Goal: Task Accomplishment & Management: Use online tool/utility

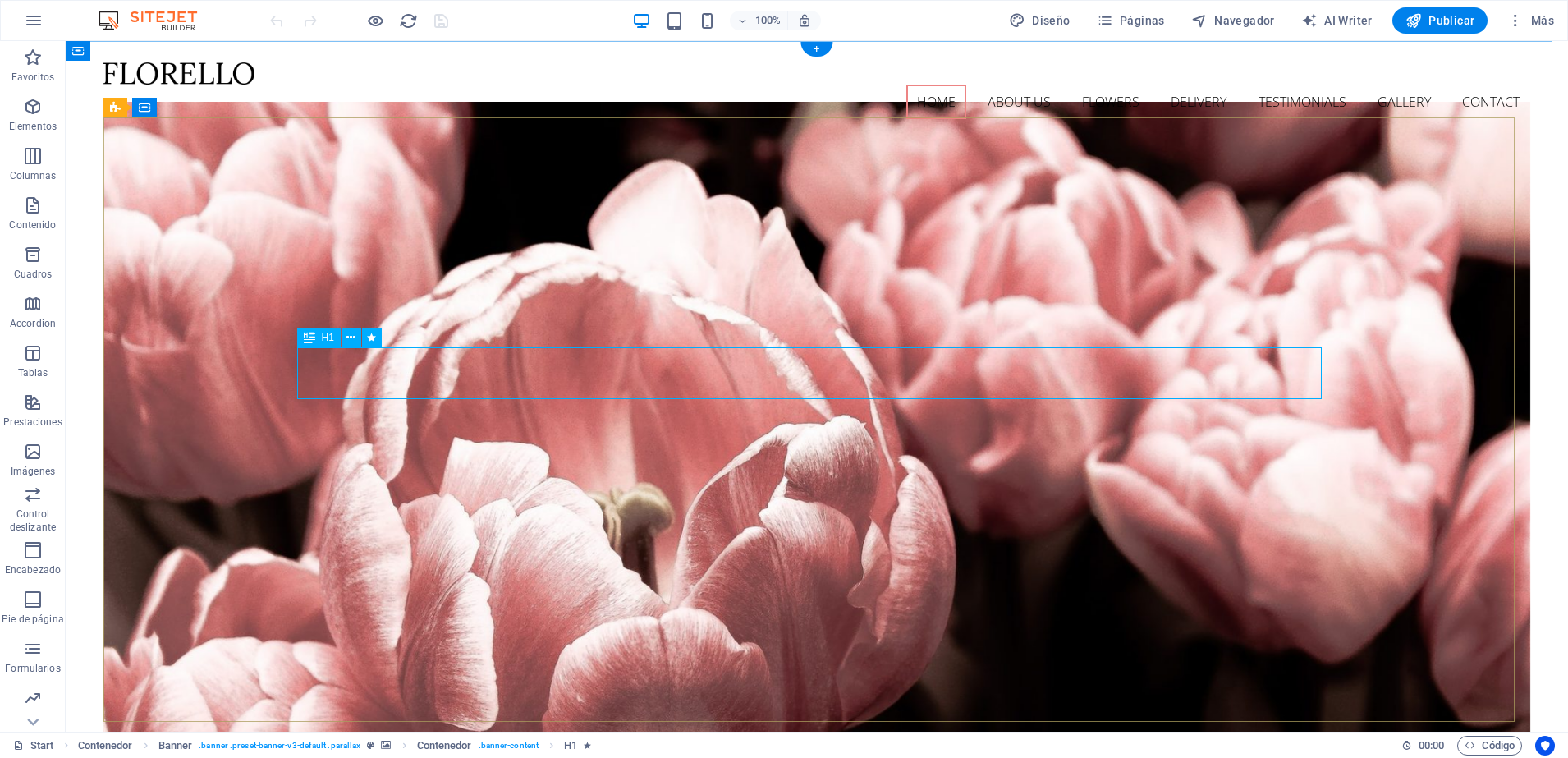
drag, startPoint x: 465, startPoint y: 155, endPoint x: 470, endPoint y: 121, distance: 34.4
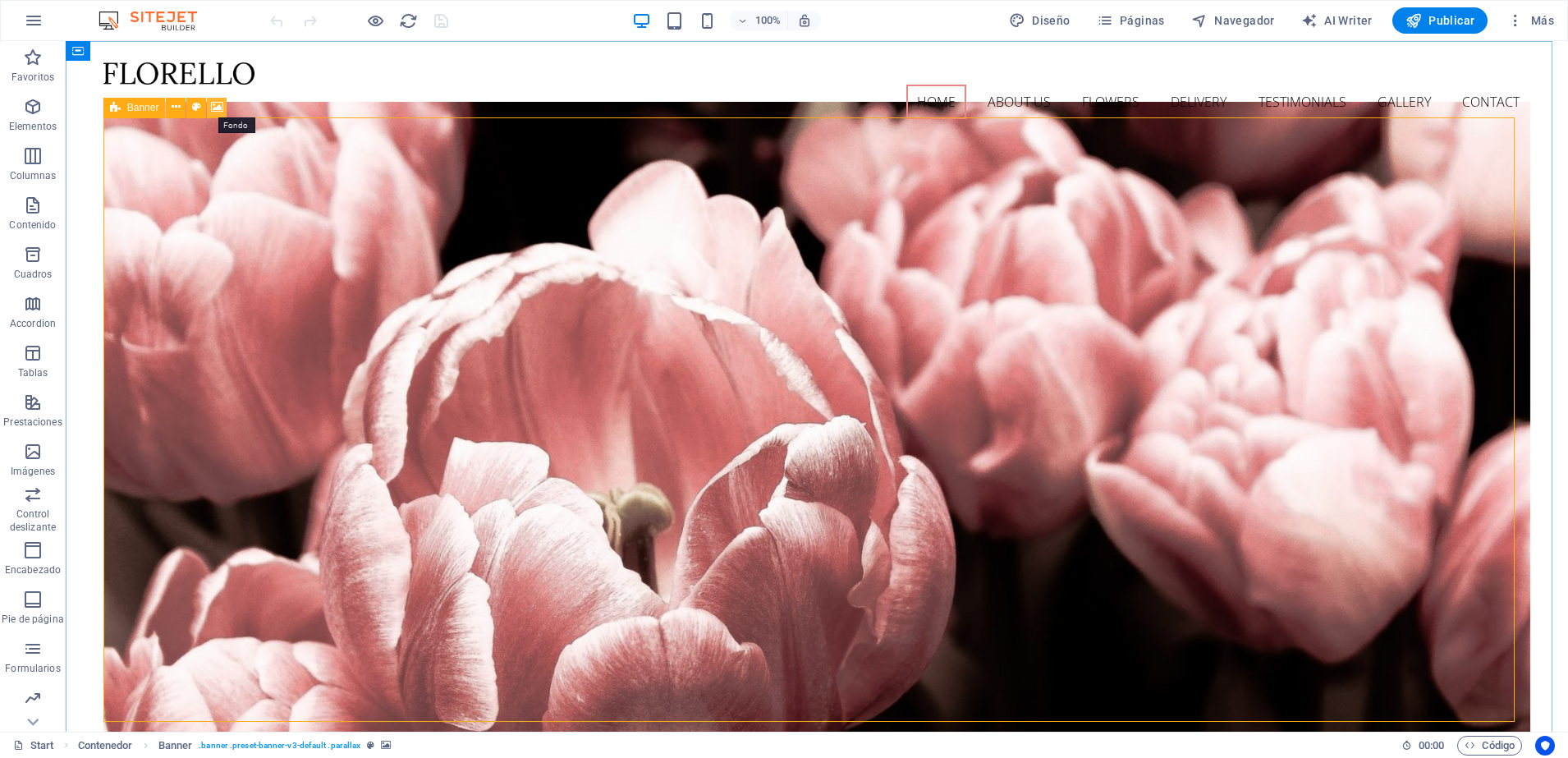
click at [220, 106] on icon at bounding box center [217, 107] width 12 height 17
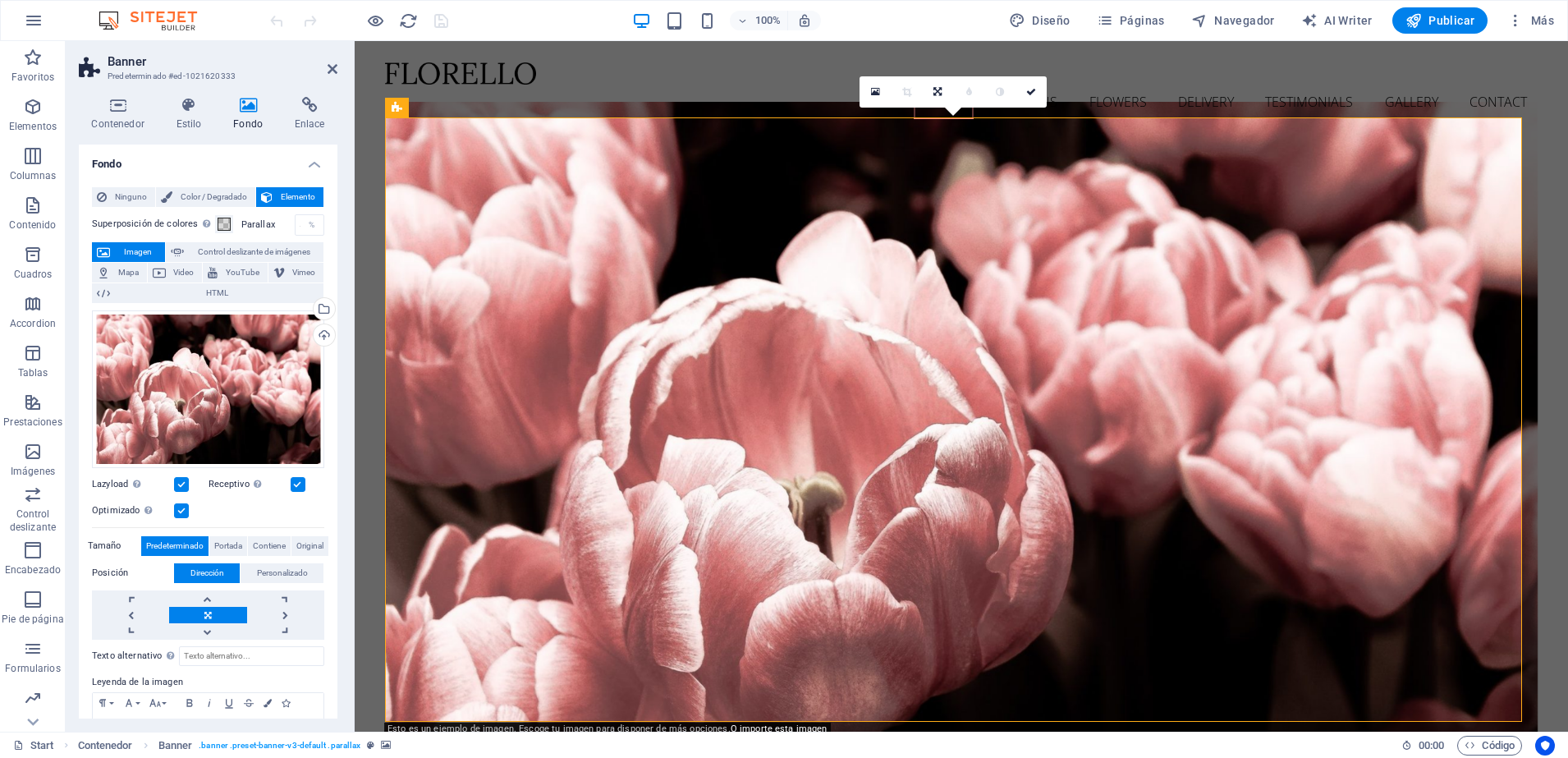
click at [246, 108] on icon at bounding box center [249, 104] width 55 height 16
click at [245, 106] on icon at bounding box center [249, 104] width 55 height 16
click at [240, 103] on icon at bounding box center [249, 104] width 55 height 16
click at [247, 107] on icon at bounding box center [249, 104] width 55 height 16
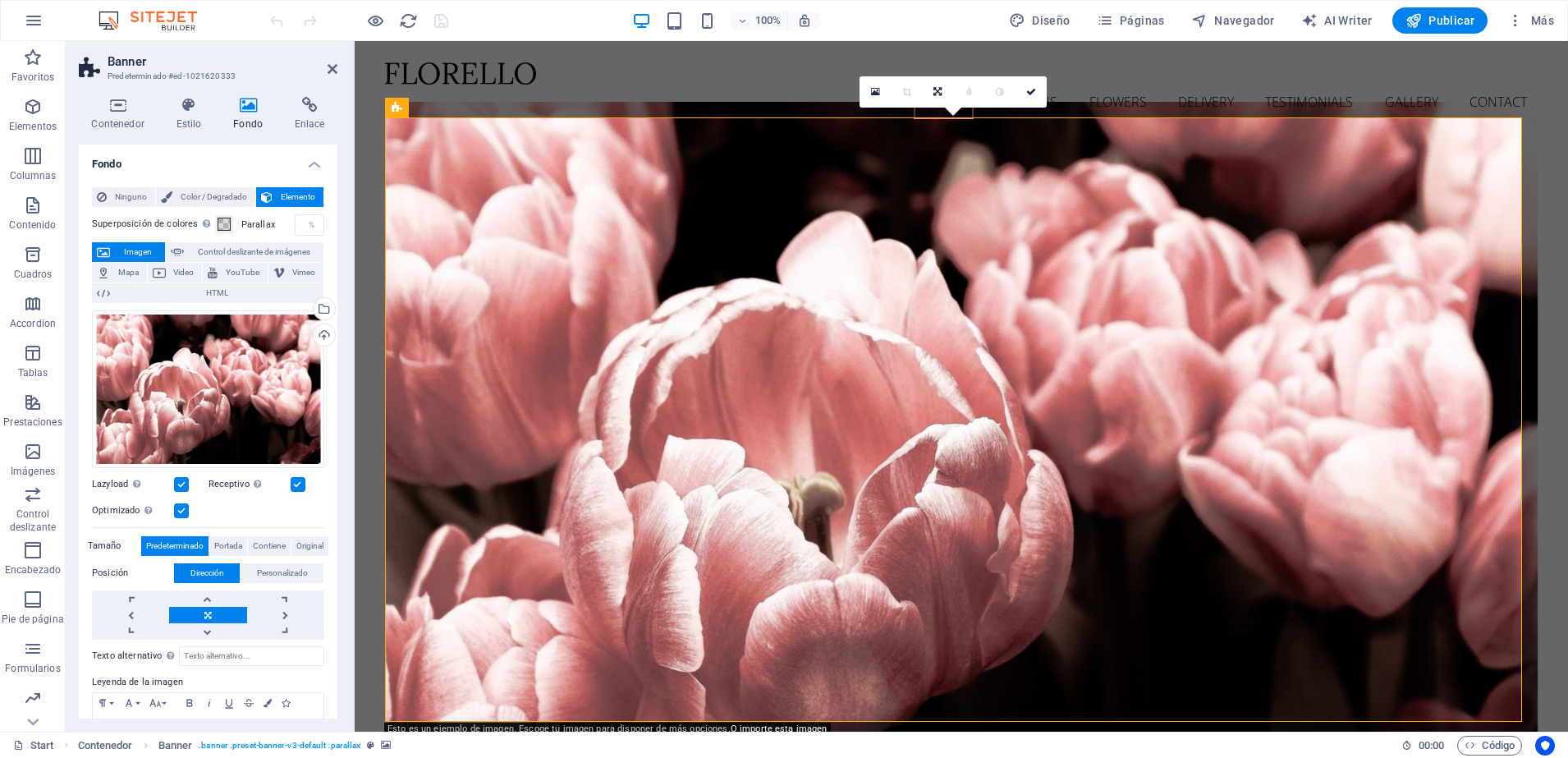
click at [247, 107] on icon at bounding box center [249, 104] width 55 height 16
click at [319, 336] on div "Cargar" at bounding box center [323, 337] width 25 height 25
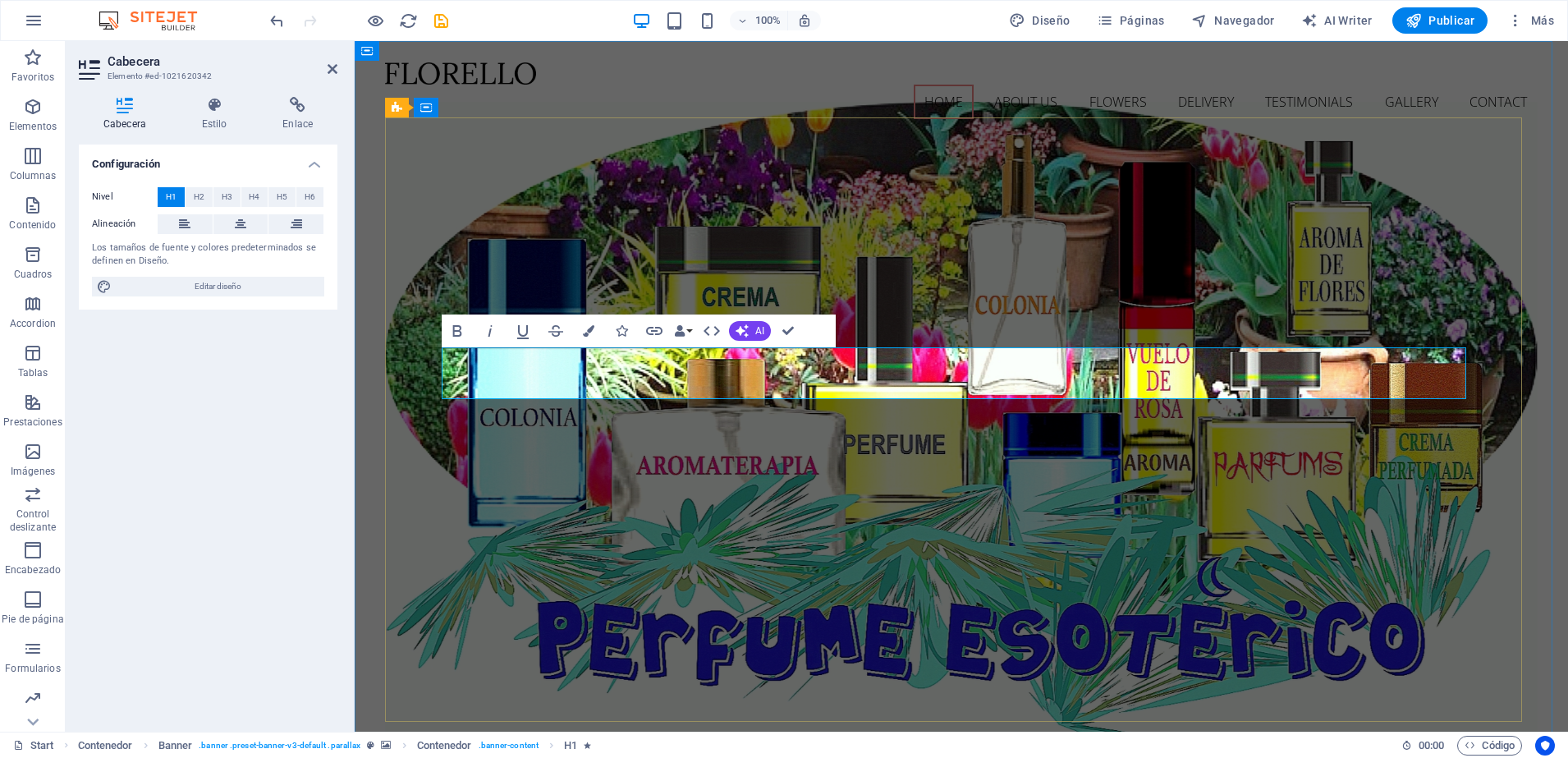
click at [221, 285] on span "Editar diseño" at bounding box center [217, 287] width 203 height 20
select select "px"
select select "300"
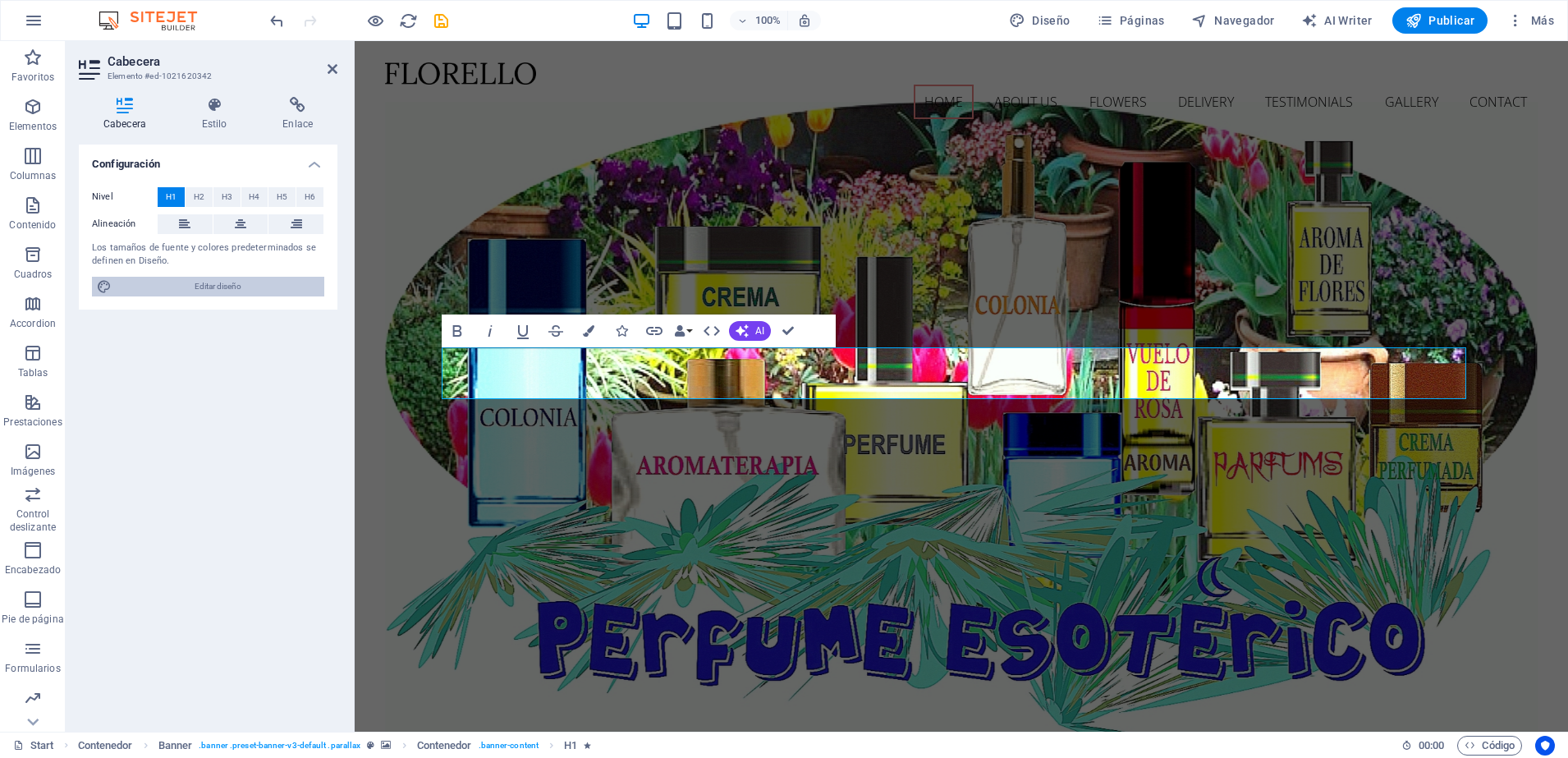
select select "px"
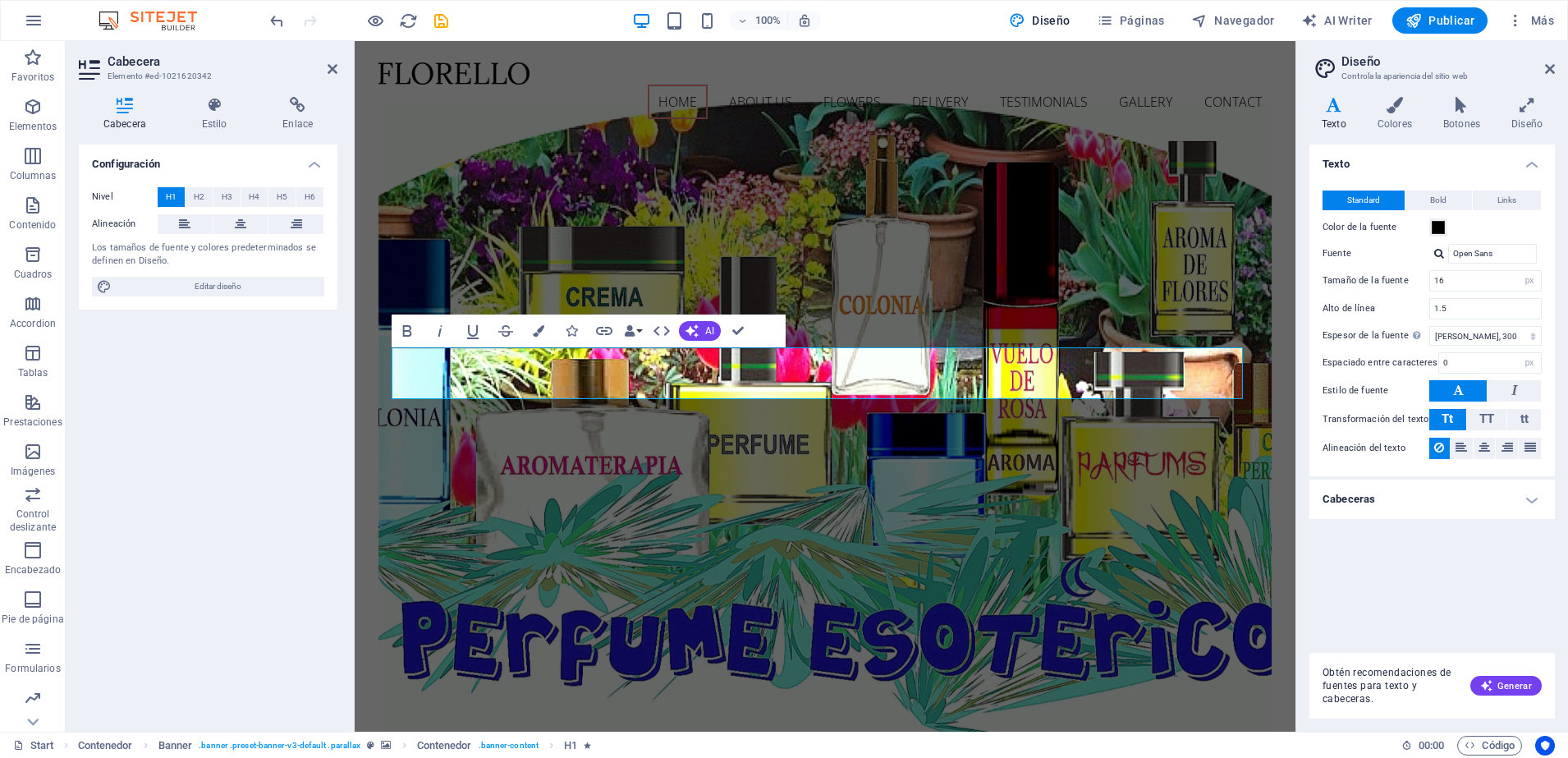
drag, startPoint x: 1552, startPoint y: 211, endPoint x: 1534, endPoint y: 495, distance: 284.6
click at [1534, 495] on ul "Texto Standard Bold Links Color de la fuente Fuente Open Sans Tamaño de la fuen…" at bounding box center [1433, 332] width 245 height 375
click at [1534, 495] on h4 "Cabeceras" at bounding box center [1433, 500] width 245 height 40
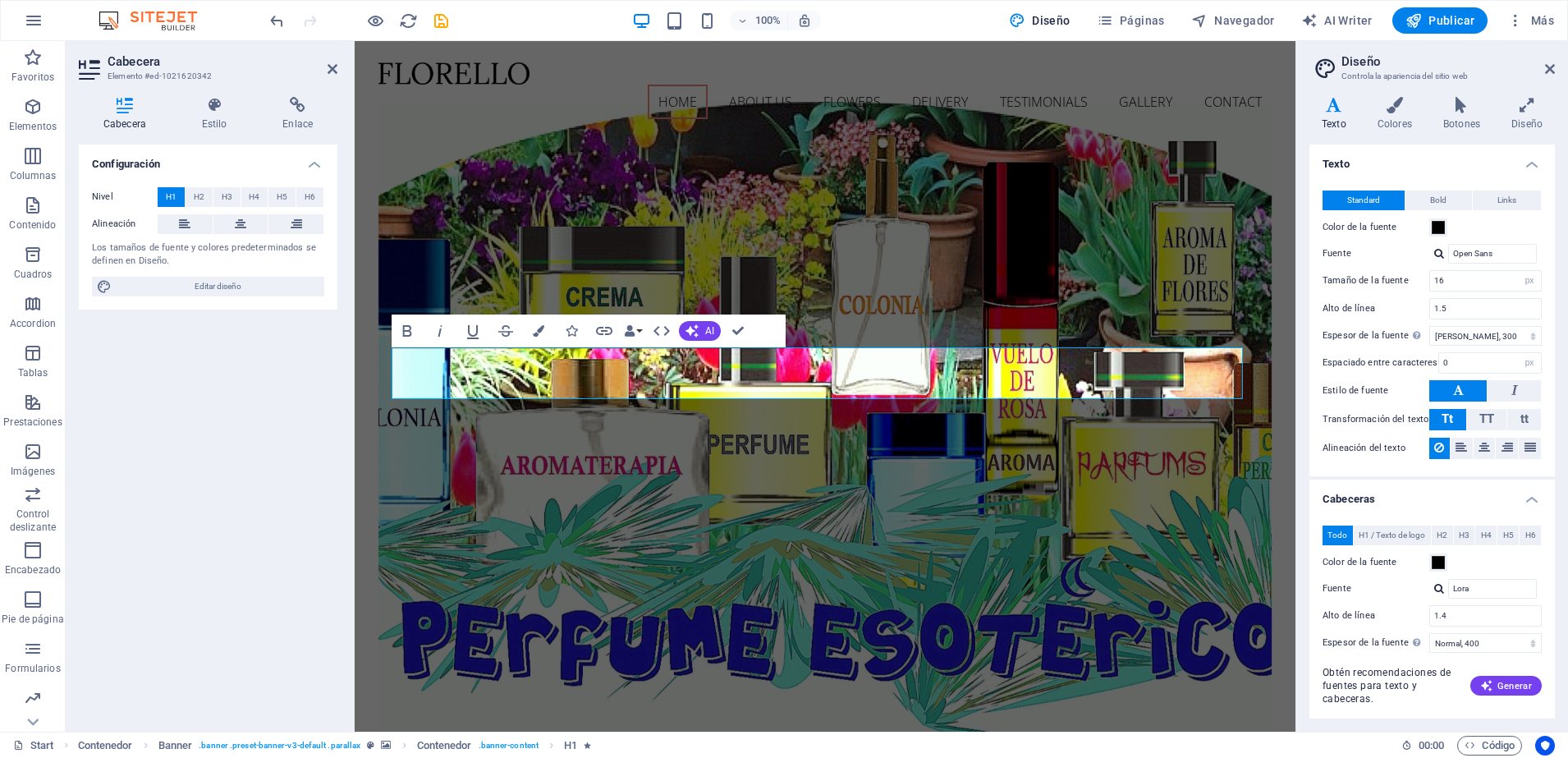
click at [1534, 495] on h4 "Cabeceras" at bounding box center [1433, 495] width 245 height 29
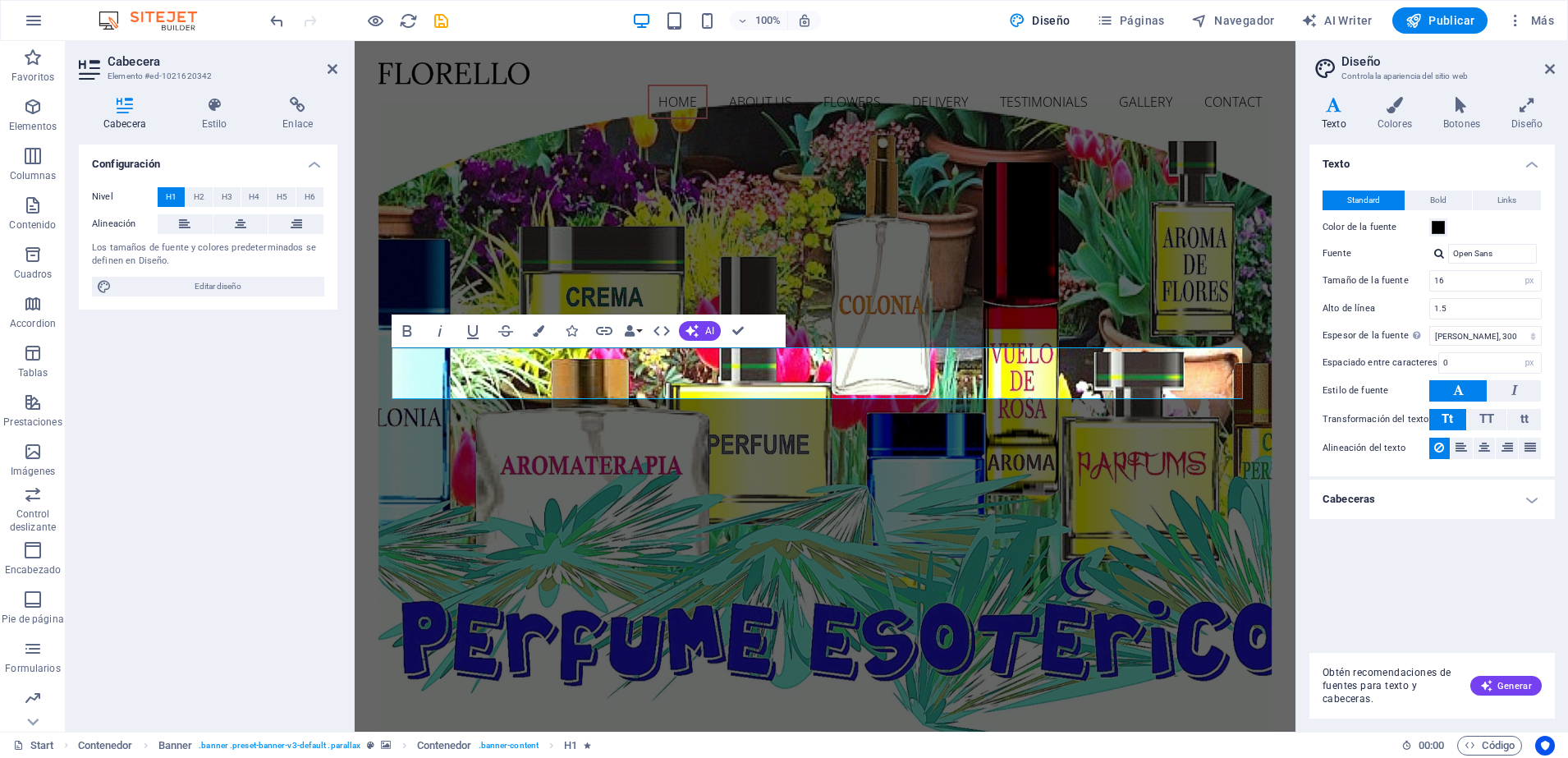
click at [1534, 495] on h4 "Cabeceras" at bounding box center [1433, 500] width 245 height 40
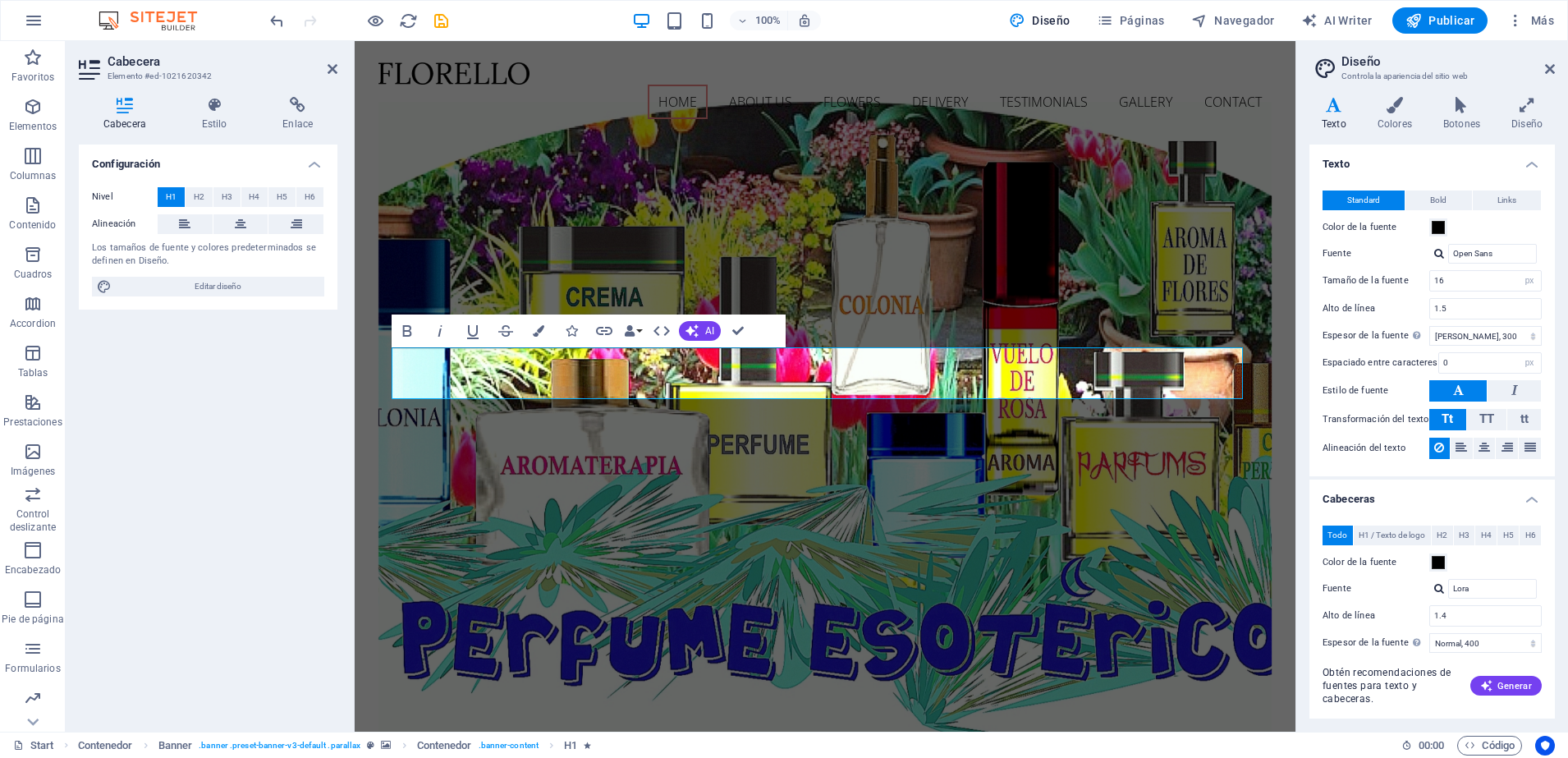
click at [1533, 499] on h4 "Cabeceras" at bounding box center [1433, 495] width 245 height 29
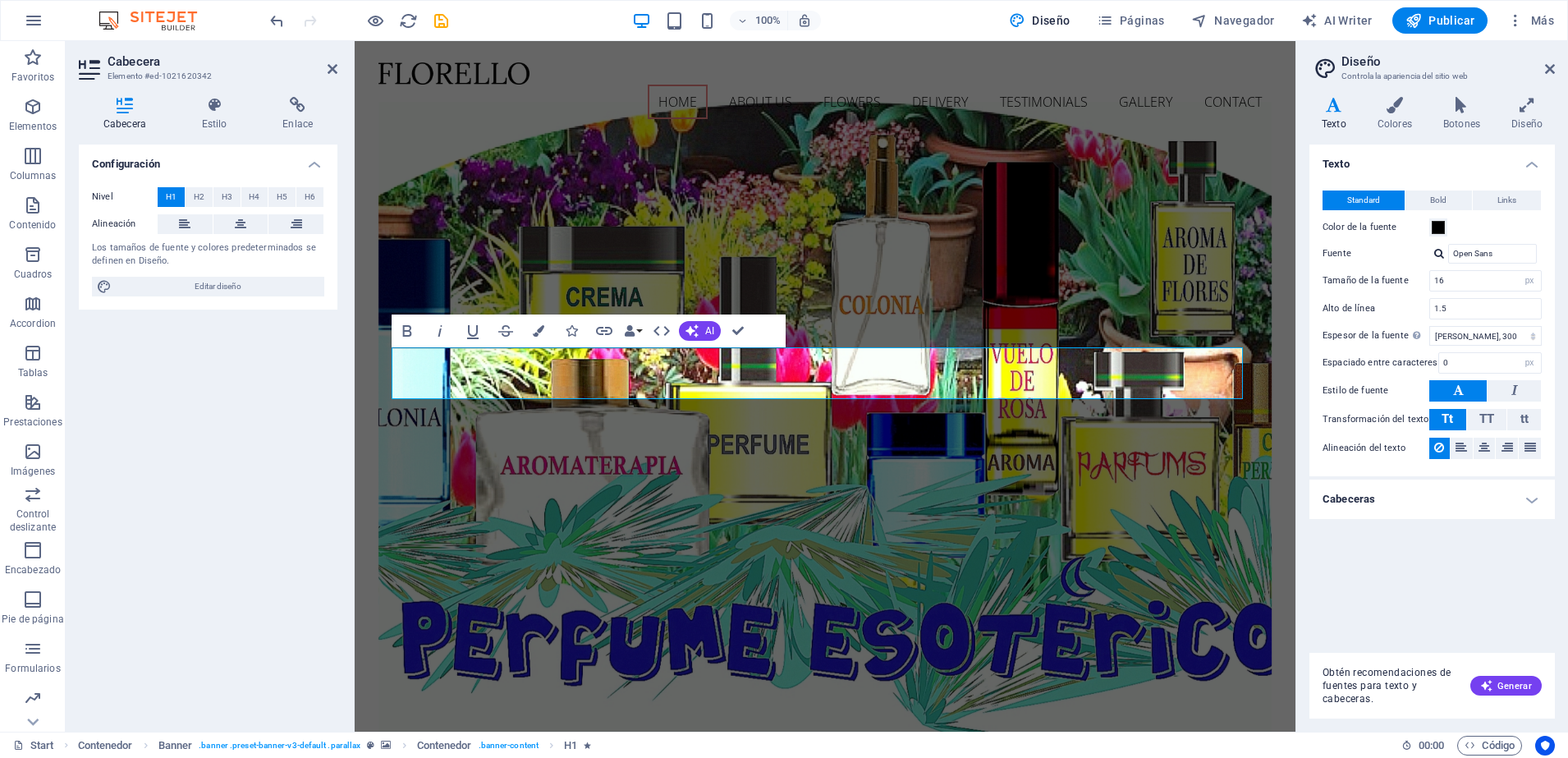
click at [1533, 504] on h4 "Cabeceras" at bounding box center [1433, 500] width 245 height 40
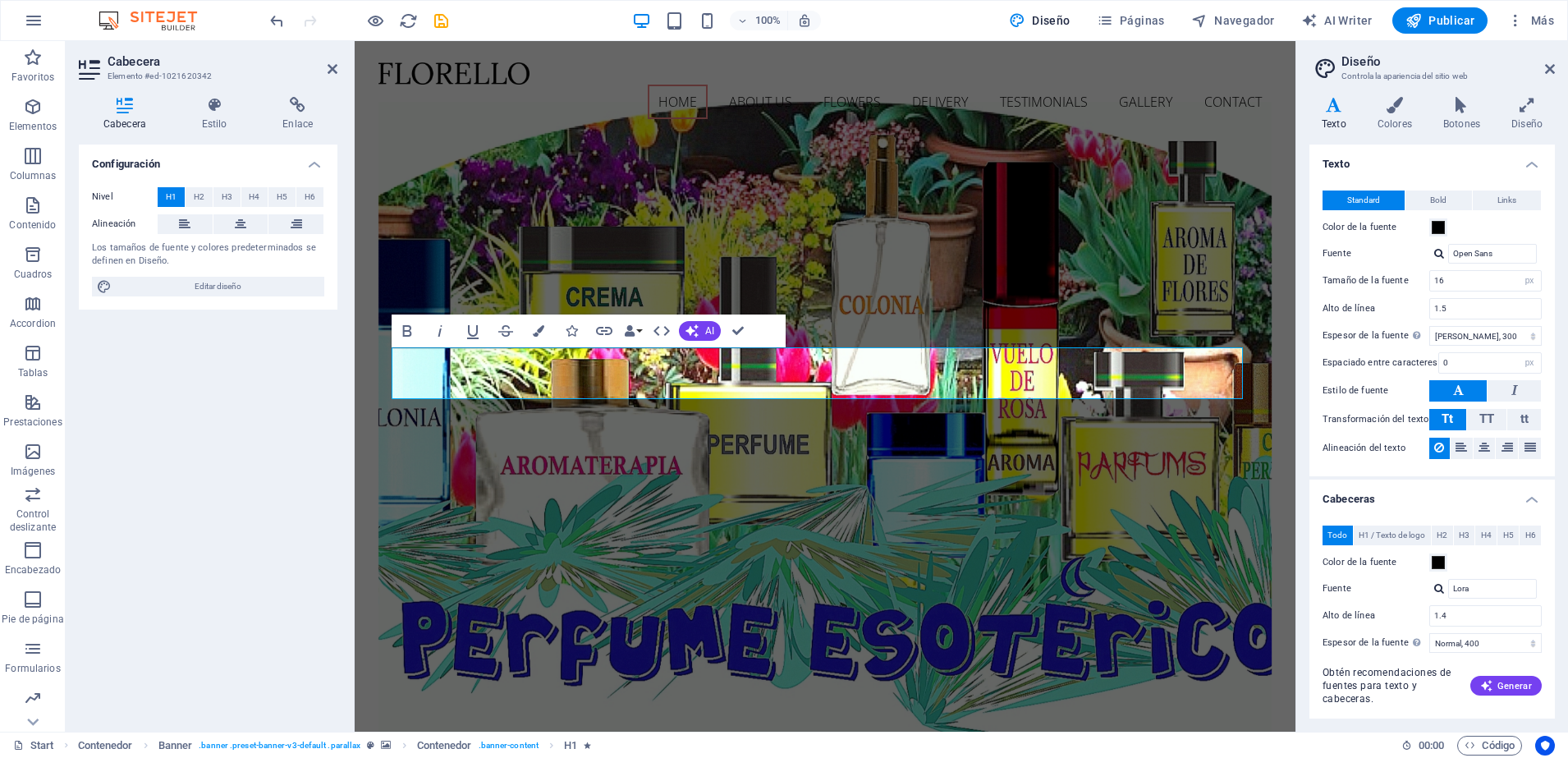
click at [1528, 511] on div "Todo H1 / Texto de logo H2 H3 H4 H5 H6 Color de la fuente Fuente Lora Alto de l…" at bounding box center [1433, 674] width 252 height 331
click at [1525, 504] on h4 "Cabeceras" at bounding box center [1433, 495] width 245 height 29
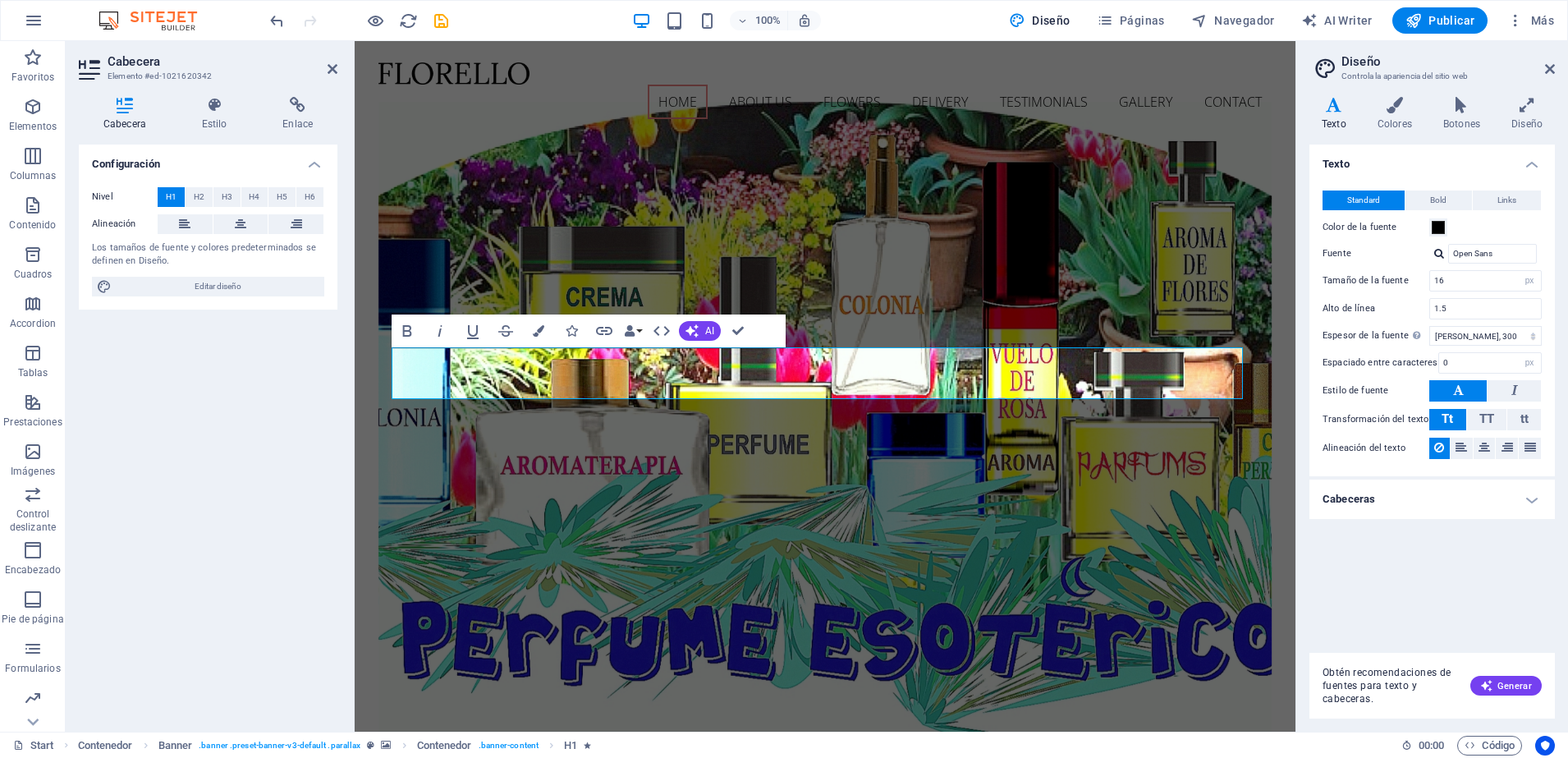
click at [1525, 504] on h4 "Cabeceras" at bounding box center [1433, 500] width 245 height 40
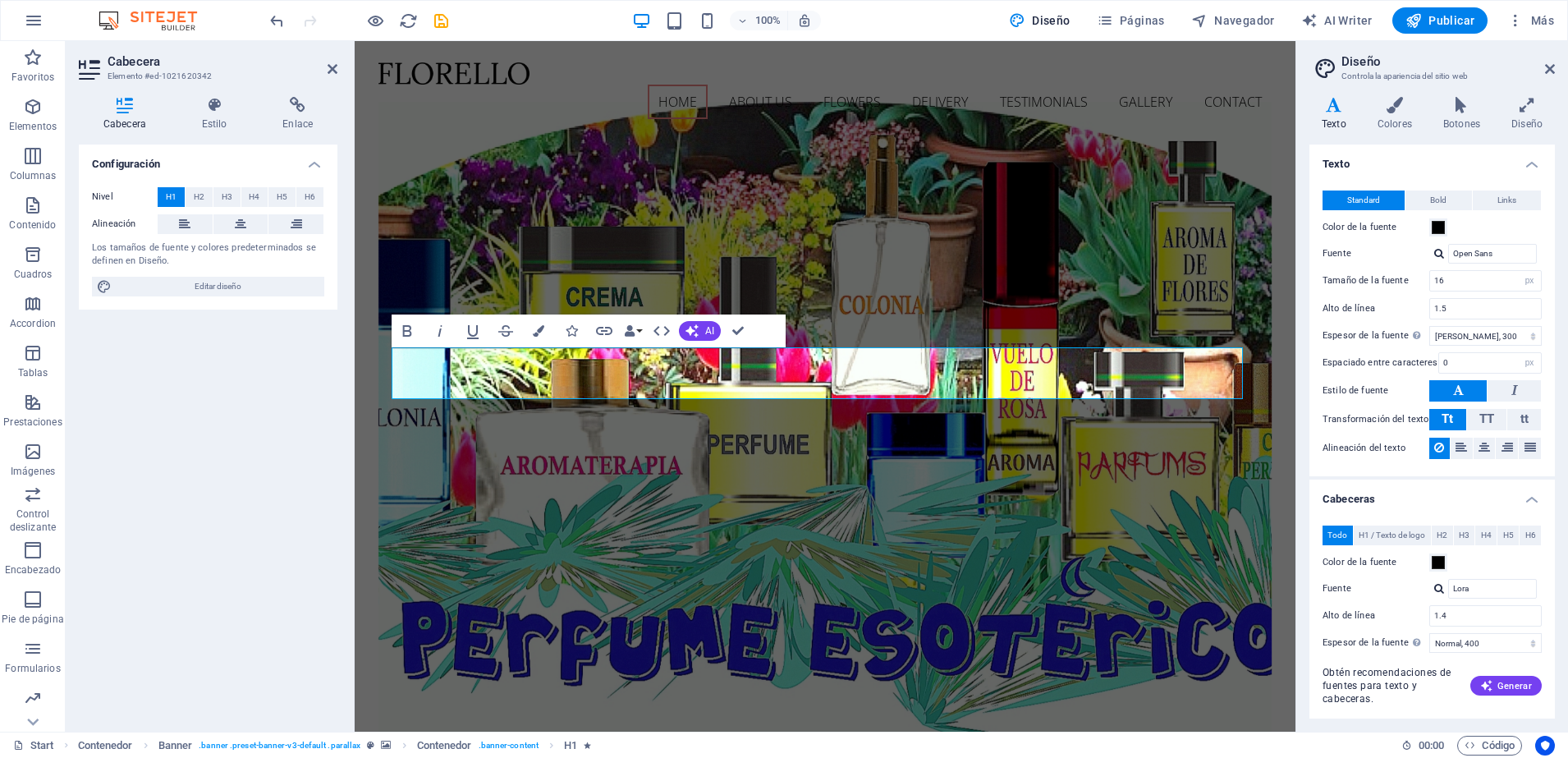
click at [1525, 504] on h4 "Cabeceras" at bounding box center [1433, 495] width 245 height 29
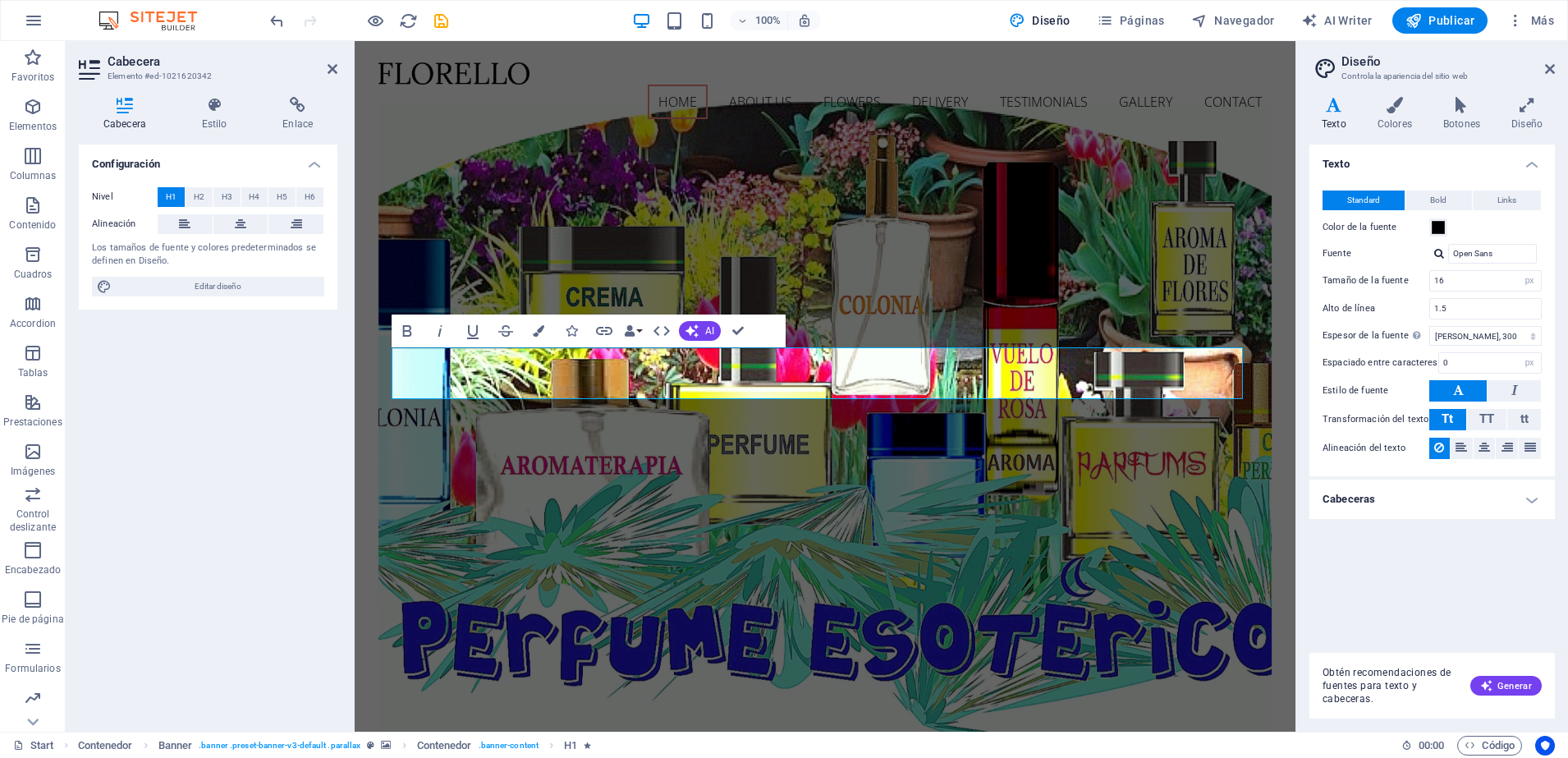
click at [1532, 500] on h4 "Cabeceras" at bounding box center [1433, 500] width 245 height 40
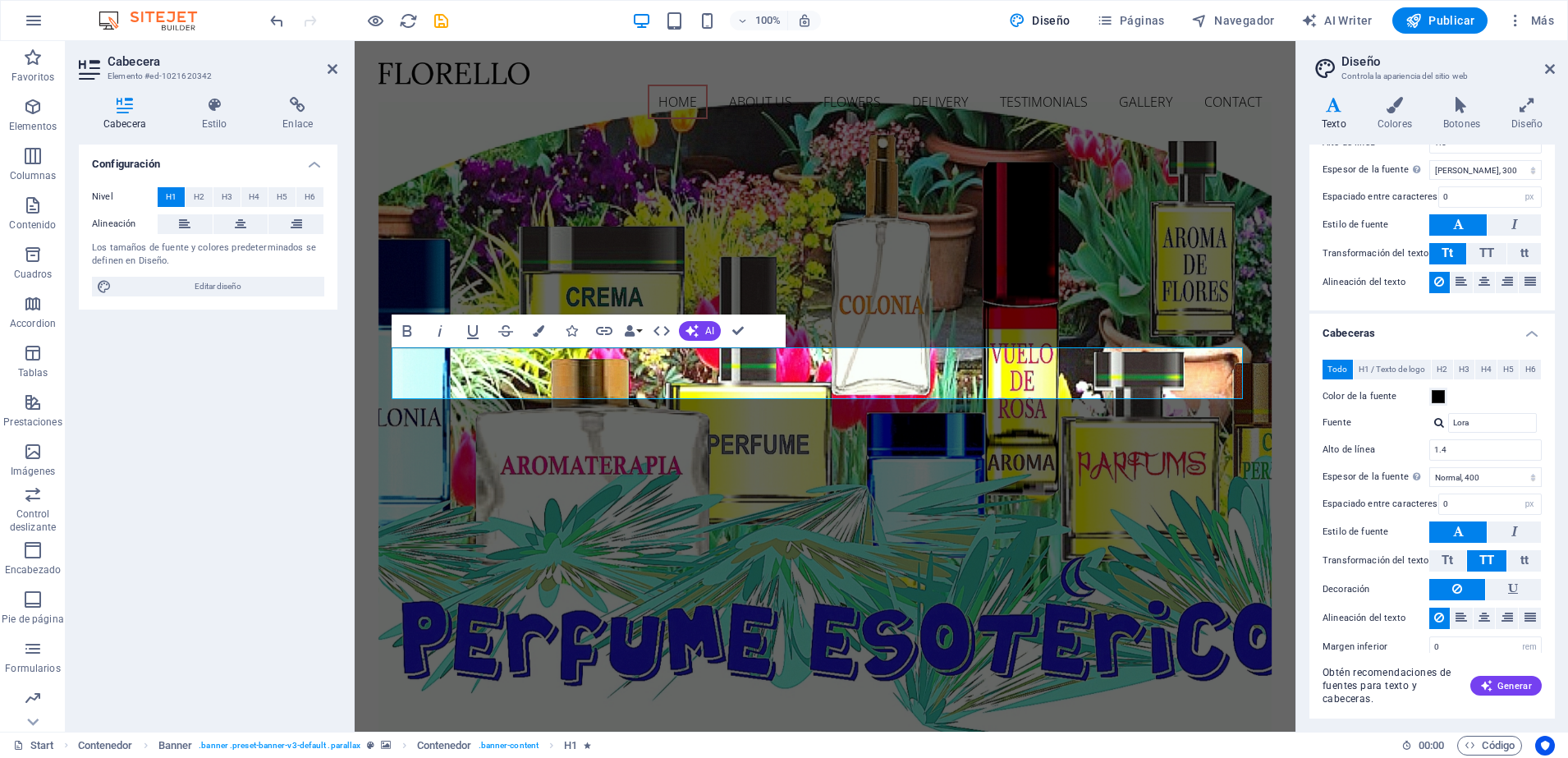
scroll to position [187, 0]
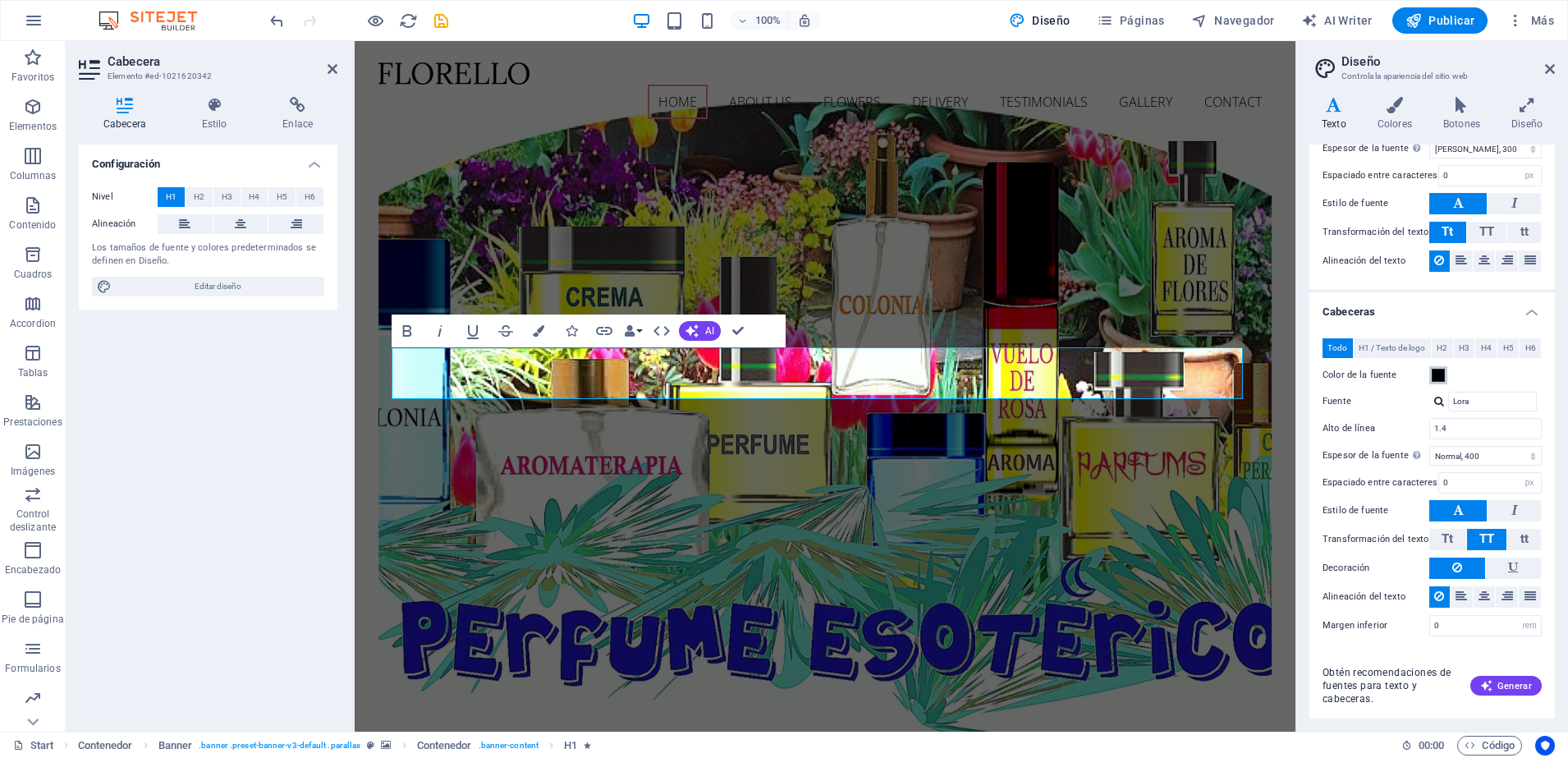
click at [1439, 374] on span at bounding box center [1438, 375] width 13 height 13
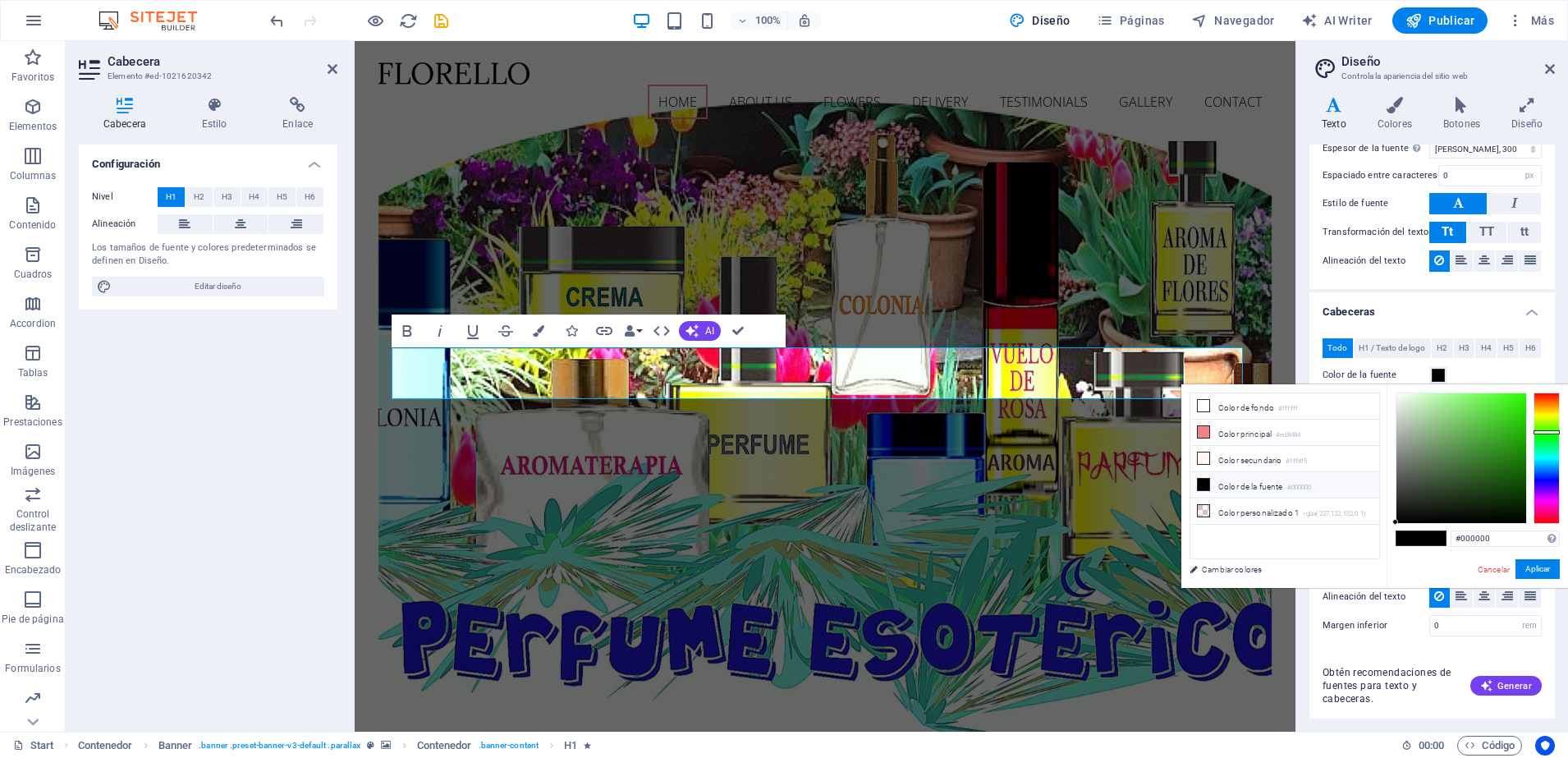
click at [1540, 432] on div at bounding box center [1546, 458] width 26 height 131
click at [1540, 432] on div at bounding box center [1546, 433] width 26 height 4
click at [1565, 338] on div "Variantes Texto Colores Botones Diseño Texto Standard Bold Links Color de la fu…" at bounding box center [1432, 407] width 272 height 648
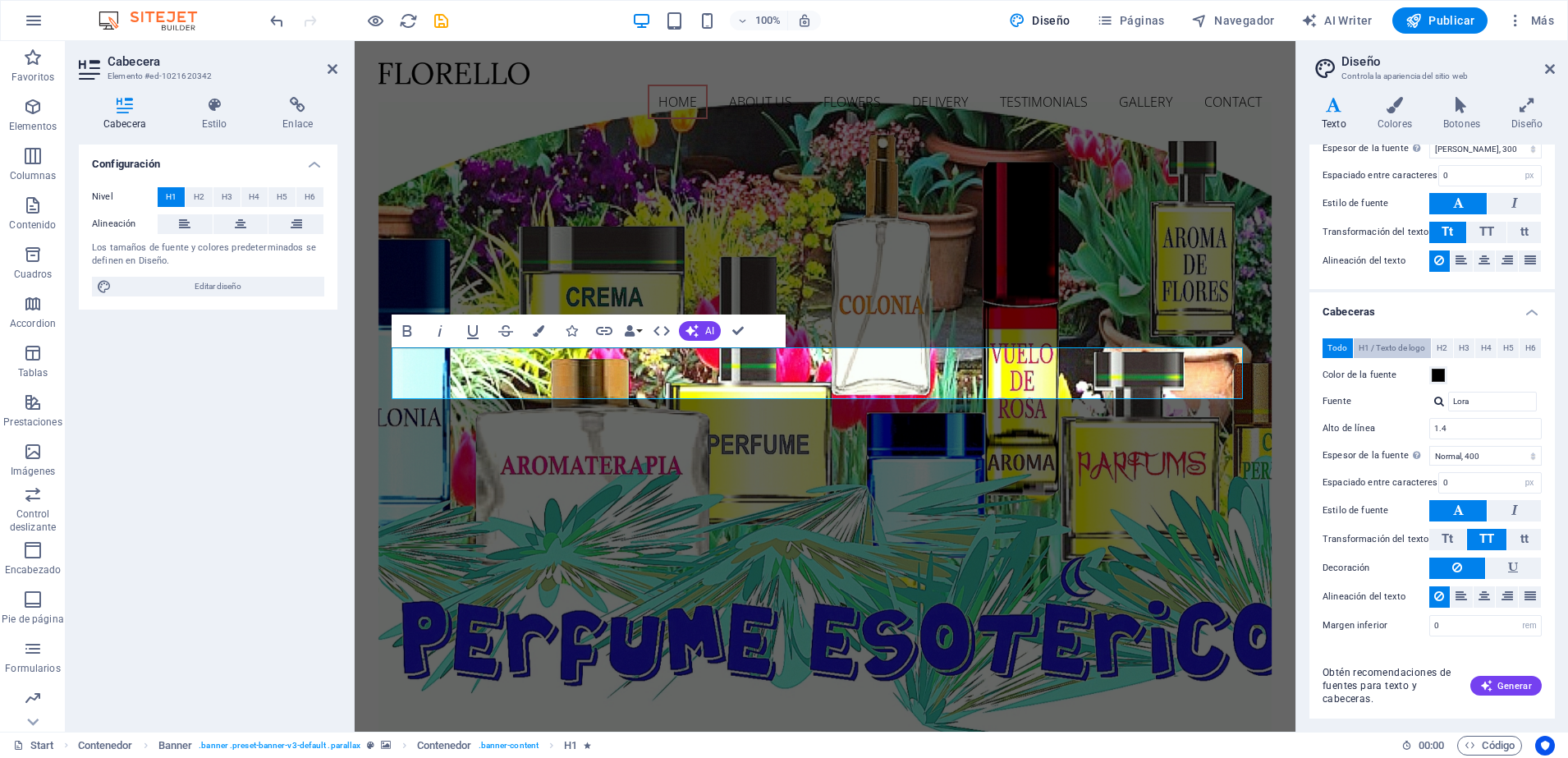
click at [1368, 348] on span "H1 / Texto de logo" at bounding box center [1392, 348] width 66 height 20
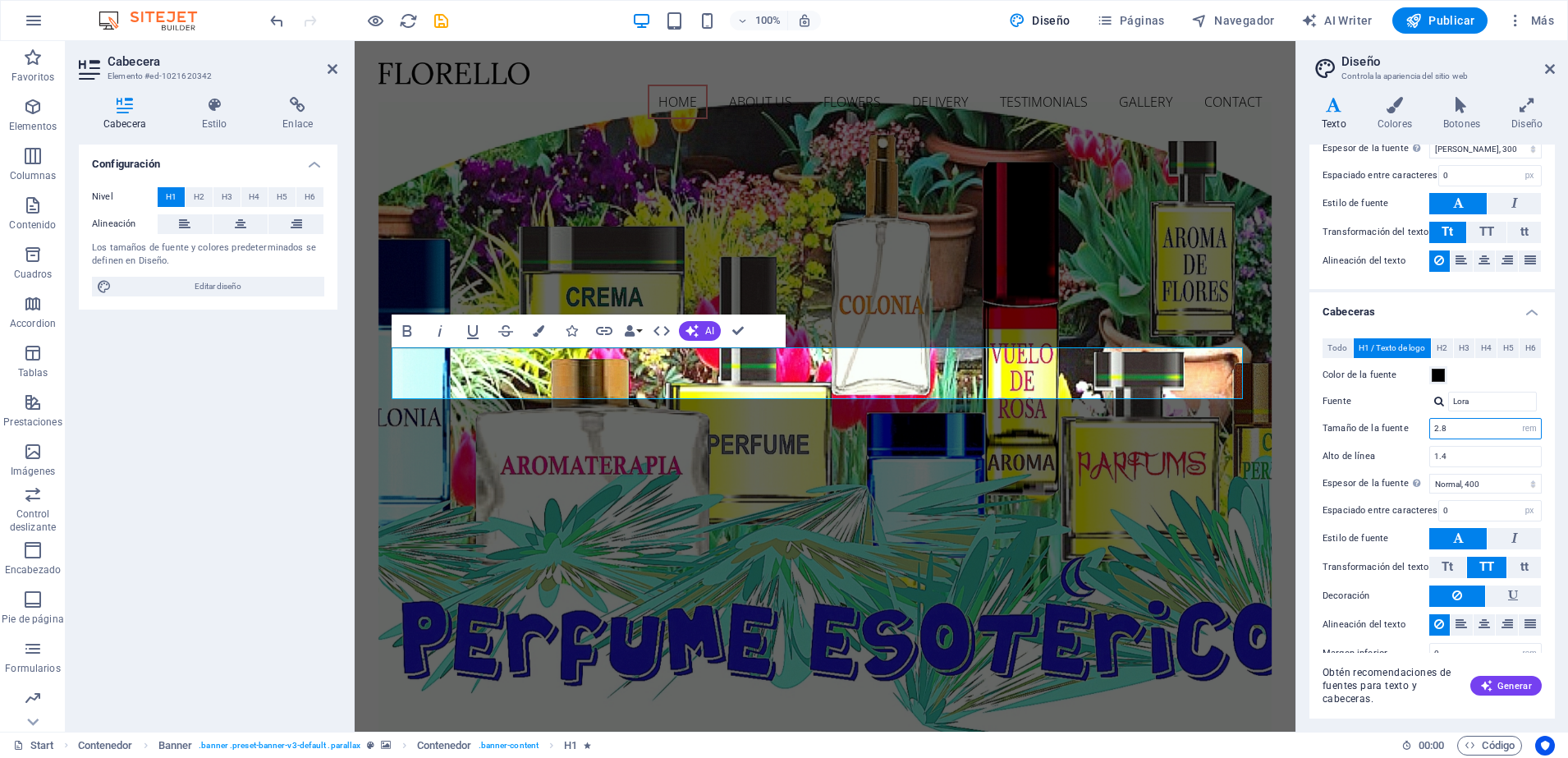
click at [1449, 432] on input "2.8" at bounding box center [1485, 428] width 110 height 20
type input "2"
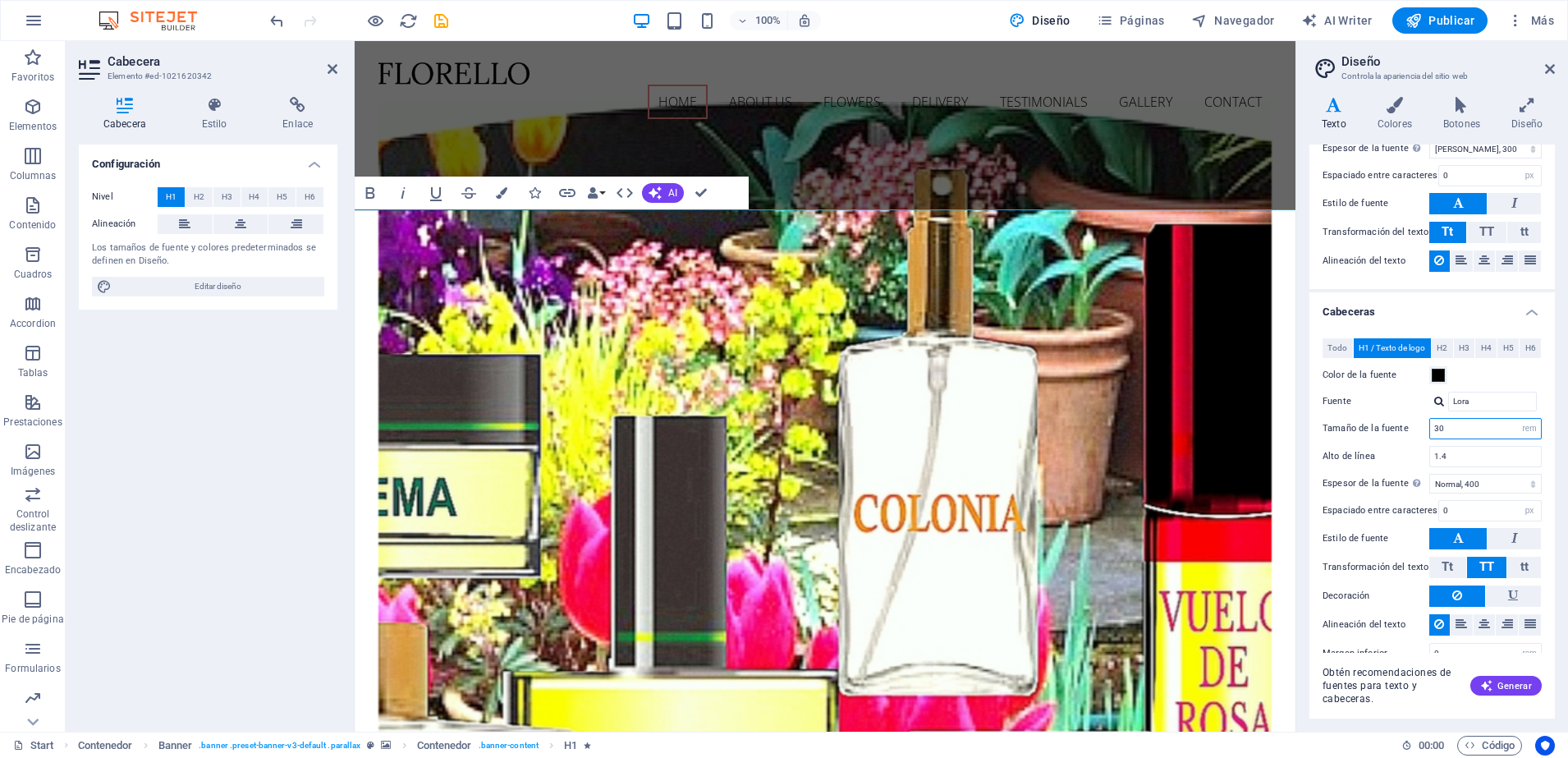
type input "3"
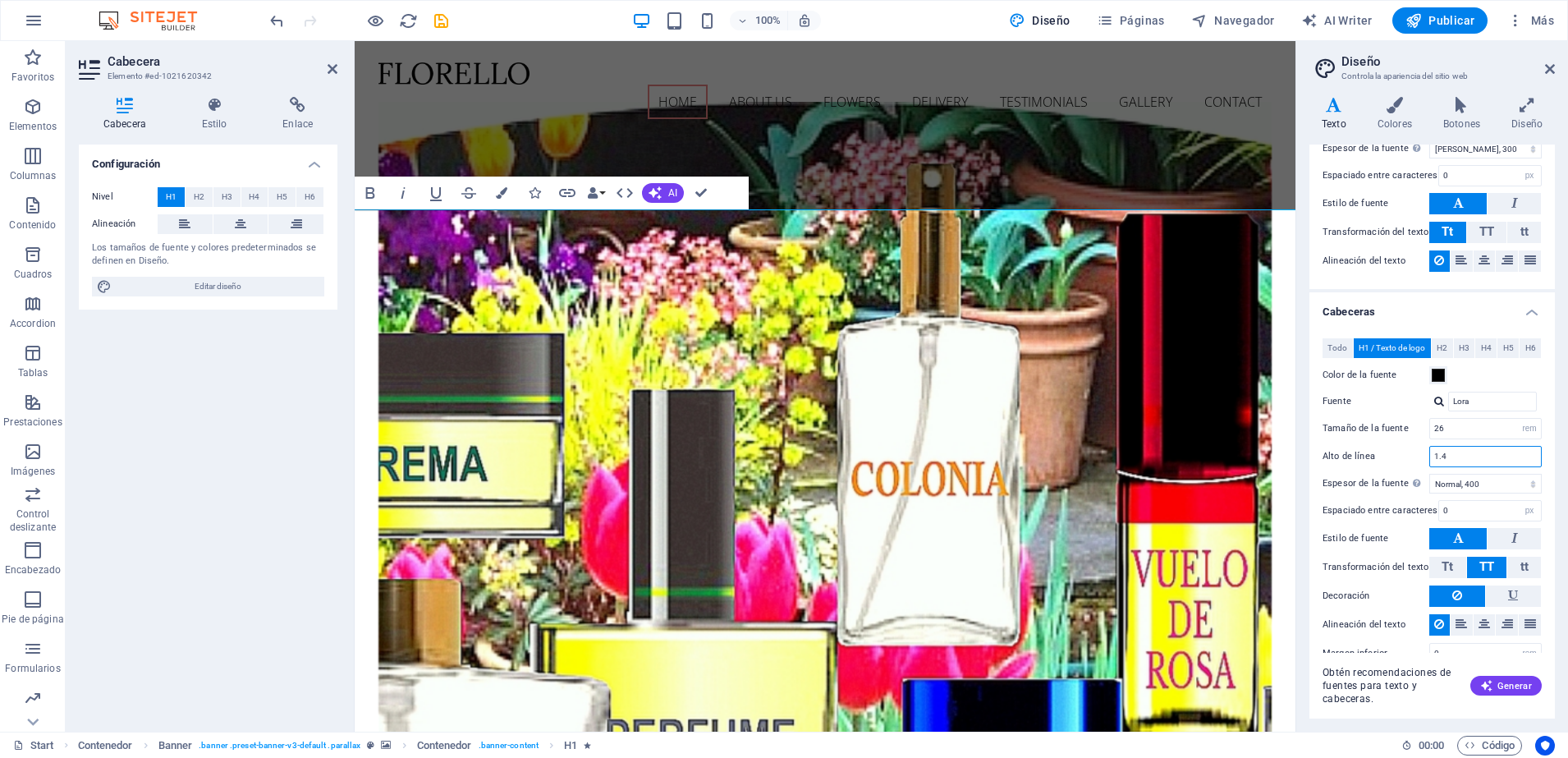
click at [1448, 449] on input "1.4" at bounding box center [1485, 457] width 110 height 20
click at [1447, 433] on input "26" at bounding box center [1485, 428] width 110 height 20
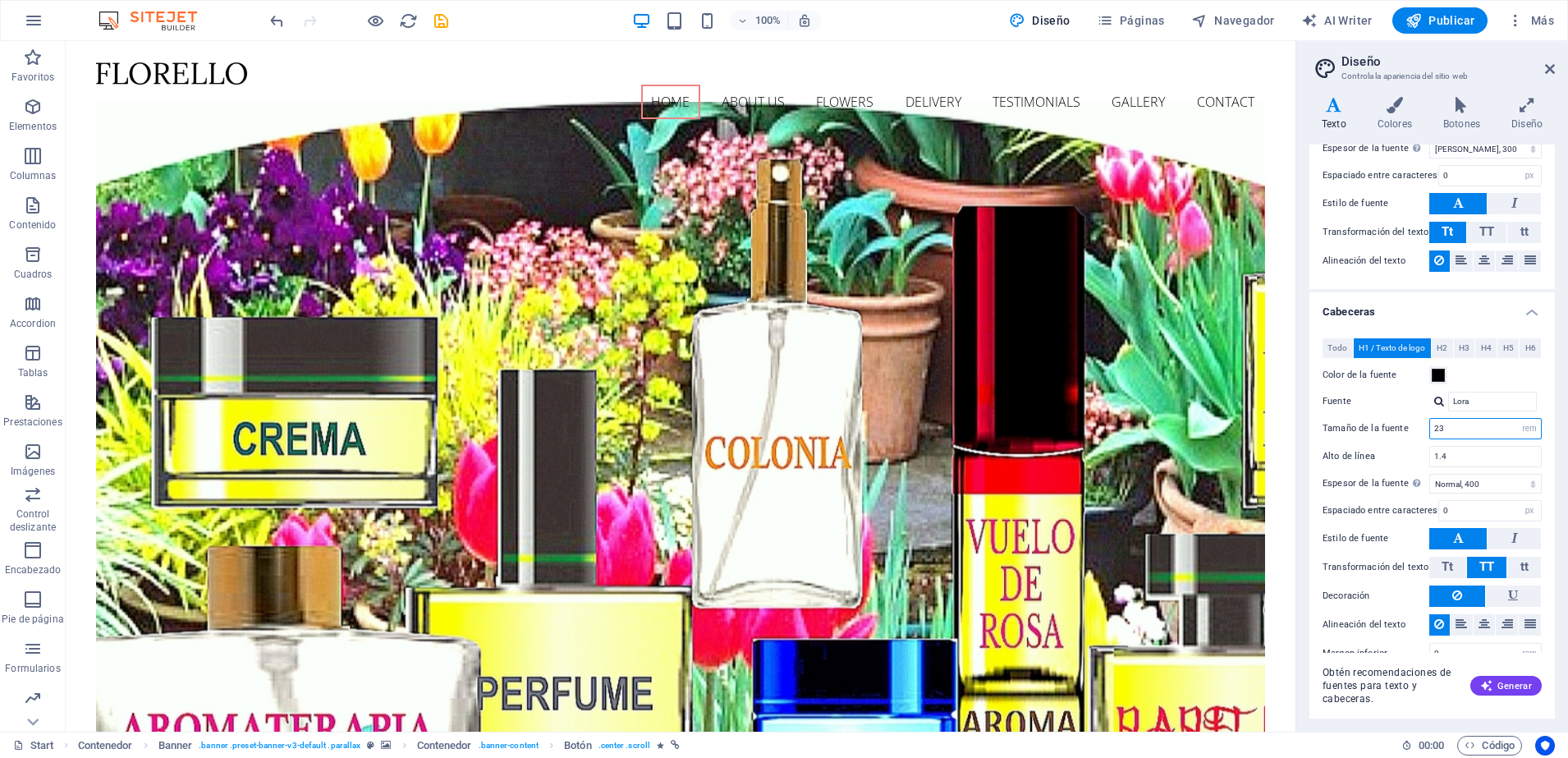
click at [1445, 429] on input "23" at bounding box center [1485, 428] width 110 height 20
click at [1445, 429] on input "22" at bounding box center [1485, 428] width 110 height 20
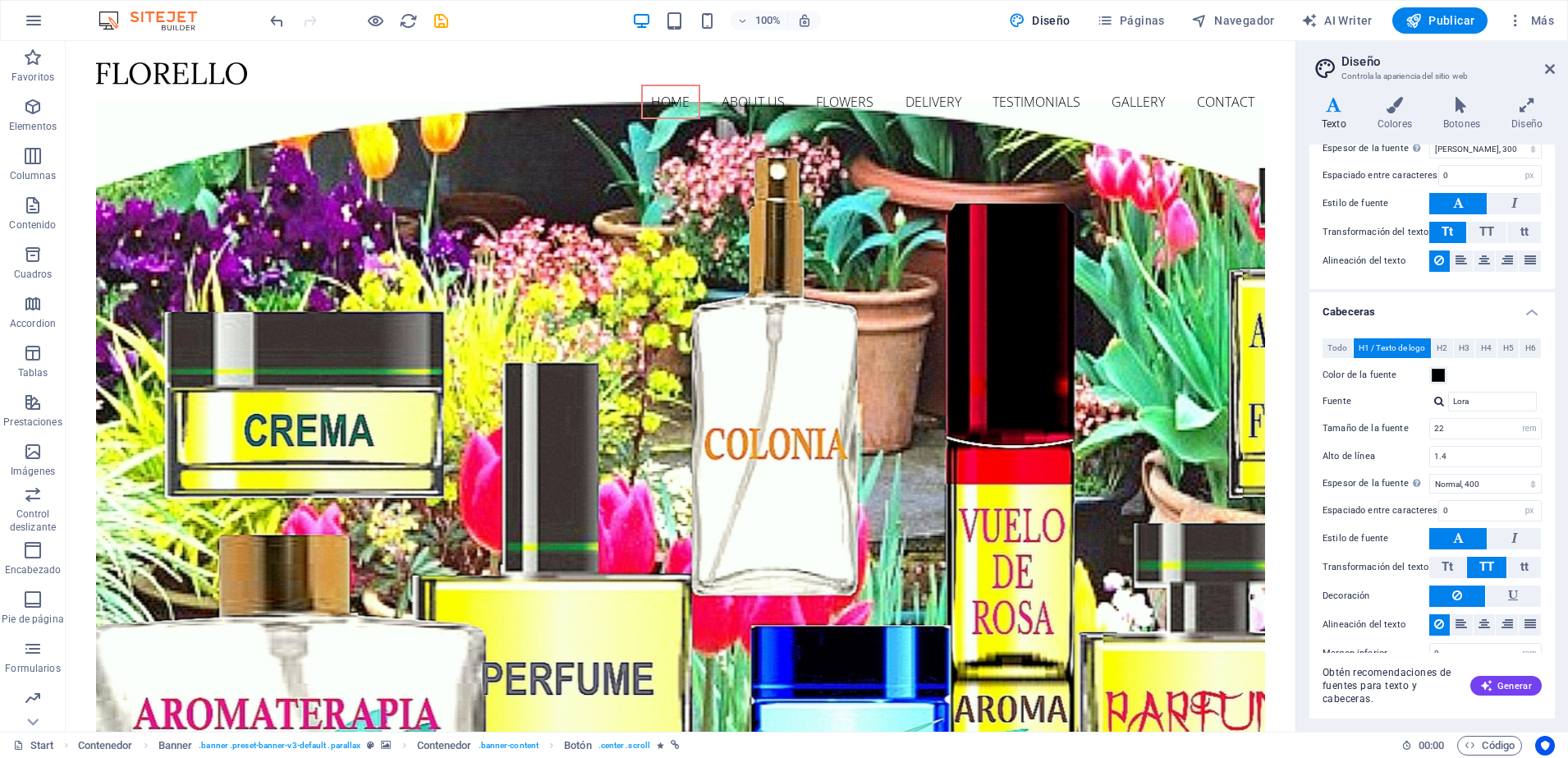
click at [1470, 443] on div "Todo H1 / Texto de logo H2 H3 H4 H5 H6 Color de la fuente Fuente Lora Alto de l…" at bounding box center [1433, 502] width 252 height 359
click at [1452, 432] on input "22" at bounding box center [1485, 428] width 110 height 20
type input "2"
click at [1451, 440] on div "Todo H1 / Texto de logo H2 H3 H4 H5 H6 Color de la fuente Fuente Lora Alto de l…" at bounding box center [1433, 502] width 252 height 359
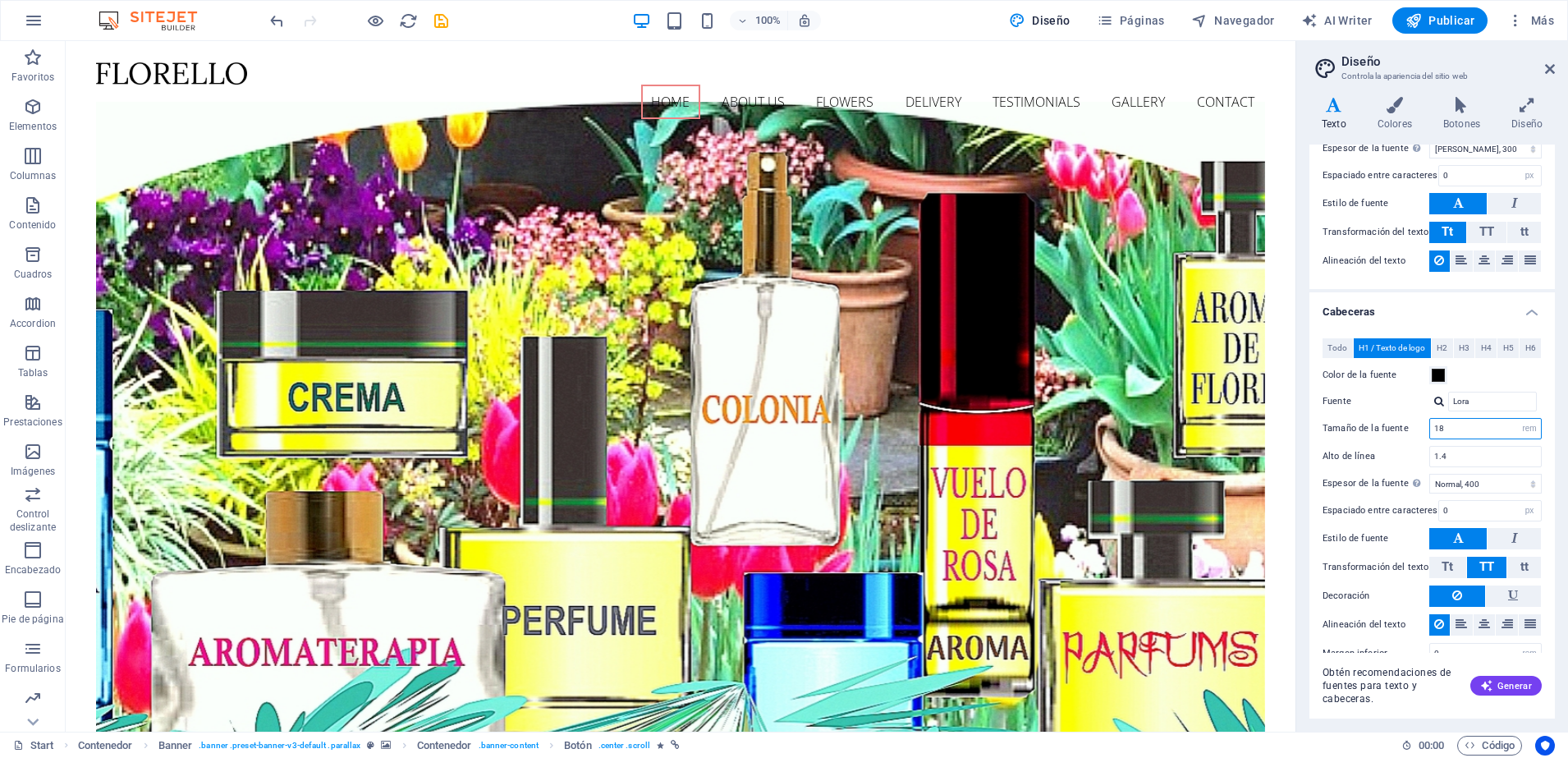
click at [1447, 428] on input "18" at bounding box center [1485, 428] width 110 height 20
type input "1"
click at [1535, 395] on div "Lora" at bounding box center [1486, 401] width 112 height 20
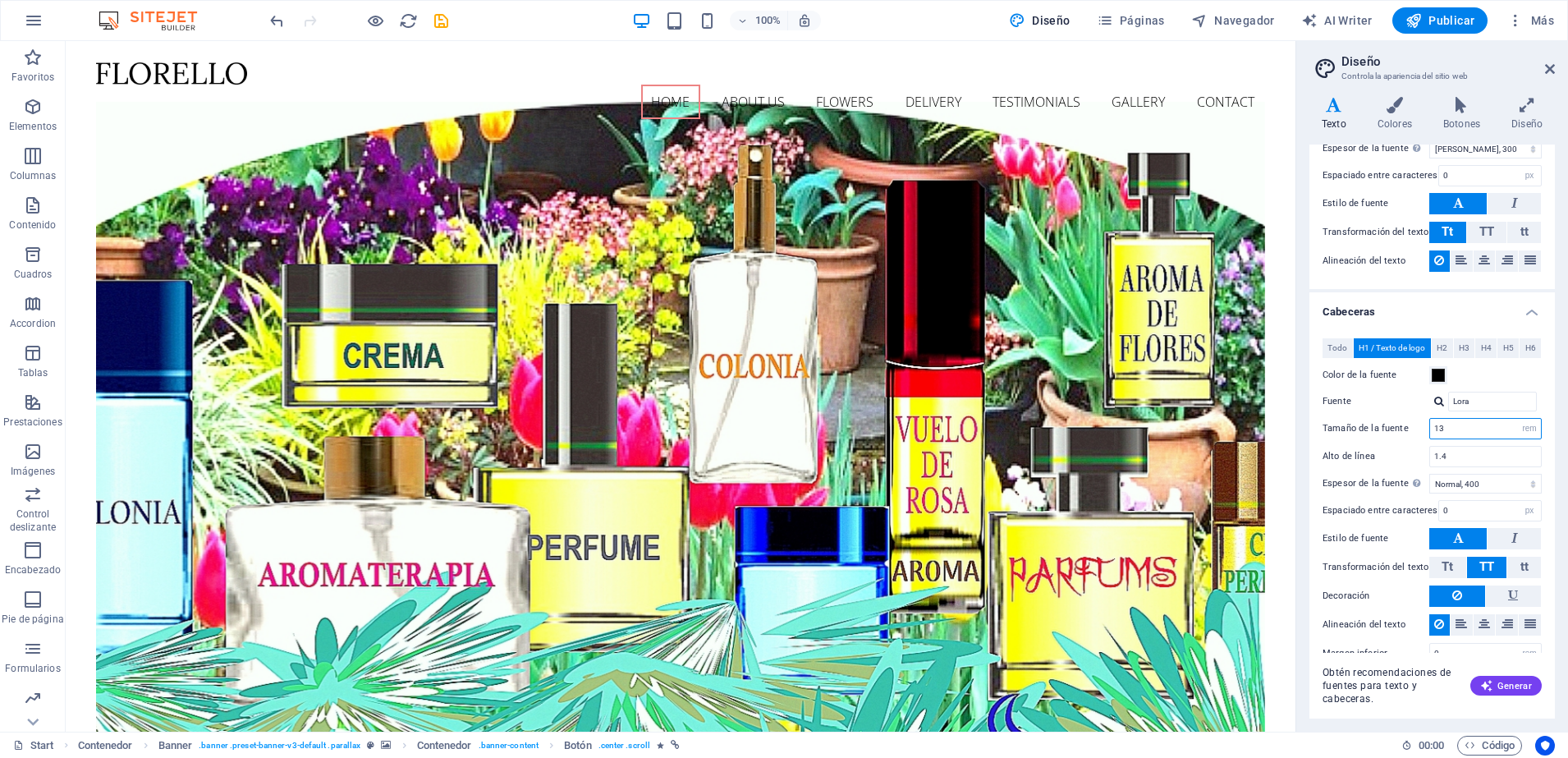
click at [1454, 426] on input "13" at bounding box center [1485, 428] width 110 height 20
type input "1"
type input "6"
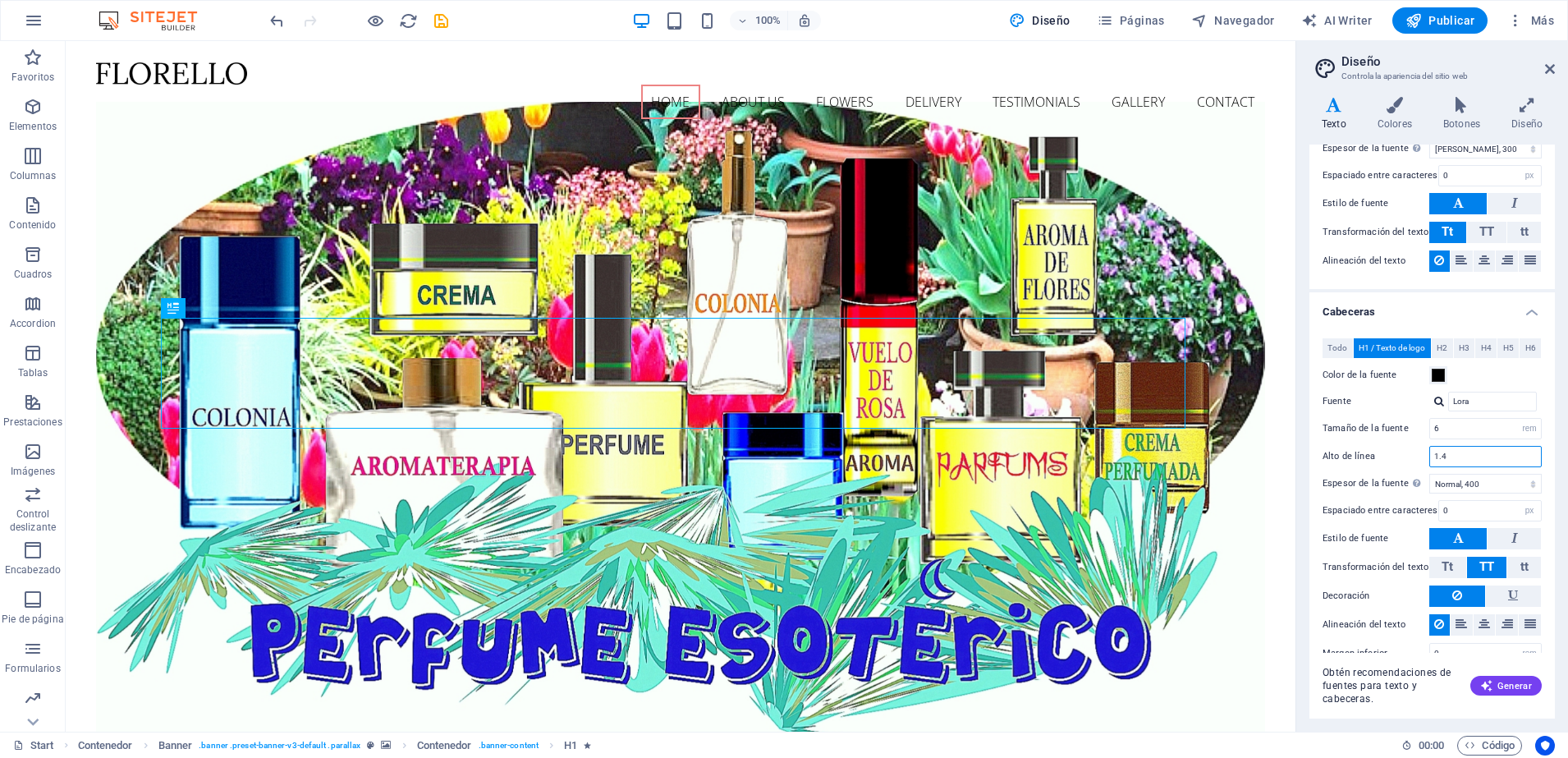
click at [1450, 454] on input "1.4" at bounding box center [1485, 457] width 110 height 20
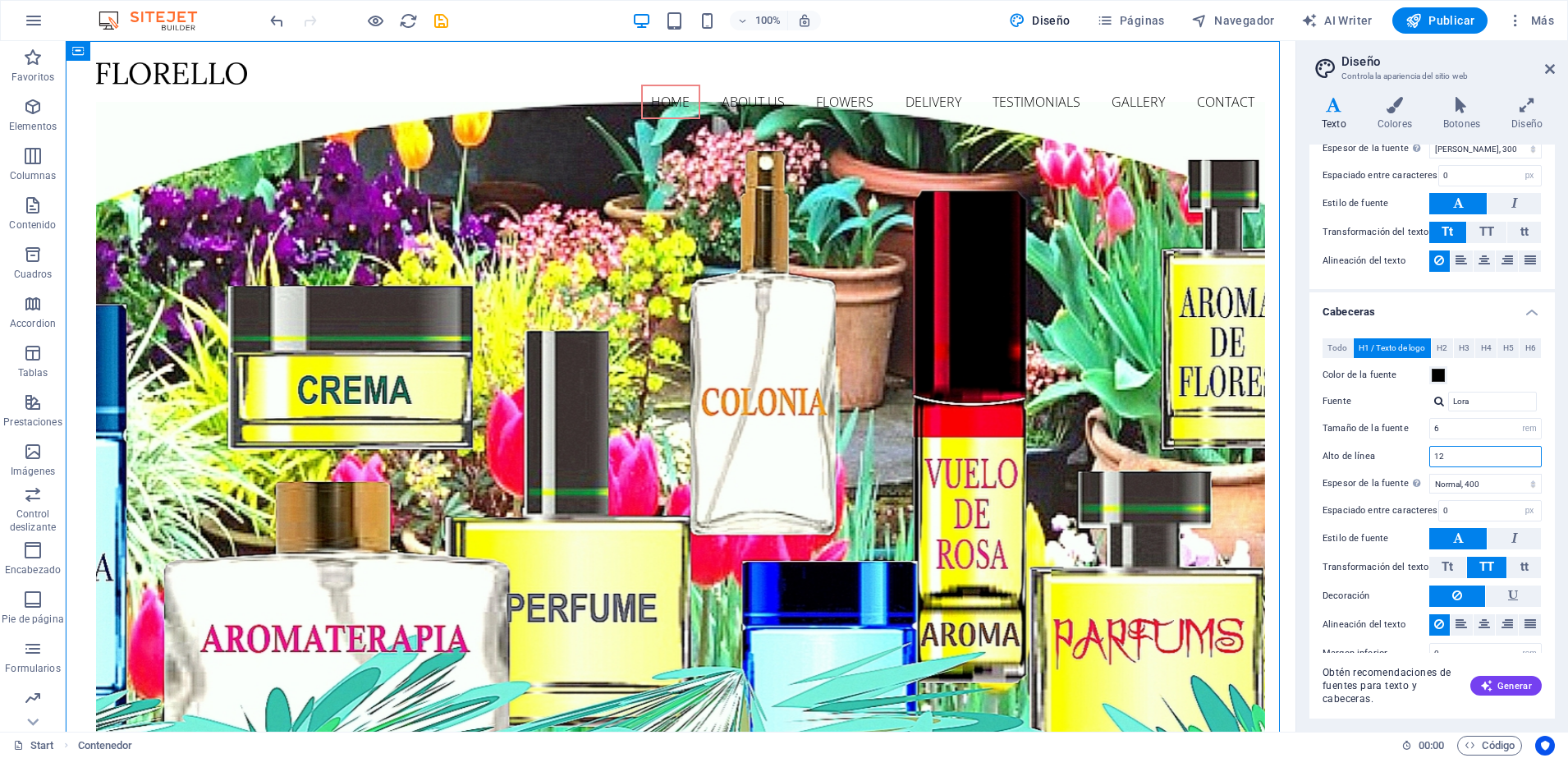
click at [1447, 458] on input "12" at bounding box center [1485, 457] width 110 height 20
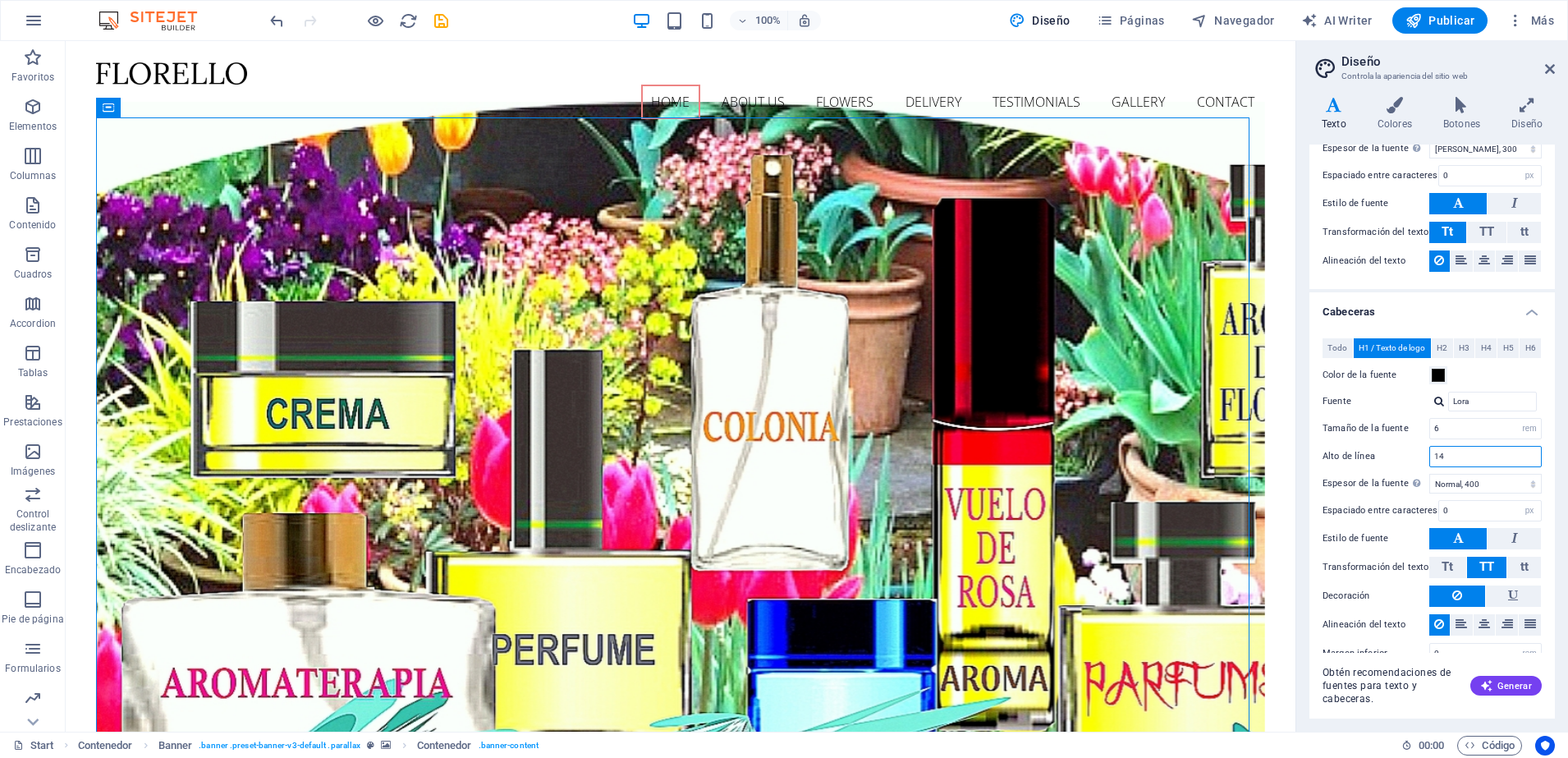
click at [1446, 457] on input "14" at bounding box center [1485, 457] width 110 height 20
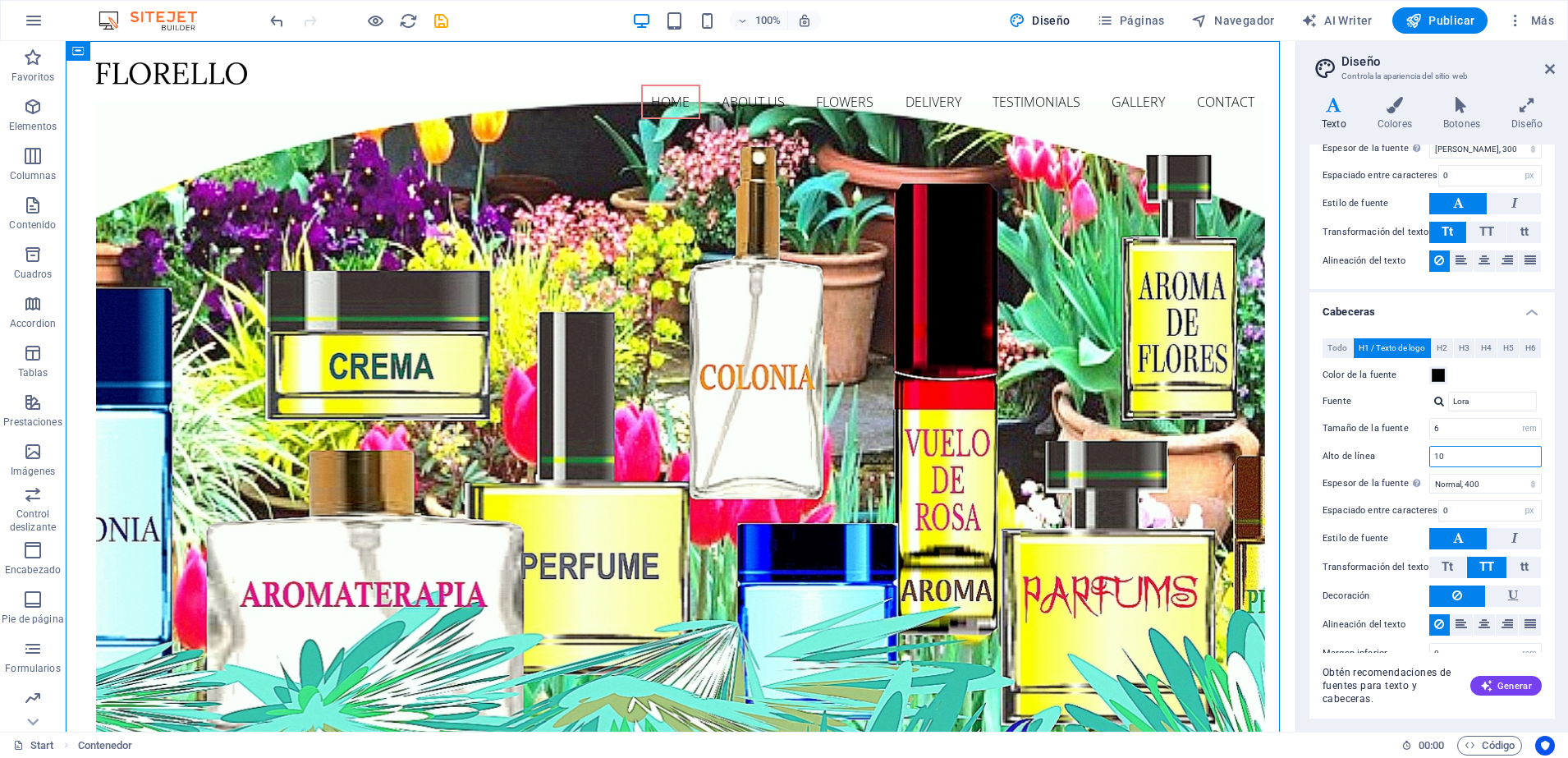
click at [1452, 458] on input "10" at bounding box center [1485, 457] width 110 height 20
type input "1"
type input "6"
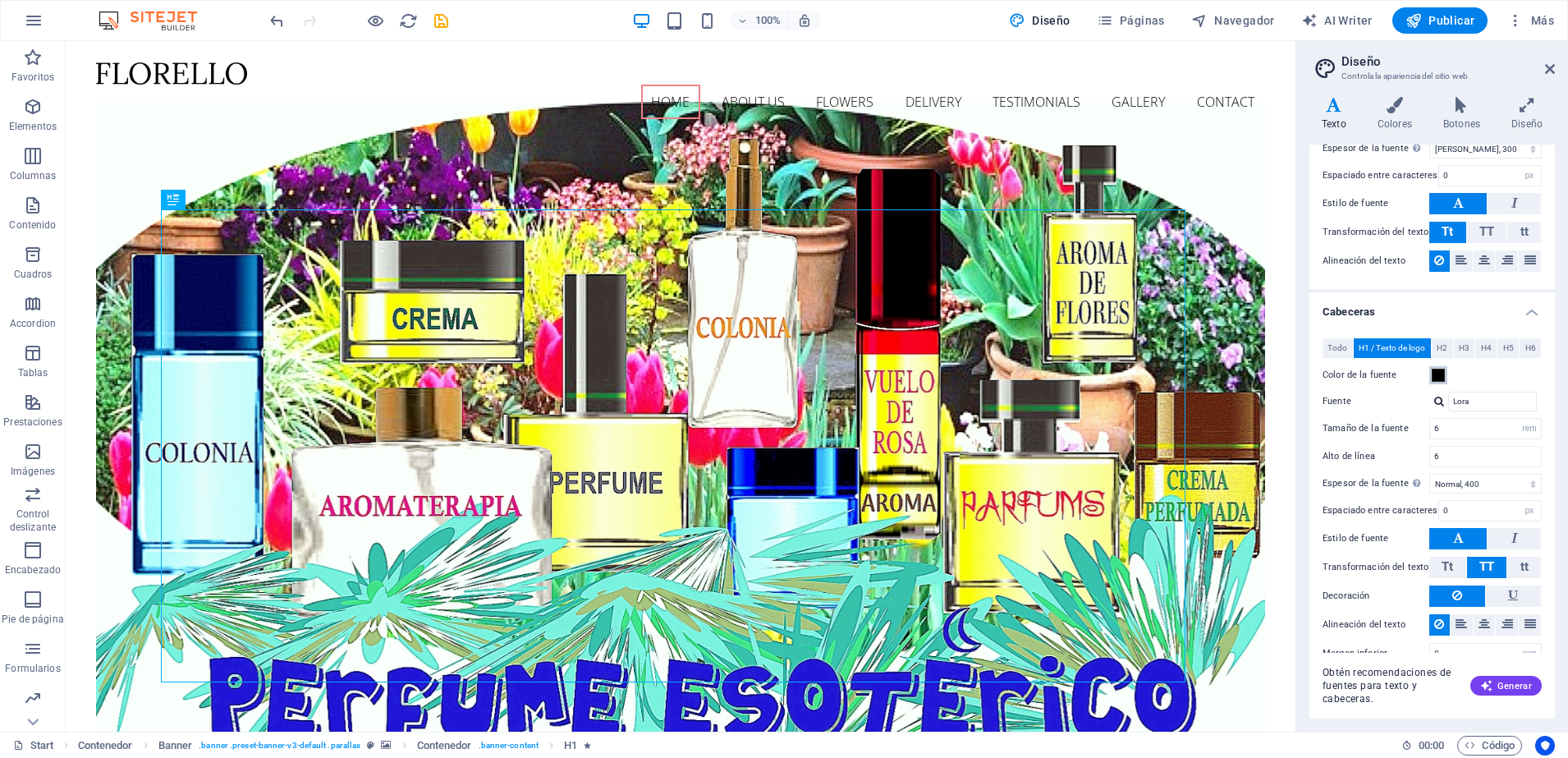
click at [1439, 377] on span at bounding box center [1438, 375] width 13 height 13
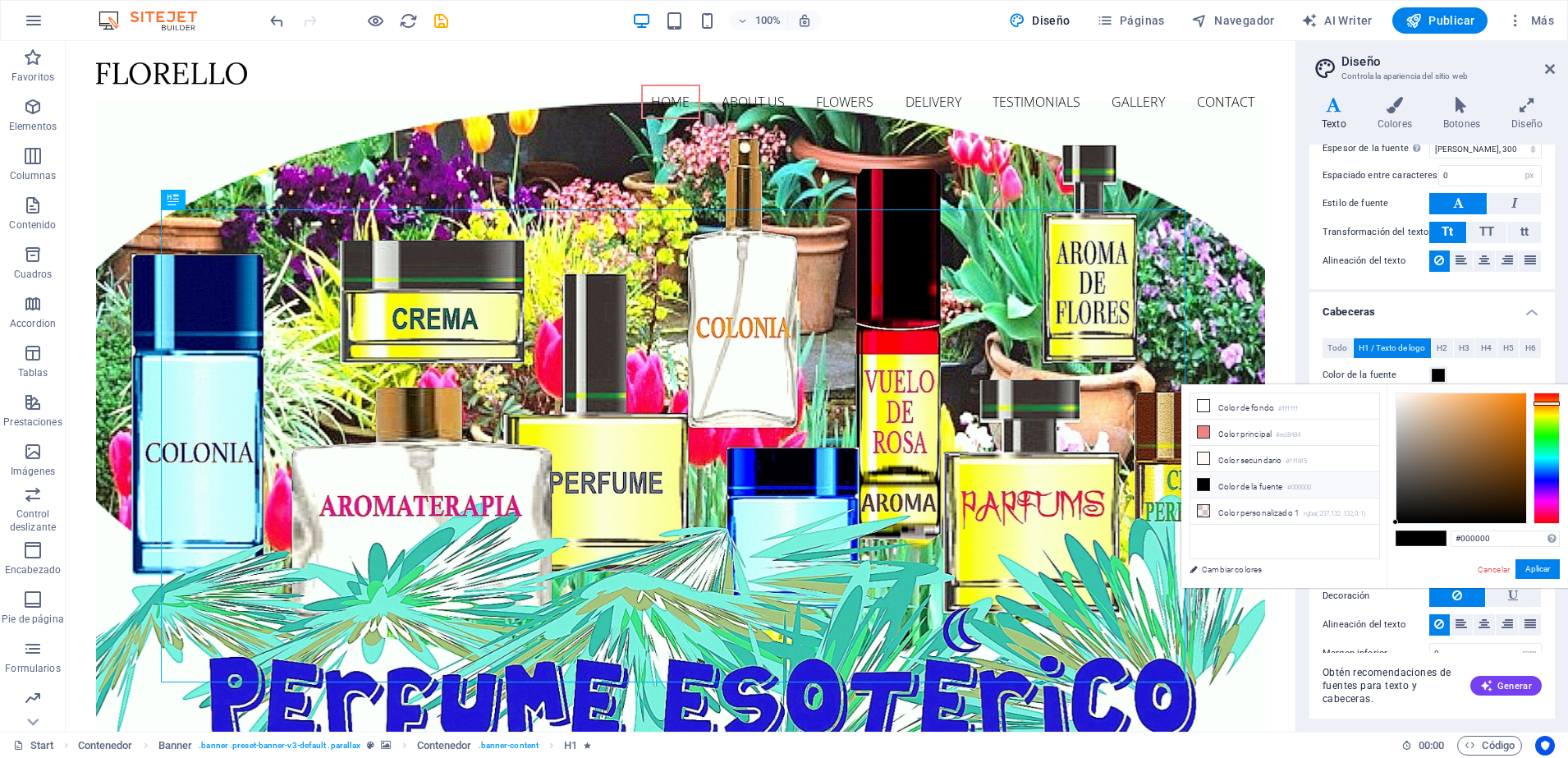
click at [1546, 403] on div at bounding box center [1546, 458] width 26 height 131
click at [1546, 403] on div at bounding box center [1546, 403] width 26 height 4
click at [1548, 397] on div at bounding box center [1546, 458] width 26 height 131
click at [1548, 397] on div at bounding box center [1546, 397] width 26 height 4
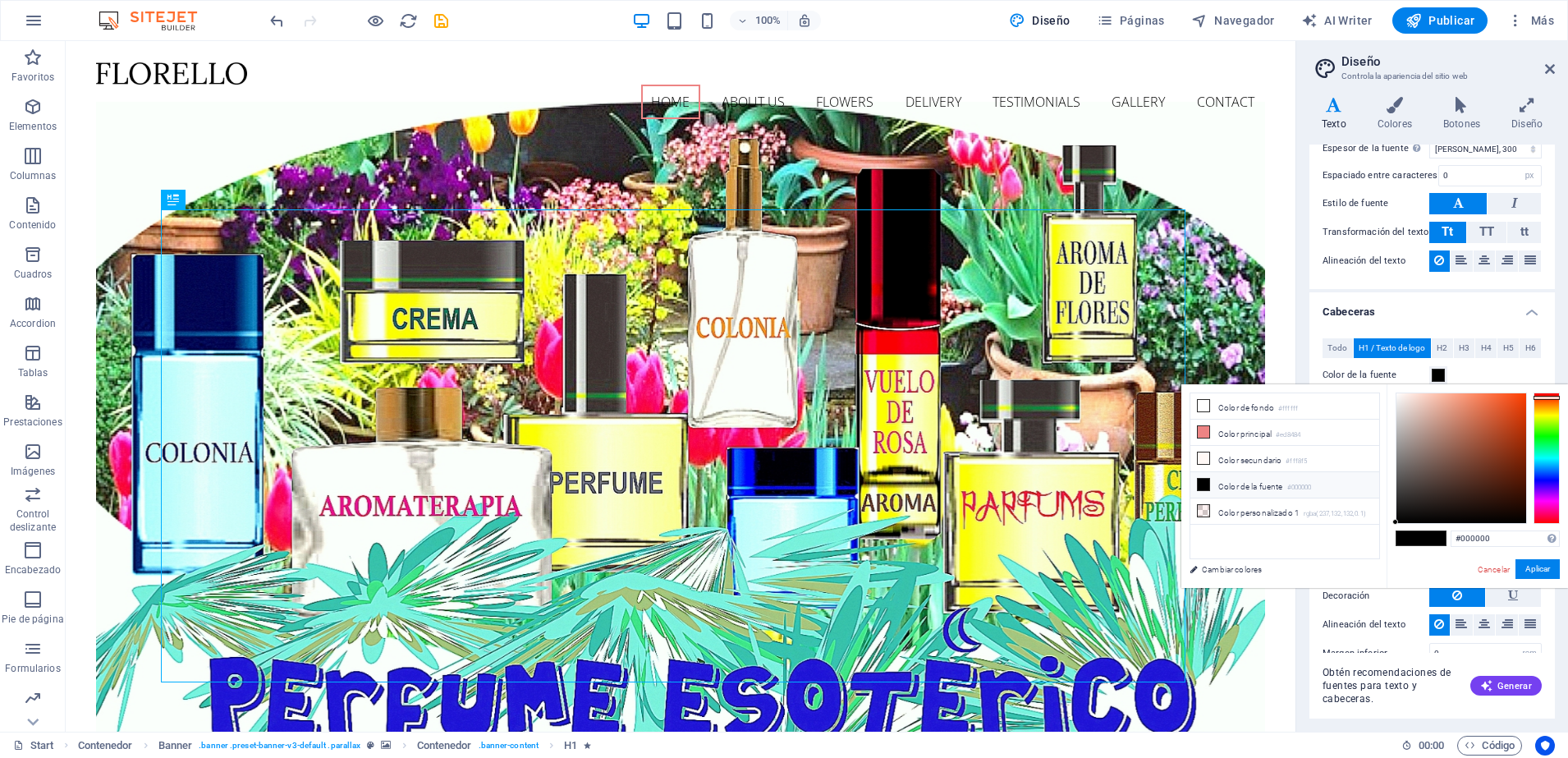
click at [1554, 398] on div at bounding box center [1546, 398] width 26 height 4
click at [1549, 515] on div at bounding box center [1546, 458] width 26 height 131
click at [1549, 515] on div at bounding box center [1546, 515] width 26 height 4
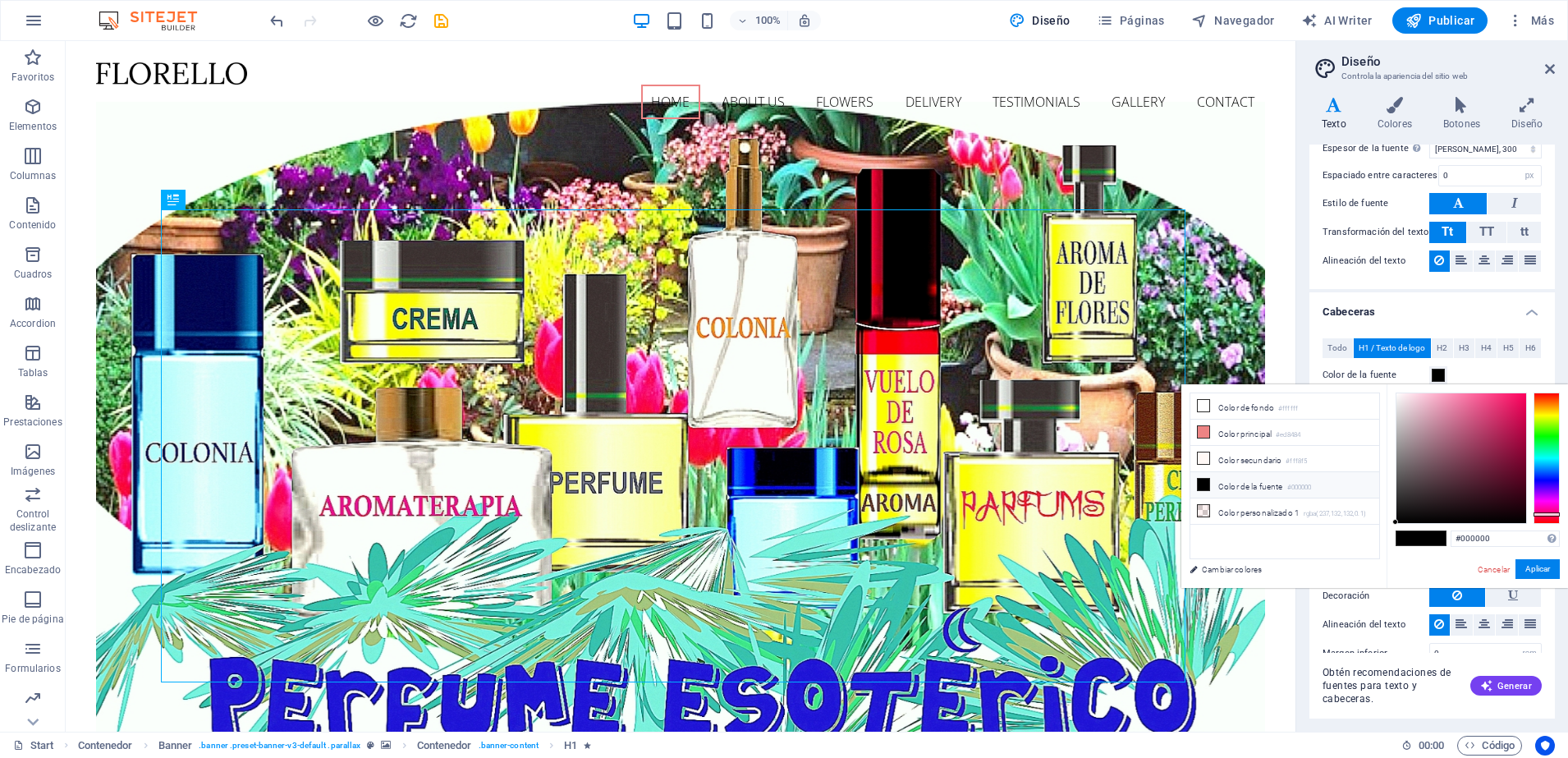
drag, startPoint x: 1549, startPoint y: 515, endPoint x: 1569, endPoint y: 506, distance: 21.9
click at [1567, 506] on html "tarea.maestrasamantha.com Start Favoritos Elementos Columnas Contenido Cuadros …" at bounding box center [784, 379] width 1568 height 758
click at [1552, 516] on div at bounding box center [1546, 458] width 26 height 131
click at [1552, 516] on div at bounding box center [1546, 516] width 26 height 4
click at [1438, 537] on span at bounding box center [1433, 539] width 25 height 14
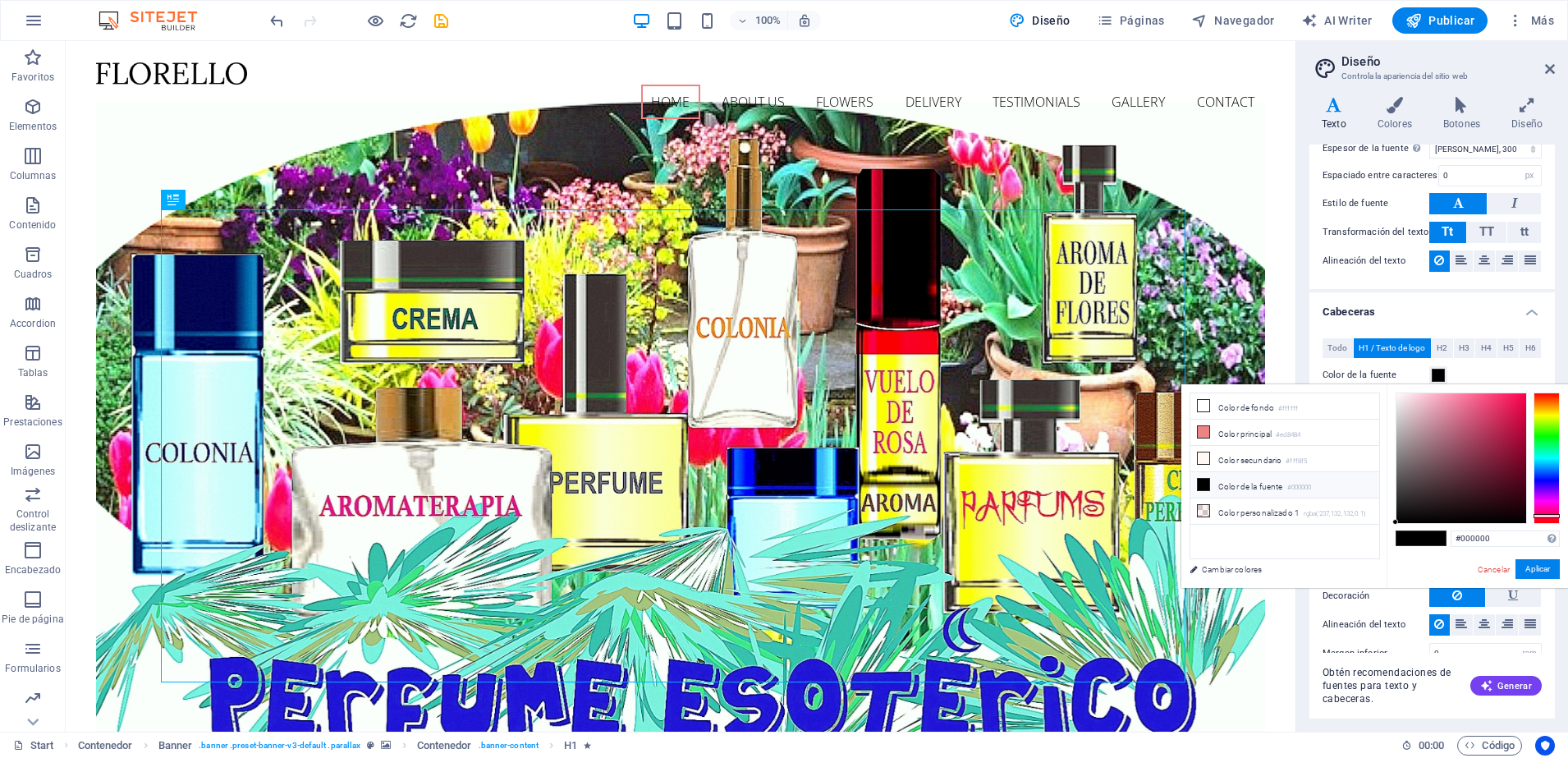
click at [1438, 537] on span at bounding box center [1433, 539] width 25 height 14
click at [1441, 377] on span at bounding box center [1438, 375] width 13 height 13
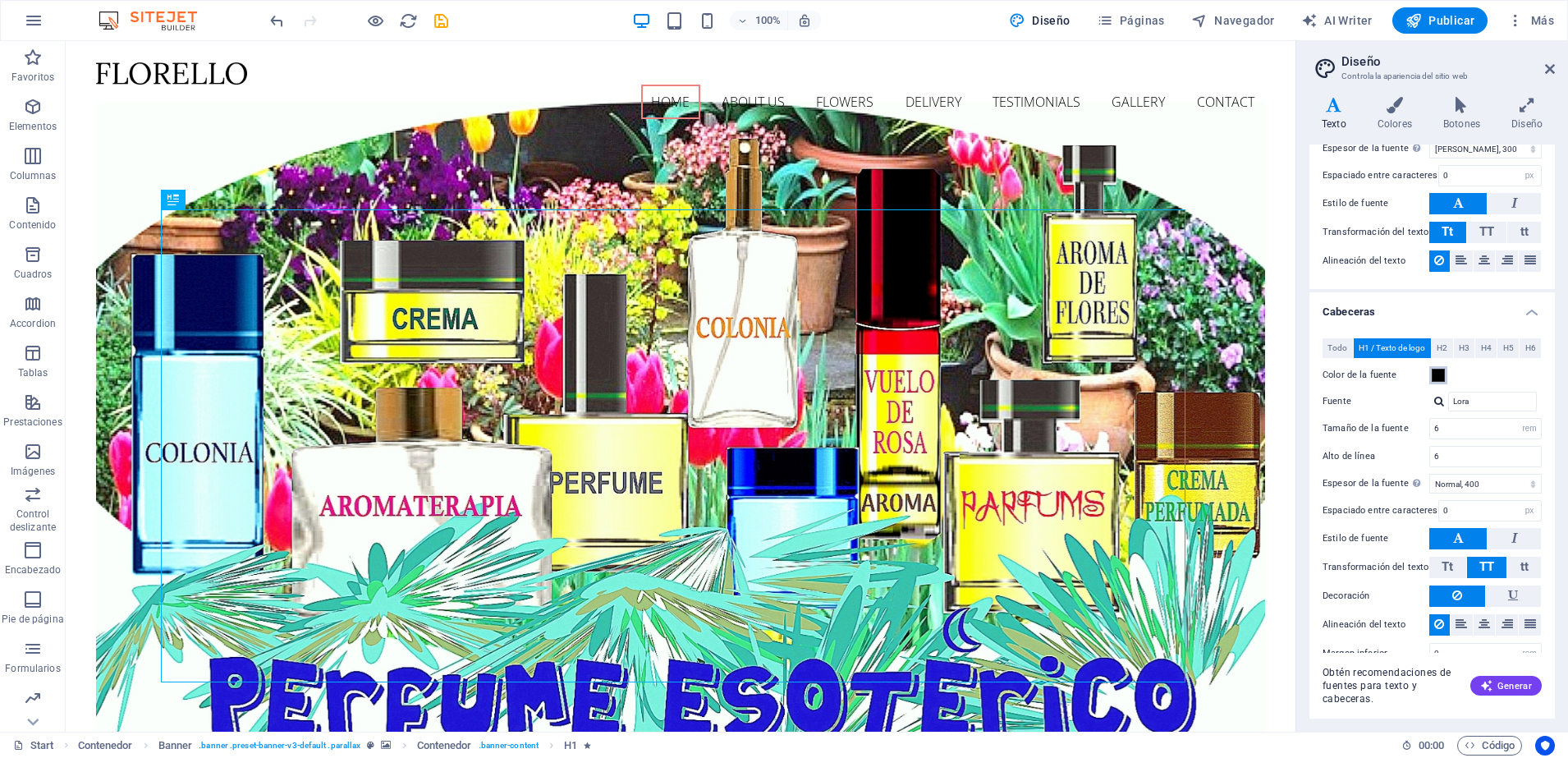
click at [1441, 377] on span at bounding box center [1438, 375] width 13 height 13
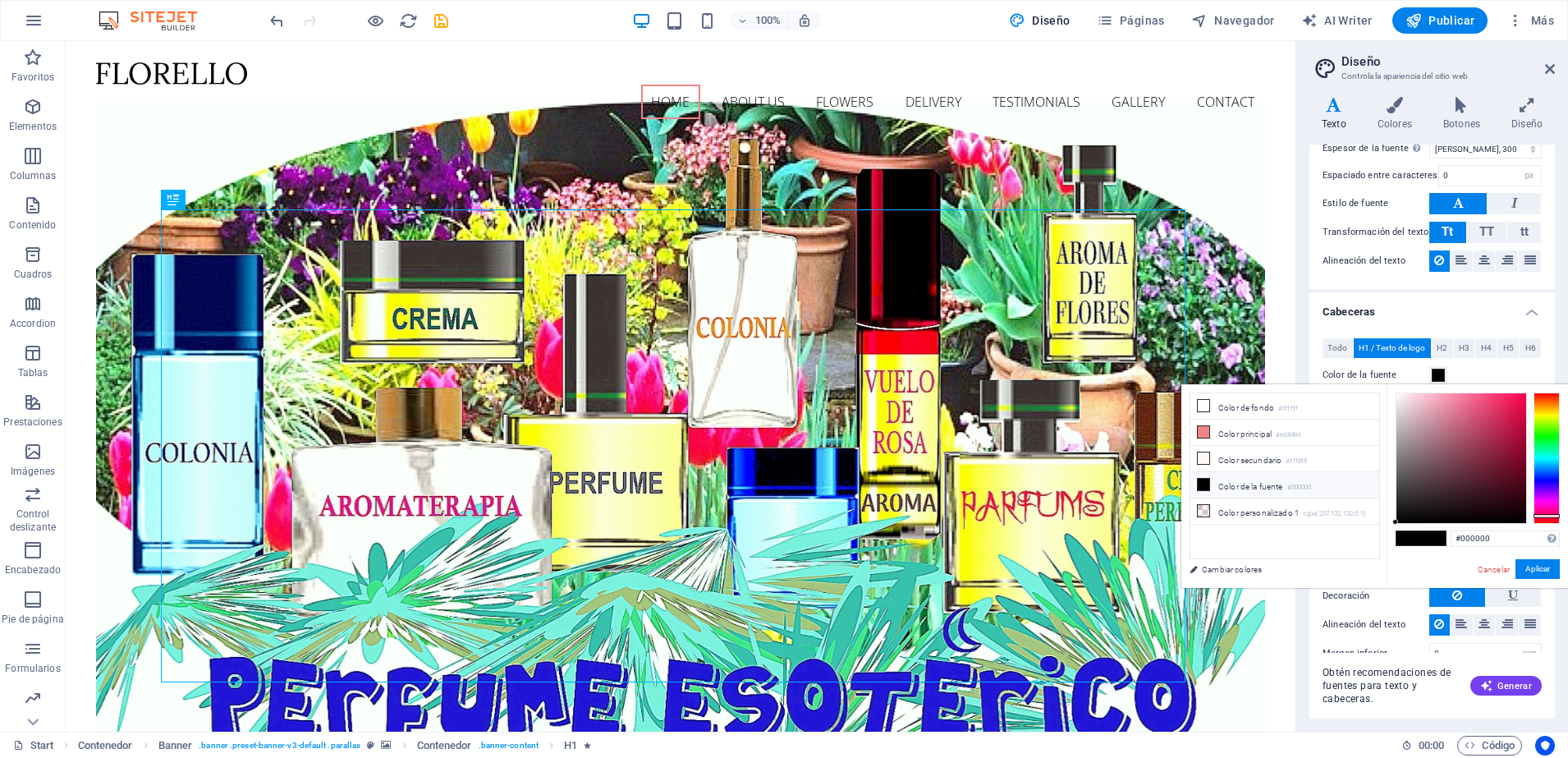
click at [1441, 377] on span at bounding box center [1438, 375] width 13 height 13
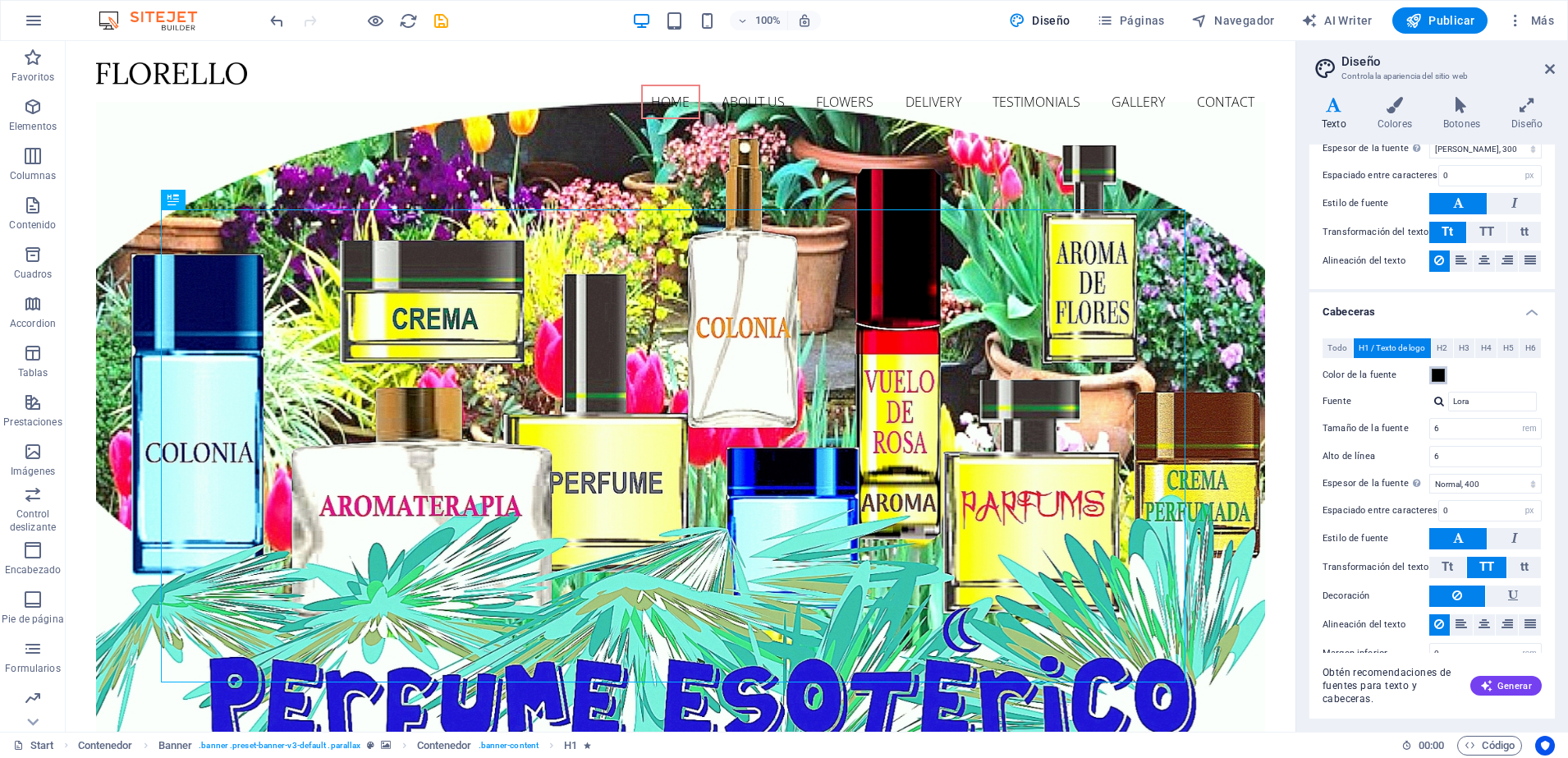
click at [1441, 377] on span at bounding box center [1438, 375] width 13 height 13
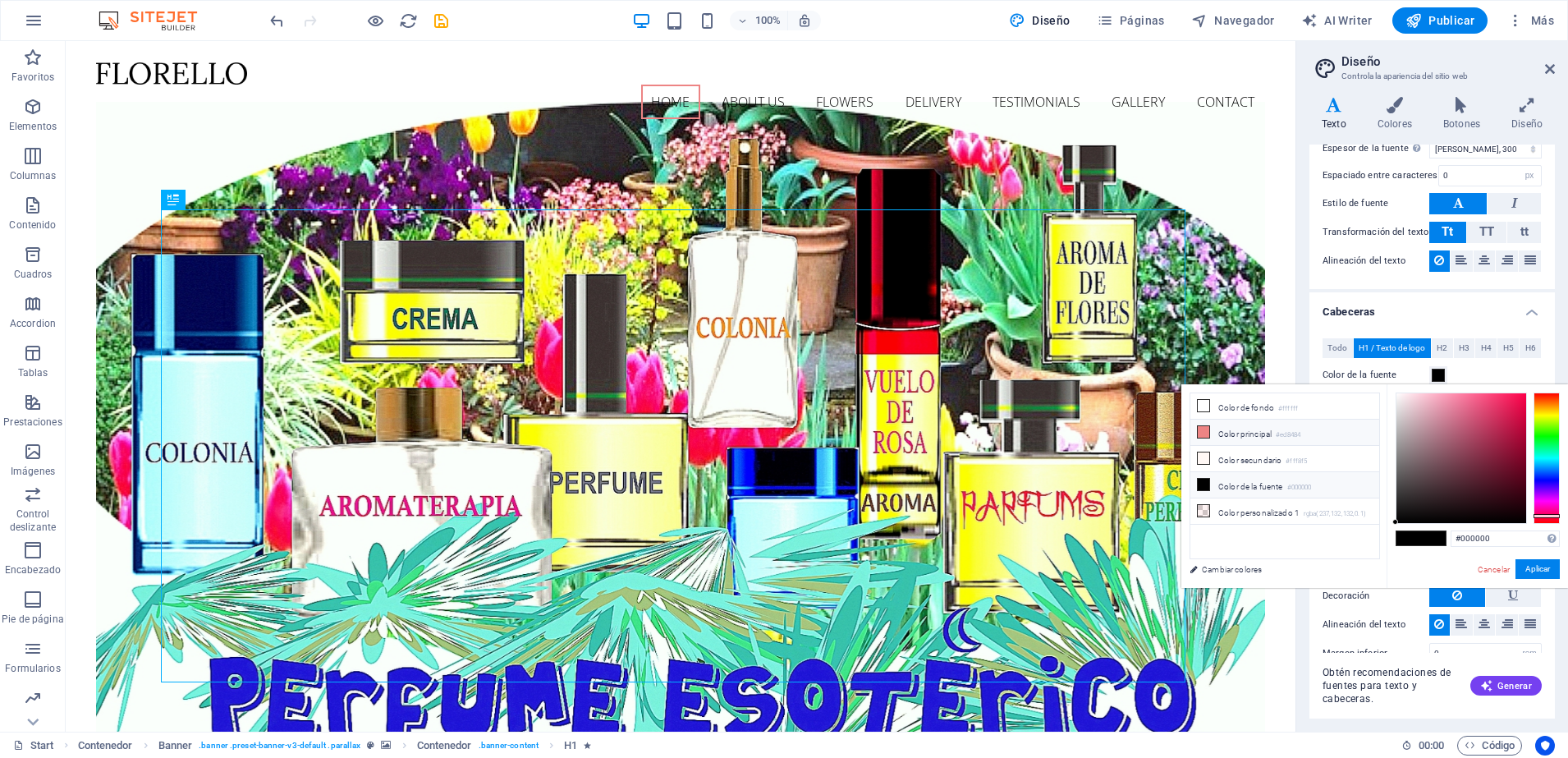
click at [1200, 430] on icon at bounding box center [1203, 432] width 11 height 11
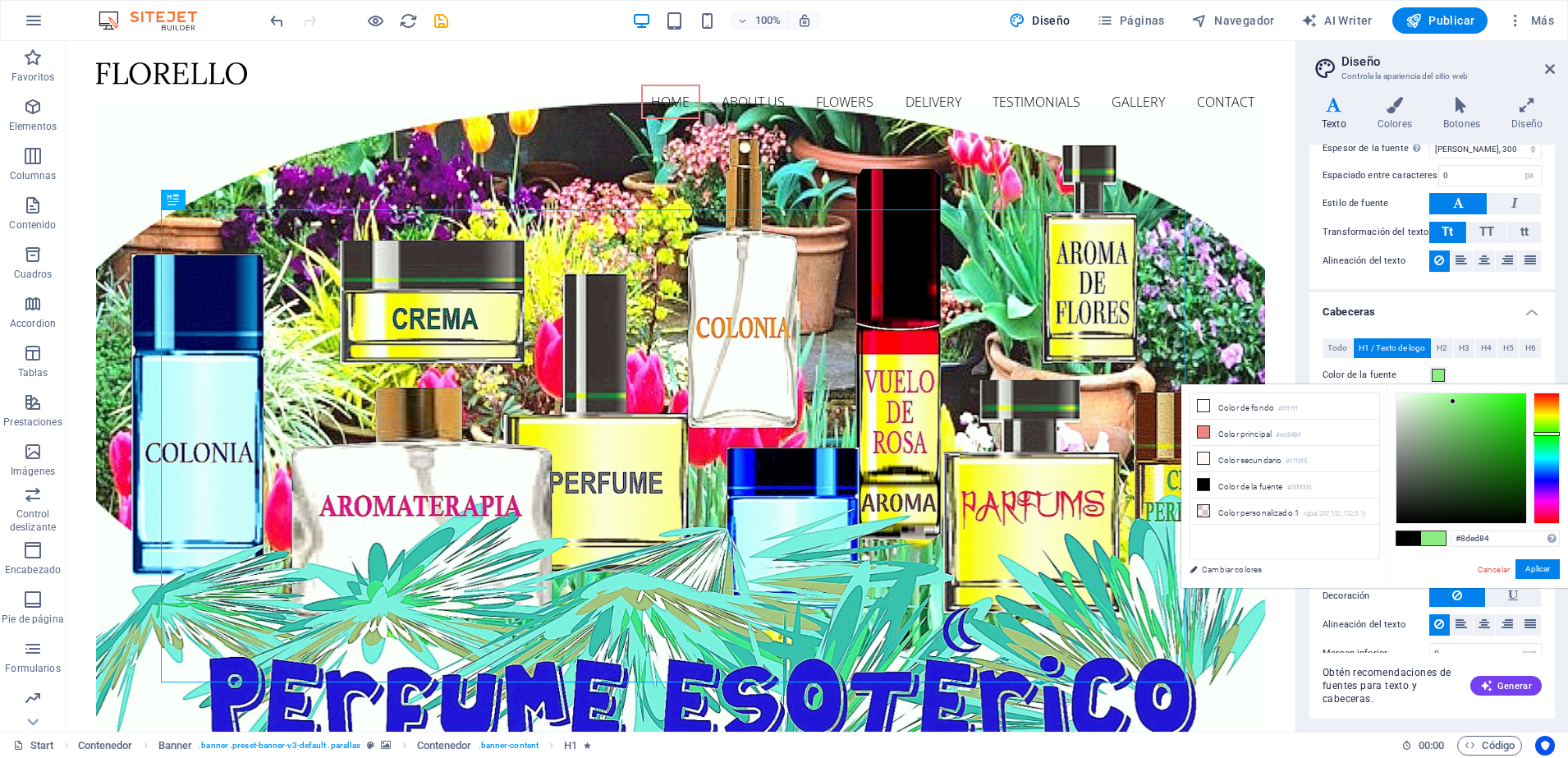
click at [1540, 433] on div at bounding box center [1546, 458] width 26 height 131
click at [1553, 476] on div at bounding box center [1546, 458] width 26 height 131
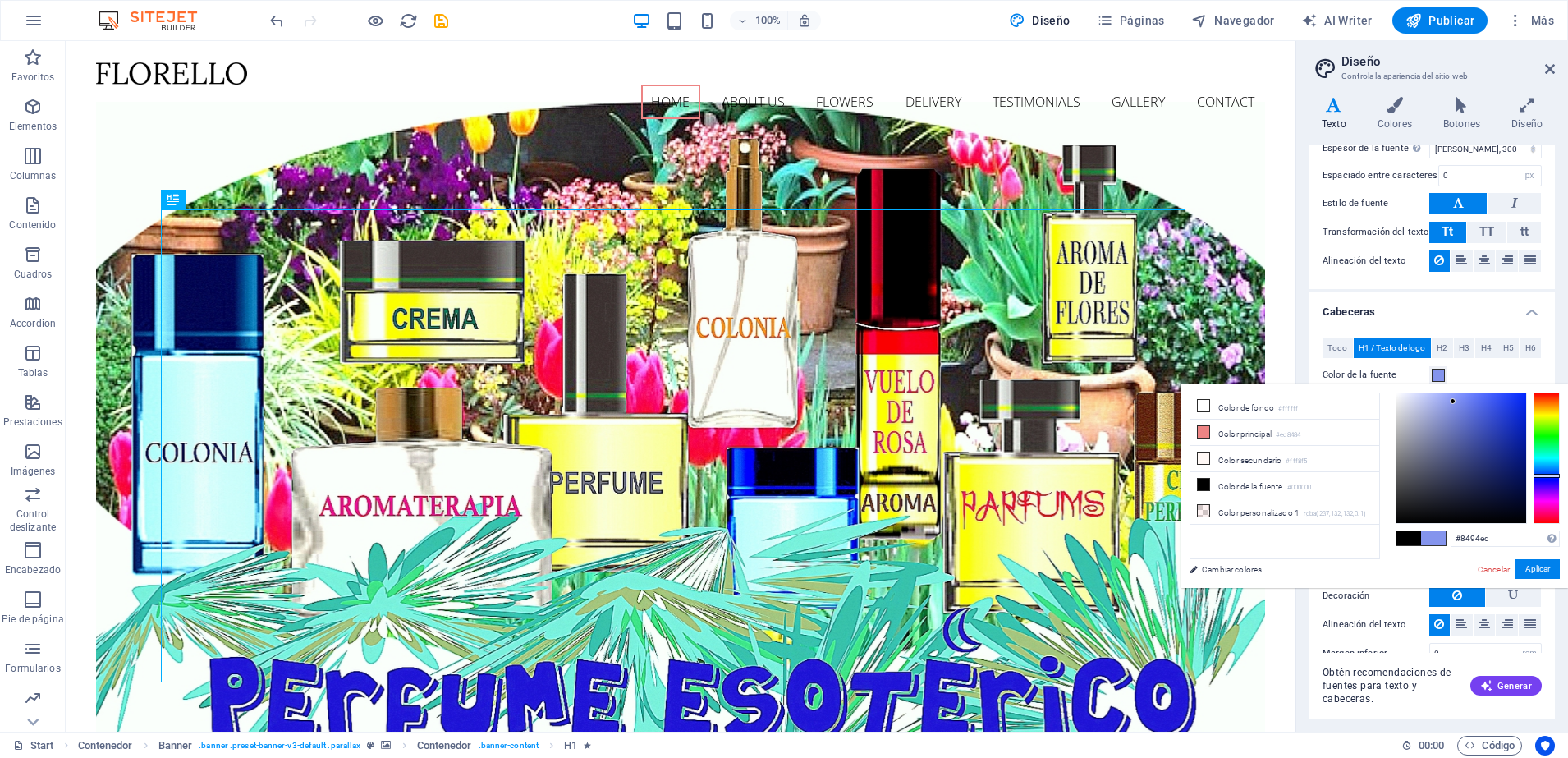
click at [1553, 476] on div at bounding box center [1546, 476] width 26 height 4
drag, startPoint x: 1218, startPoint y: 425, endPoint x: 1203, endPoint y: 426, distance: 15.0
click at [1203, 426] on li "Color principal #ed8484" at bounding box center [1285, 433] width 189 height 26
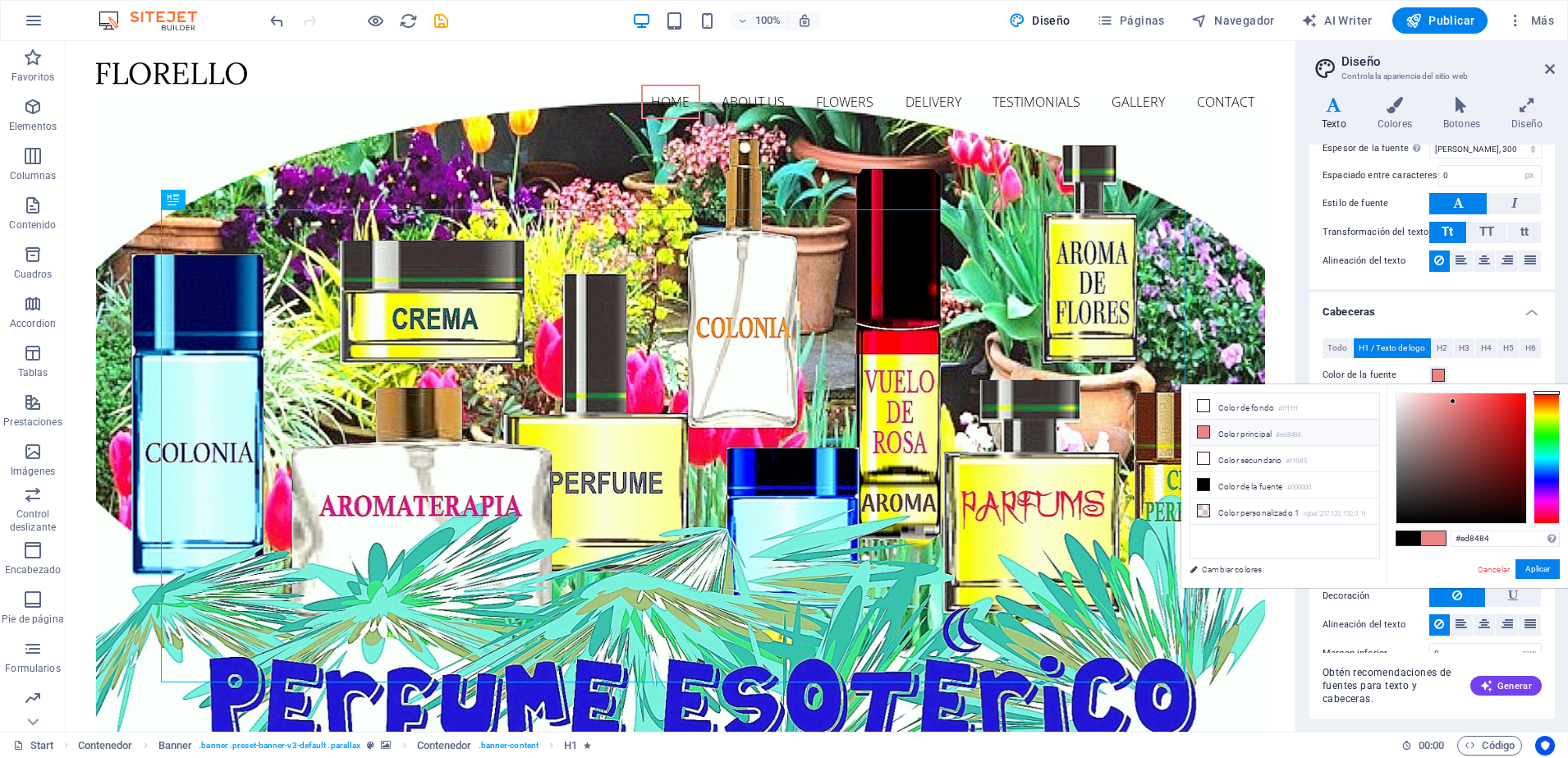
click at [1203, 426] on icon at bounding box center [1203, 432] width 11 height 11
click at [1201, 426] on icon at bounding box center [1203, 432] width 11 height 11
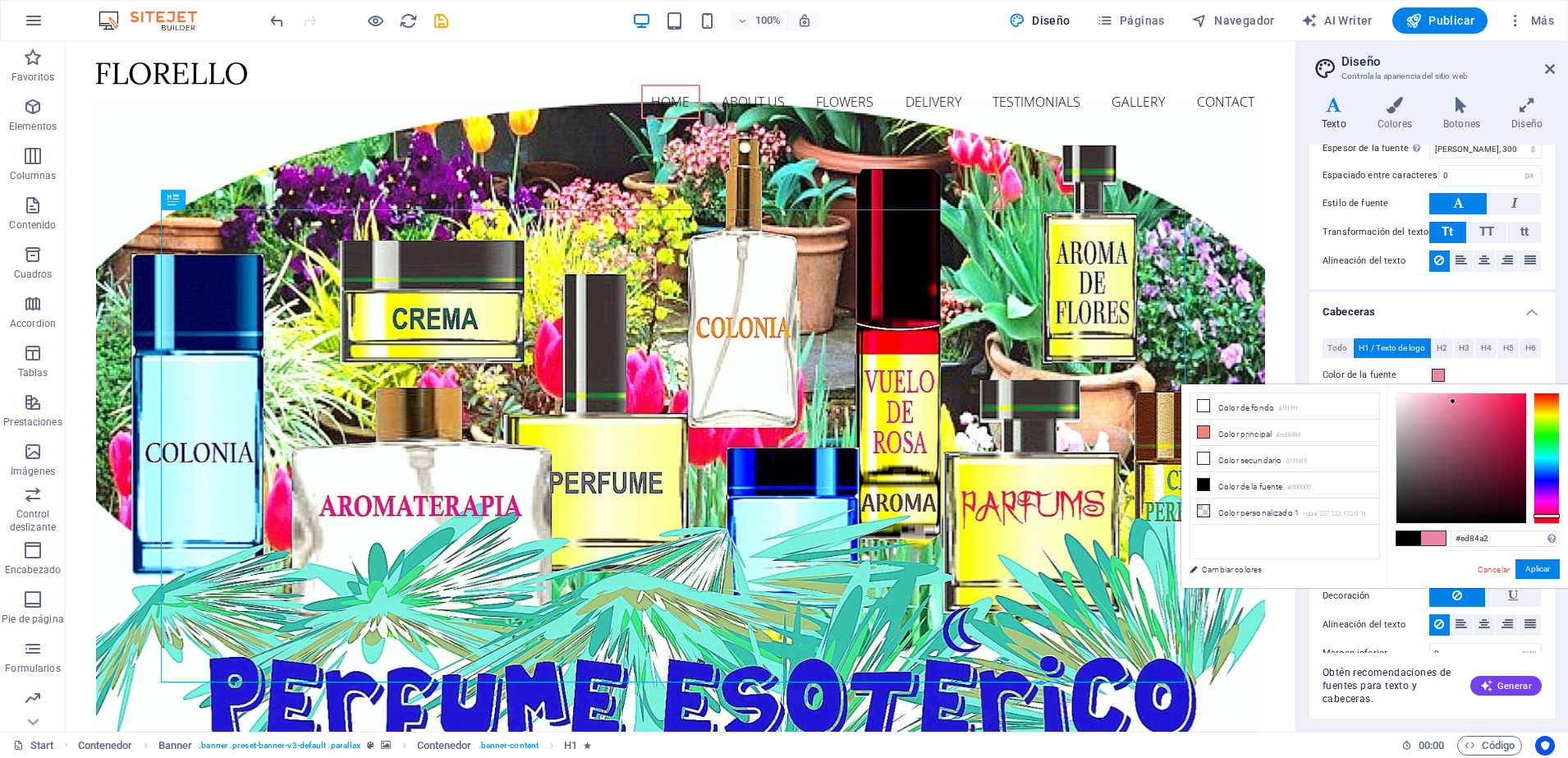
click at [1548, 516] on div at bounding box center [1546, 458] width 26 height 131
click at [1548, 516] on div at bounding box center [1546, 516] width 26 height 4
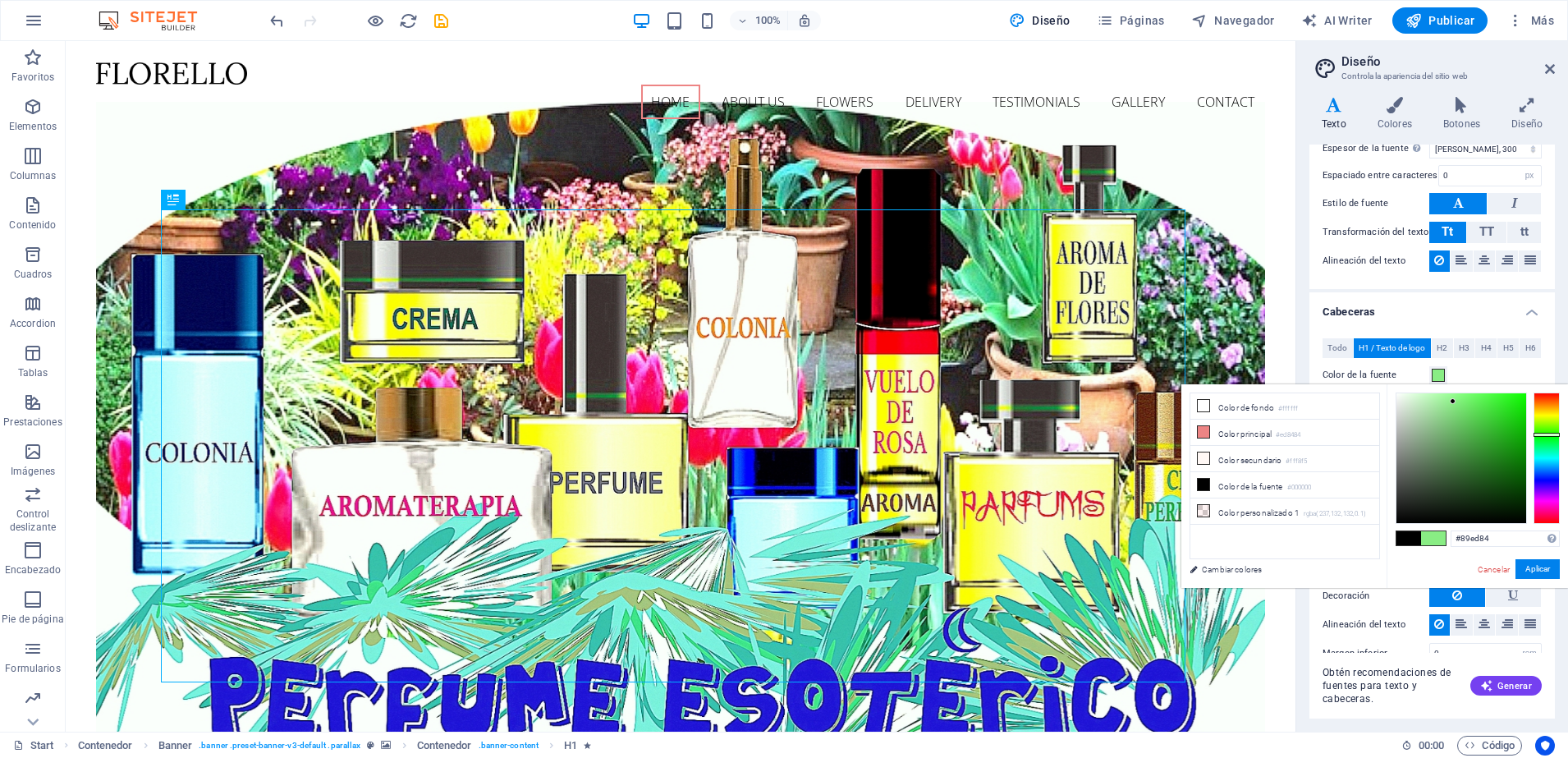
click at [1547, 434] on div at bounding box center [1546, 458] width 26 height 131
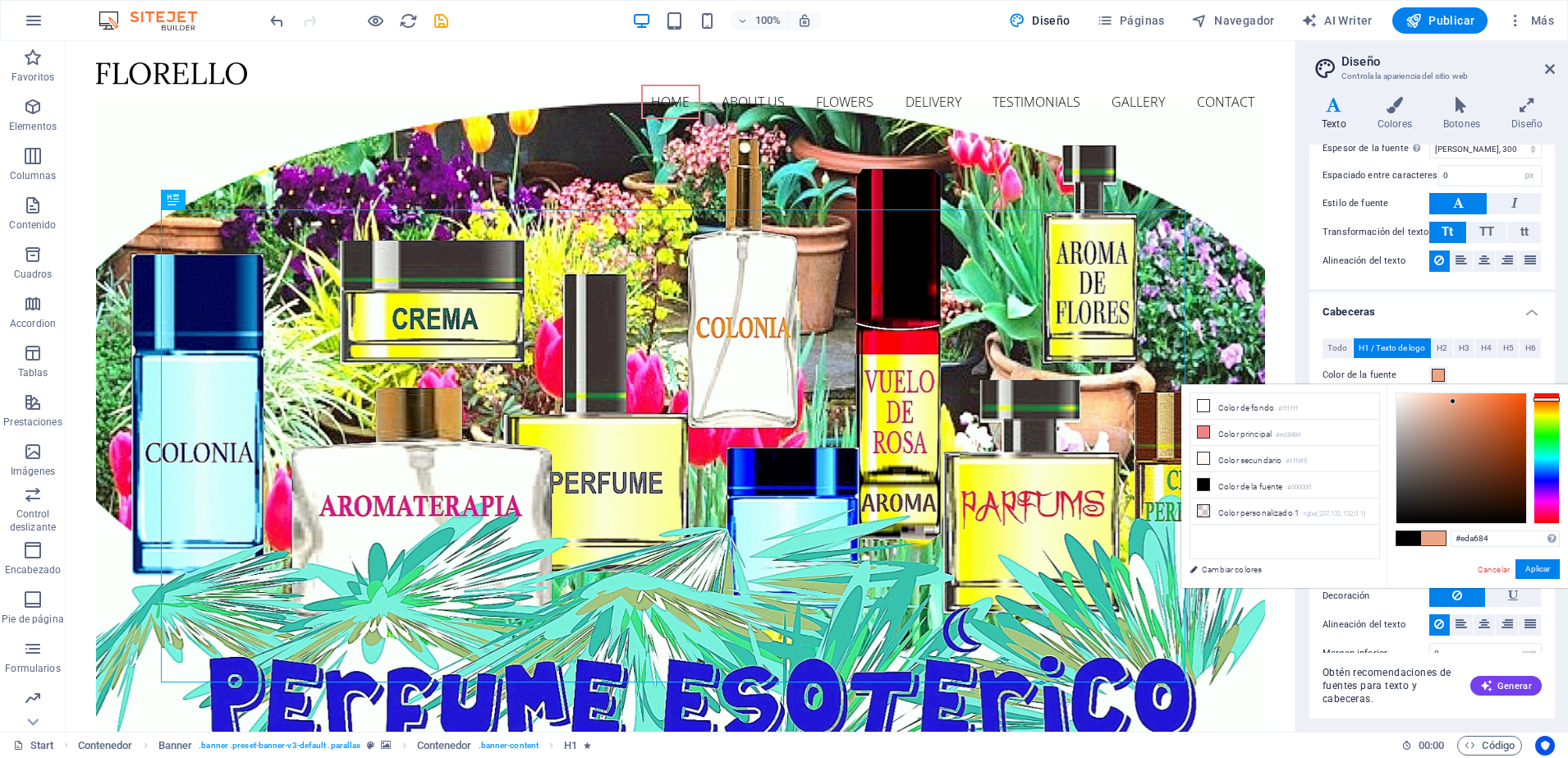
click at [1549, 399] on div at bounding box center [1546, 458] width 26 height 131
click at [1549, 399] on div at bounding box center [1546, 400] width 26 height 4
click at [1206, 433] on icon at bounding box center [1203, 432] width 11 height 11
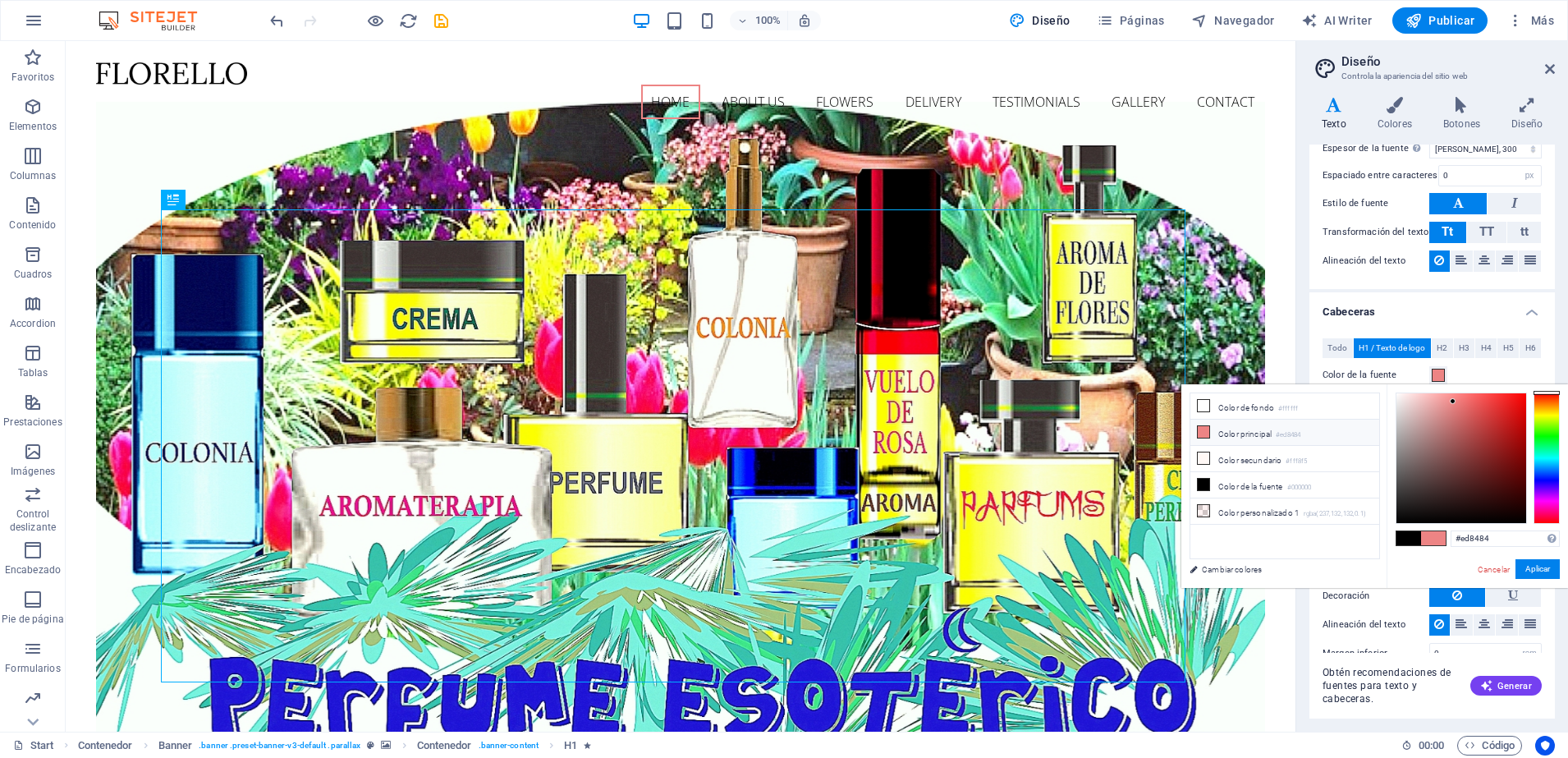
click at [1206, 433] on icon at bounding box center [1203, 432] width 11 height 11
click at [1515, 402] on div at bounding box center [1461, 458] width 129 height 129
click at [1515, 402] on div at bounding box center [1515, 401] width 6 height 6
type input "#eb1212"
click at [1543, 565] on button "Aplicar" at bounding box center [1537, 569] width 44 height 20
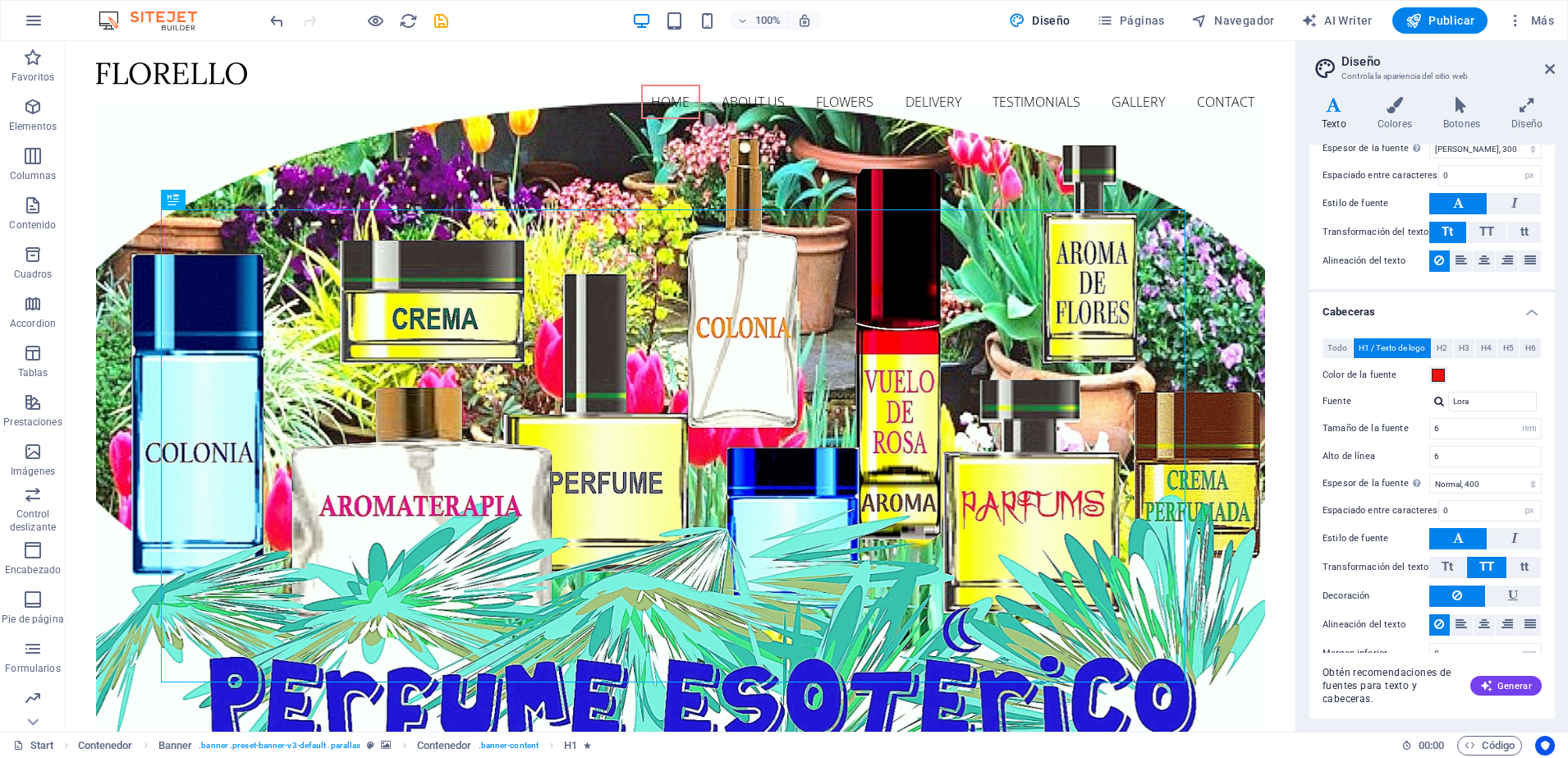
click at [1437, 403] on div at bounding box center [1439, 401] width 9 height 10
click at [1466, 424] on div "Lora" at bounding box center [1496, 423] width 87 height 17
click at [1458, 534] on icon at bounding box center [1458, 538] width 10 height 20
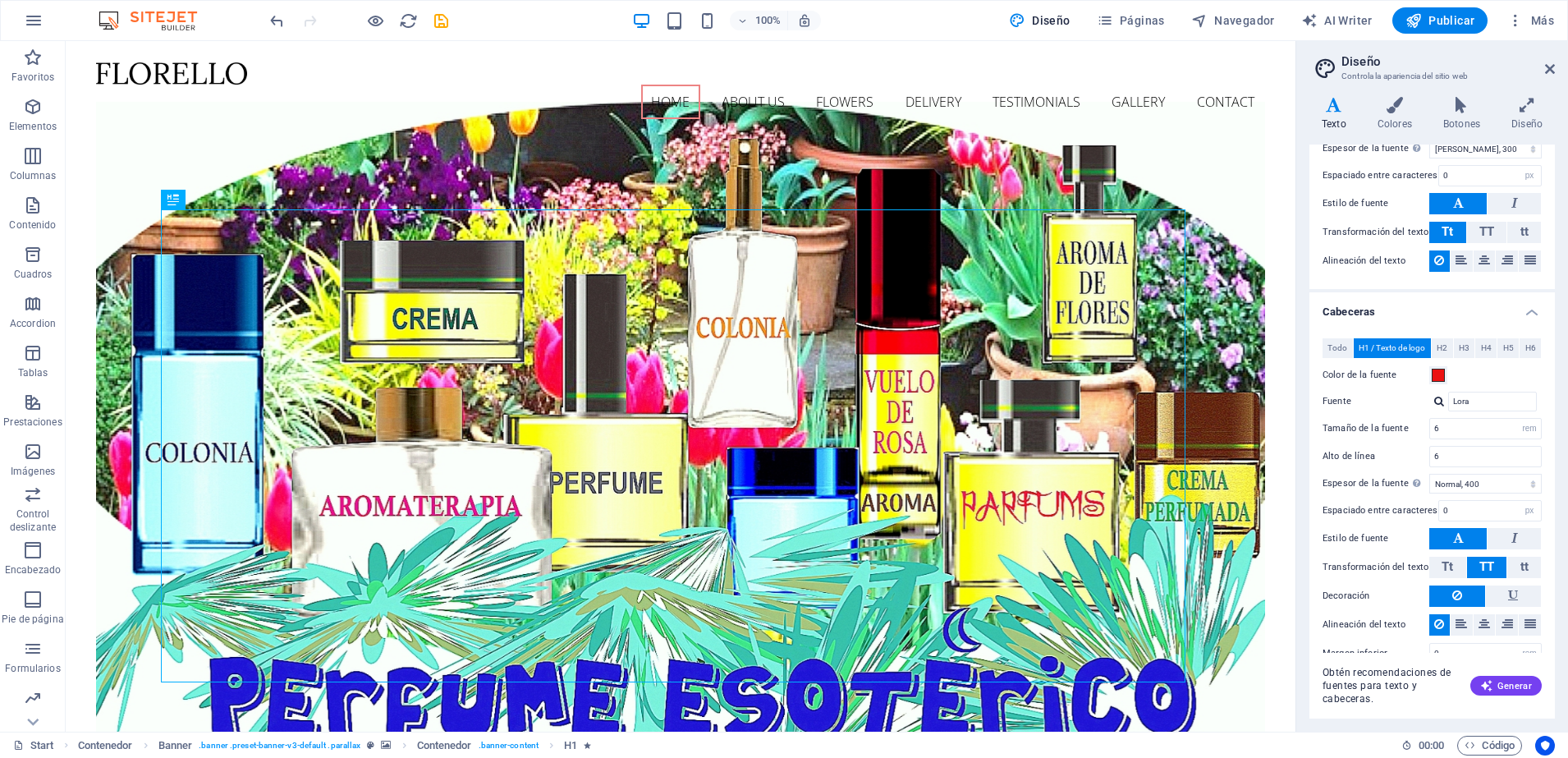
click at [1458, 534] on icon at bounding box center [1458, 538] width 10 height 20
click at [1439, 402] on div at bounding box center [1439, 401] width 9 height 10
click at [1488, 470] on div "Gestionar fuentes →" at bounding box center [1496, 466] width 87 height 21
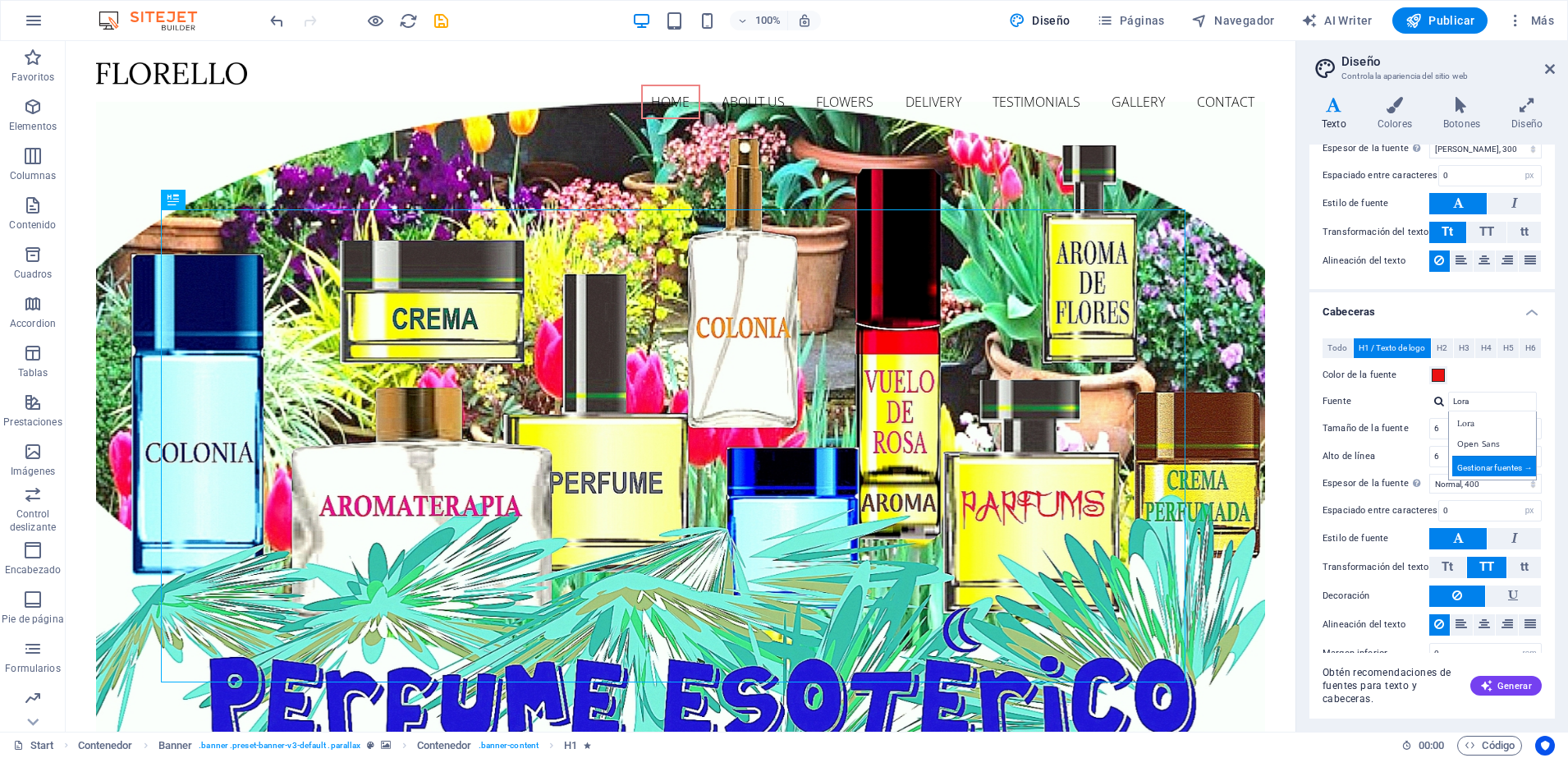
click at [1488, 470] on div "Start Favoritos Elementos Columnas Contenido Cuadros Accordion Tablas Prestacio…" at bounding box center [784, 387] width 1568 height 691
select select "popularity"
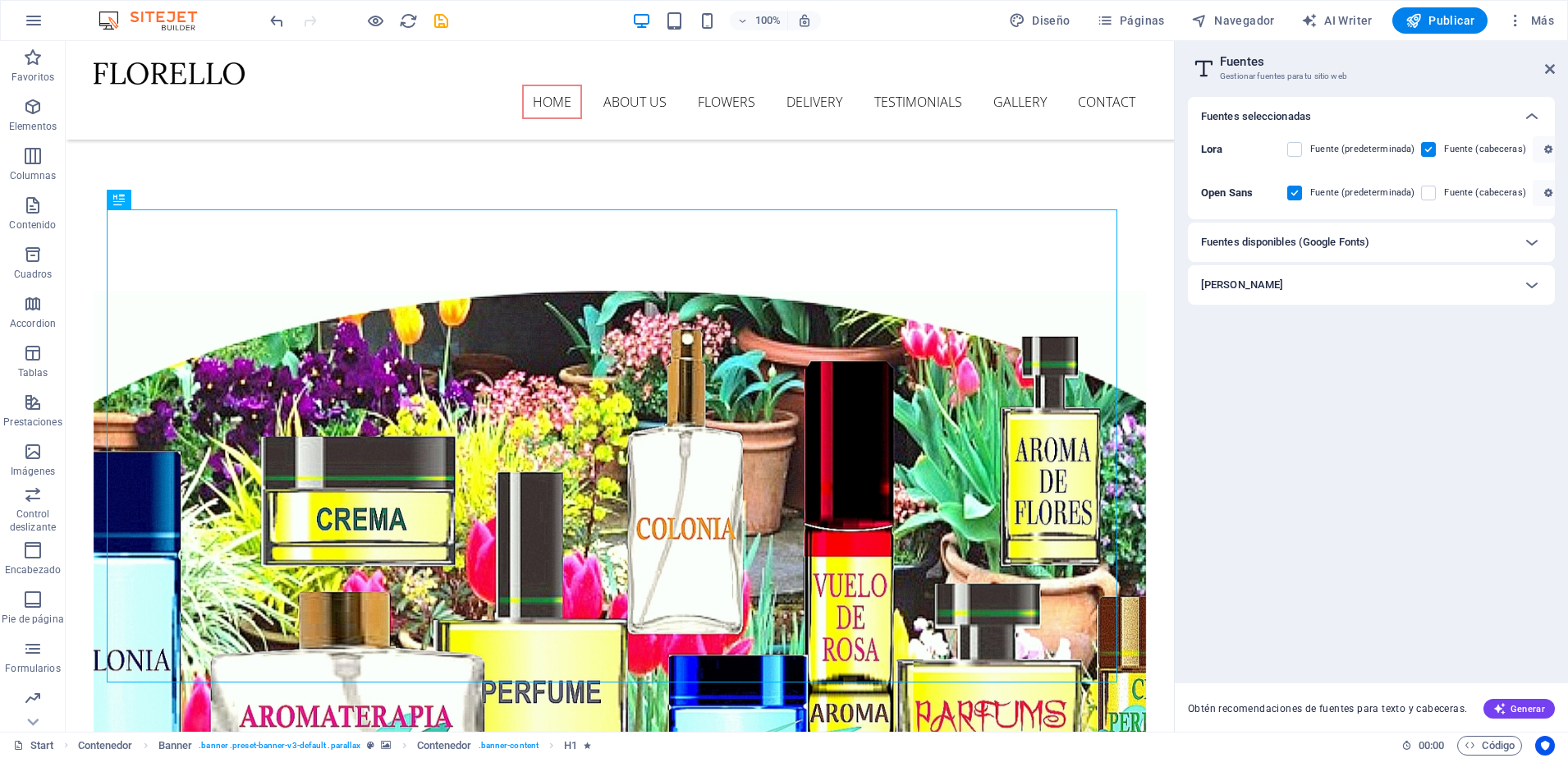
scroll to position [0, 0]
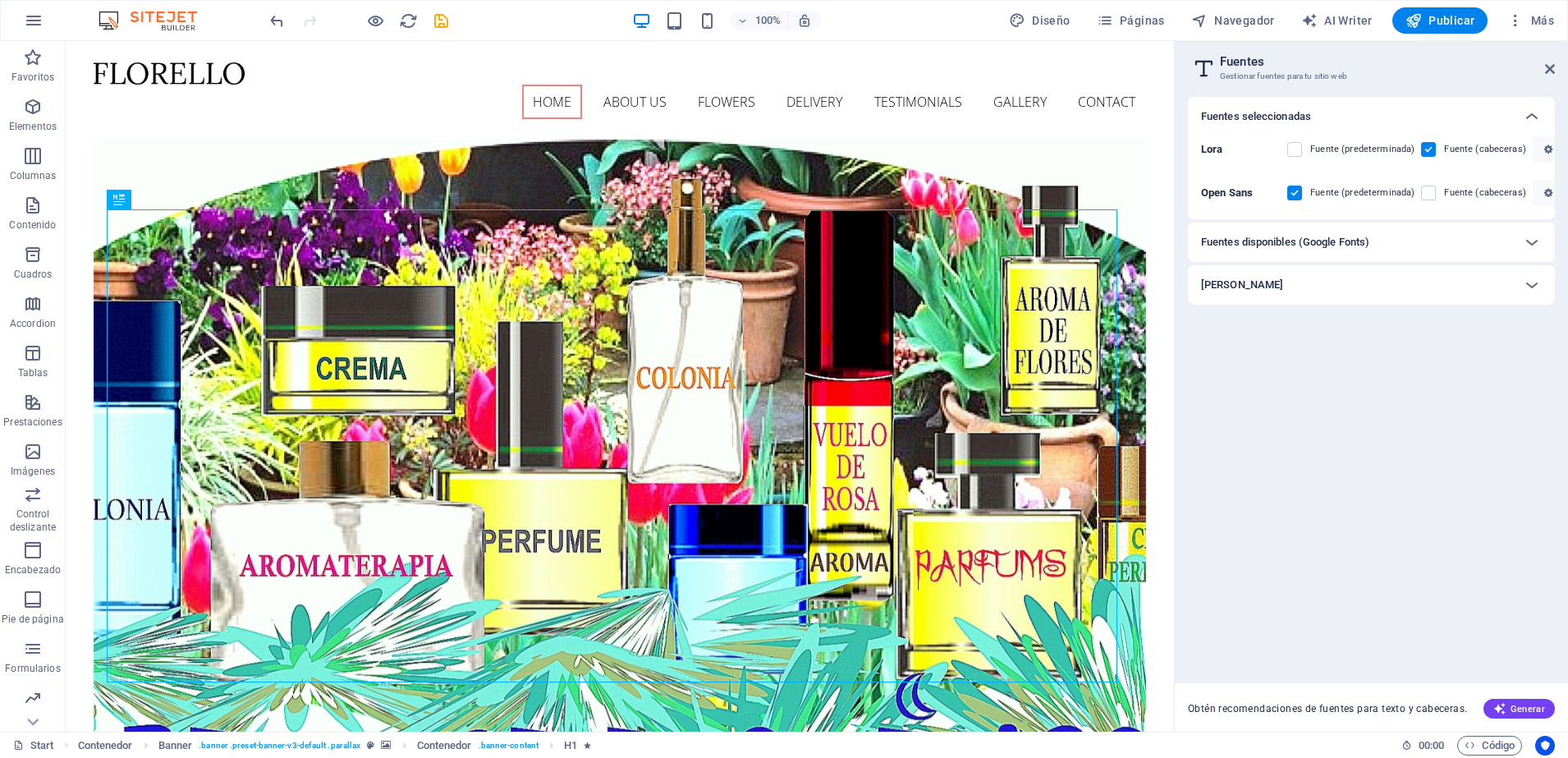
drag, startPoint x: 1167, startPoint y: 110, endPoint x: 1274, endPoint y: 123, distance: 107.8
click at [441, 19] on icon "save" at bounding box center [441, 21] width 19 height 19
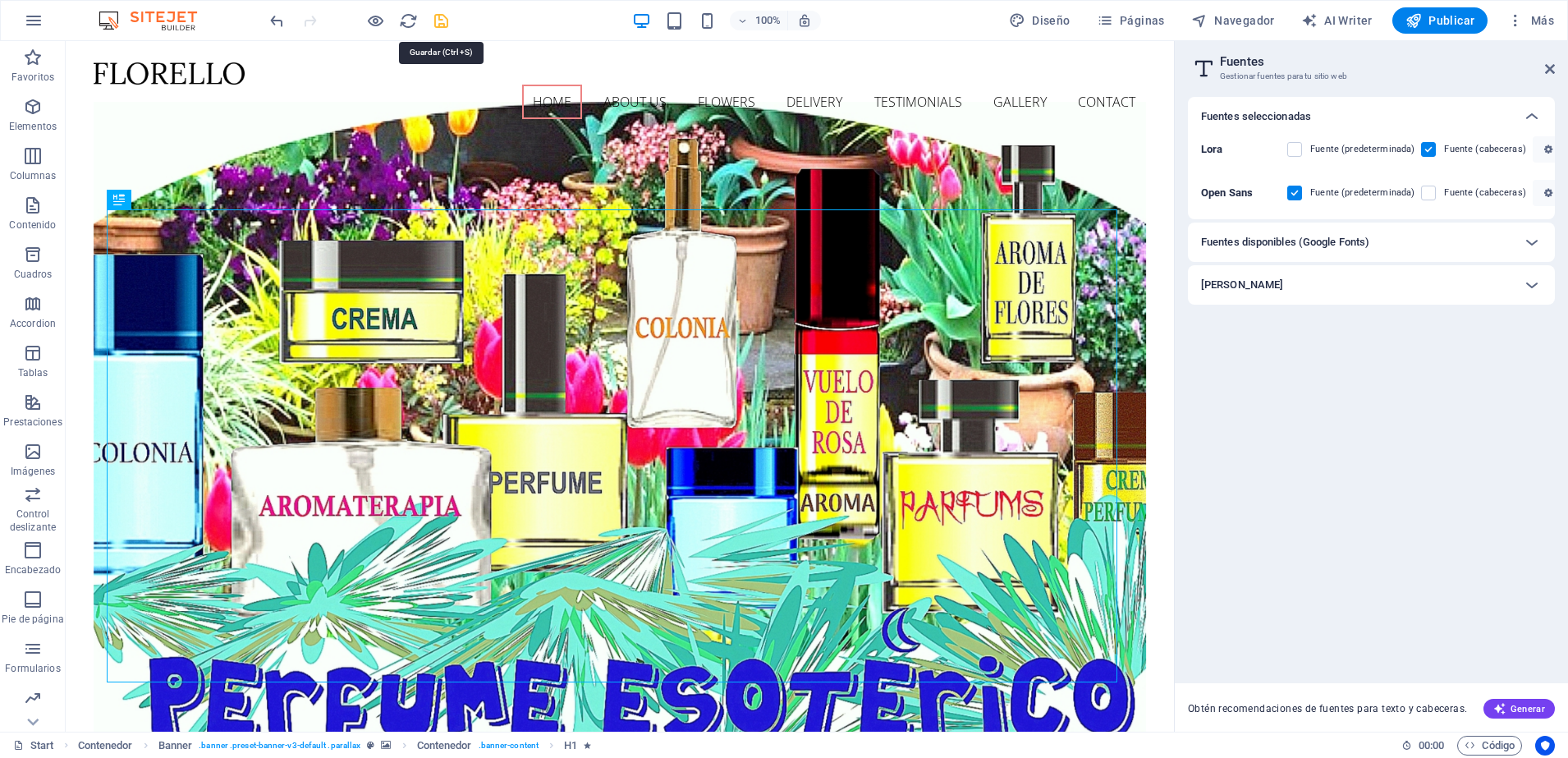
checkbox input "false"
click at [441, 19] on div at bounding box center [358, 21] width 184 height 26
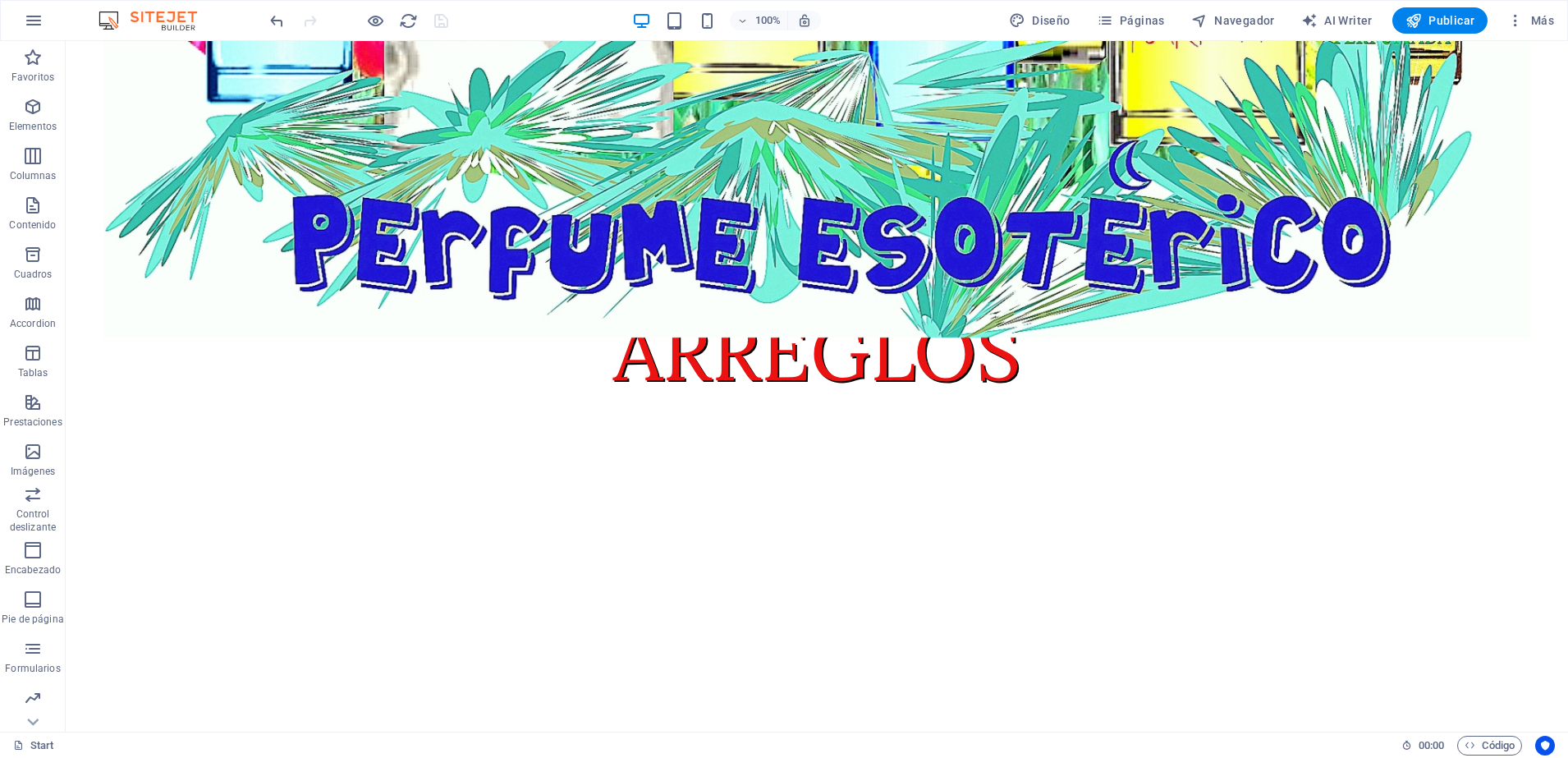
scroll to position [942, 0]
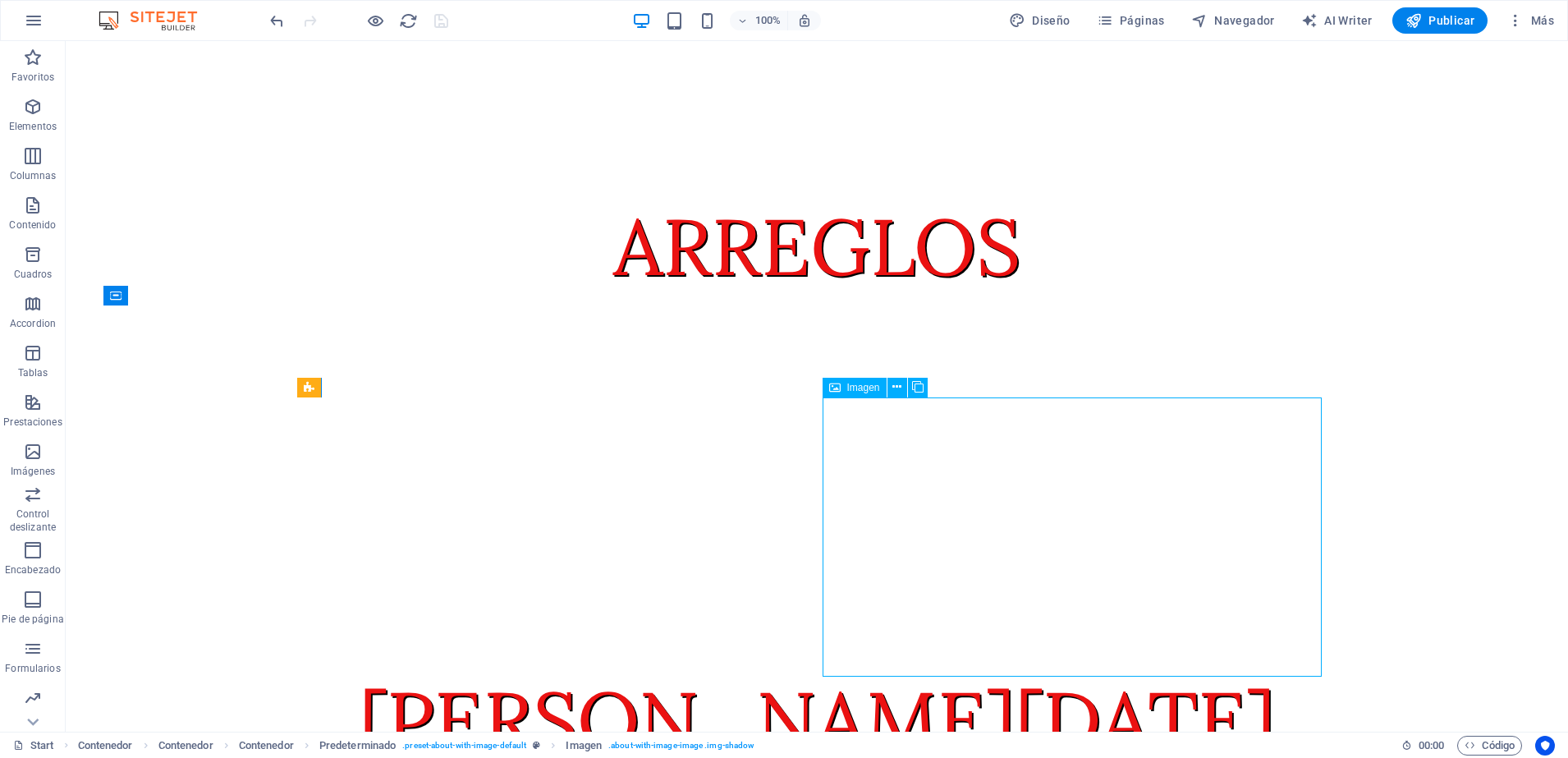
select select "%"
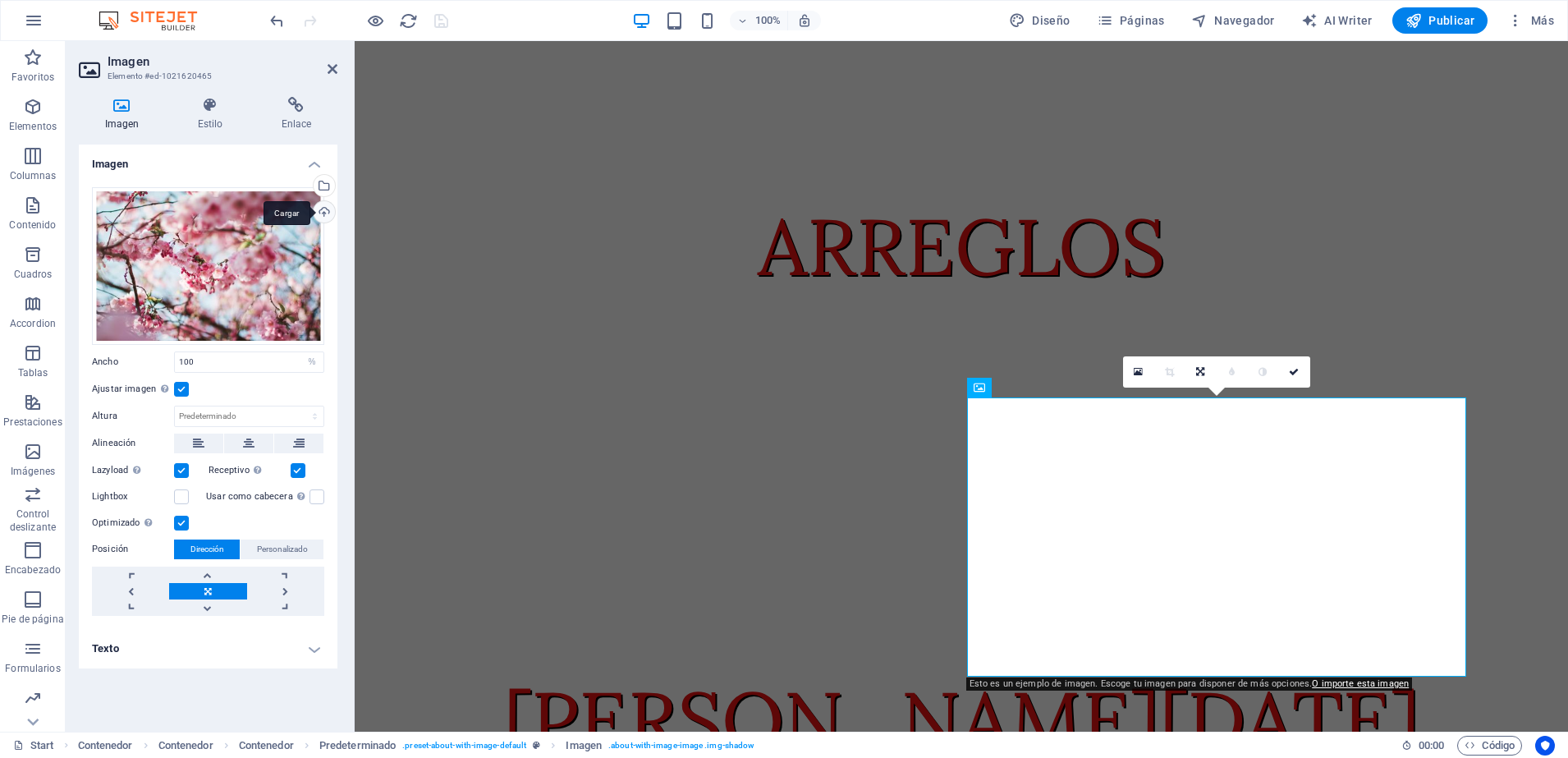
click at [318, 210] on div "Cargar" at bounding box center [323, 213] width 25 height 25
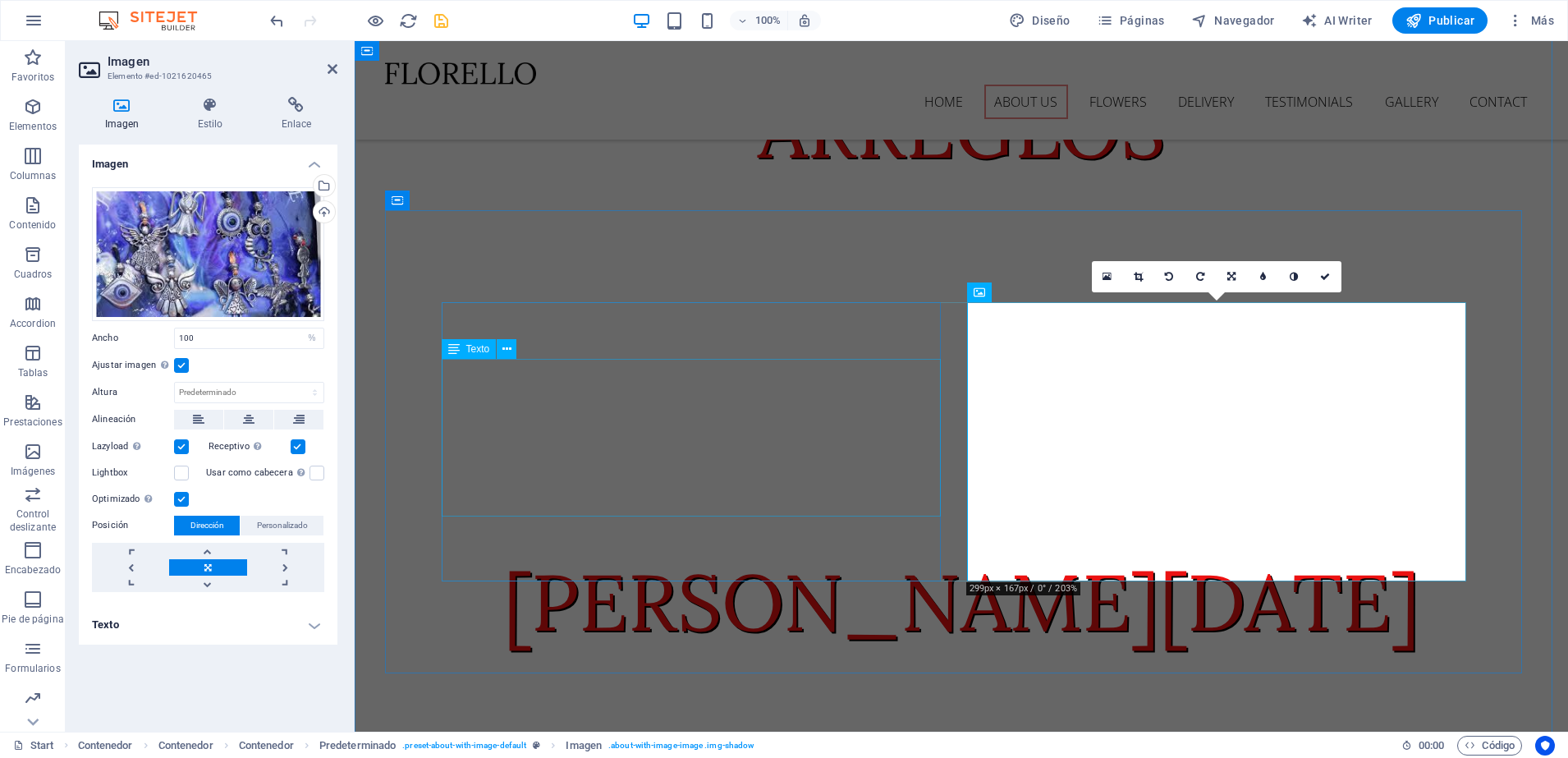
scroll to position [1043, 0]
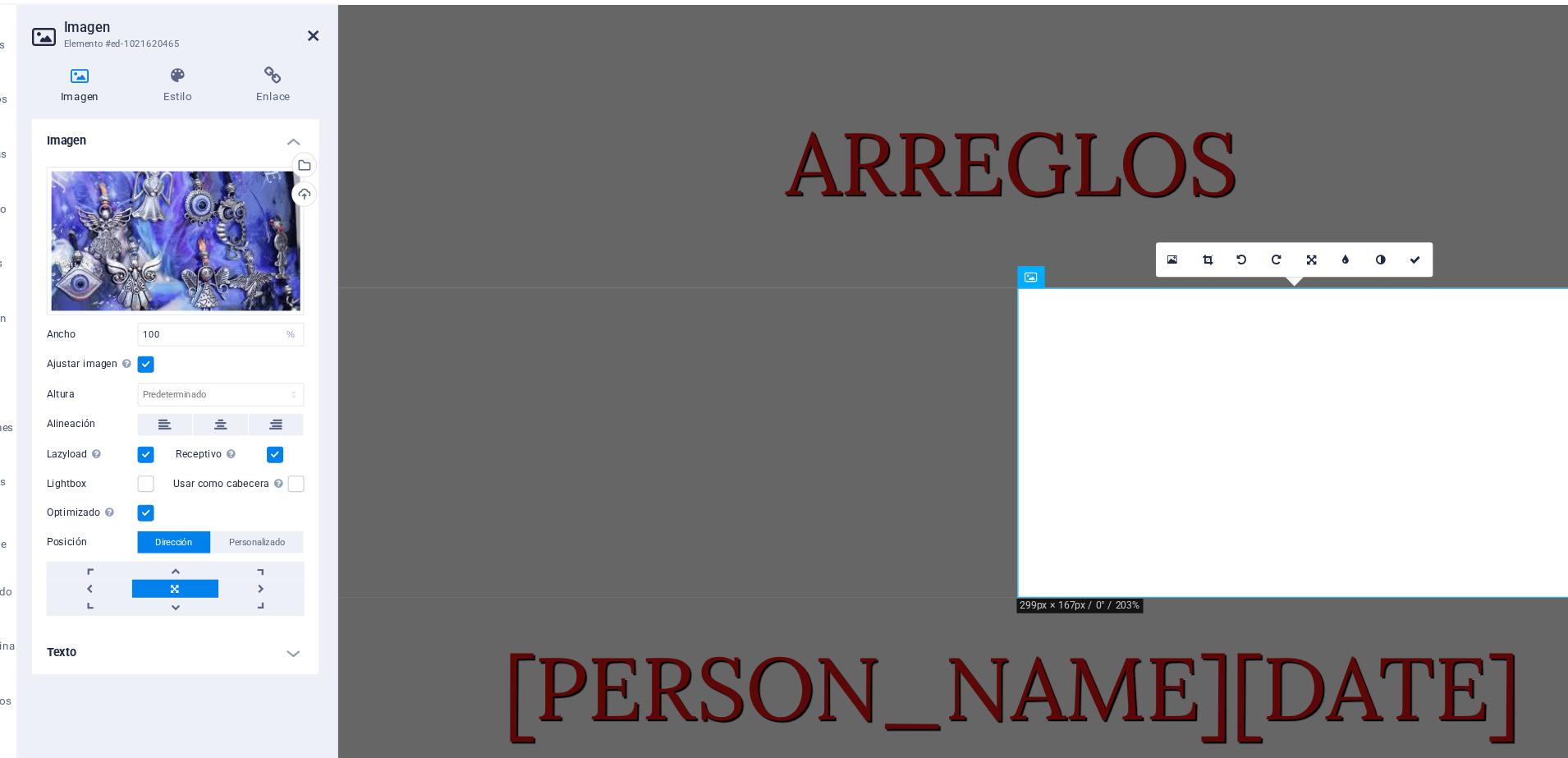
click at [329, 67] on icon at bounding box center [332, 68] width 9 height 13
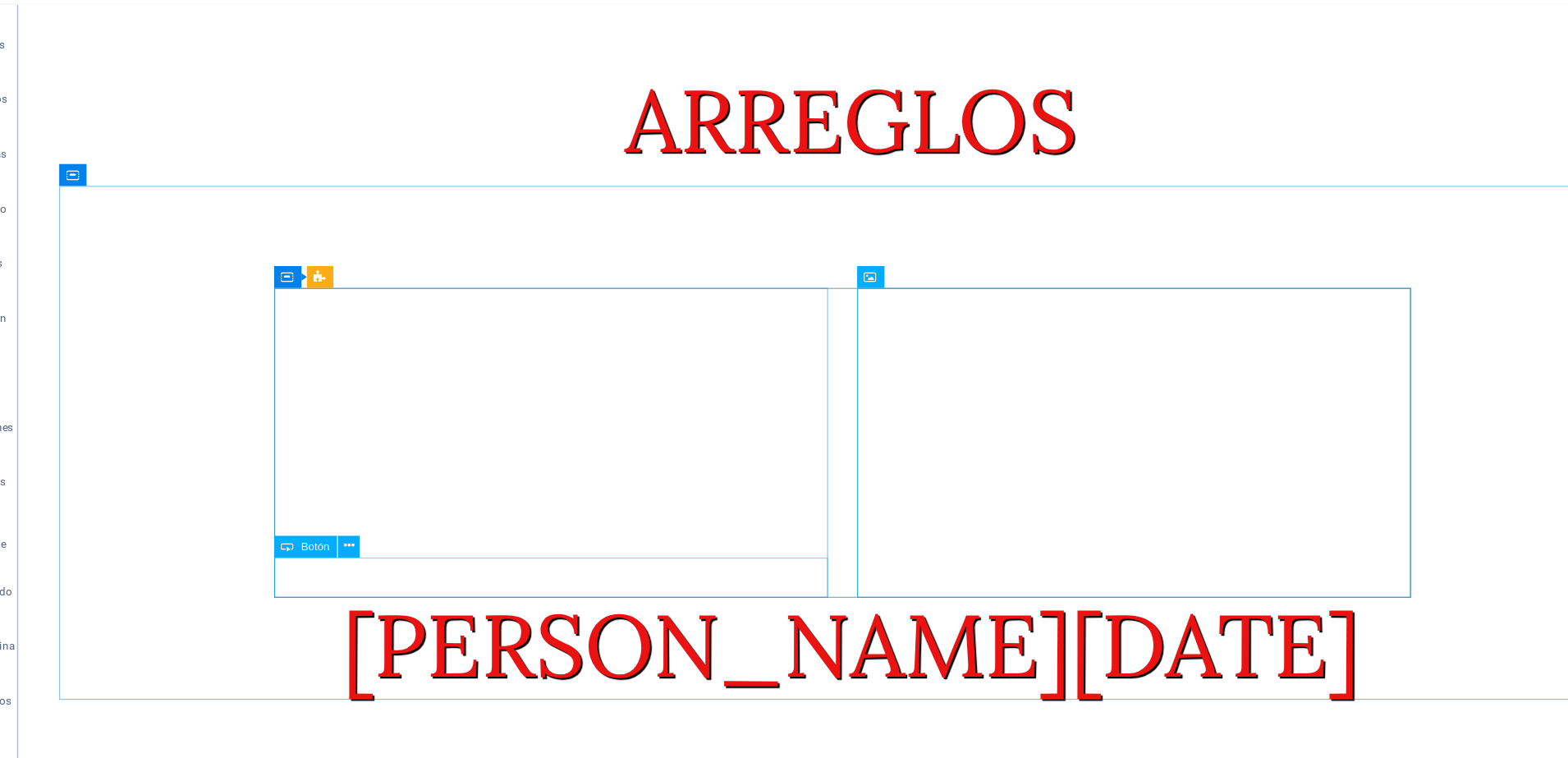
click at [343, 535] on div "Botón" at bounding box center [325, 529] width 57 height 20
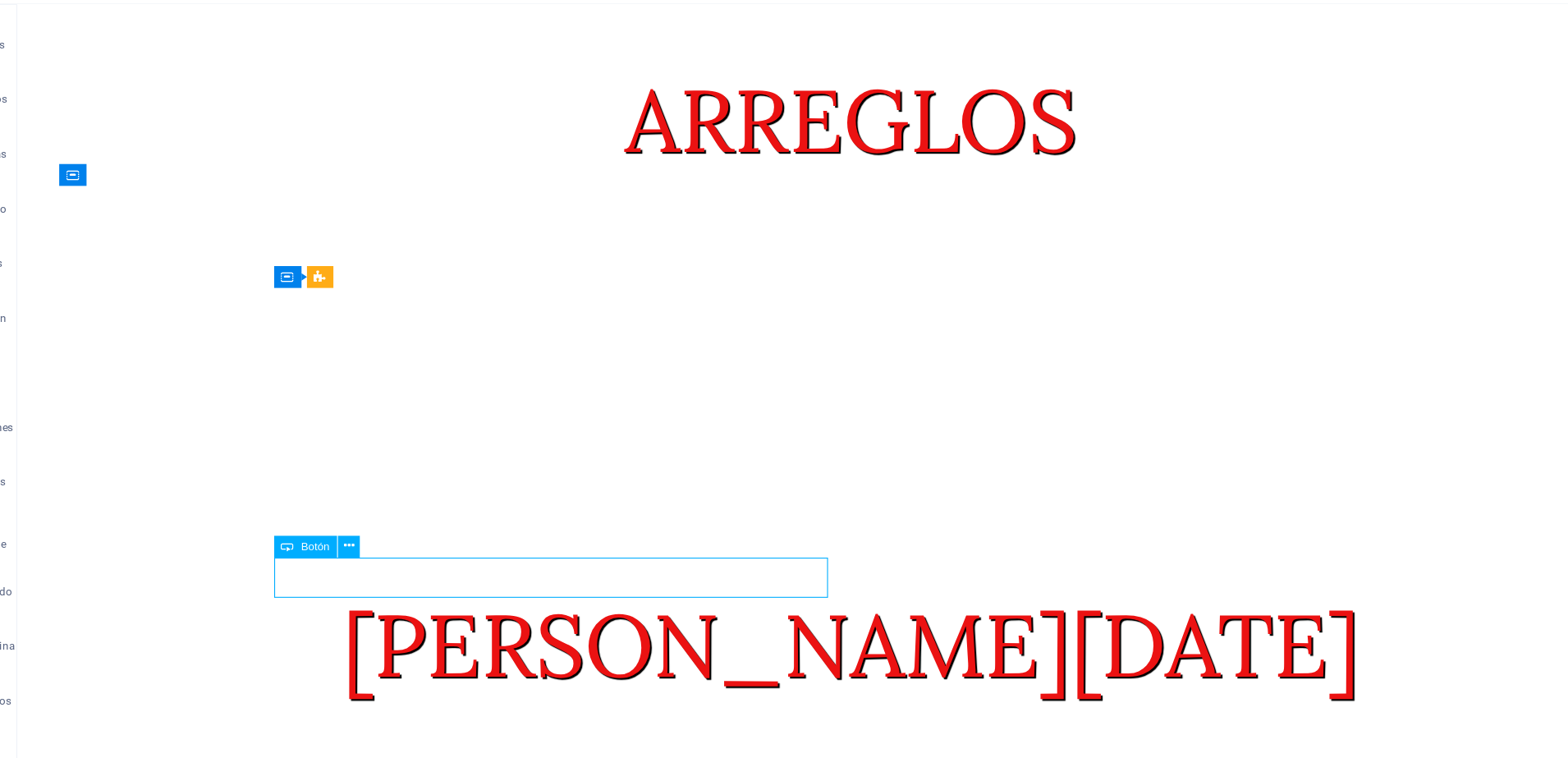
click at [343, 535] on div "Botón" at bounding box center [325, 529] width 57 height 20
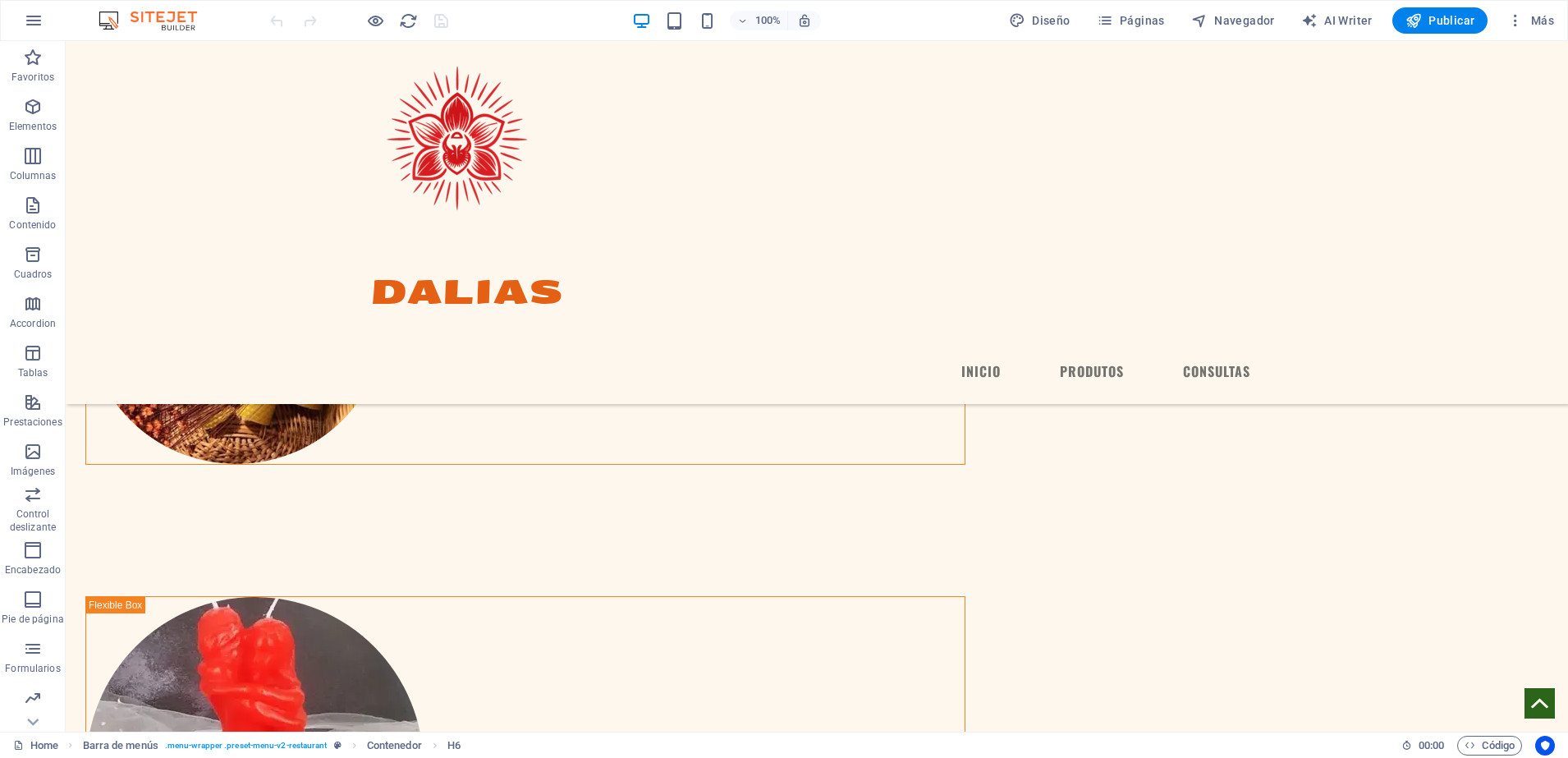
scroll to position [1756, 0]
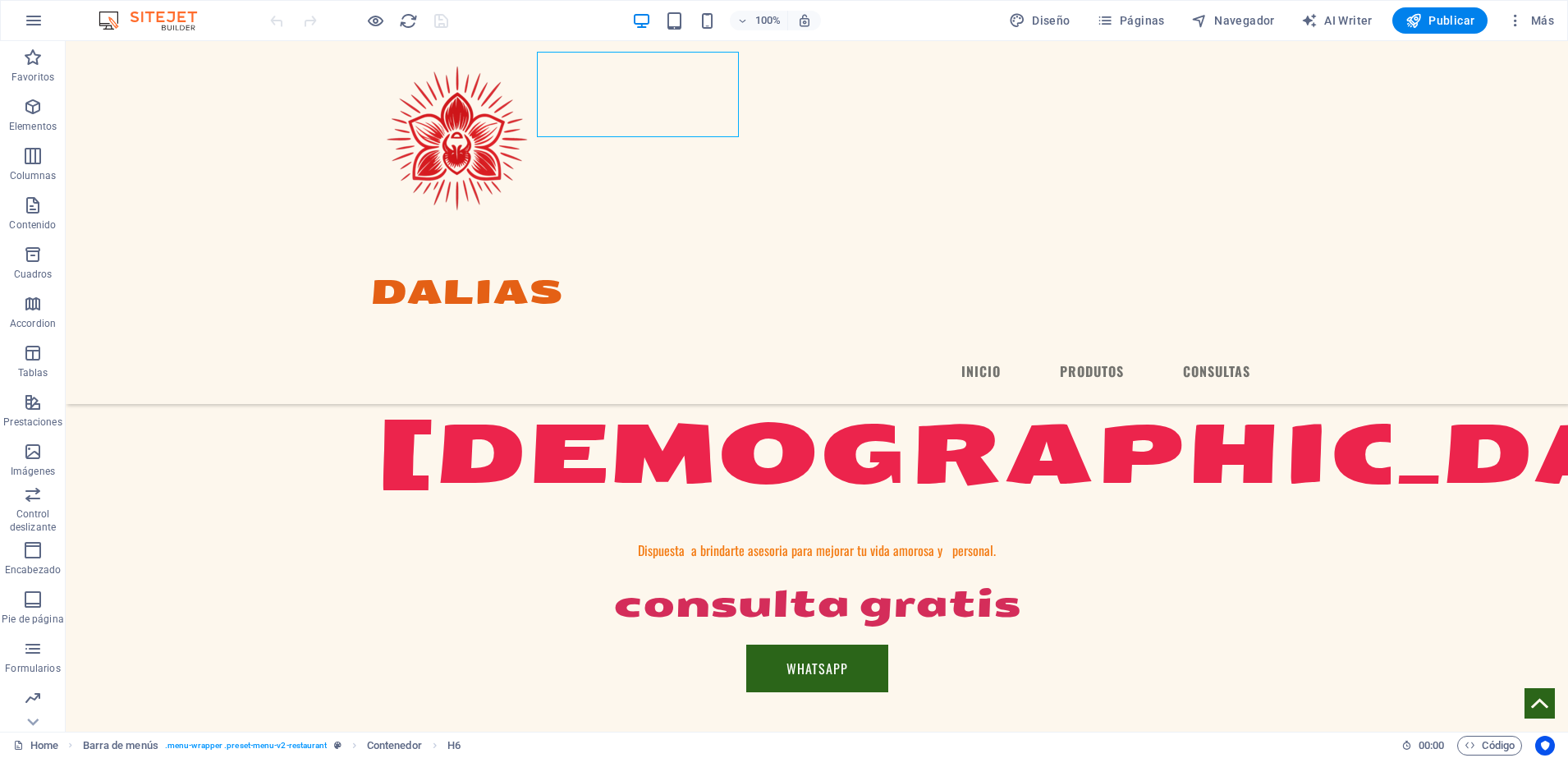
scroll to position [734, 0]
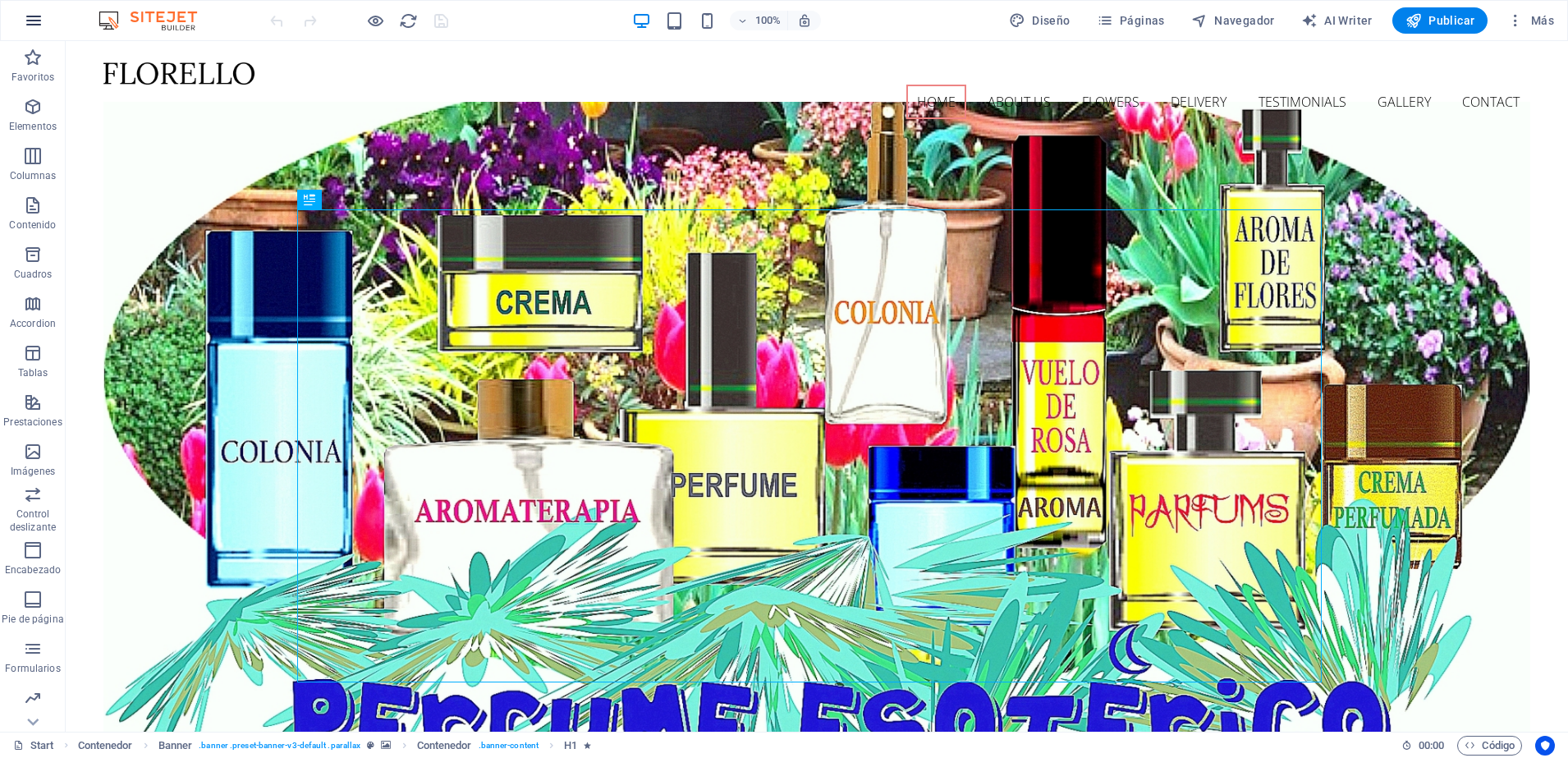
click at [36, 23] on icon "button" at bounding box center [34, 20] width 20 height 20
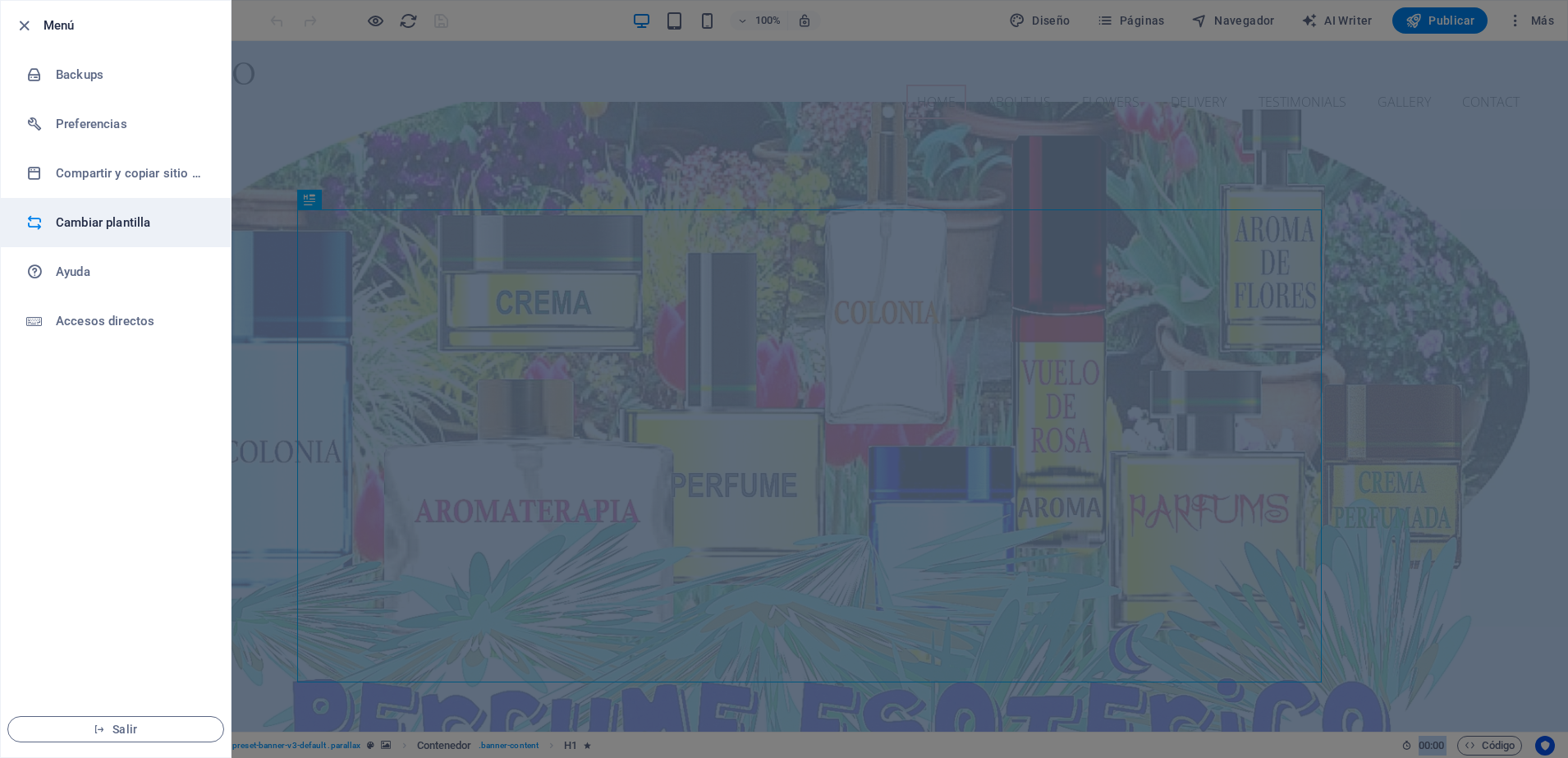
drag, startPoint x: 36, startPoint y: 23, endPoint x: 97, endPoint y: 224, distance: 210.1
click at [97, 224] on h6 "Cambiar plantilla" at bounding box center [132, 222] width 152 height 20
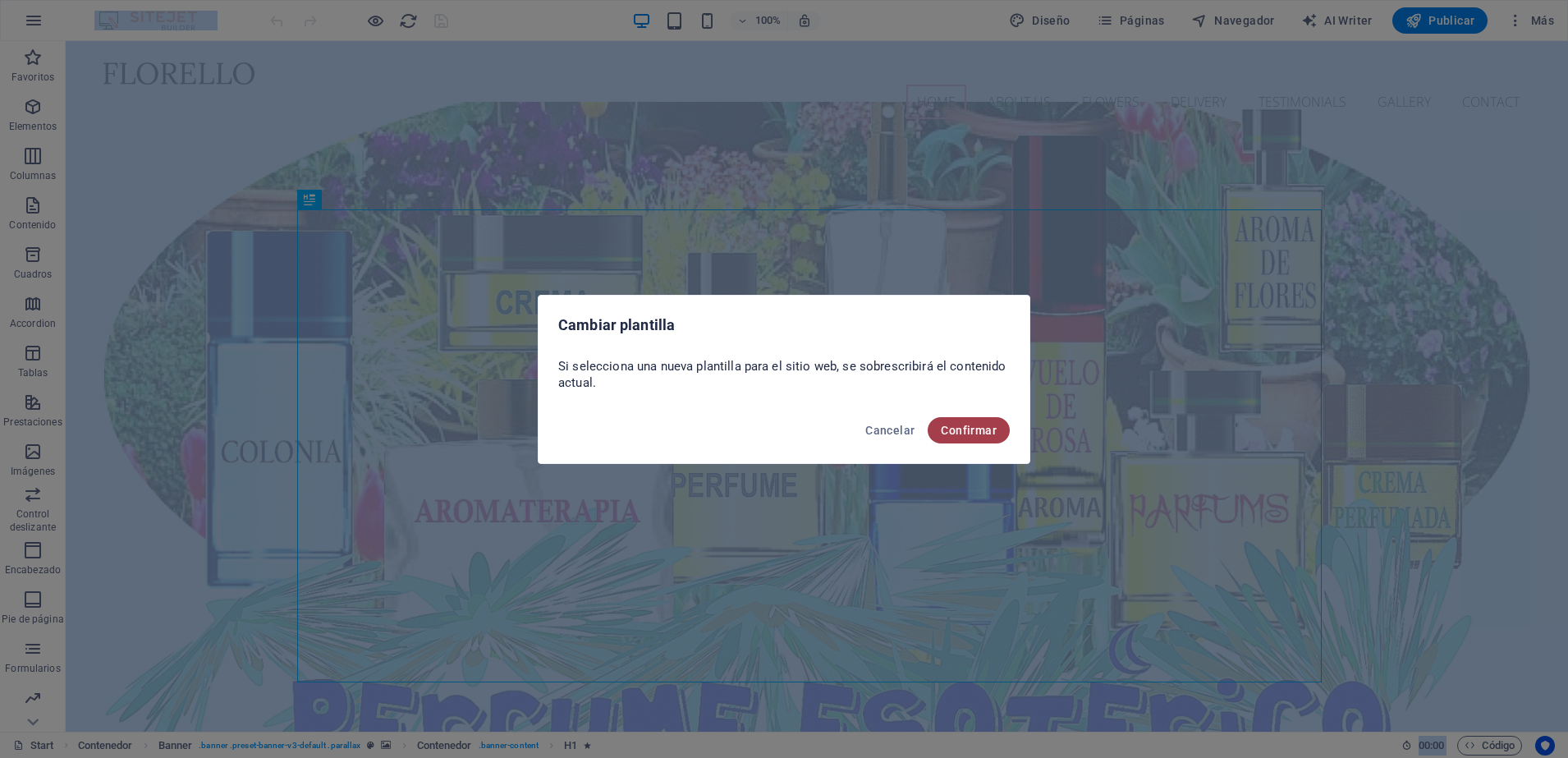
click at [990, 431] on span "Confirmar" at bounding box center [968, 430] width 56 height 13
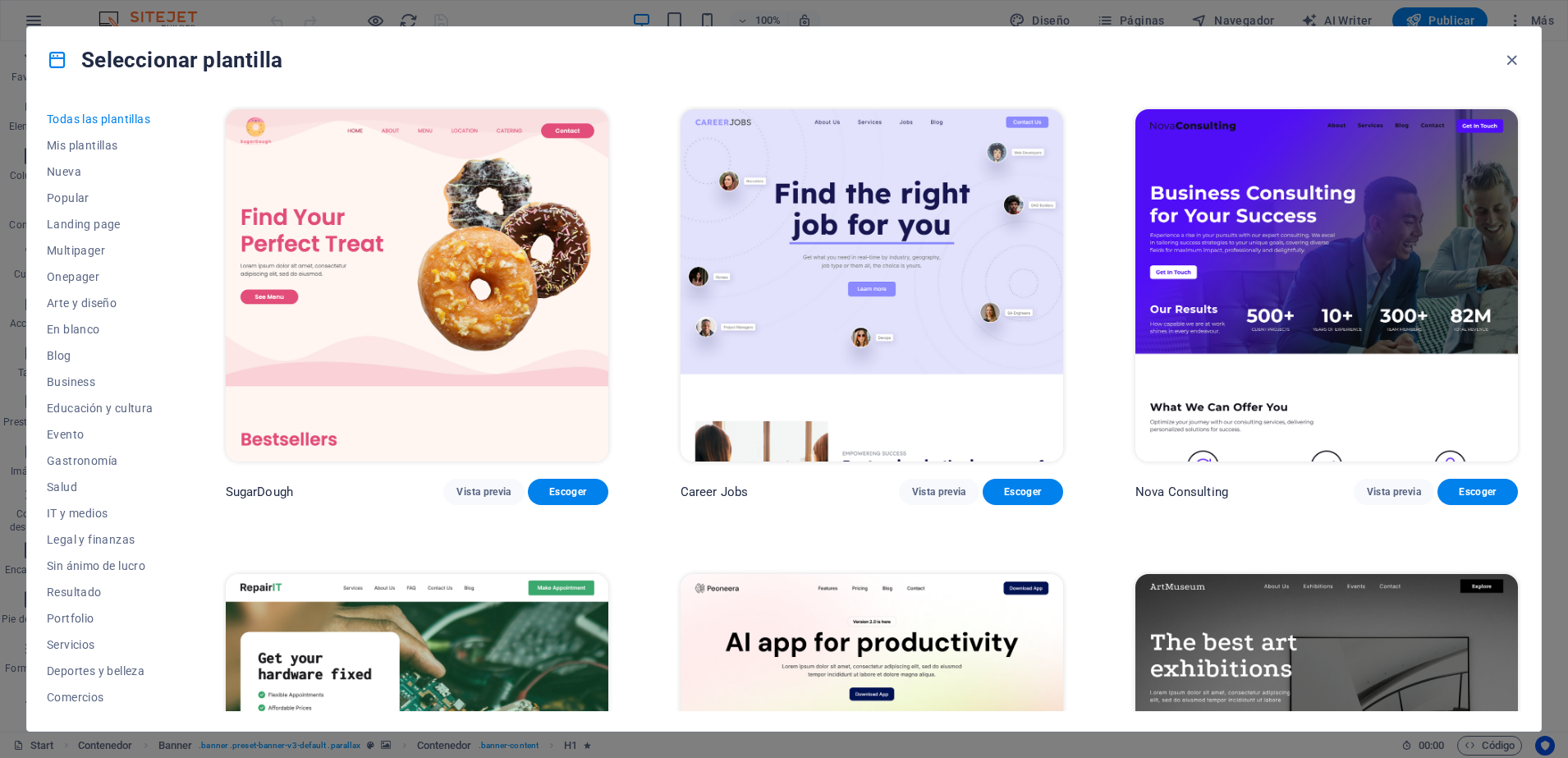
click at [1565, 98] on div "Seleccionar plantilla Todas las plantillas Mis plantillas Nueva Popular Landing…" at bounding box center [784, 379] width 1568 height 758
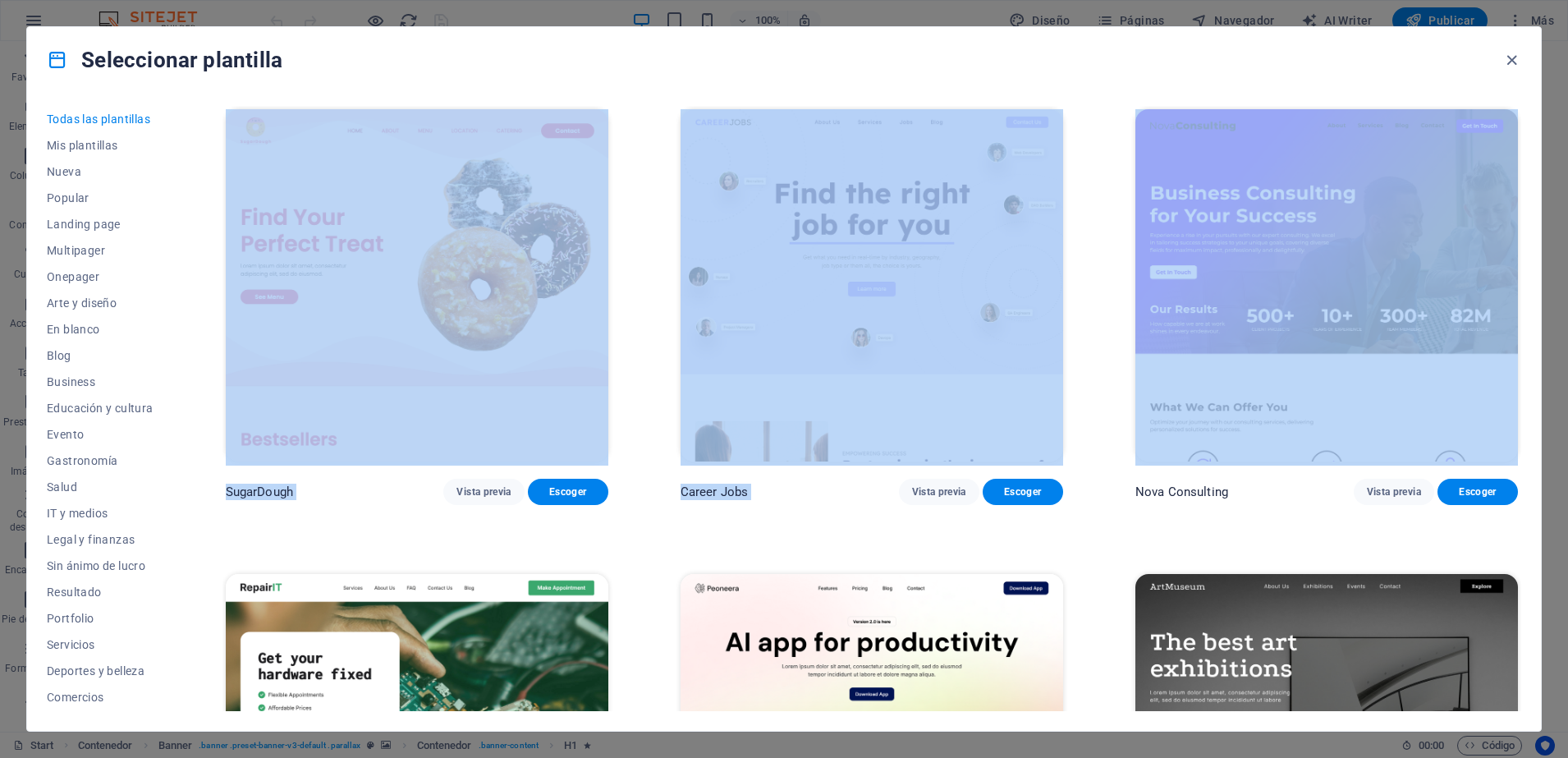
click at [1563, 91] on div "Seleccionar plantilla Todas las plantillas Mis plantillas Nueva Popular Landing…" at bounding box center [784, 379] width 1568 height 758
click at [1526, 167] on div "Todas las plantillas Mis plantillas Nueva Popular Landing page Multipager Onepa…" at bounding box center [784, 412] width 1514 height 638
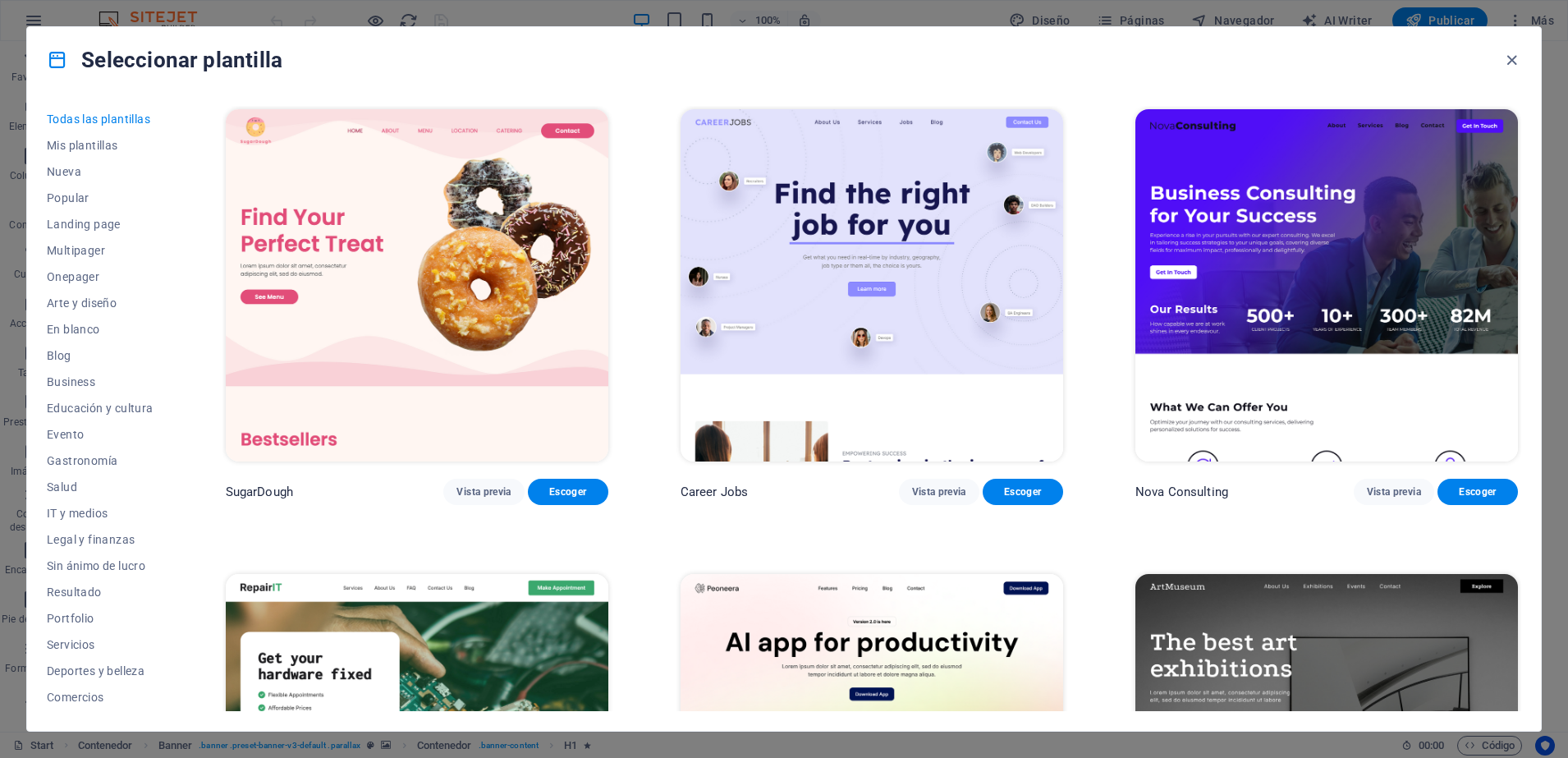
click at [1524, 108] on div "Todas las plantillas Mis plantillas Nueva Popular Landing page Multipager Onepa…" at bounding box center [784, 412] width 1514 height 638
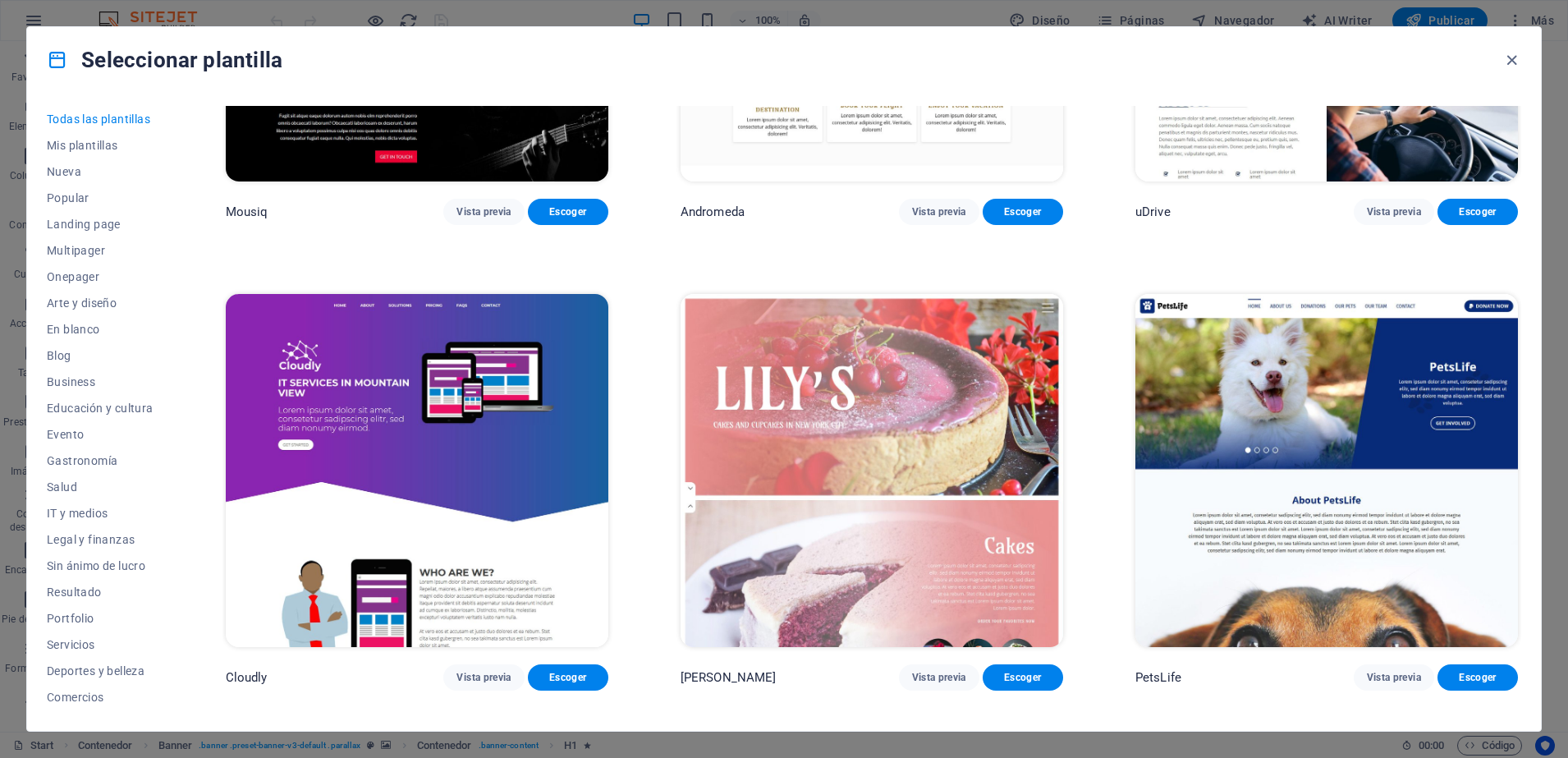
scroll to position [15705, 0]
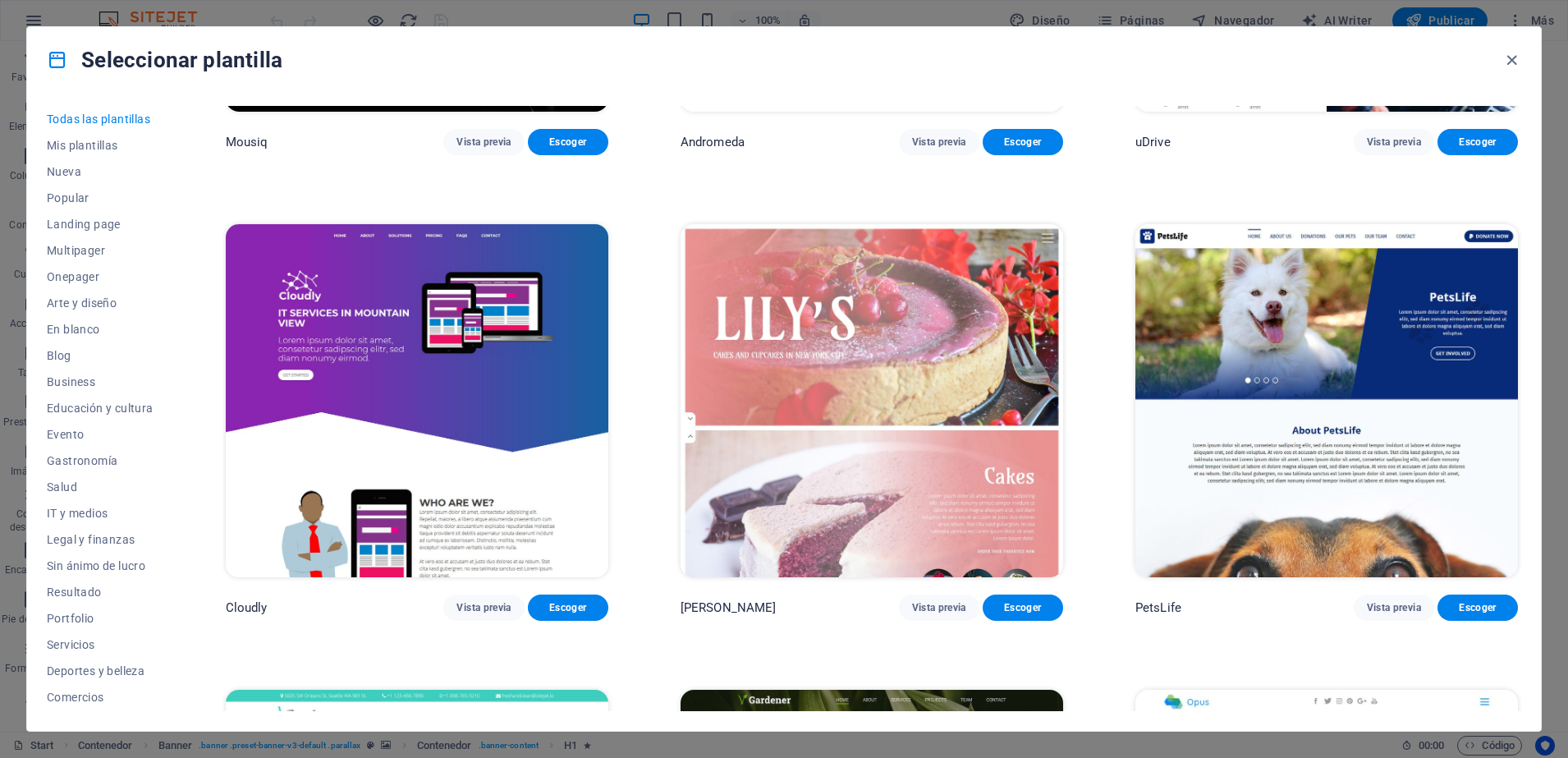
click at [908, 313] on img at bounding box center [872, 401] width 382 height 352
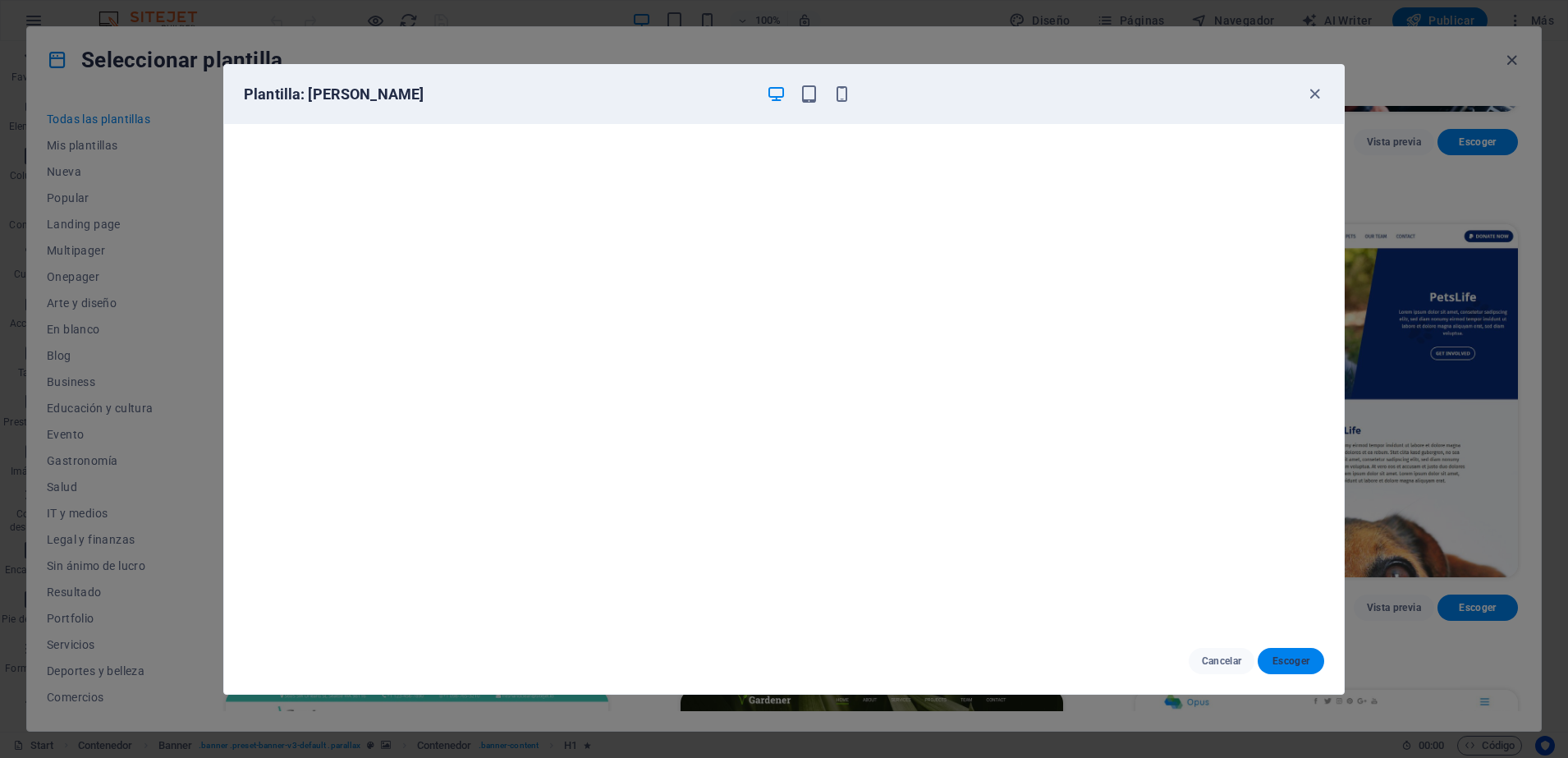
click at [1285, 654] on span "Escoger" at bounding box center [1291, 660] width 41 height 13
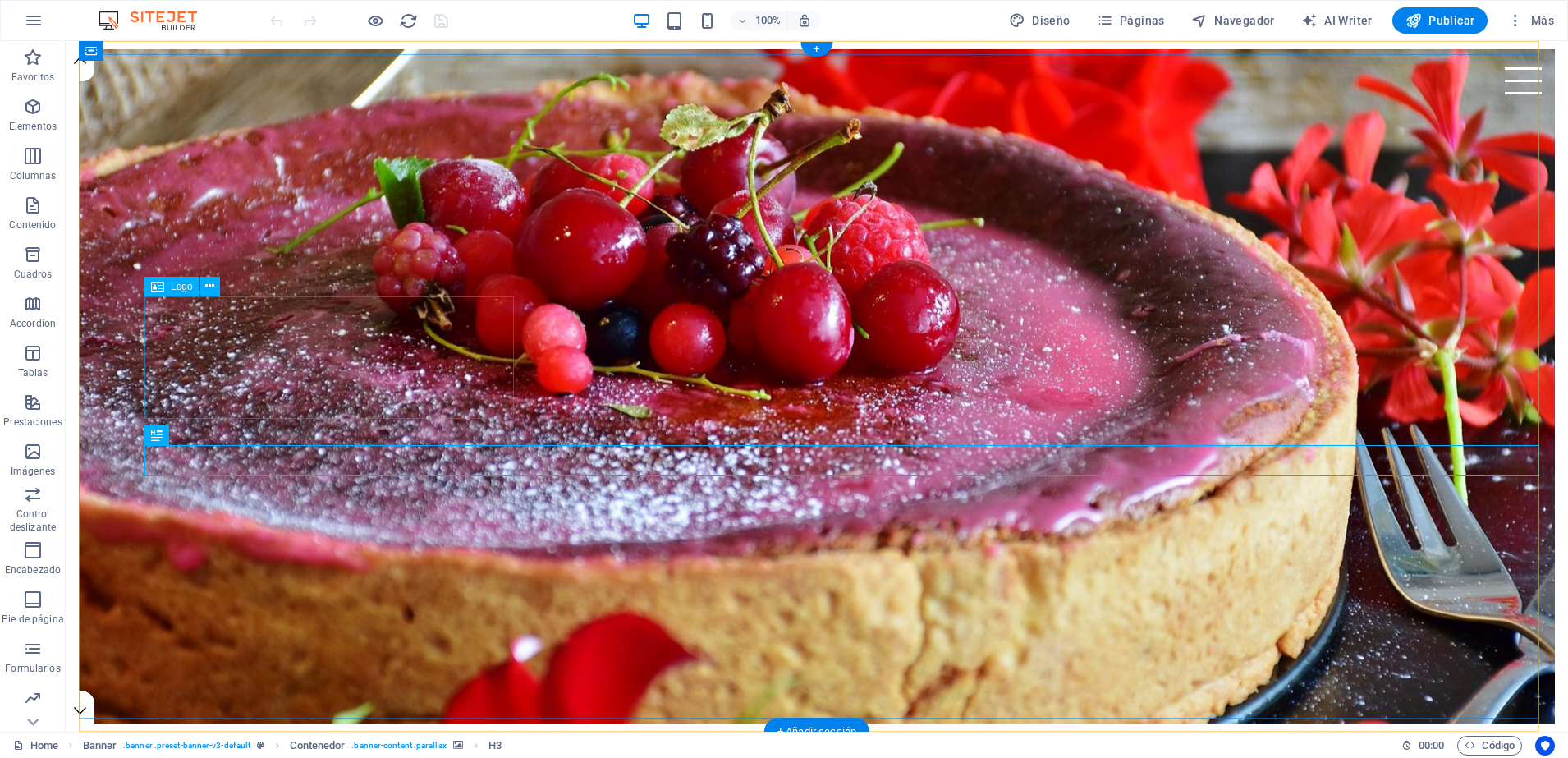
select select "px"
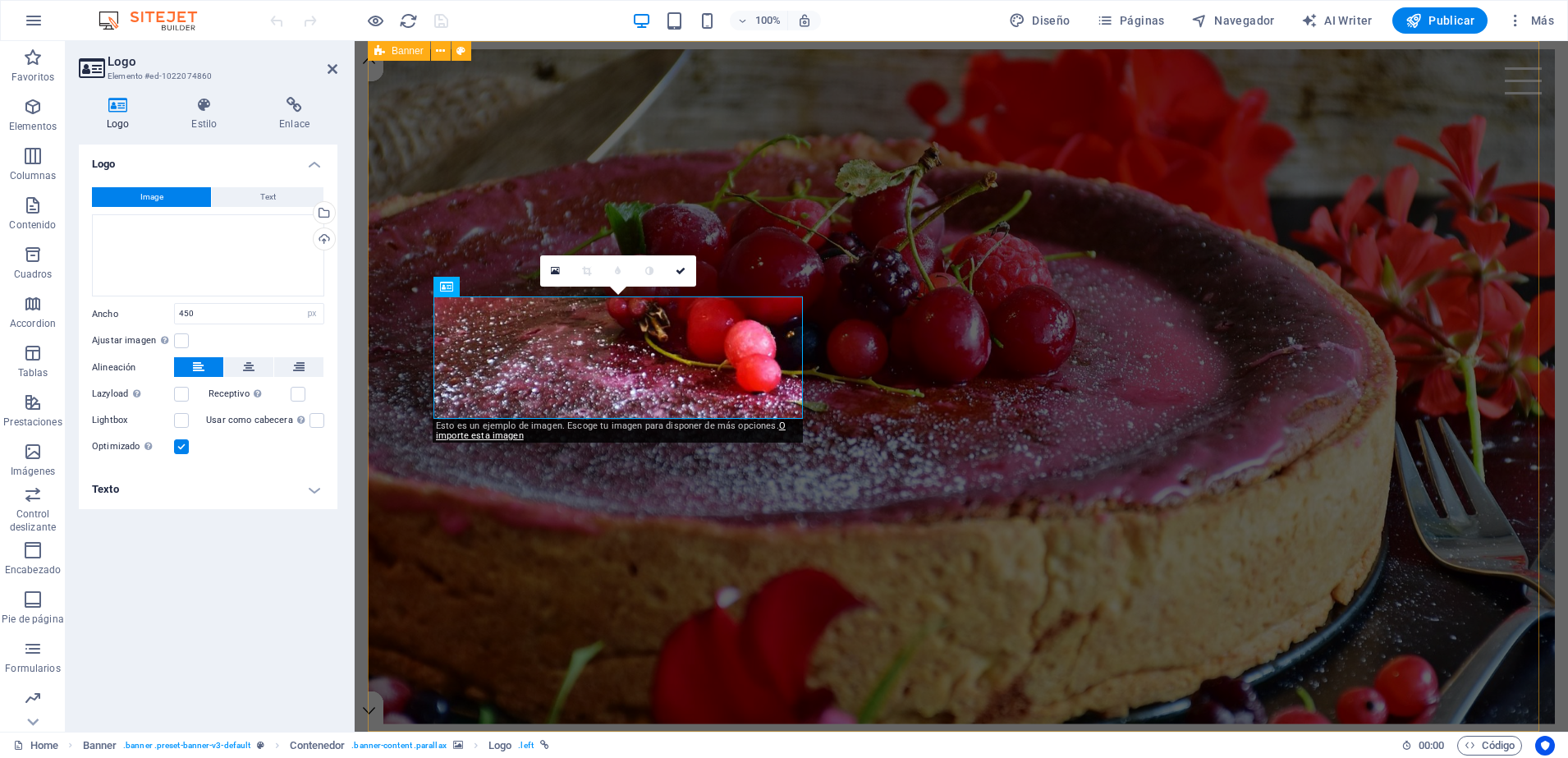
click at [385, 60] on div "Banner" at bounding box center [399, 51] width 62 height 20
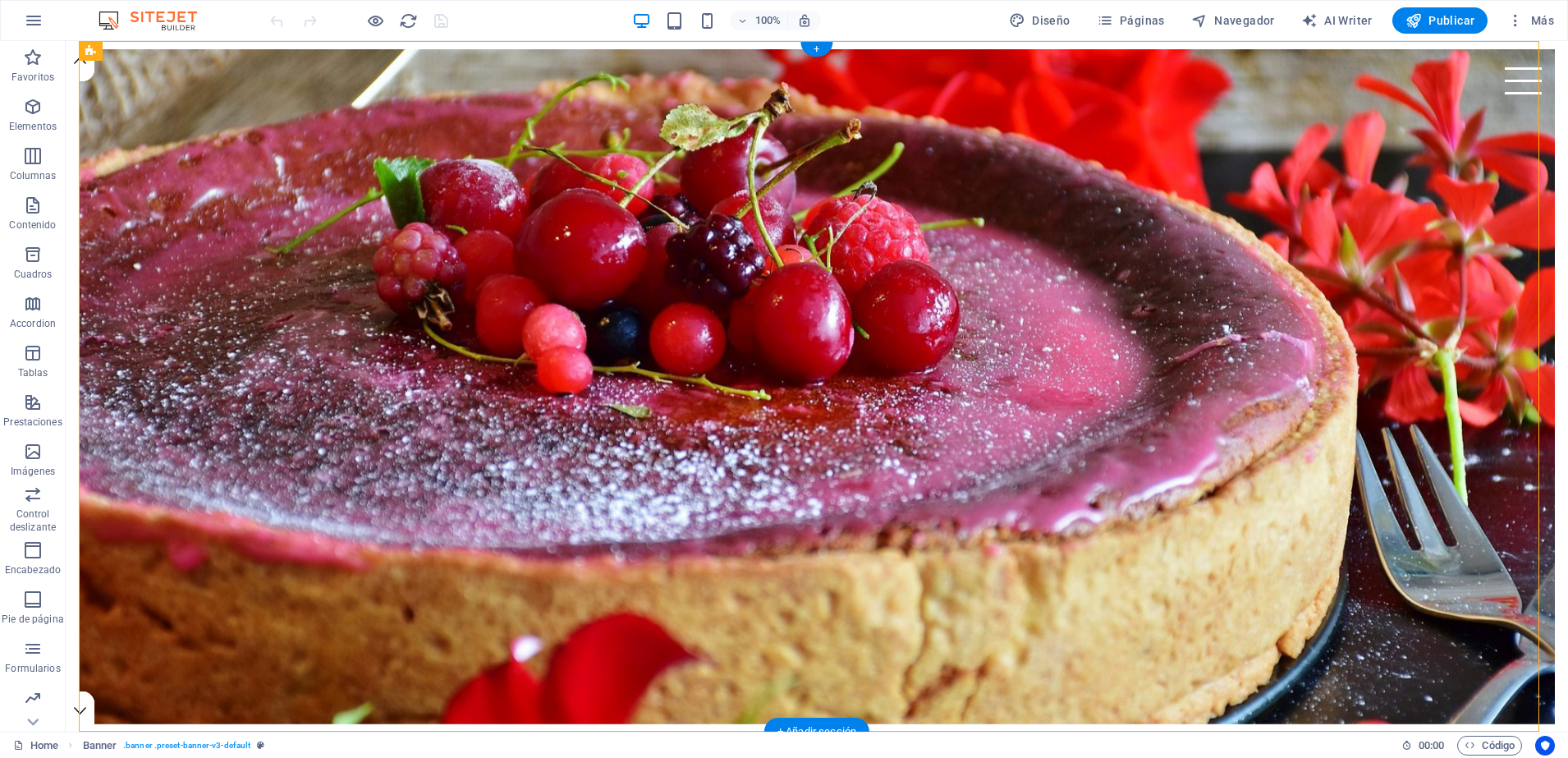
click at [87, 65] on figure at bounding box center [816, 387] width 1477 height 675
drag, startPoint x: 94, startPoint y: 57, endPoint x: 176, endPoint y: 59, distance: 82.0
click at [176, 59] on div "Banner" at bounding box center [135, 52] width 114 height 21
click at [169, 51] on icon at bounding box center [172, 51] width 9 height 17
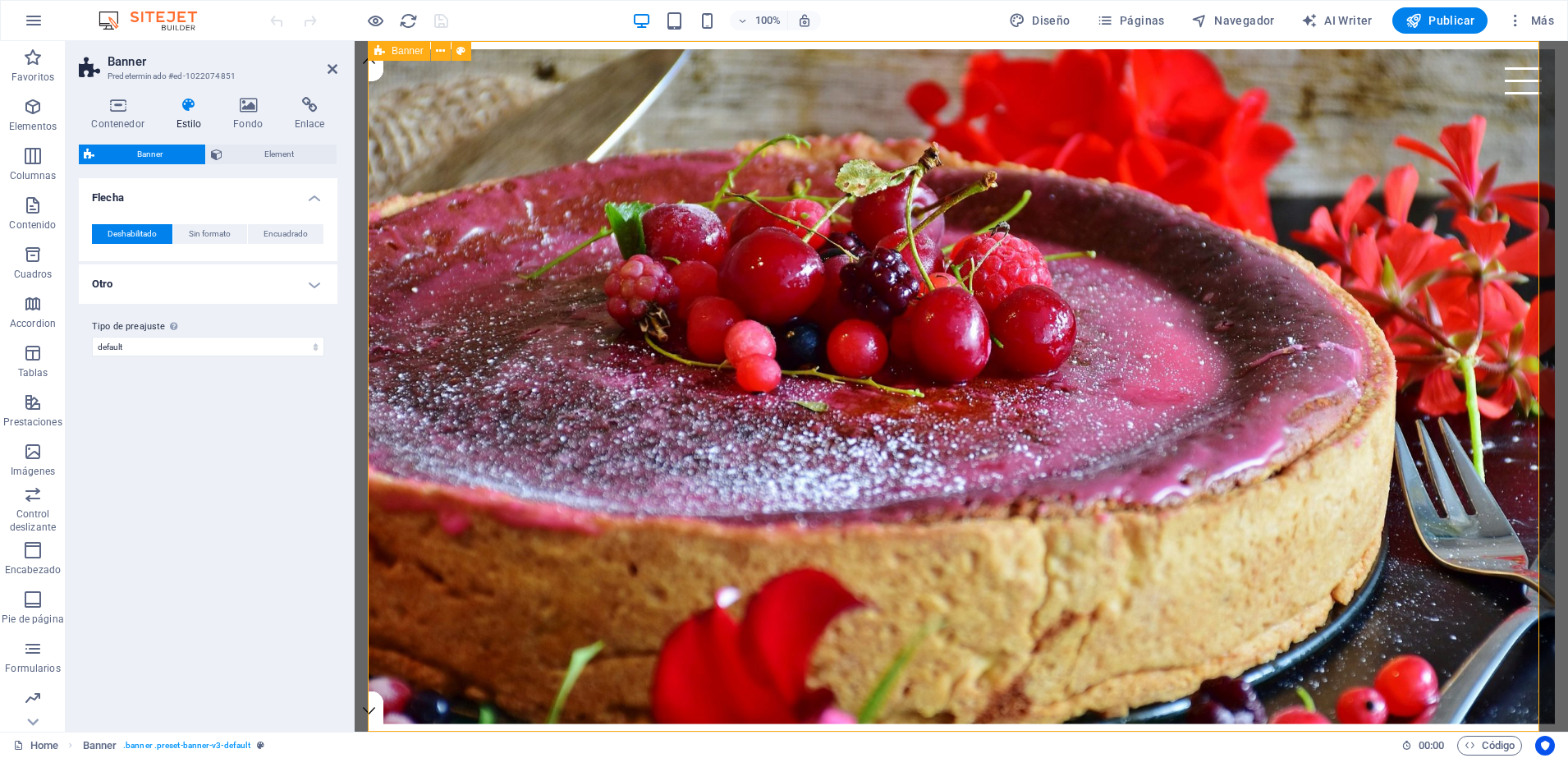
click at [381, 55] on icon at bounding box center [380, 51] width 10 height 20
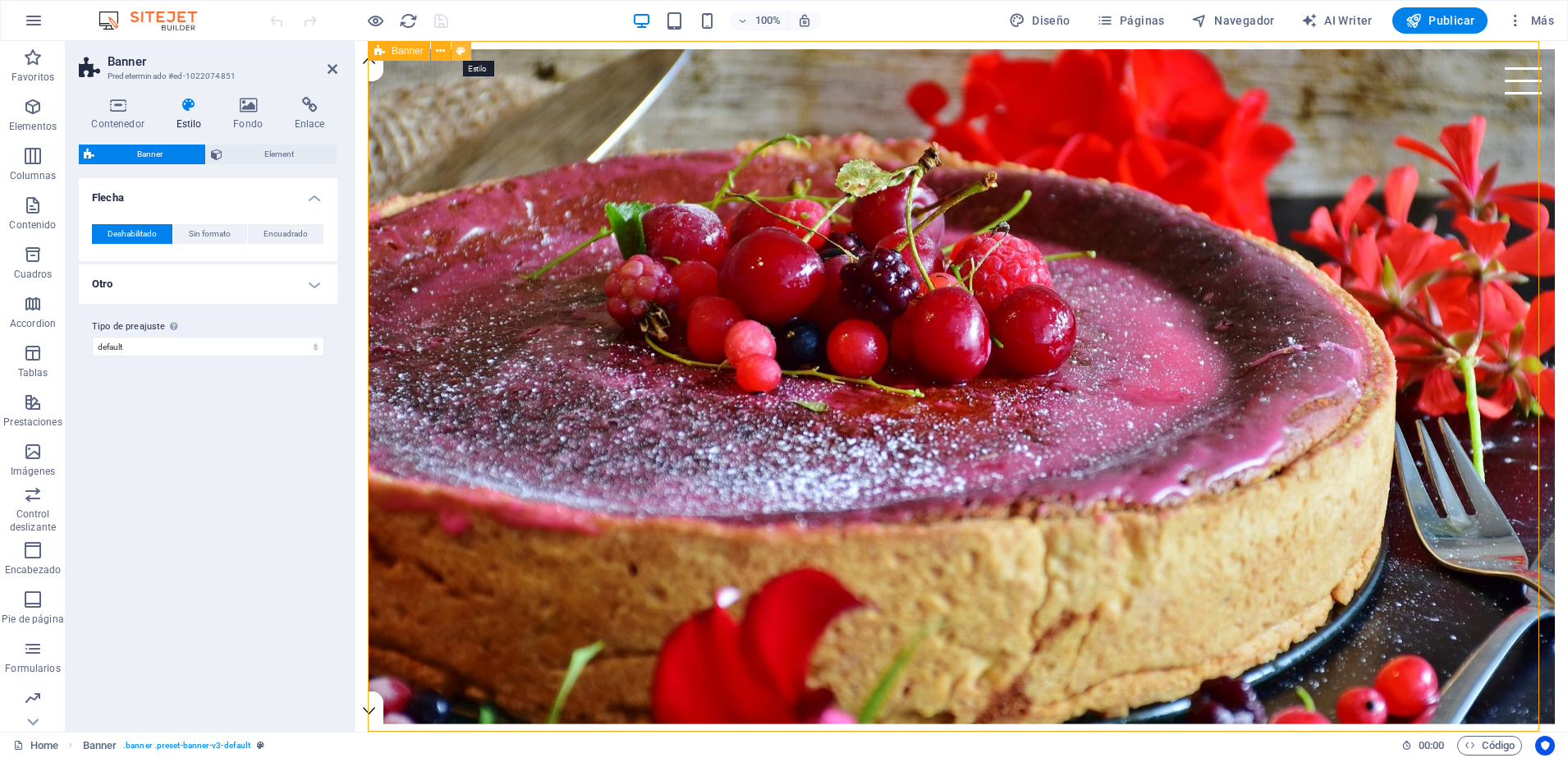
drag, startPoint x: 381, startPoint y: 56, endPoint x: 463, endPoint y: 53, distance: 82.1
click at [463, 53] on div "Banner" at bounding box center [425, 52] width 114 height 21
click at [463, 53] on icon at bounding box center [461, 51] width 9 height 17
click at [381, 57] on icon at bounding box center [380, 51] width 10 height 20
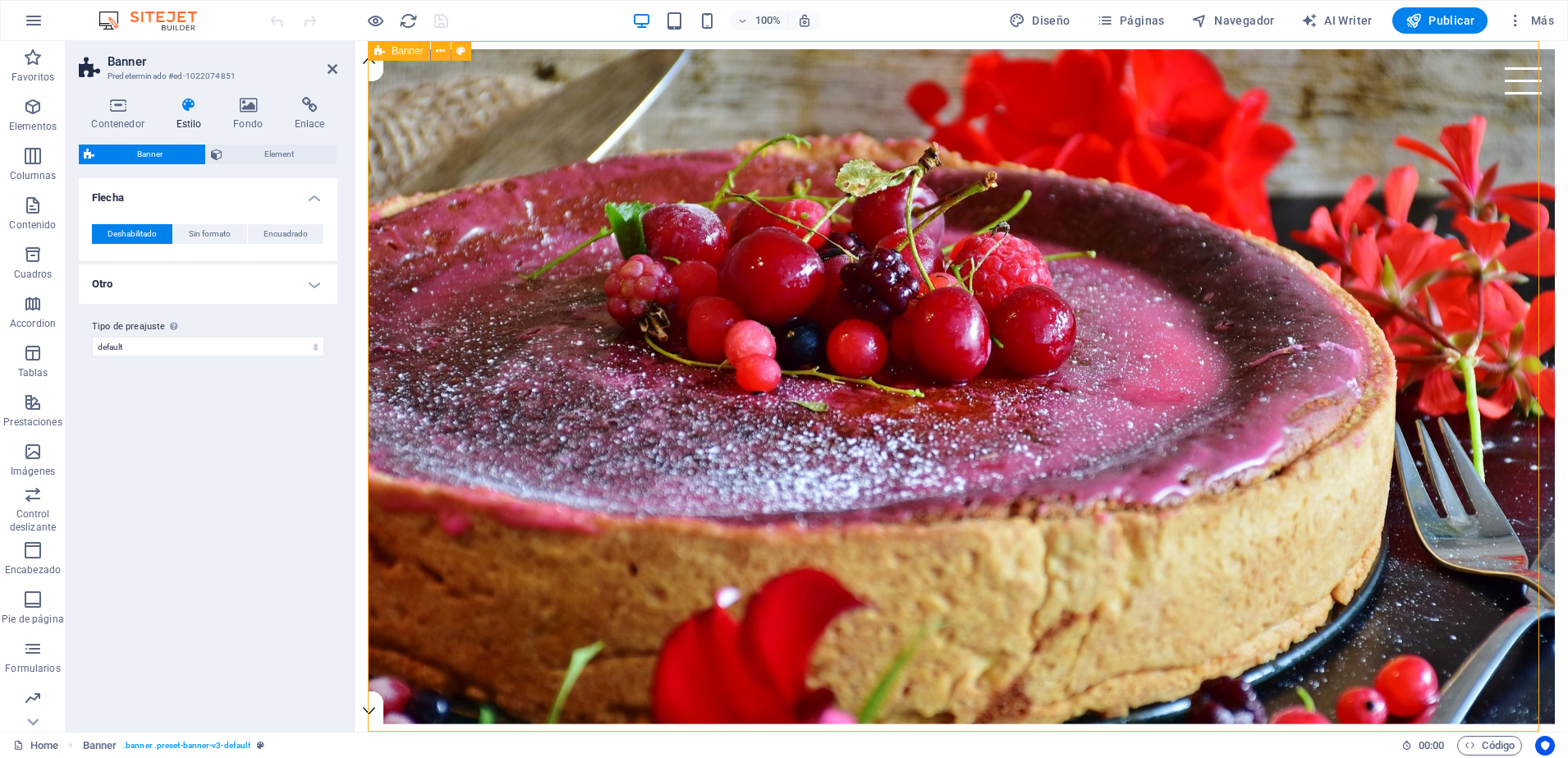
click at [381, 57] on icon at bounding box center [380, 51] width 10 height 20
click at [459, 53] on icon at bounding box center [461, 51] width 9 height 17
click at [441, 49] on icon at bounding box center [440, 51] width 9 height 17
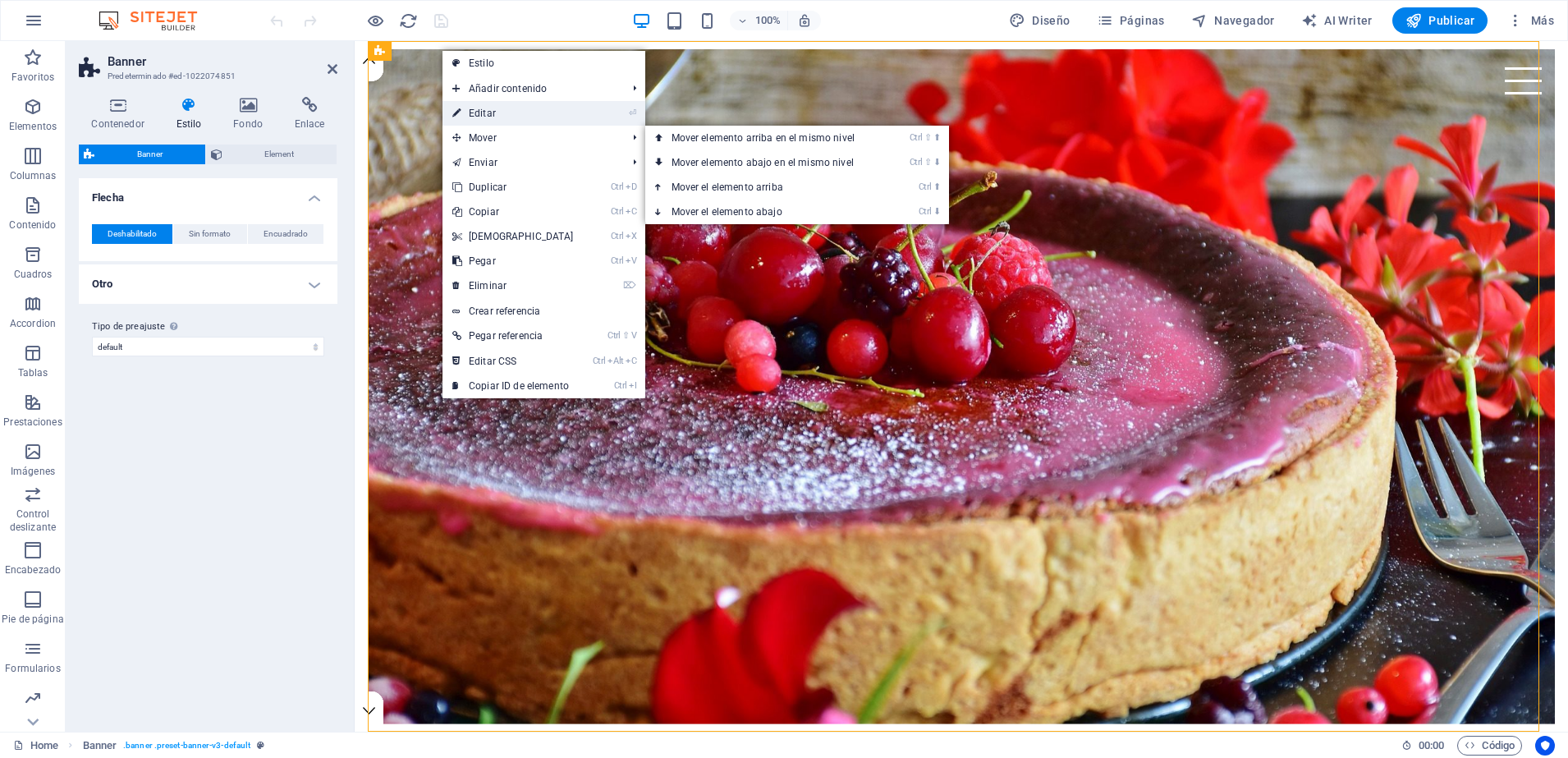
drag, startPoint x: 441, startPoint y: 49, endPoint x: 487, endPoint y: 112, distance: 78.0
click at [487, 112] on body "tarea.maestrasamantha.com Home Favoritos Elementos Columnas Contenido Cuadros A…" at bounding box center [784, 379] width 1568 height 758
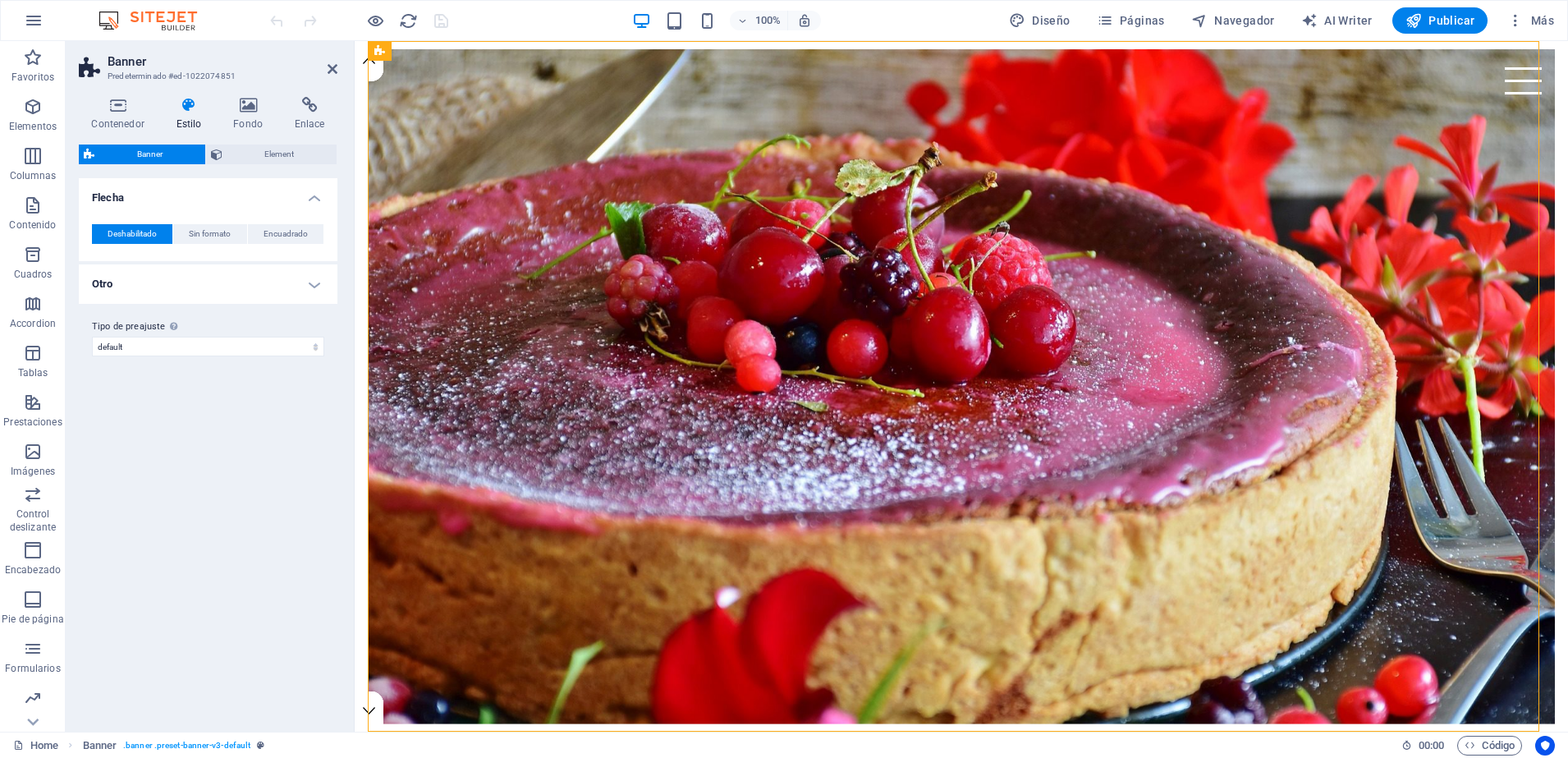
click at [487, 112] on figure at bounding box center [961, 387] width 1187 height 675
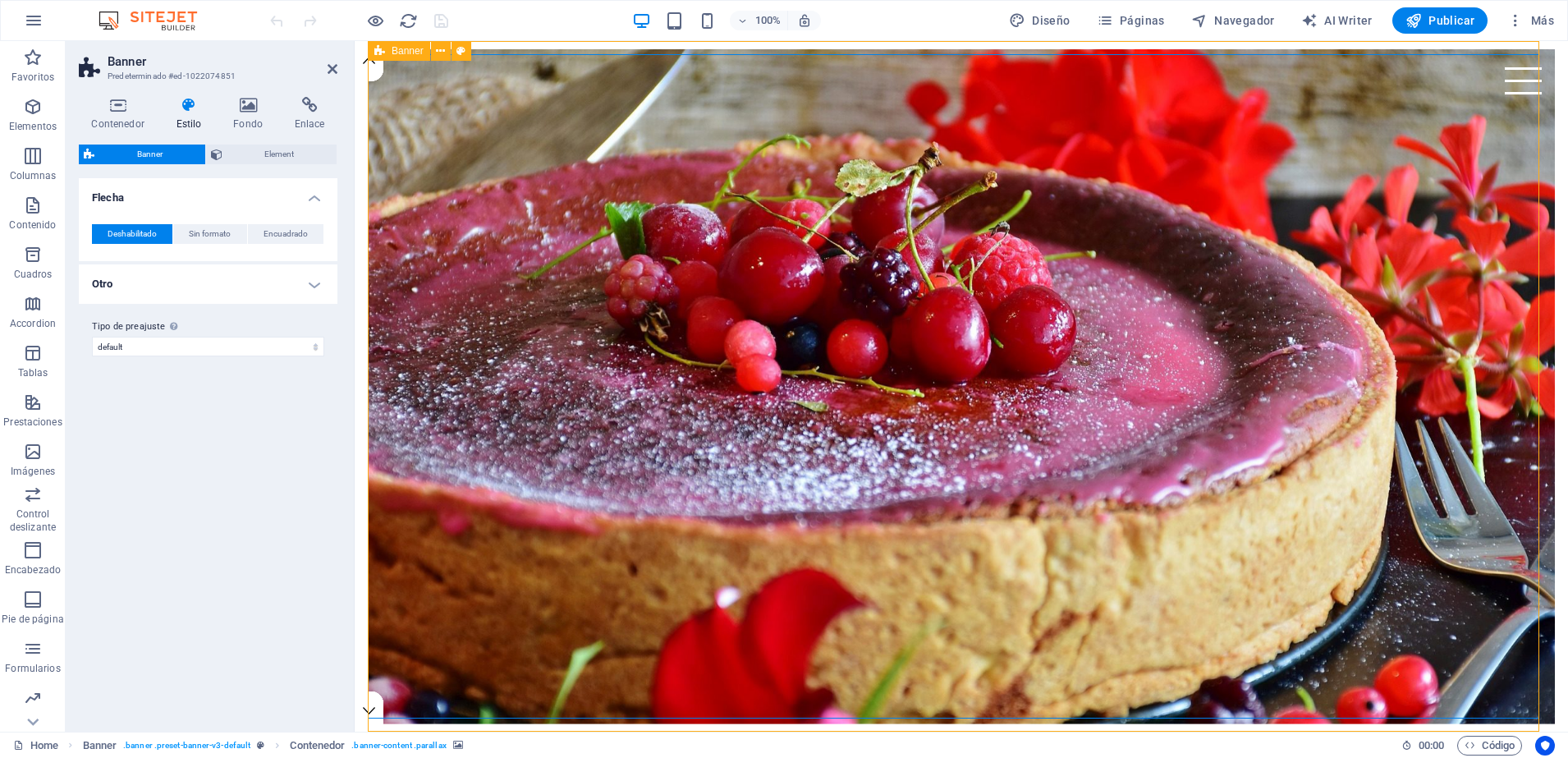
click at [377, 57] on icon at bounding box center [380, 51] width 10 height 20
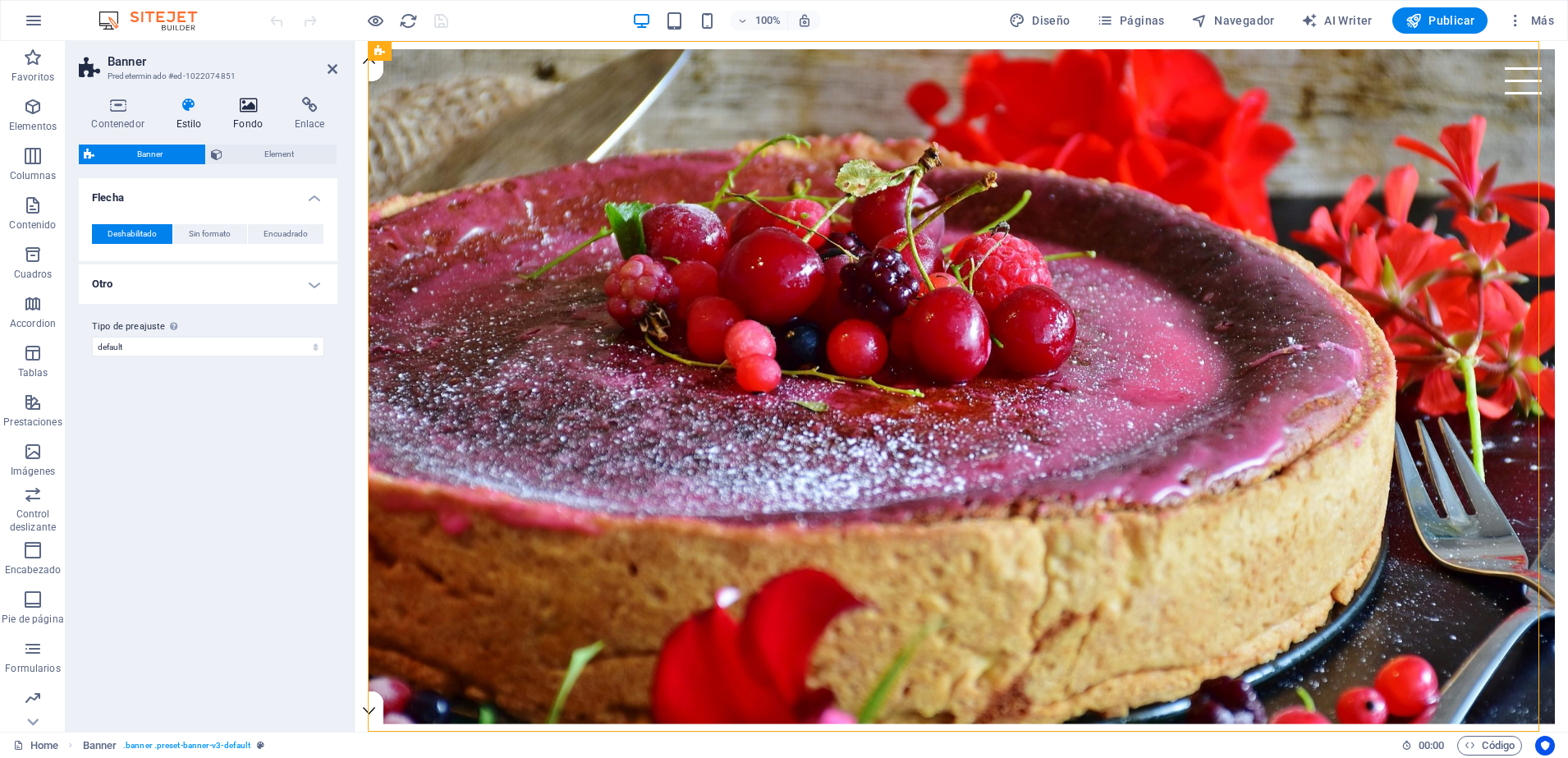
click at [246, 101] on icon at bounding box center [249, 104] width 55 height 16
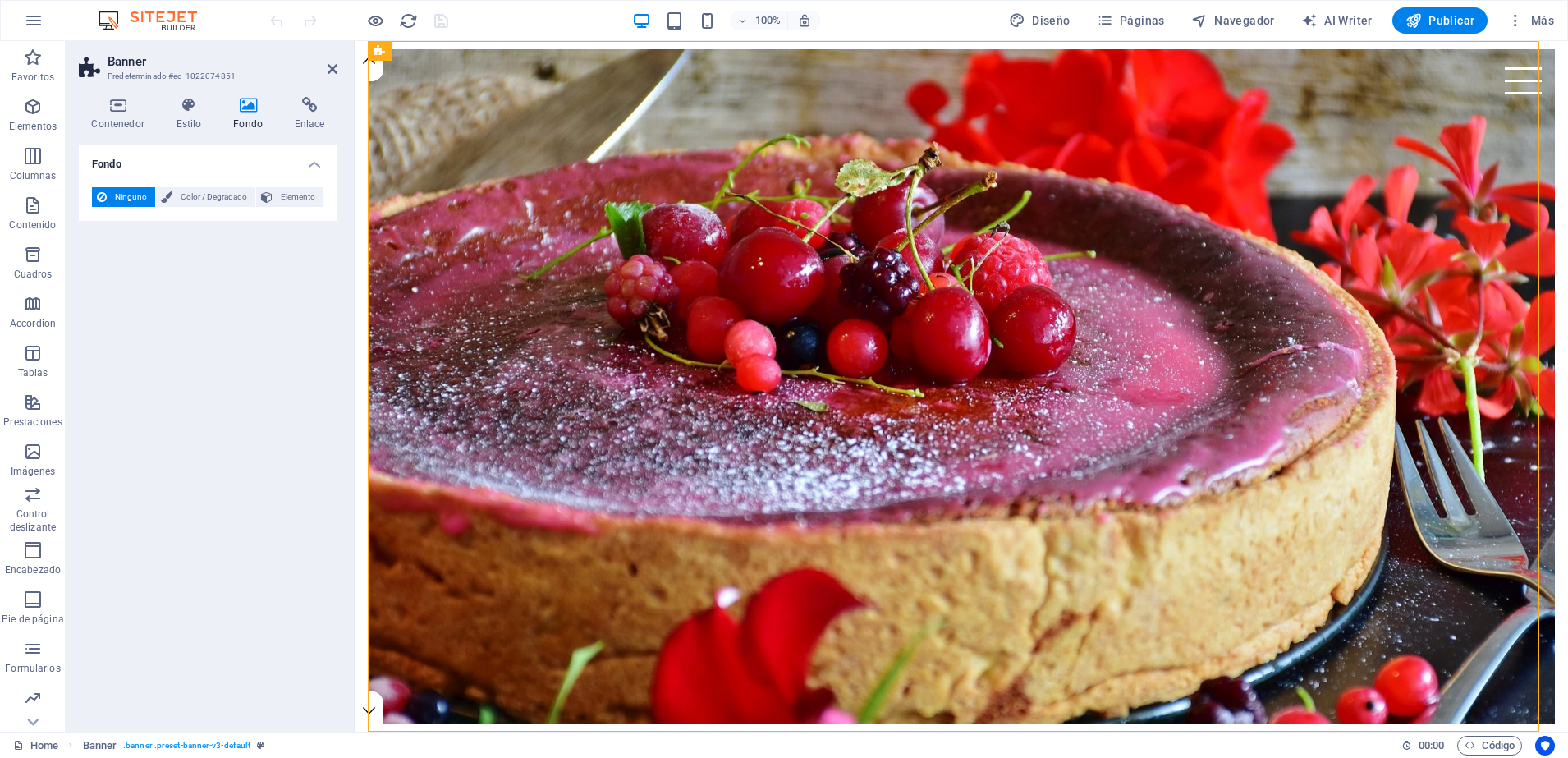
click at [246, 101] on icon at bounding box center [249, 104] width 55 height 16
drag, startPoint x: 243, startPoint y: 105, endPoint x: 381, endPoint y: 53, distance: 147.5
click at [381, 53] on div "Banner Predeterminado #ed-1022074851 Contenedor Estilo Fondo Enlace Tamaño Altu…" at bounding box center [816, 387] width 1502 height 691
click at [380, 60] on div "Banner" at bounding box center [425, 52] width 114 height 21
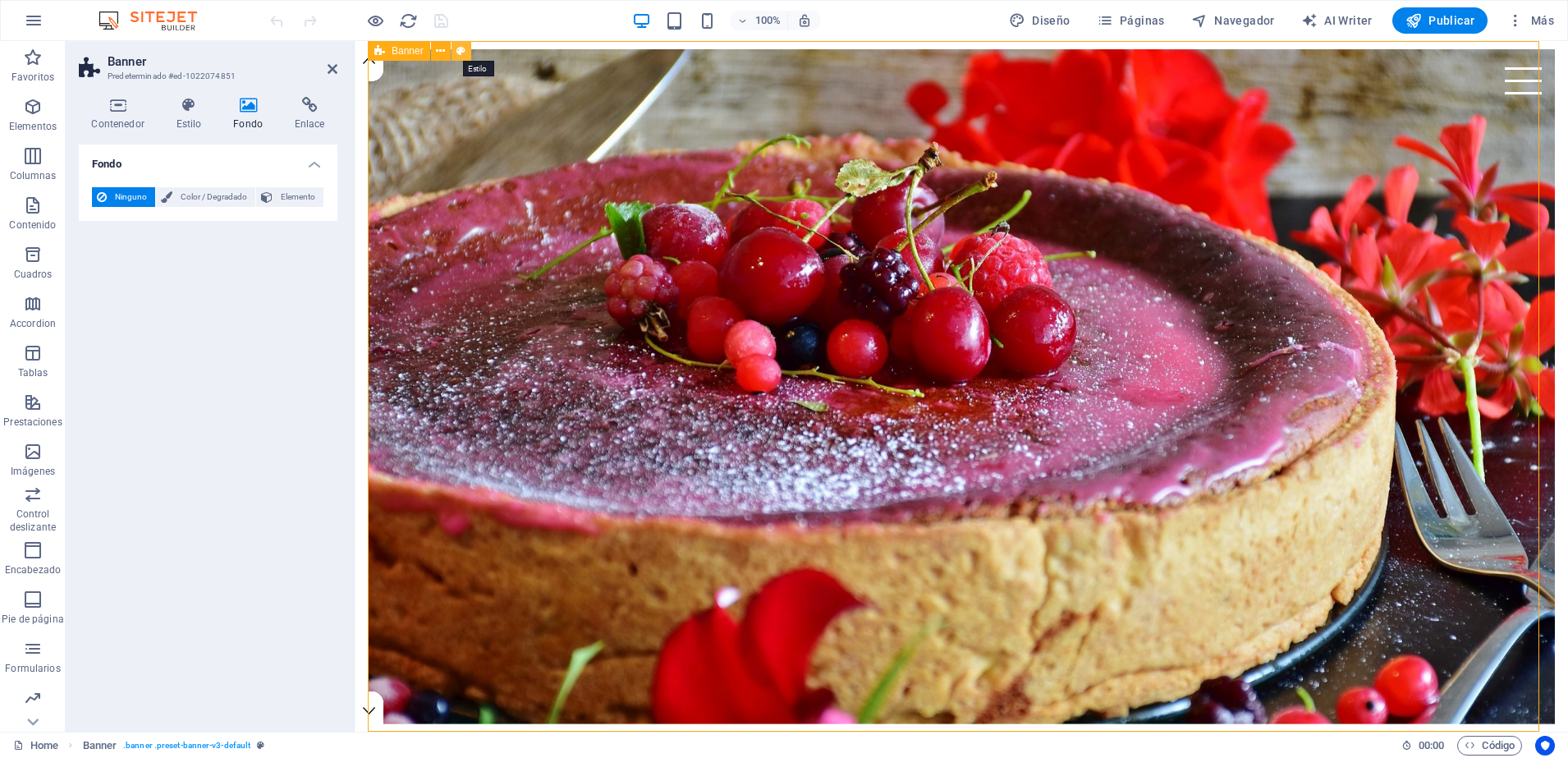
drag, startPoint x: 380, startPoint y: 60, endPoint x: 455, endPoint y: 50, distance: 75.7
click at [455, 50] on div "Banner" at bounding box center [425, 52] width 114 height 21
click at [455, 50] on button at bounding box center [461, 51] width 20 height 20
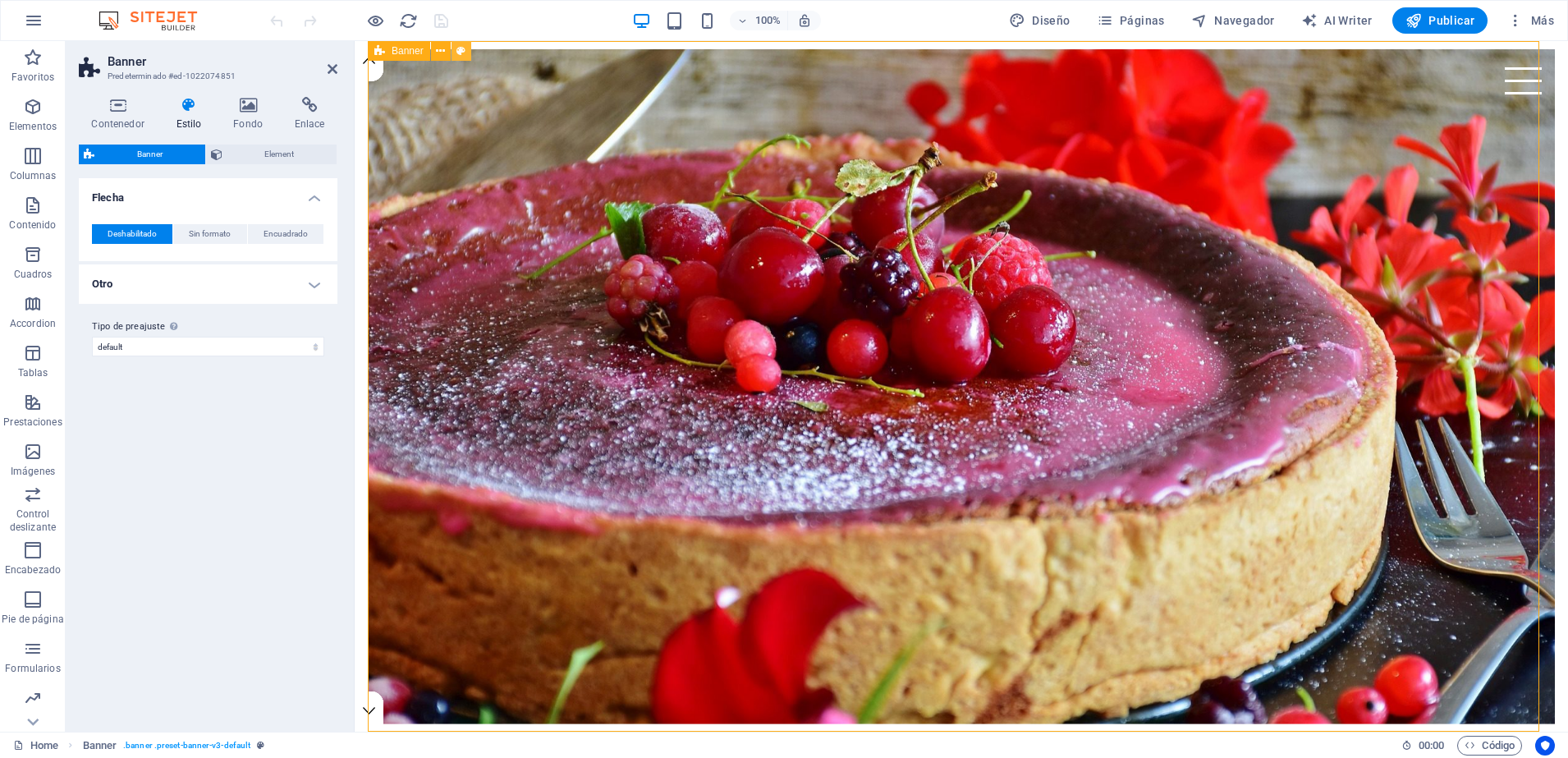
click at [455, 50] on button at bounding box center [461, 51] width 20 height 20
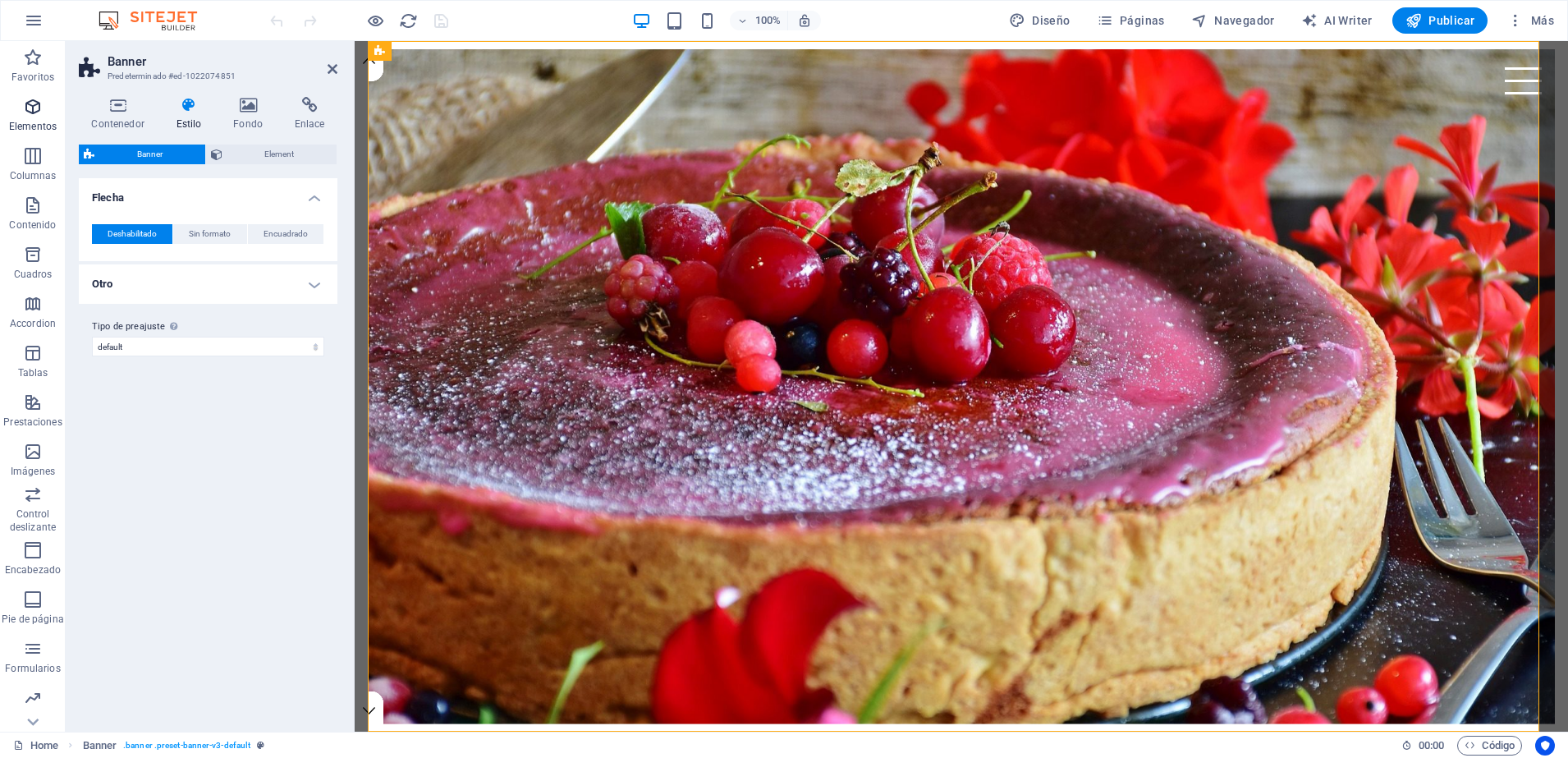
click at [36, 104] on icon "button" at bounding box center [33, 106] width 20 height 20
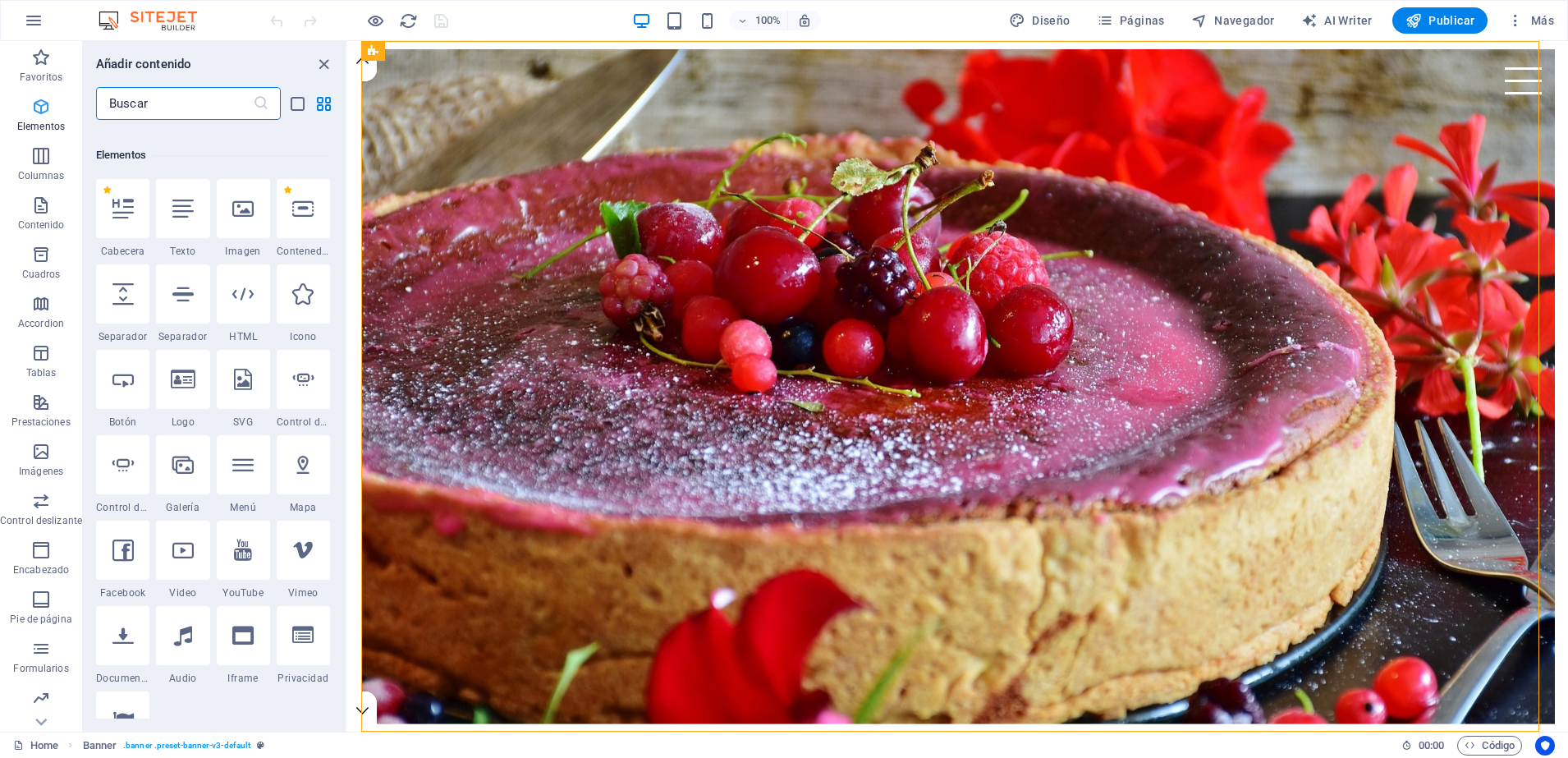
scroll to position [310, 0]
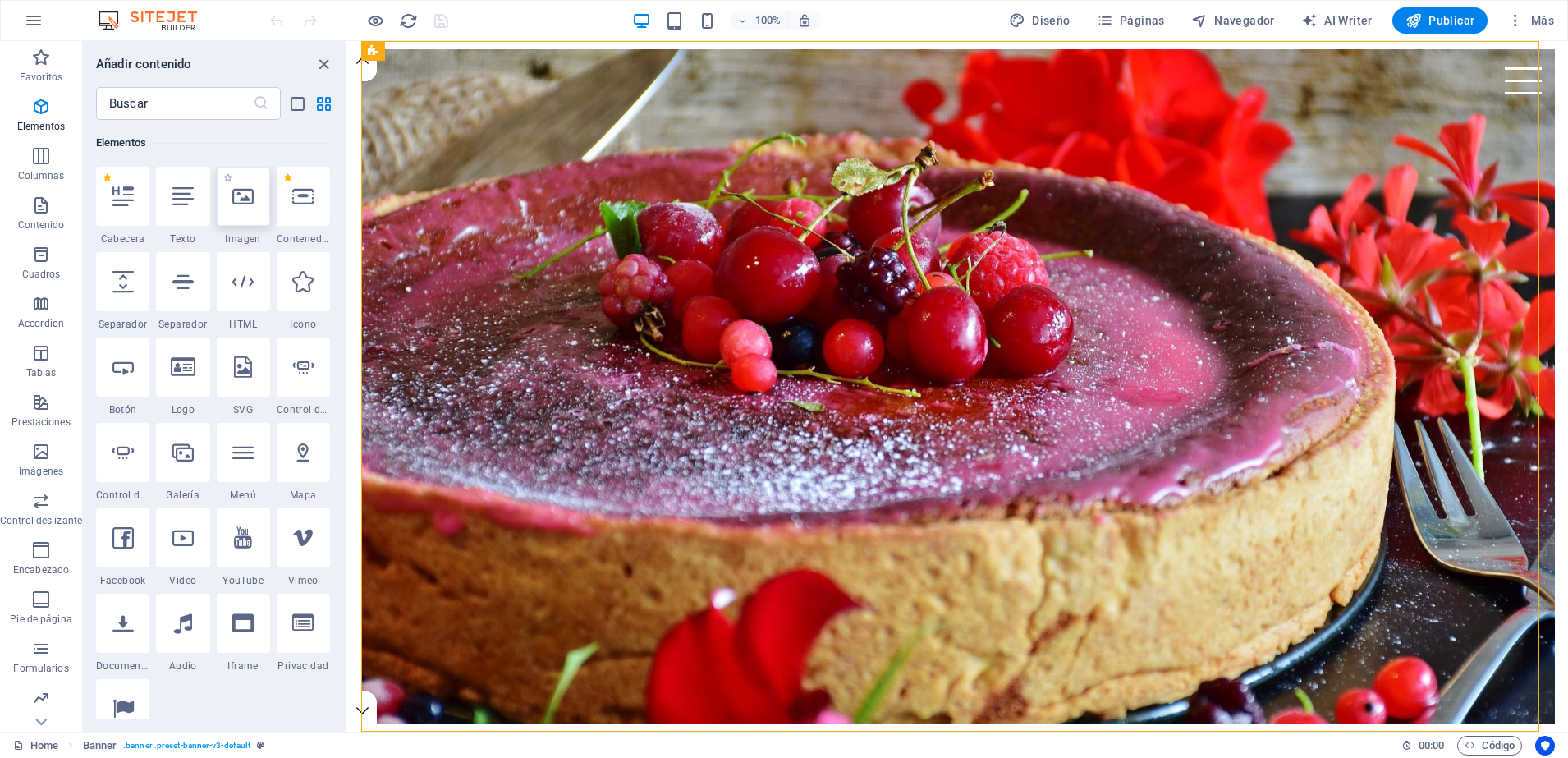
click at [249, 203] on icon at bounding box center [242, 196] width 22 height 22
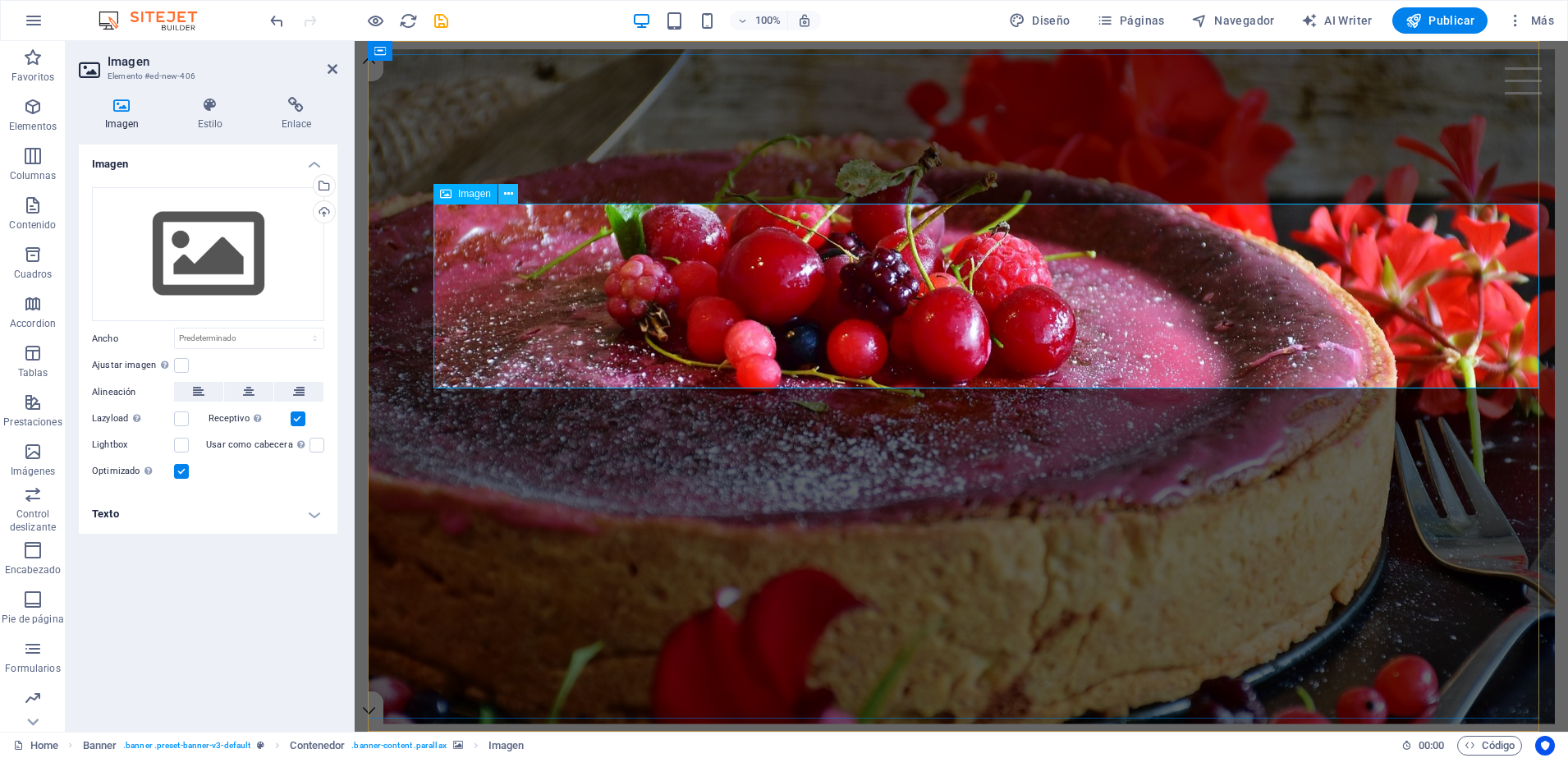
click at [504, 195] on icon at bounding box center [508, 194] width 9 height 17
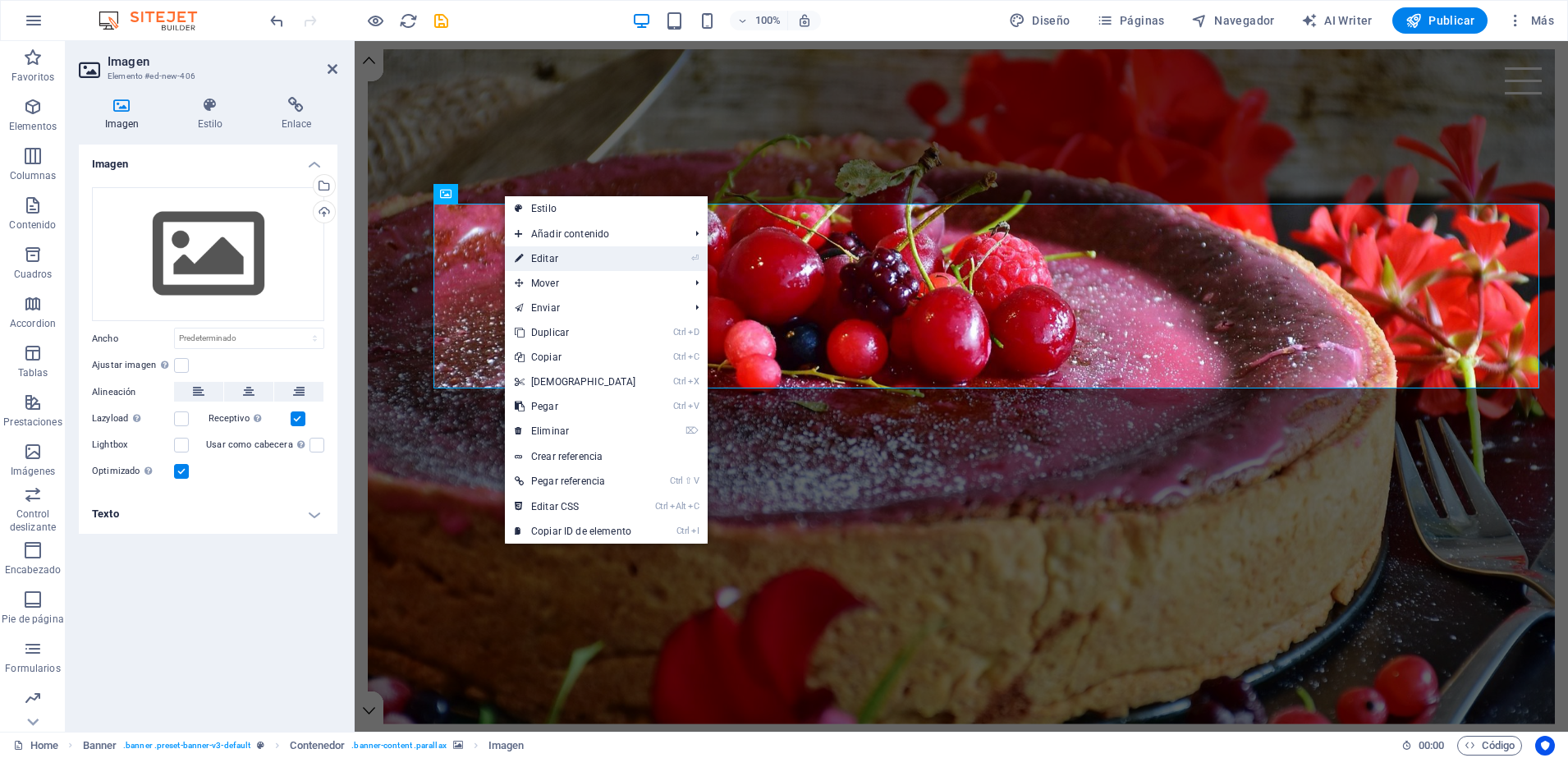
click at [545, 252] on link "⏎ Editar" at bounding box center [576, 258] width 142 height 25
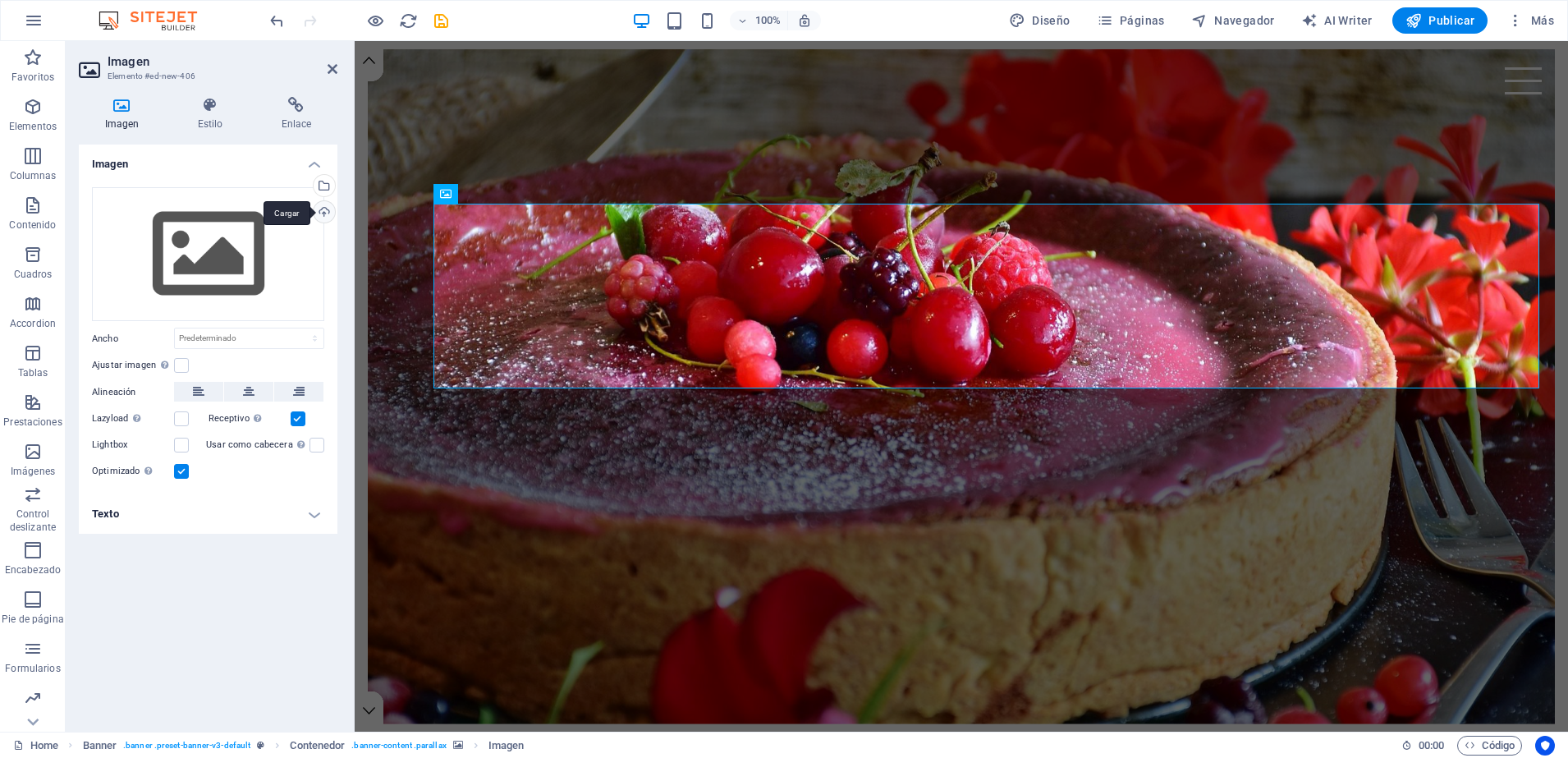
click at [327, 212] on div "Cargar" at bounding box center [323, 213] width 25 height 25
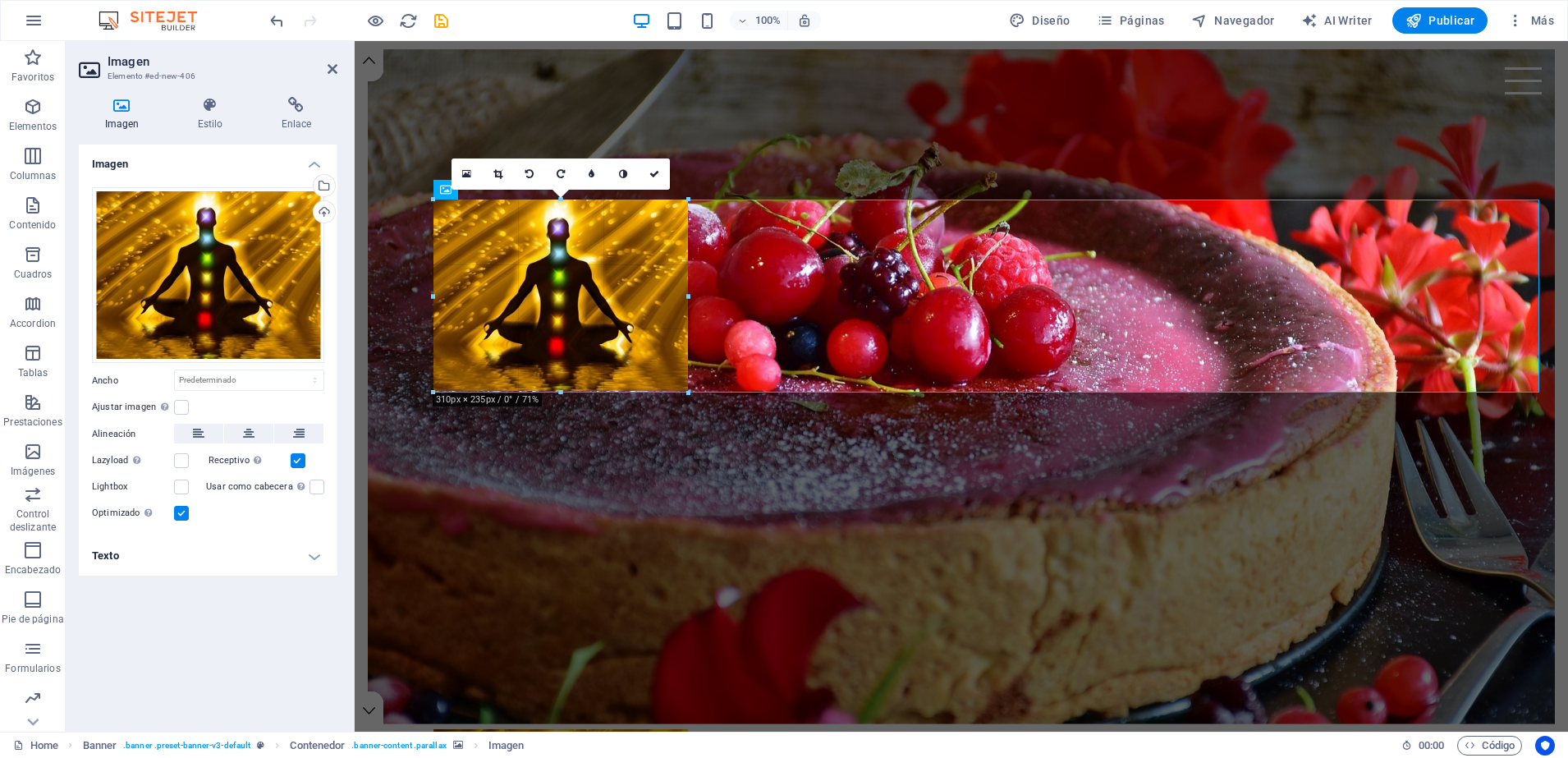
drag, startPoint x: 790, startPoint y: 161, endPoint x: 685, endPoint y: 235, distance: 128.5
type input "310"
select select "px"
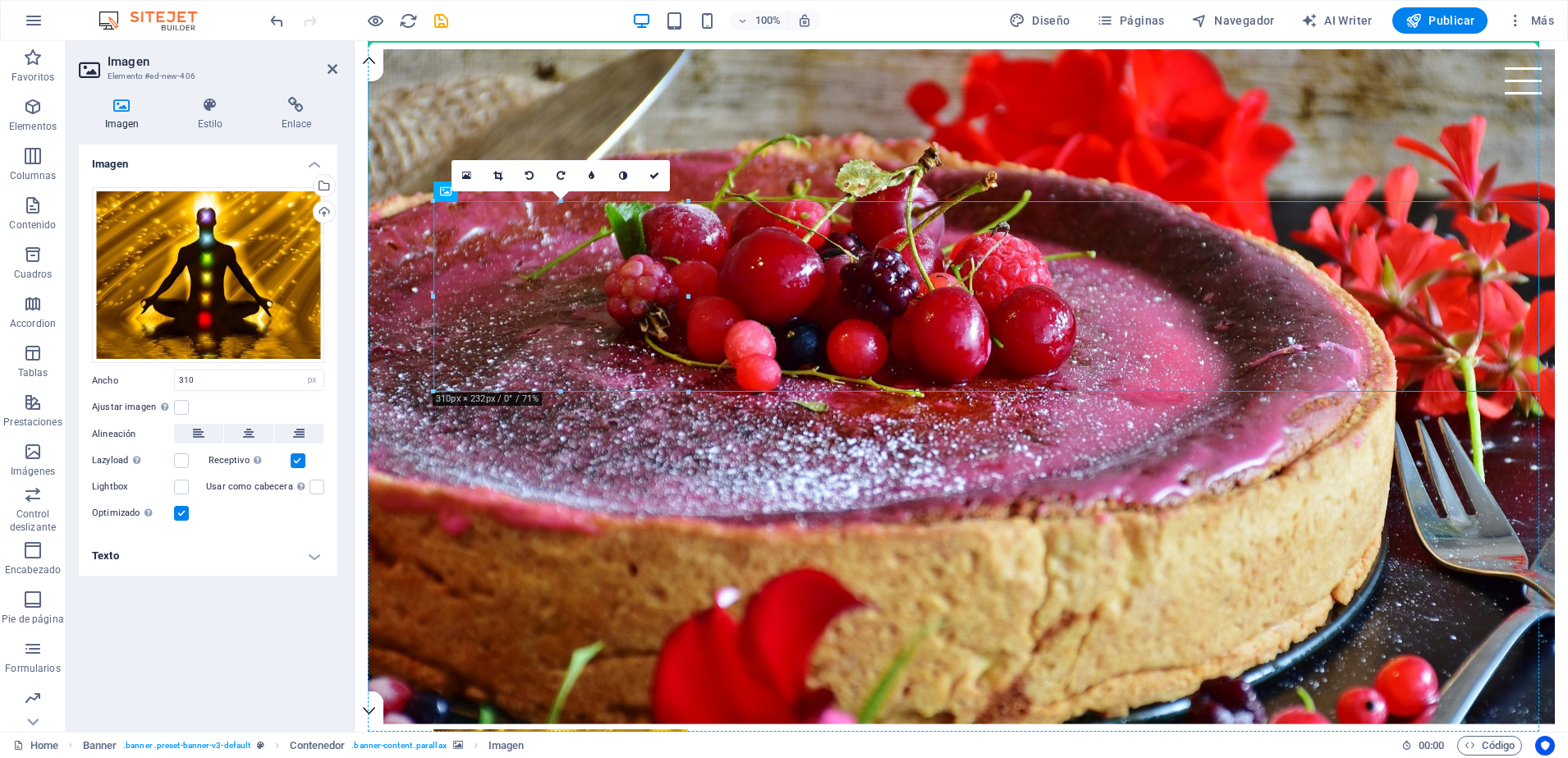
drag, startPoint x: 777, startPoint y: 268, endPoint x: 459, endPoint y: 186, distance: 328.4
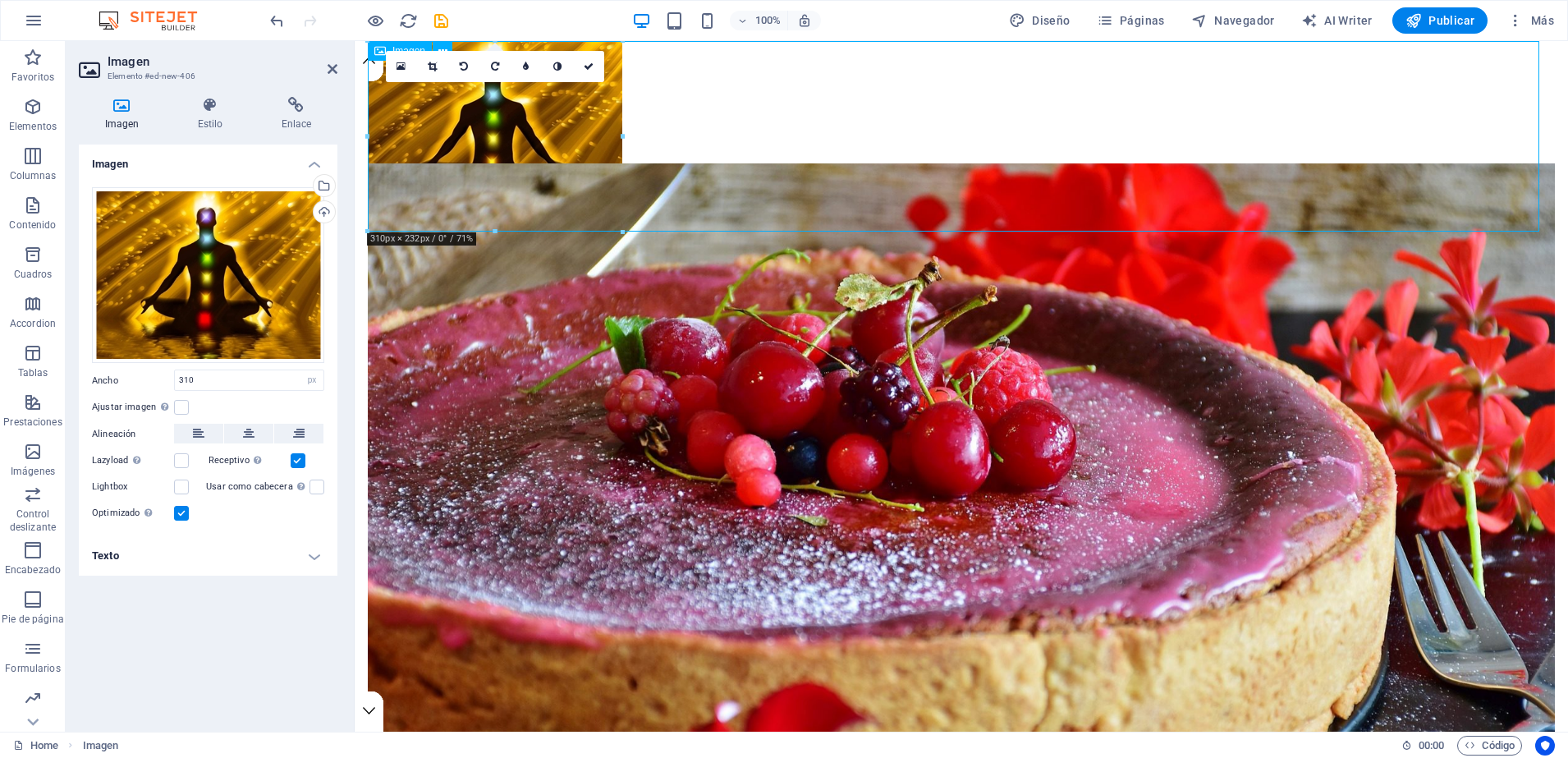
click at [459, 186] on figure at bounding box center [961, 136] width 1187 height 191
click at [464, 311] on figure at bounding box center [961, 501] width 1187 height 675
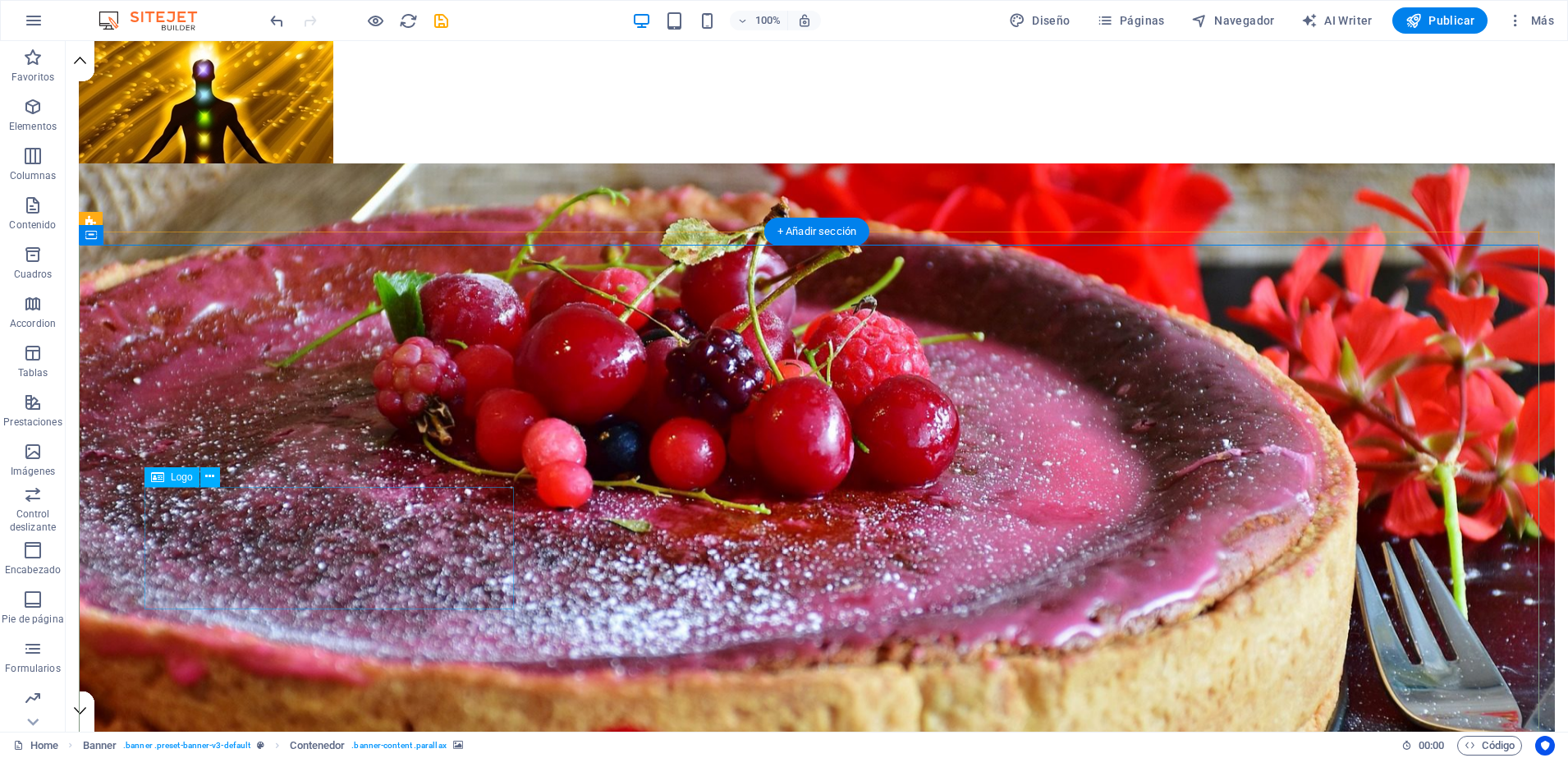
select select "px"
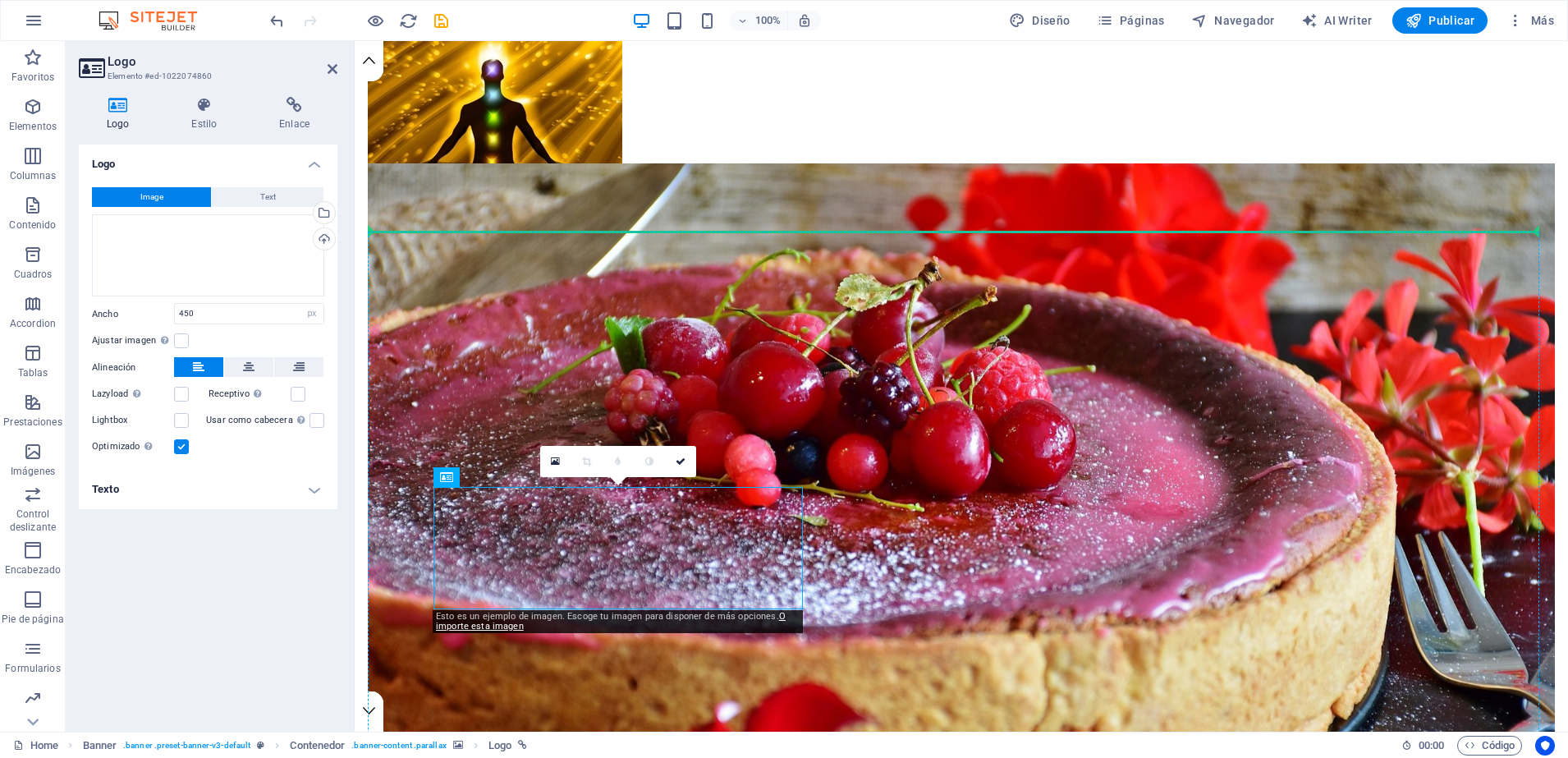
drag, startPoint x: 803, startPoint y: 523, endPoint x: 515, endPoint y: 483, distance: 290.8
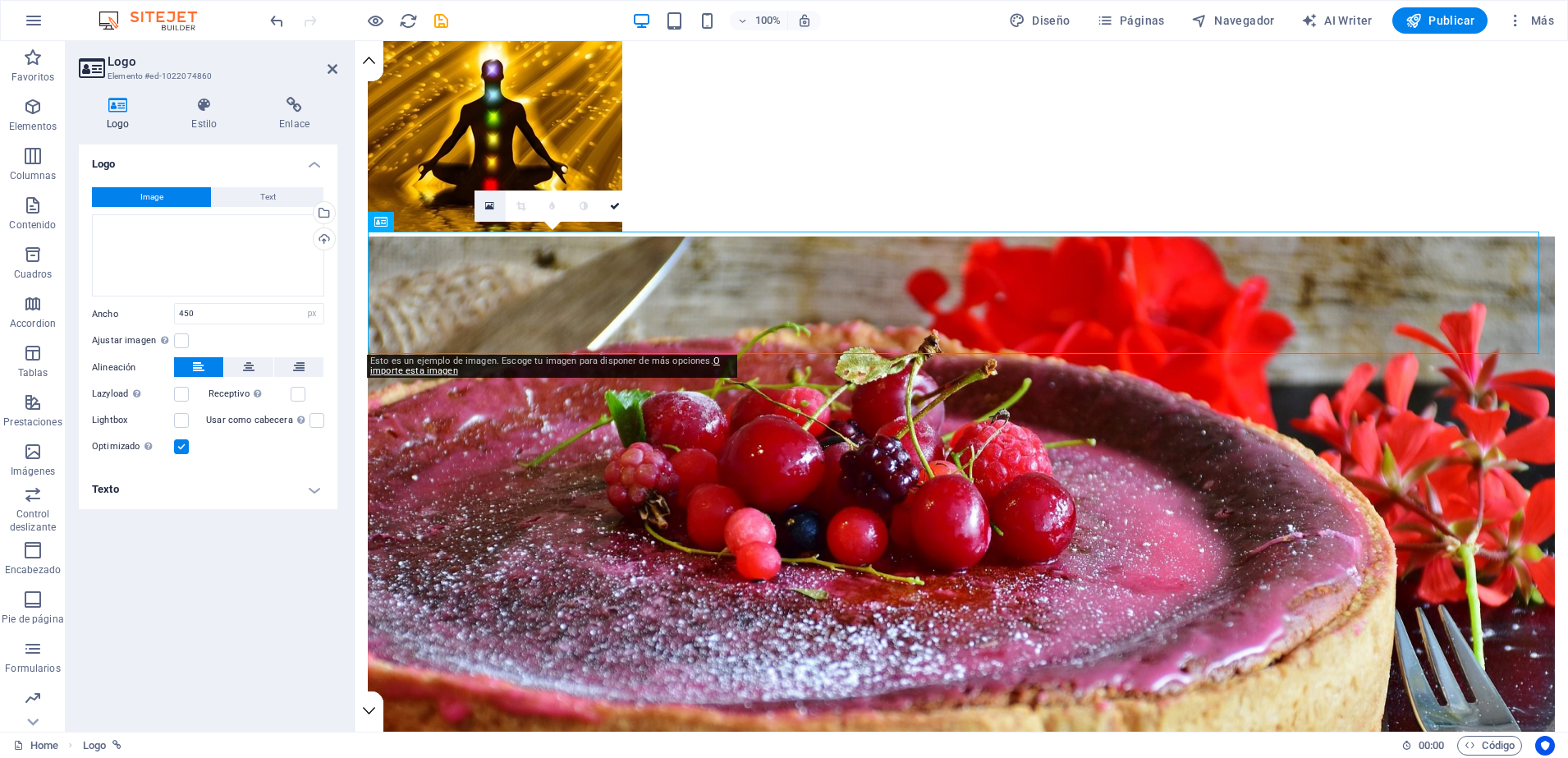
click at [488, 211] on icon at bounding box center [489, 205] width 9 height 11
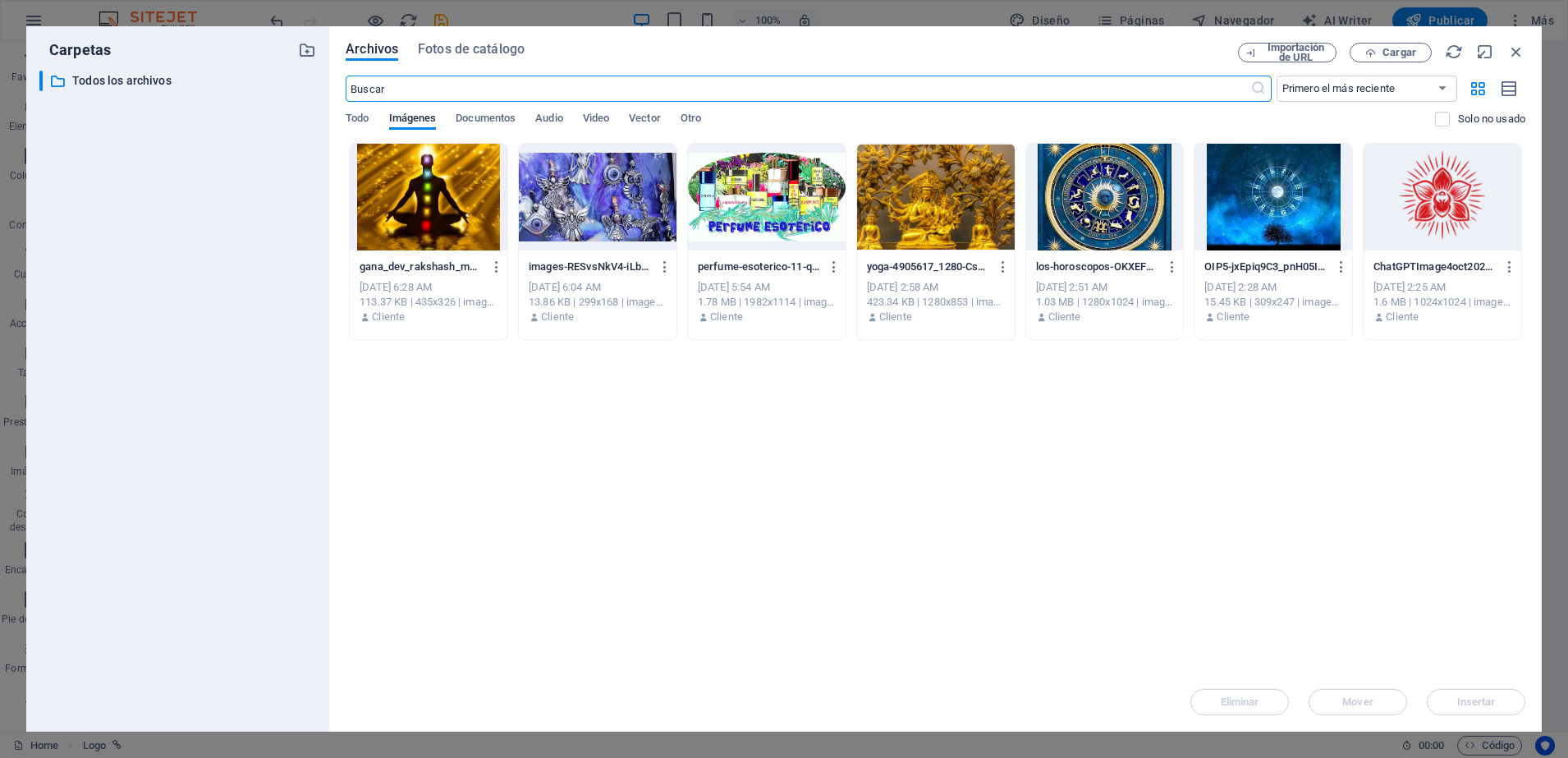
click at [488, 211] on body "tarea.maestrasamantha.com Home Favoritos Elementos Columnas Contenido Cuadros A…" at bounding box center [784, 379] width 1568 height 758
click at [628, 193] on div at bounding box center [597, 198] width 158 height 107
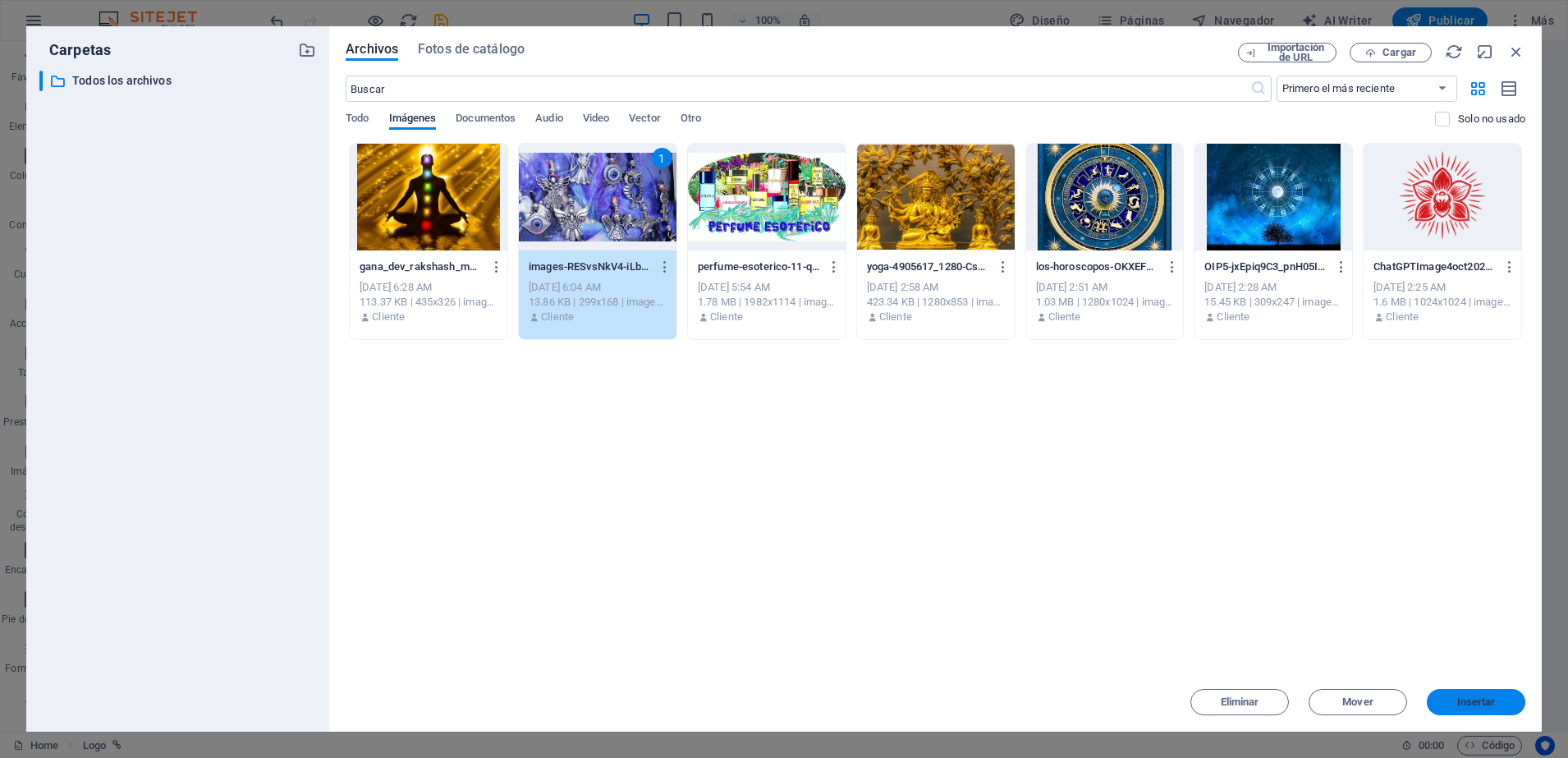
click at [1473, 702] on div "Carpetas ​ Todos los archivos Todos los archivos Archivos Fotos de catálogo Imp…" at bounding box center [784, 379] width 1568 height 758
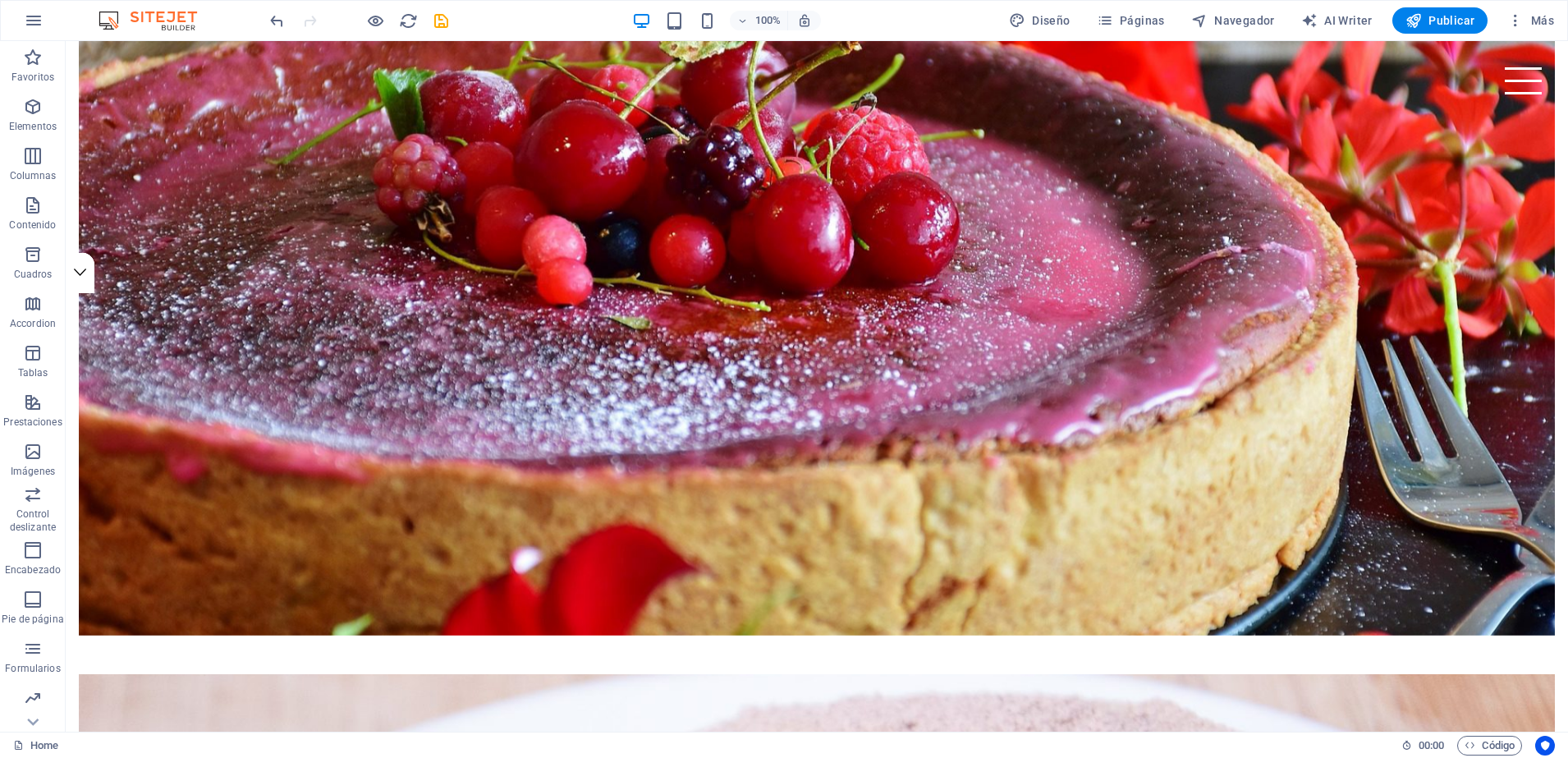
scroll to position [505, 0]
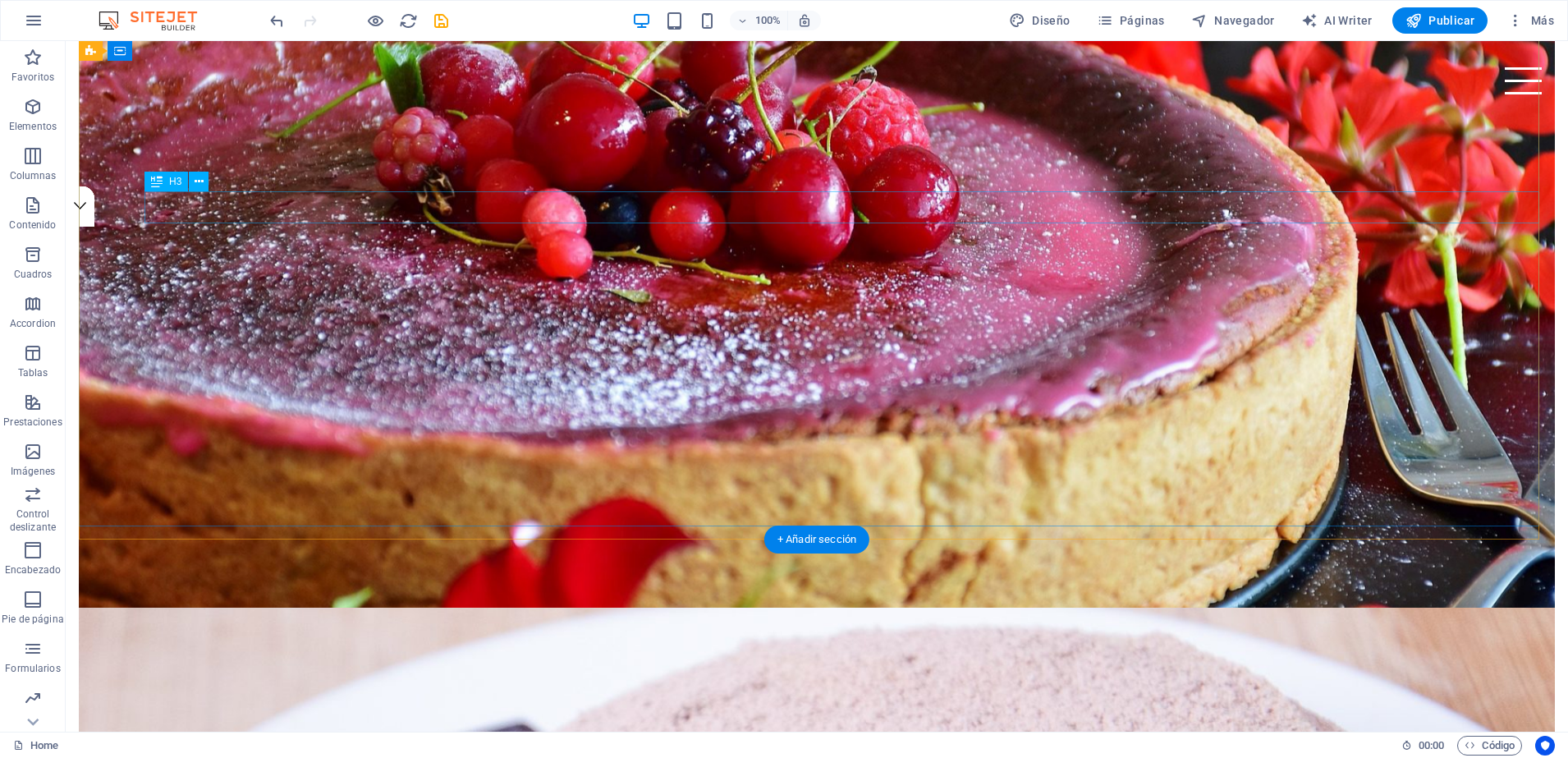
click at [504, 564] on div "Cakes and cupcakes in [US_STATE][GEOGRAPHIC_DATA]" at bounding box center [849, 579] width 1411 height 31
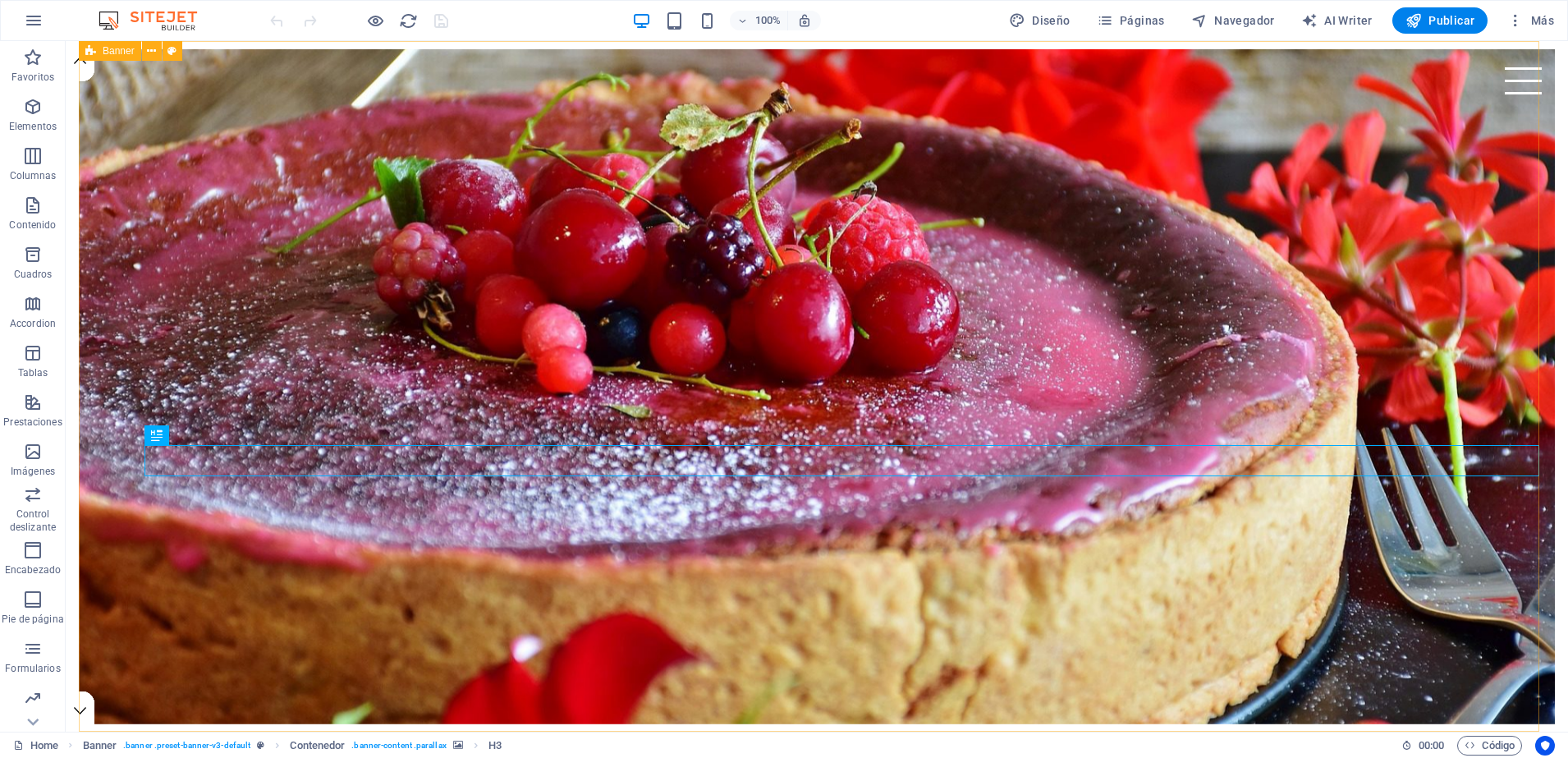
click at [85, 52] on icon at bounding box center [91, 51] width 10 height 20
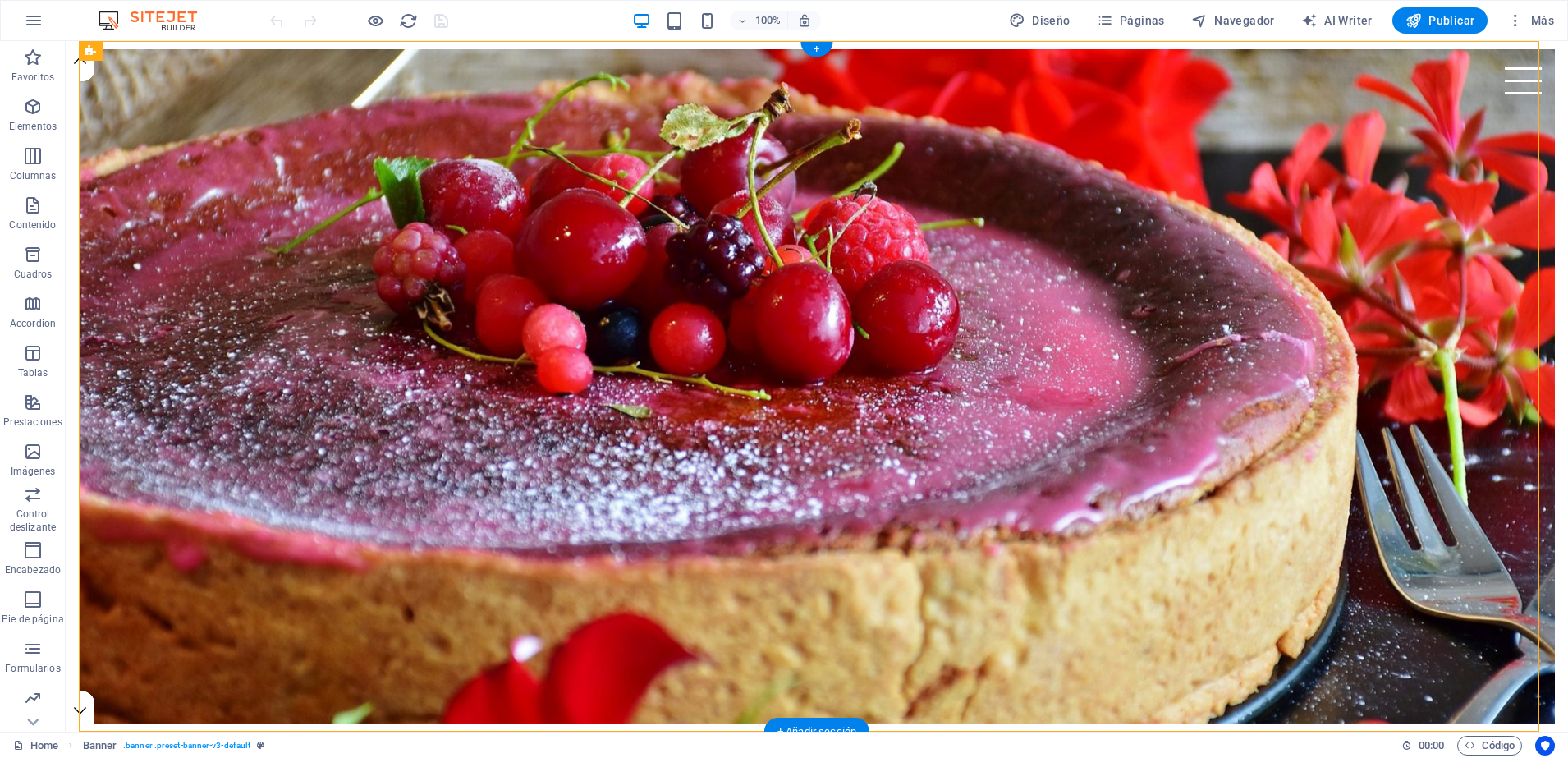
drag, startPoint x: 151, startPoint y: 93, endPoint x: 151, endPoint y: 58, distance: 35.0
click at [151, 50] on icon at bounding box center [151, 51] width 9 height 17
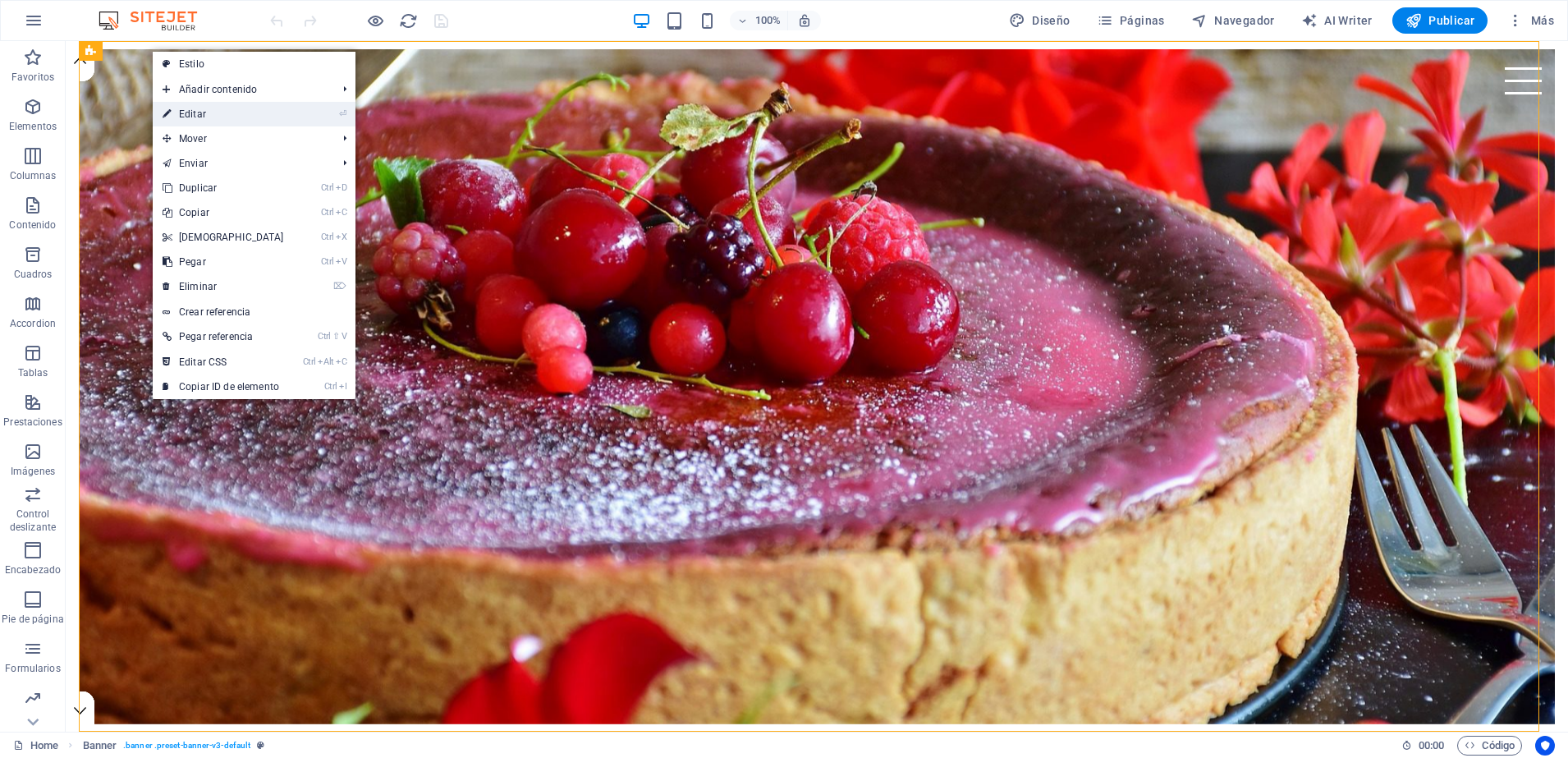
click at [196, 110] on link "⏎ Editar" at bounding box center [224, 114] width 142 height 25
select select "vh"
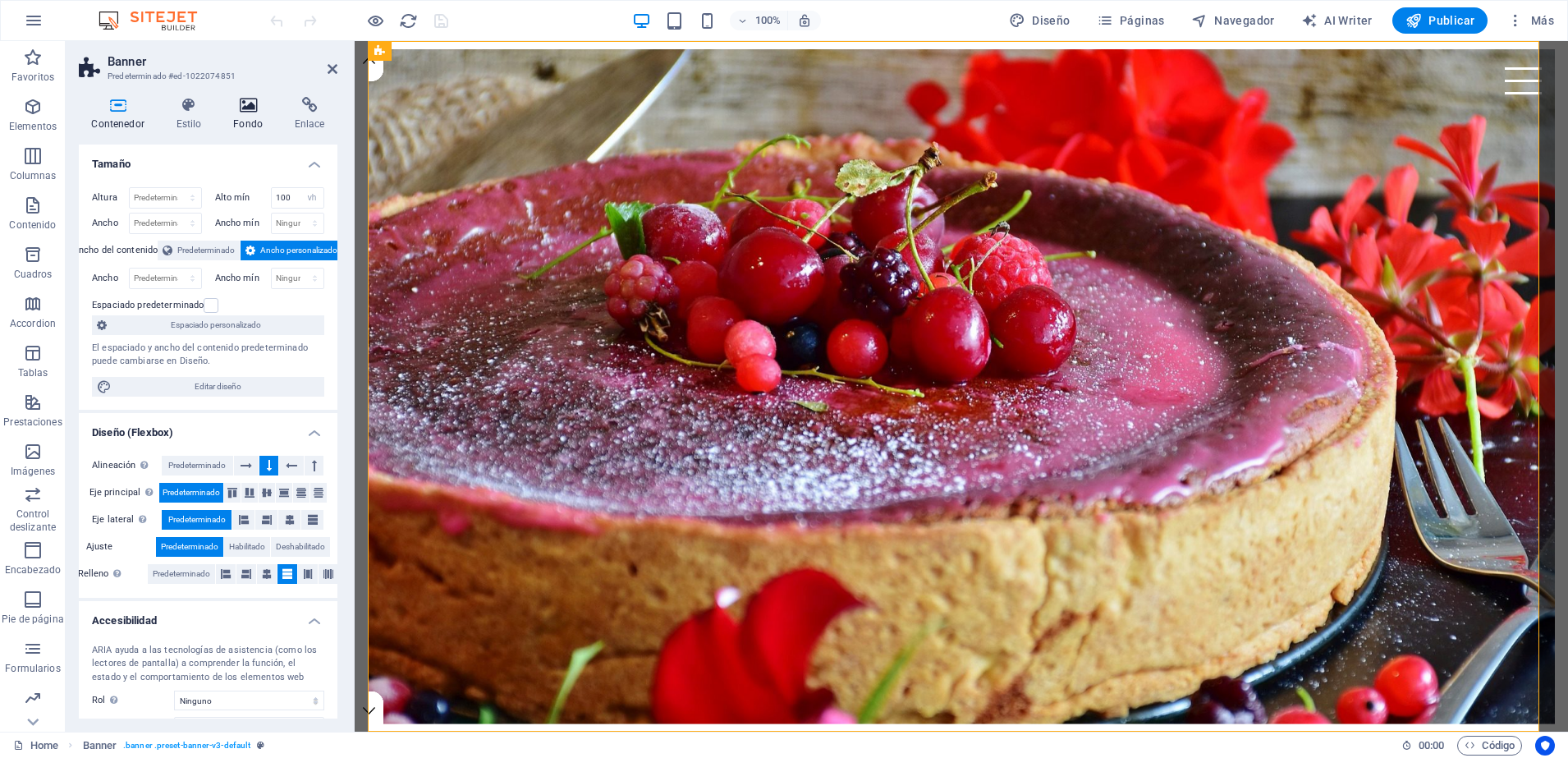
click at [241, 103] on icon at bounding box center [249, 104] width 55 height 16
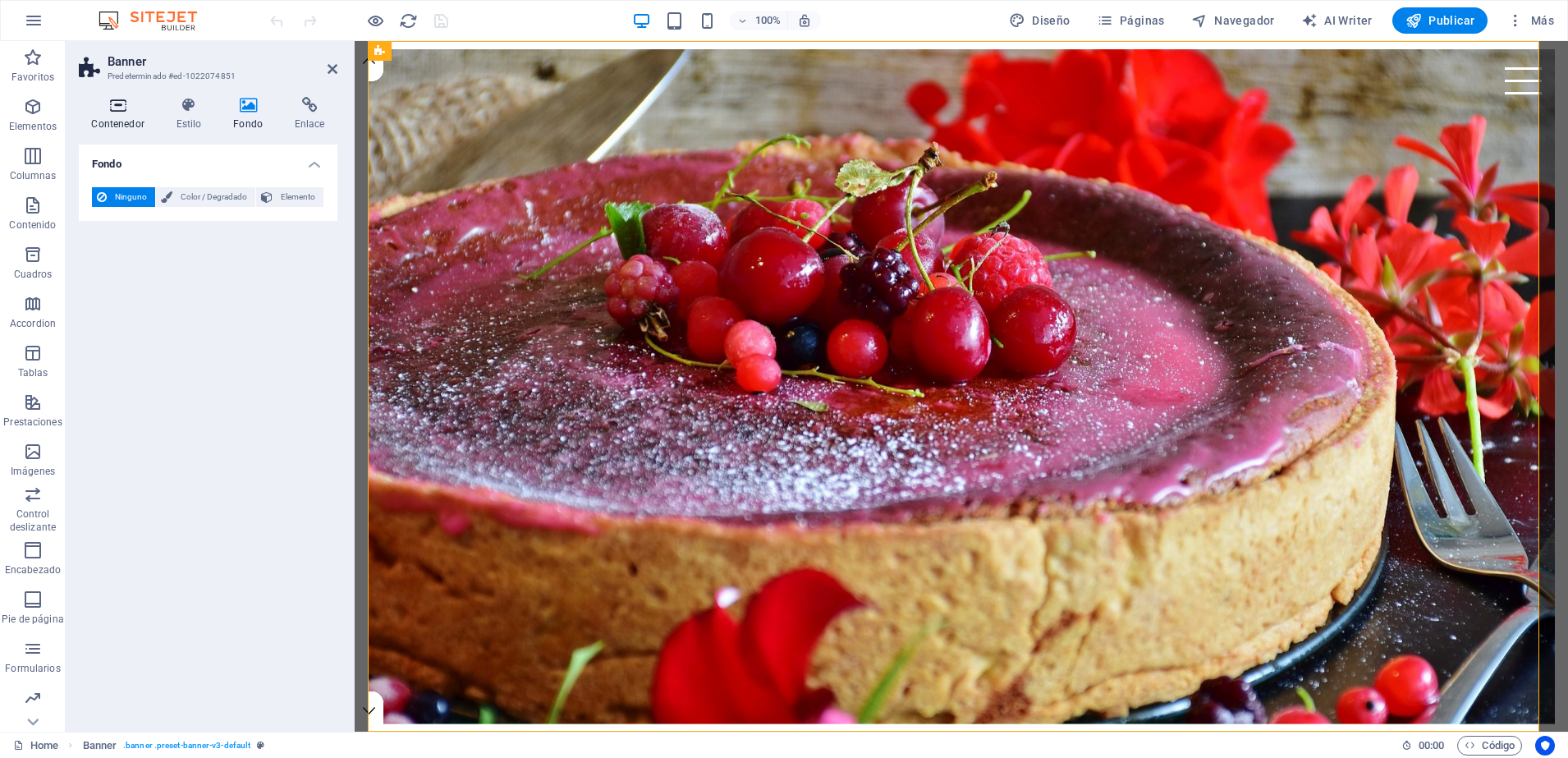
click at [111, 105] on icon at bounding box center [117, 104] width 78 height 16
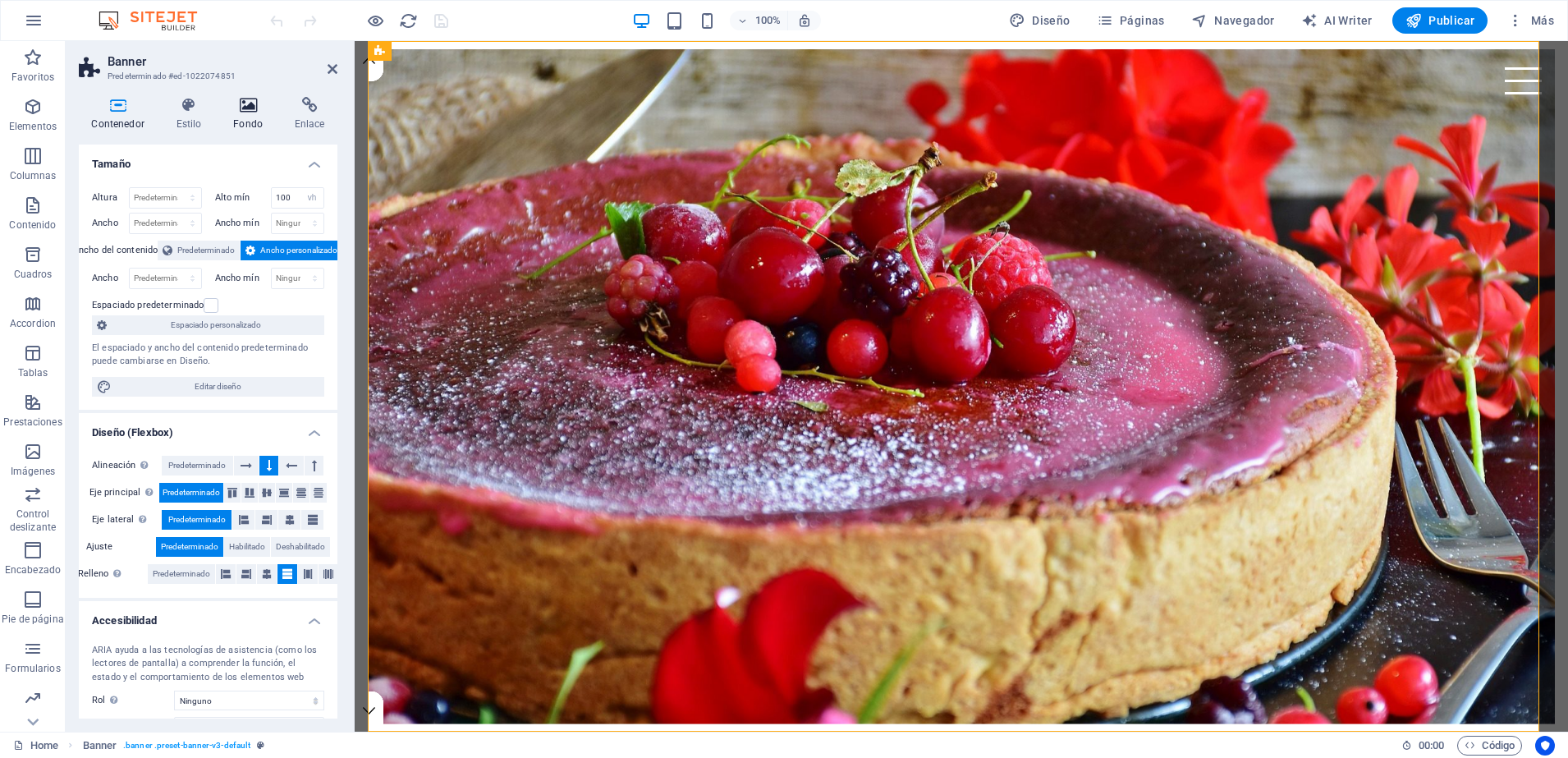
click at [245, 108] on icon at bounding box center [249, 104] width 55 height 16
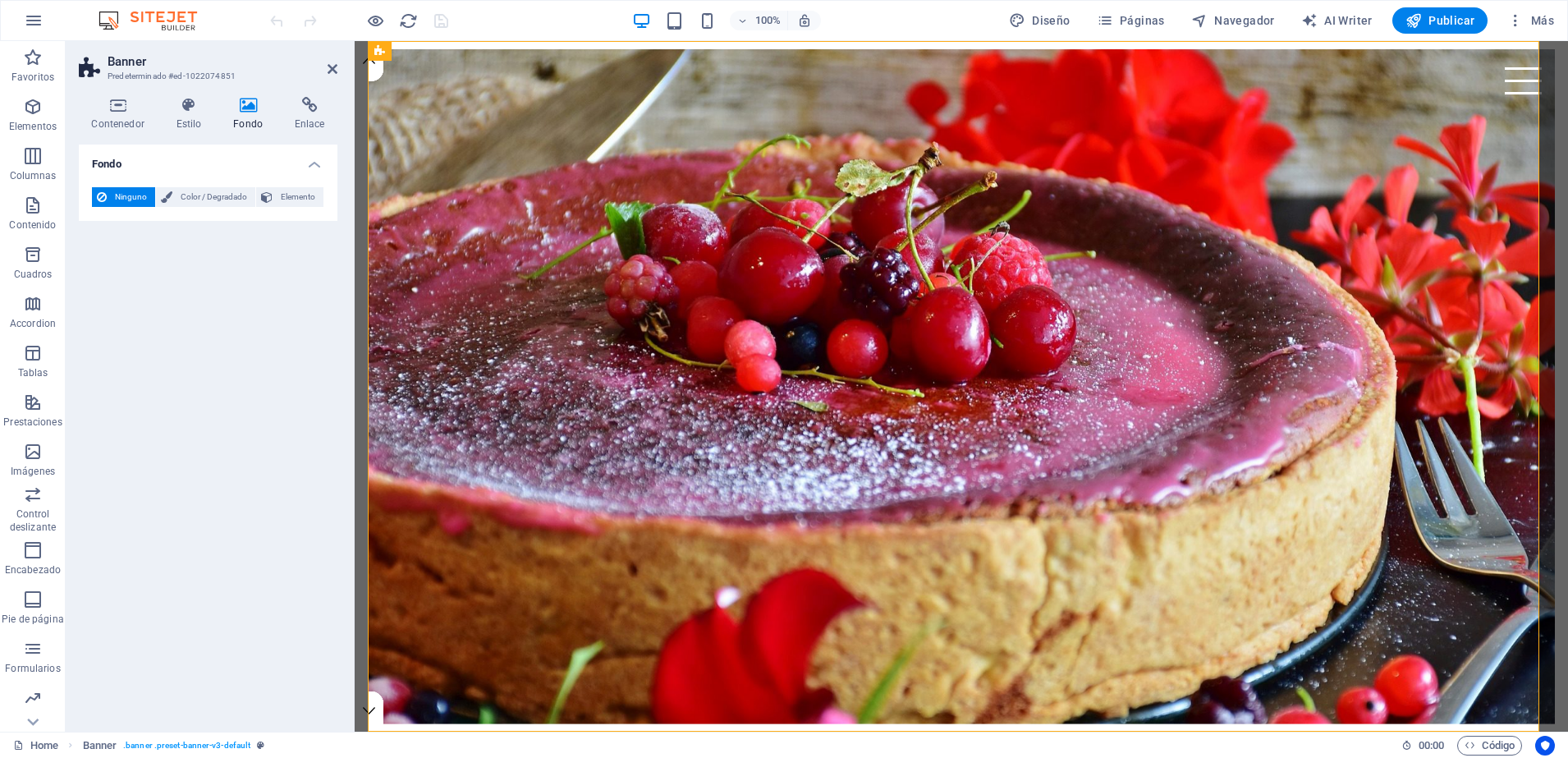
click at [245, 108] on icon at bounding box center [249, 104] width 55 height 16
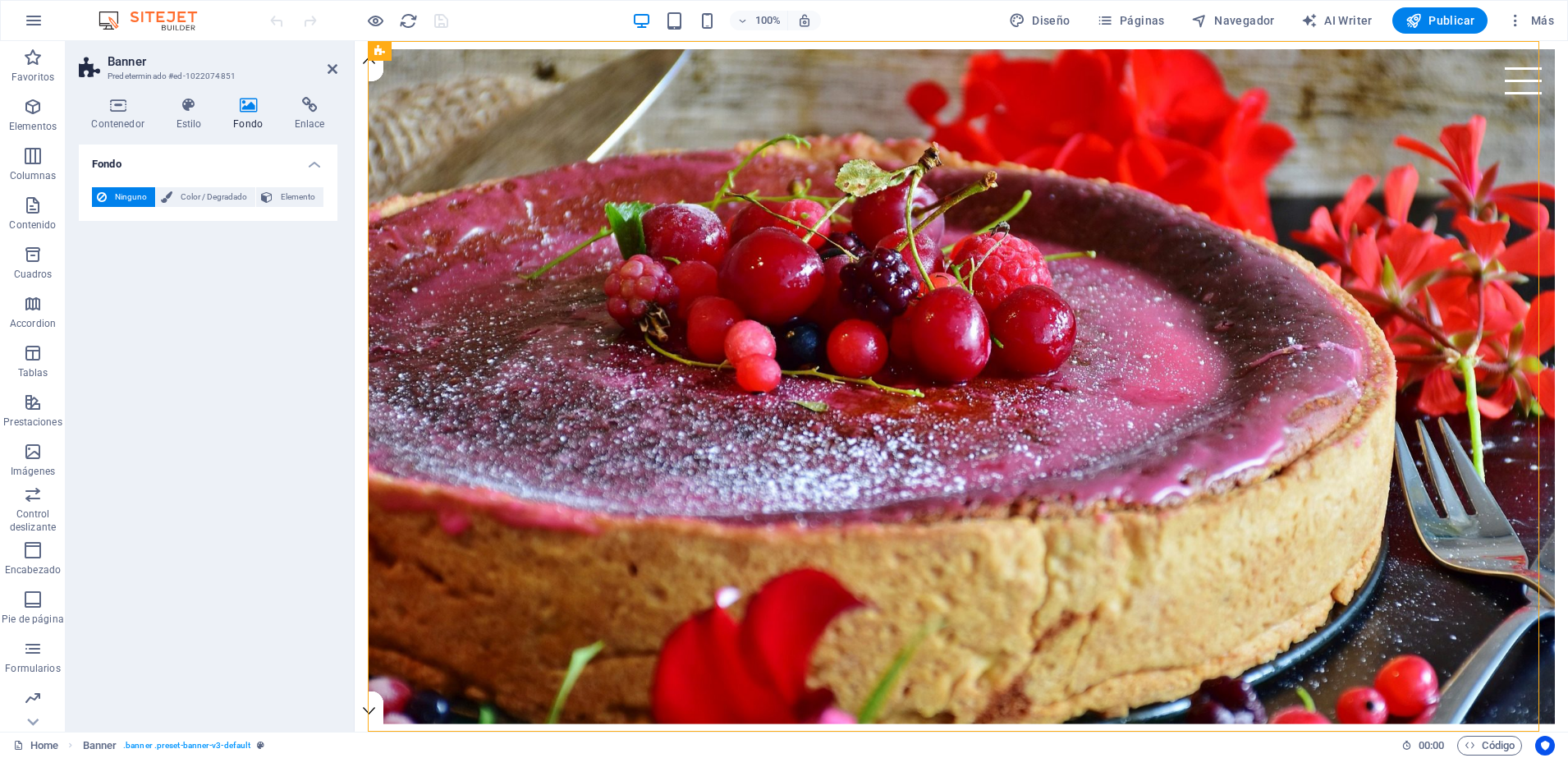
drag, startPoint x: 737, startPoint y: 99, endPoint x: 439, endPoint y: 48, distance: 302.3
click at [457, 50] on icon at bounding box center [461, 51] width 9 height 17
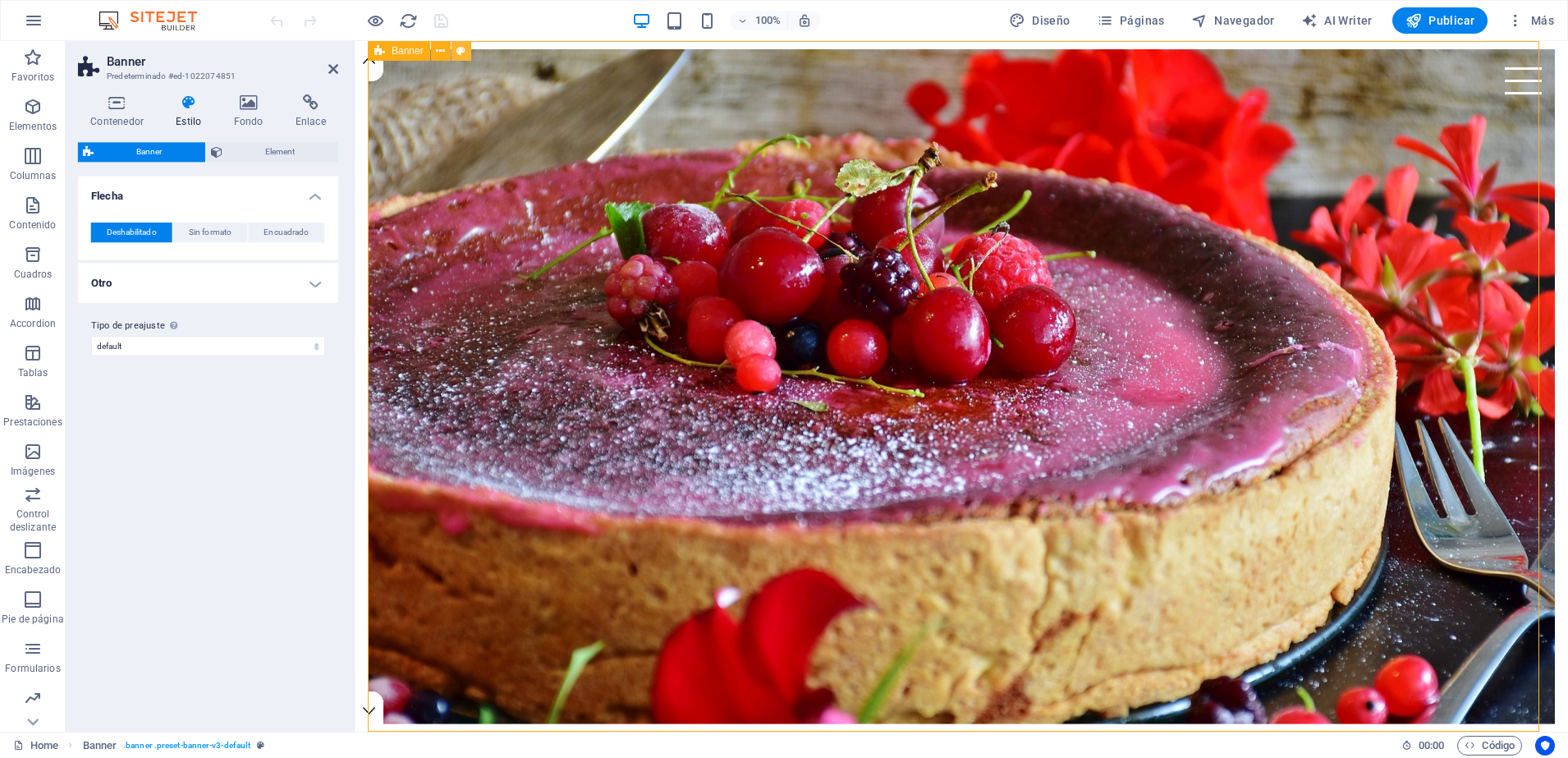
click at [457, 50] on icon at bounding box center [461, 51] width 9 height 17
click at [243, 102] on icon at bounding box center [249, 104] width 55 height 16
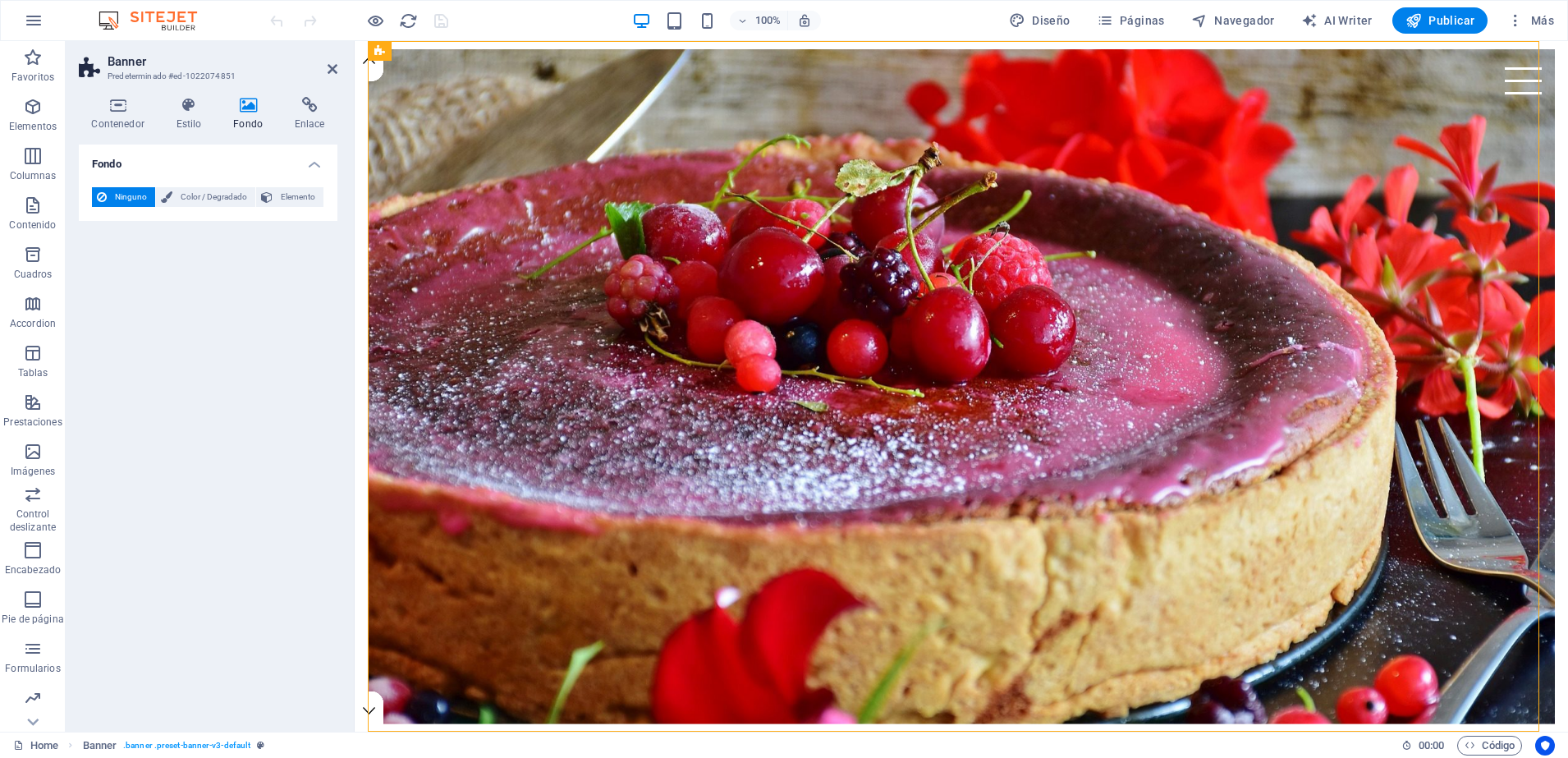
click at [104, 161] on h4 "Fondo" at bounding box center [208, 159] width 259 height 29
click at [104, 161] on h4 "Fondo" at bounding box center [208, 164] width 259 height 40
click at [116, 104] on icon at bounding box center [117, 104] width 78 height 16
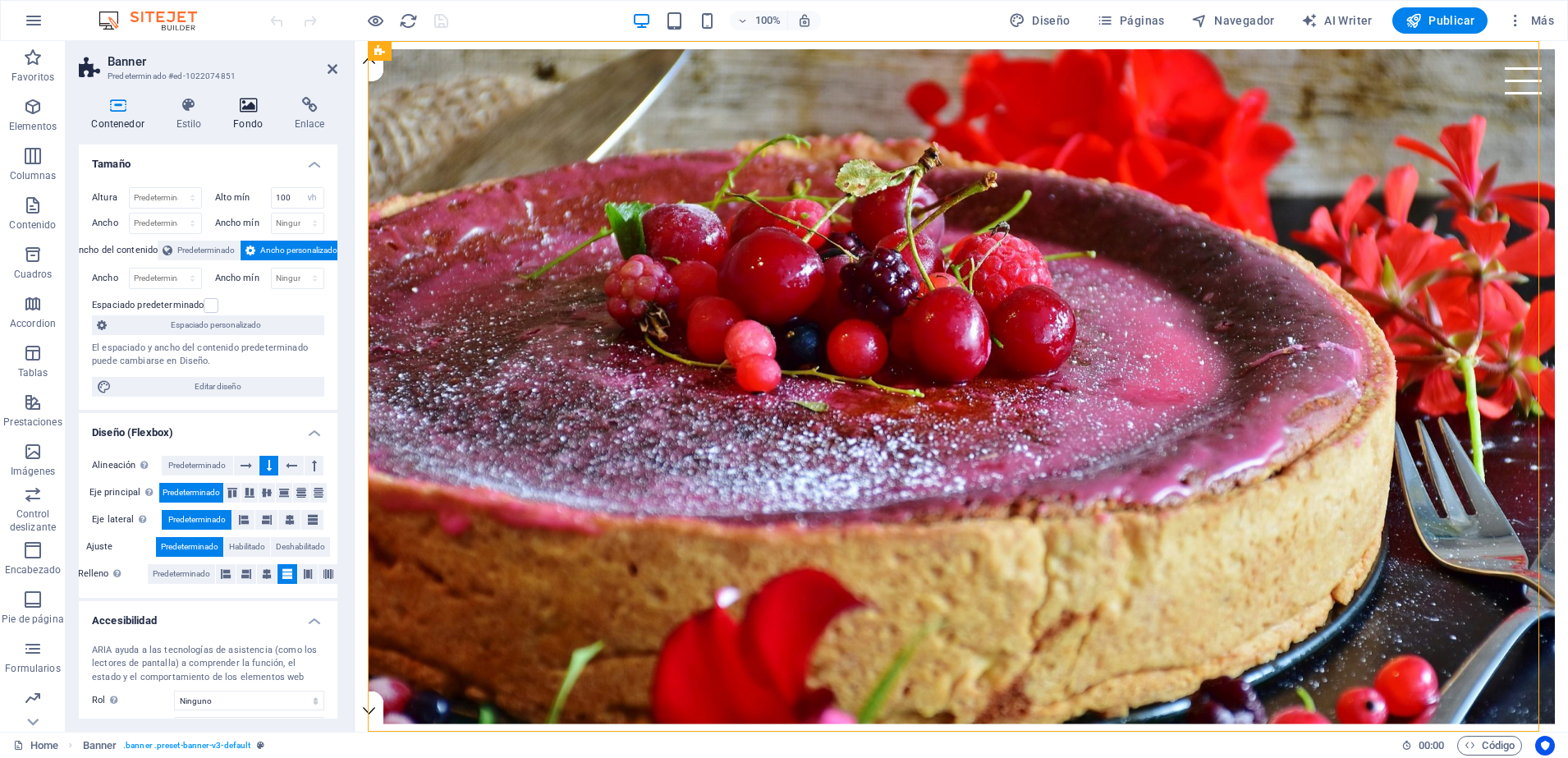
click at [253, 107] on icon at bounding box center [249, 104] width 55 height 16
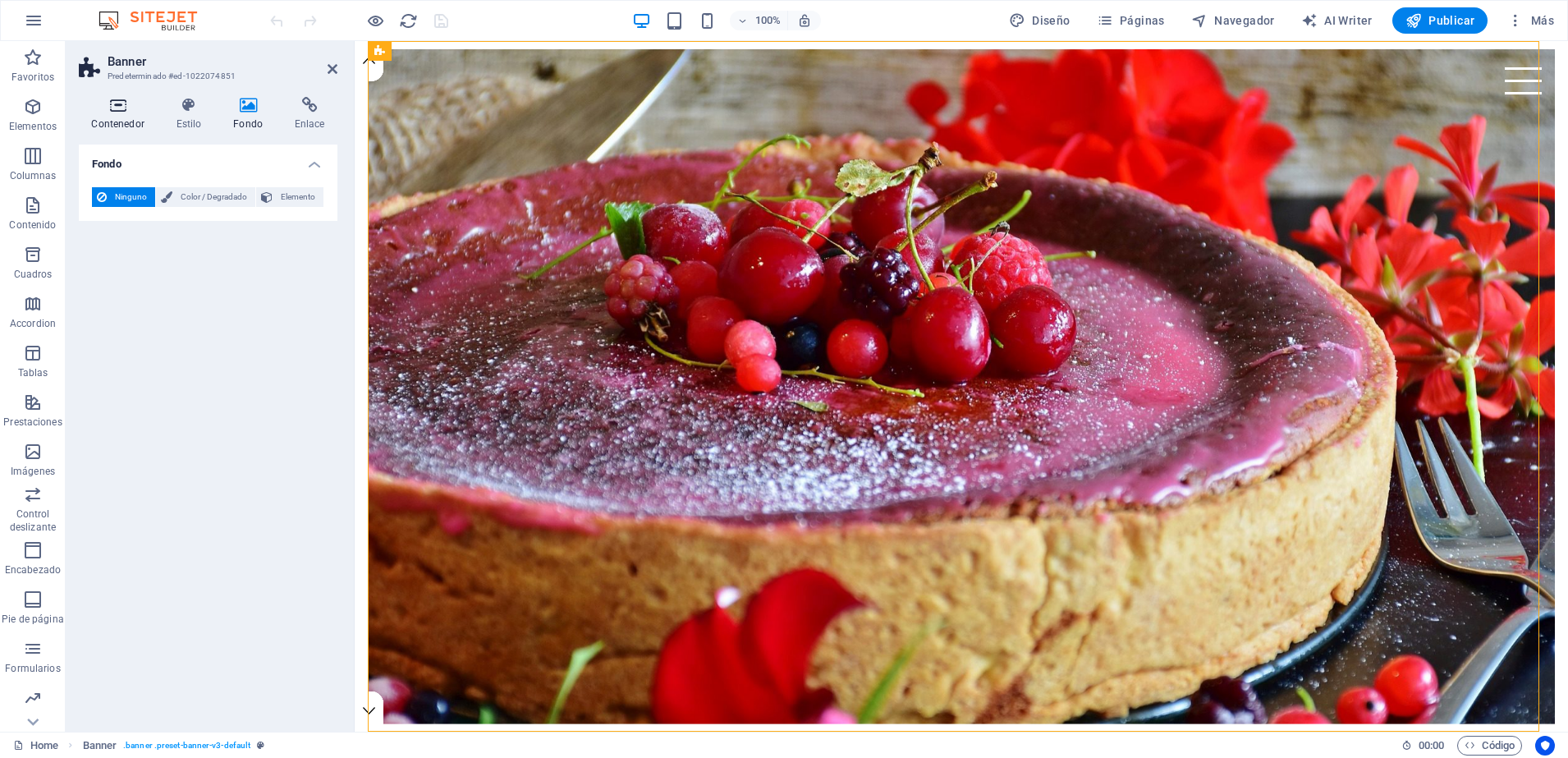
drag, startPoint x: 253, startPoint y: 107, endPoint x: 115, endPoint y: 109, distance: 138.0
click at [115, 109] on ul "Contenedor Estilo Fondo Enlace" at bounding box center [208, 114] width 259 height 35
click at [115, 109] on icon at bounding box center [117, 104] width 78 height 16
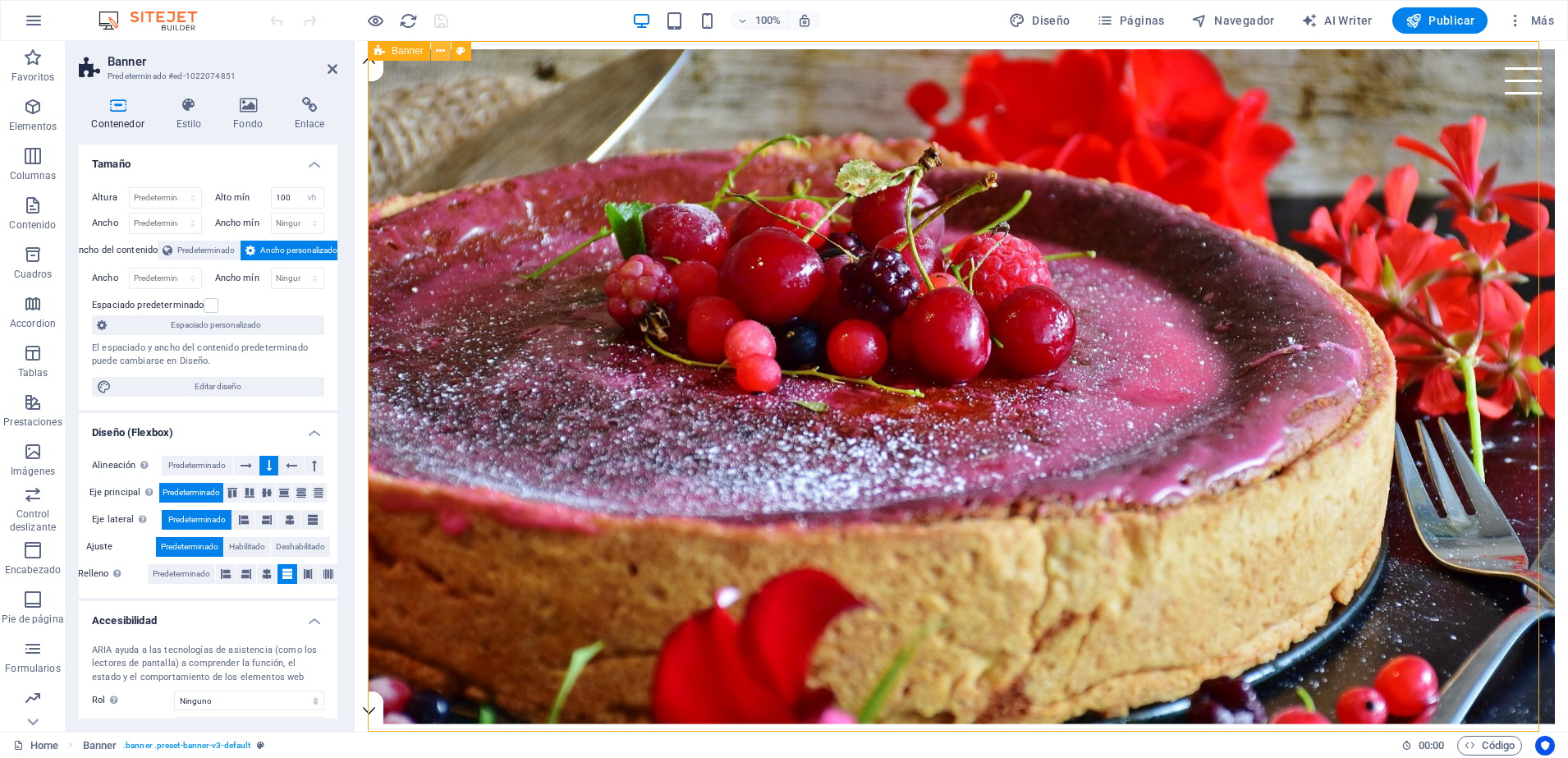
click at [444, 43] on icon at bounding box center [440, 51] width 9 height 17
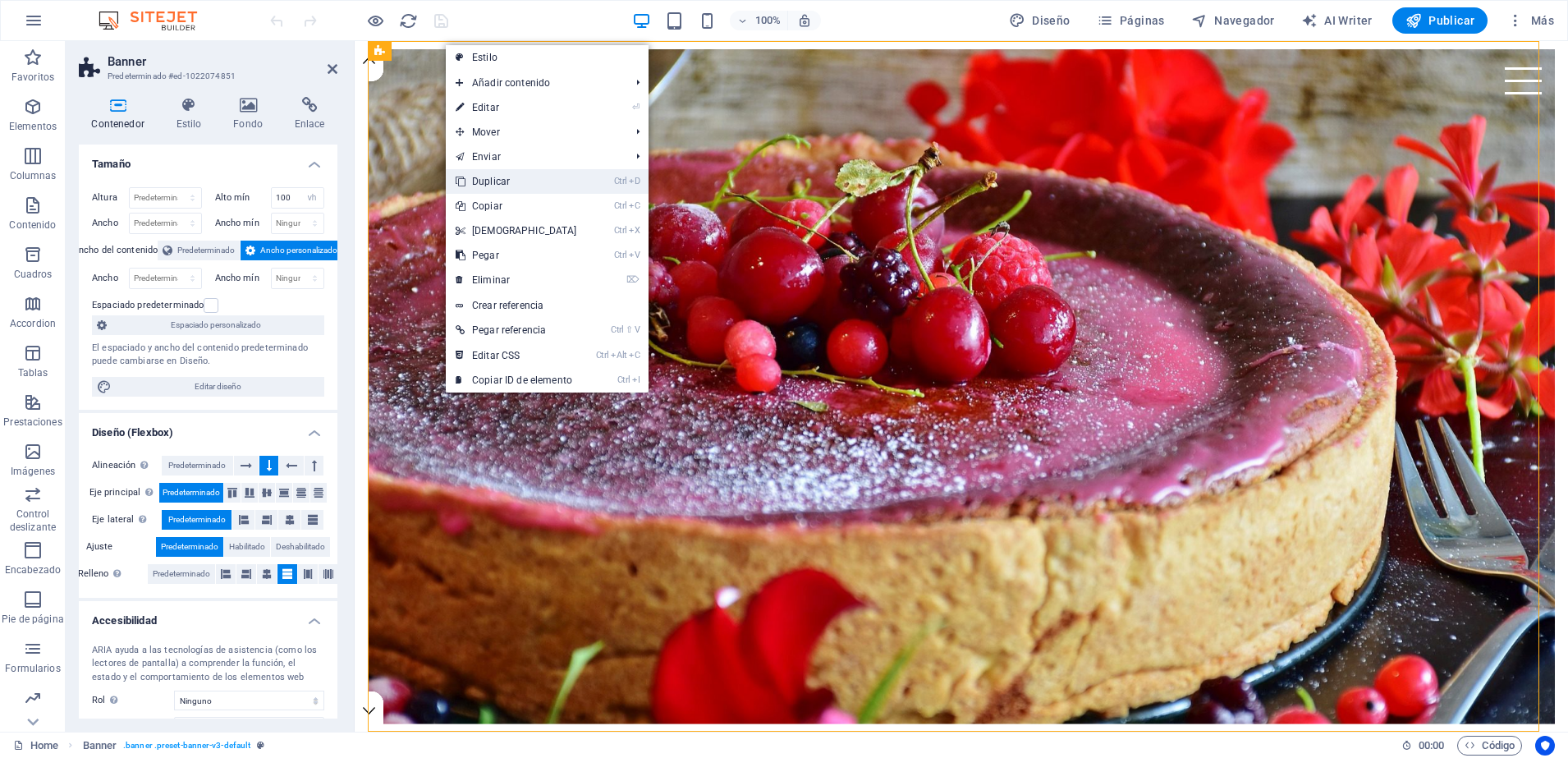
click at [485, 171] on link "Ctrl D Duplicar" at bounding box center [517, 181] width 142 height 25
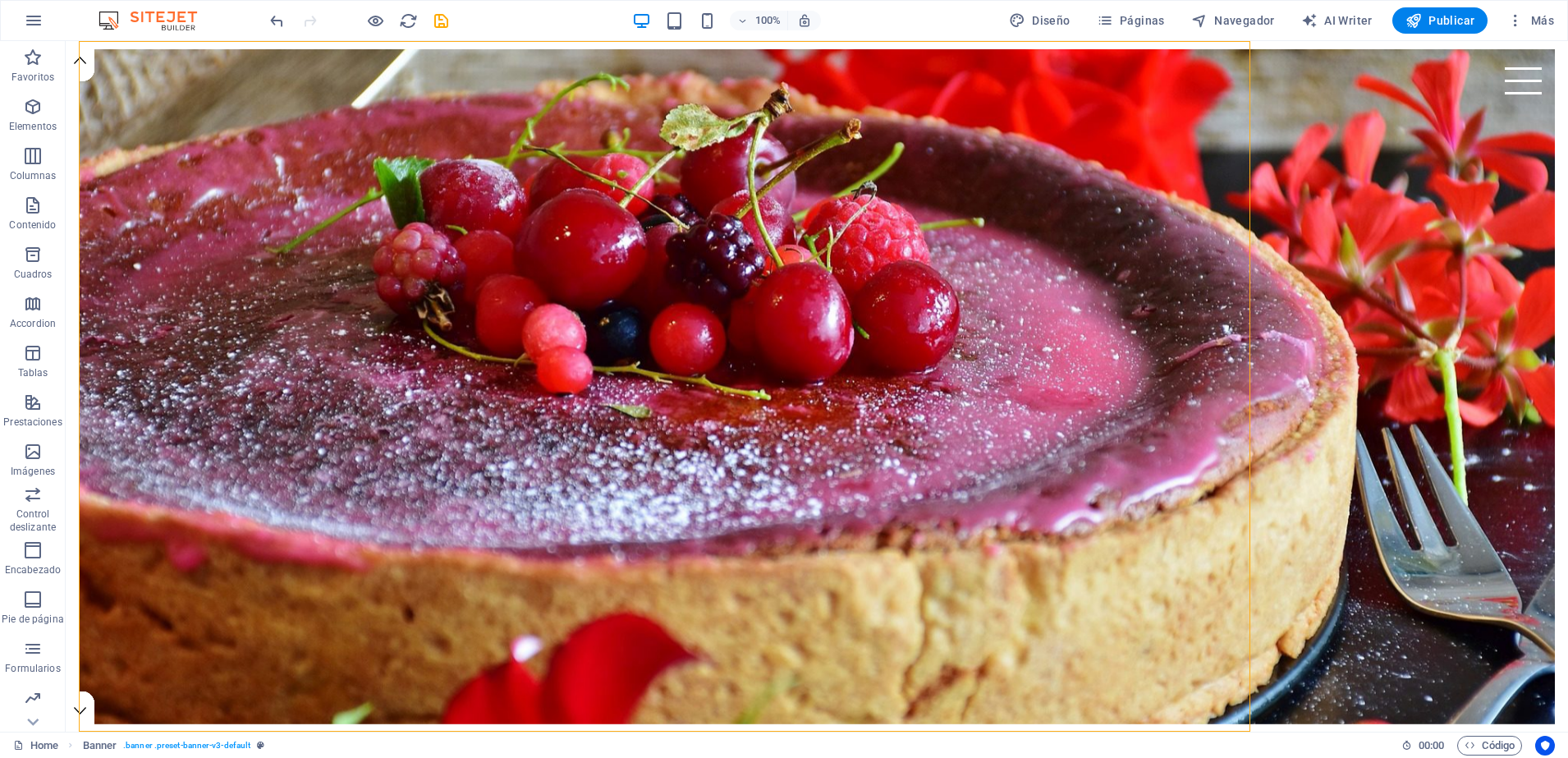
scroll to position [691, 0]
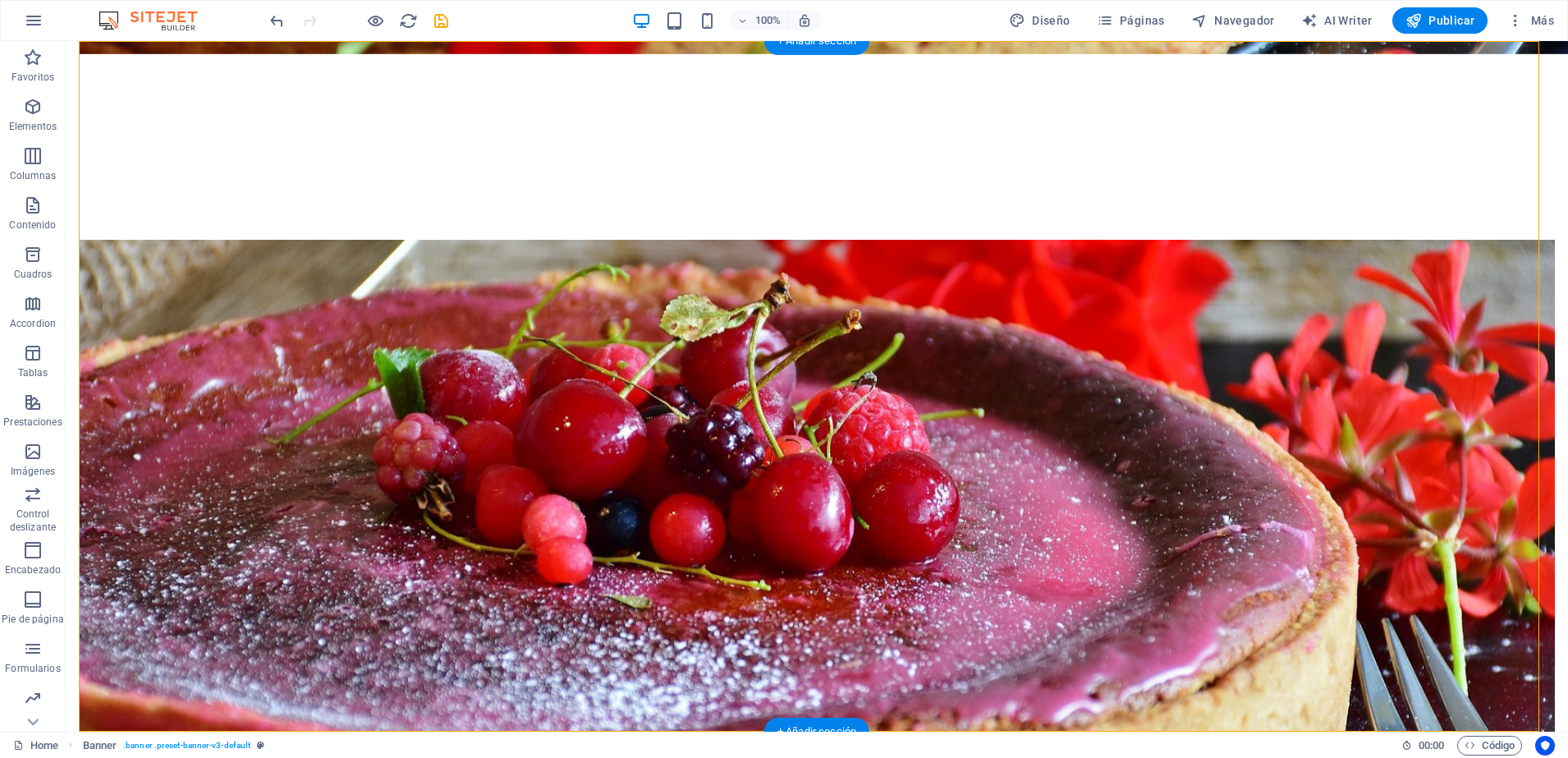
click at [110, 231] on div "Cakes and cupcakes in [US_STATE][GEOGRAPHIC_DATA]" at bounding box center [816, 672] width 1477 height 881
select select "vh"
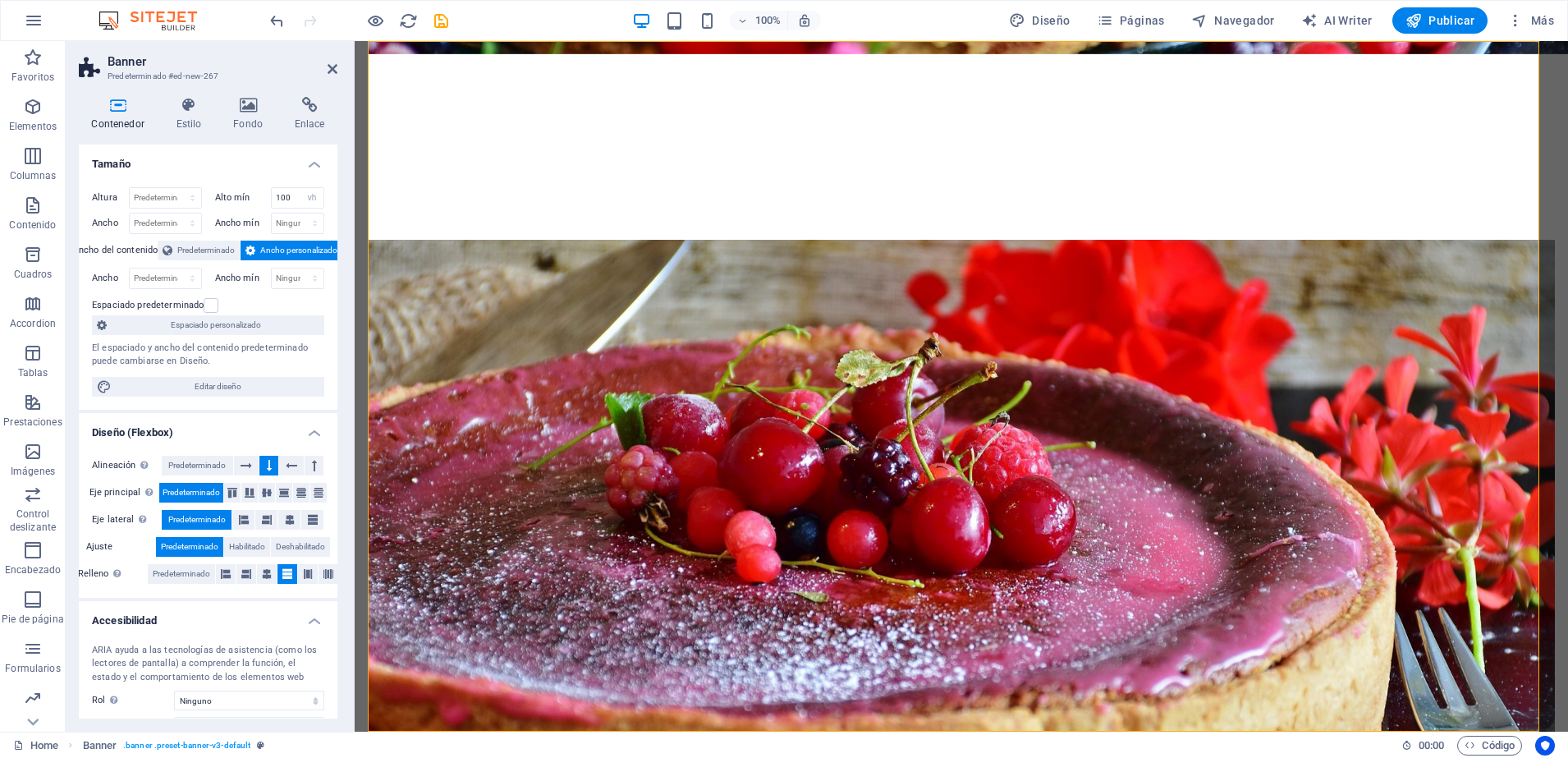
click at [131, 114] on aside "Banner Predeterminado #ed-new-267 Contenedor Estilo Fondo Enlace Tamaño Altura …" at bounding box center [210, 387] width 289 height 691
click at [258, 102] on icon at bounding box center [249, 104] width 55 height 16
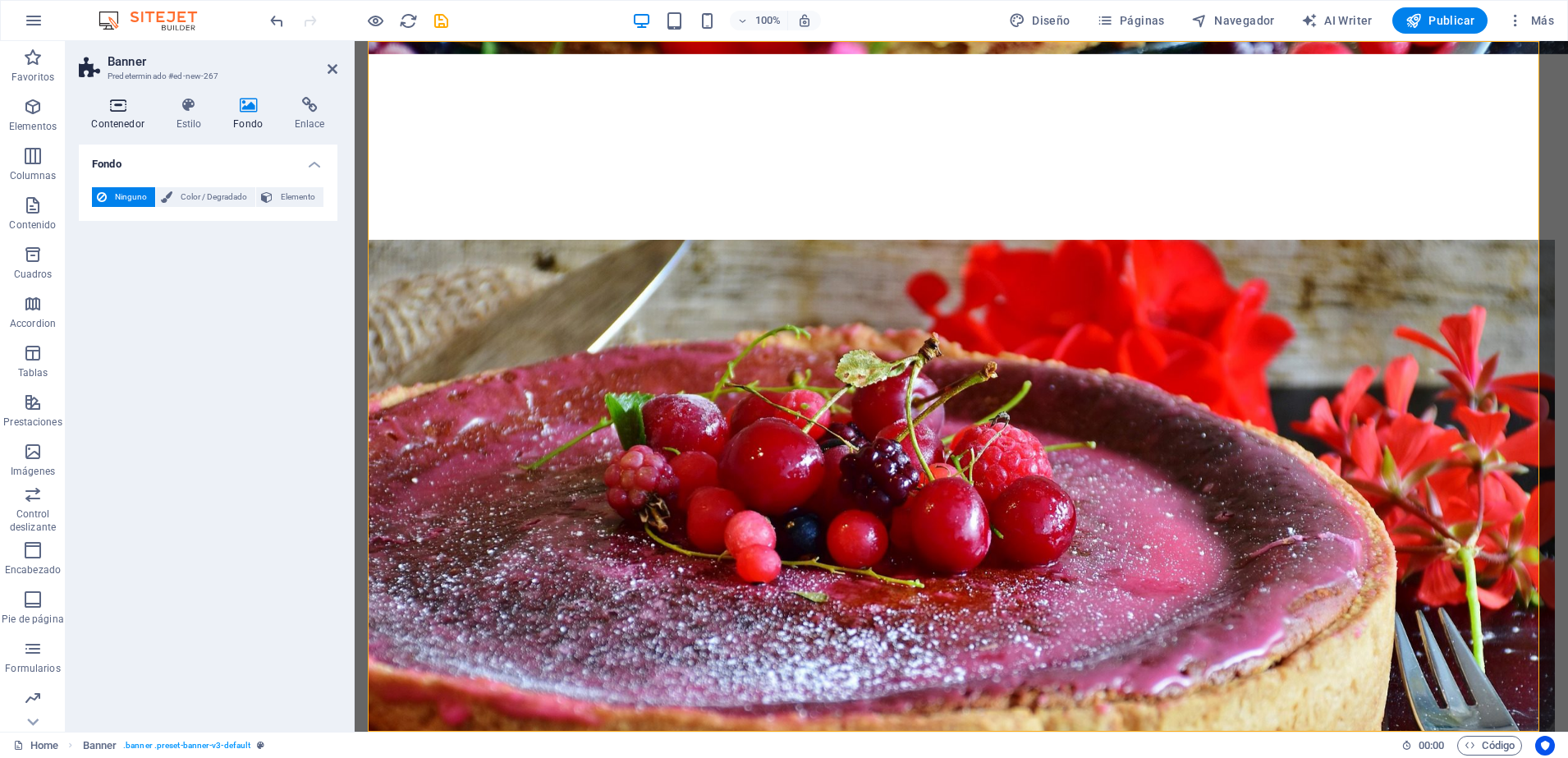
click at [116, 105] on icon at bounding box center [117, 104] width 78 height 16
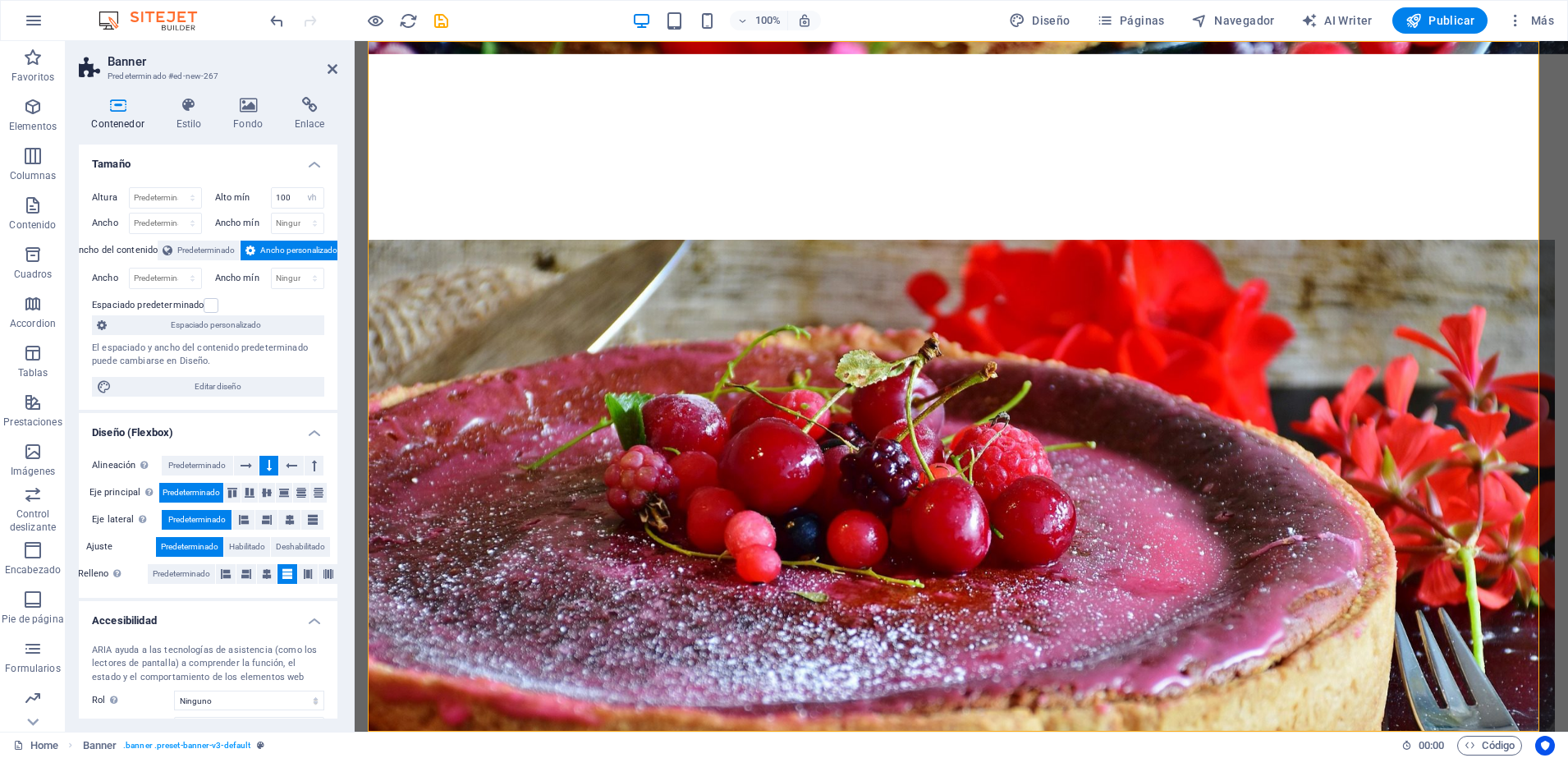
click at [245, 93] on div "Contenedor Estilo Fondo Enlace Tamaño Altura Predeterminado px rem % vh vw Alto…" at bounding box center [208, 407] width 285 height 648
click at [448, 240] on figure at bounding box center [961, 578] width 1187 height 675
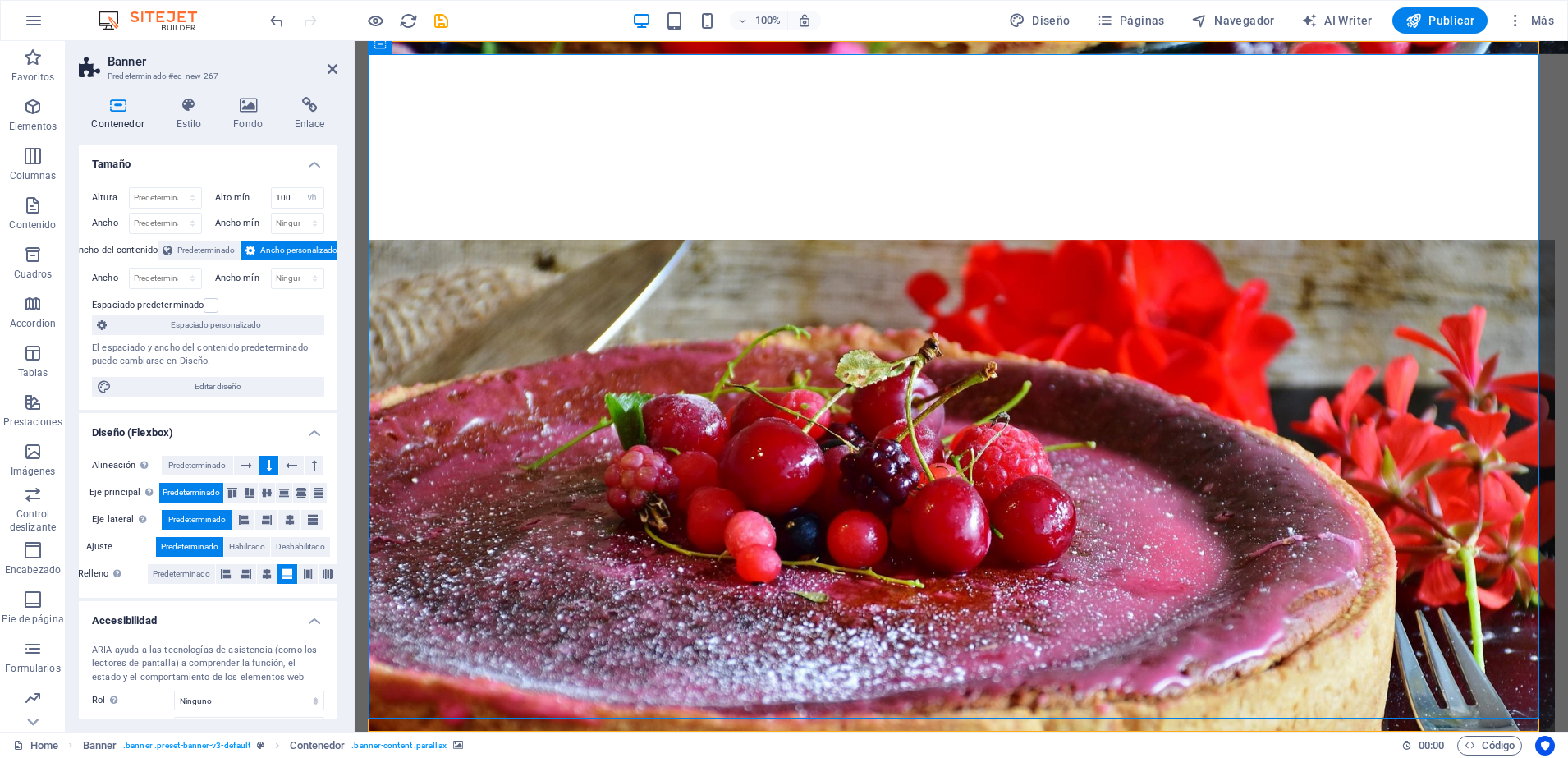
click at [448, 240] on figure at bounding box center [961, 578] width 1187 height 675
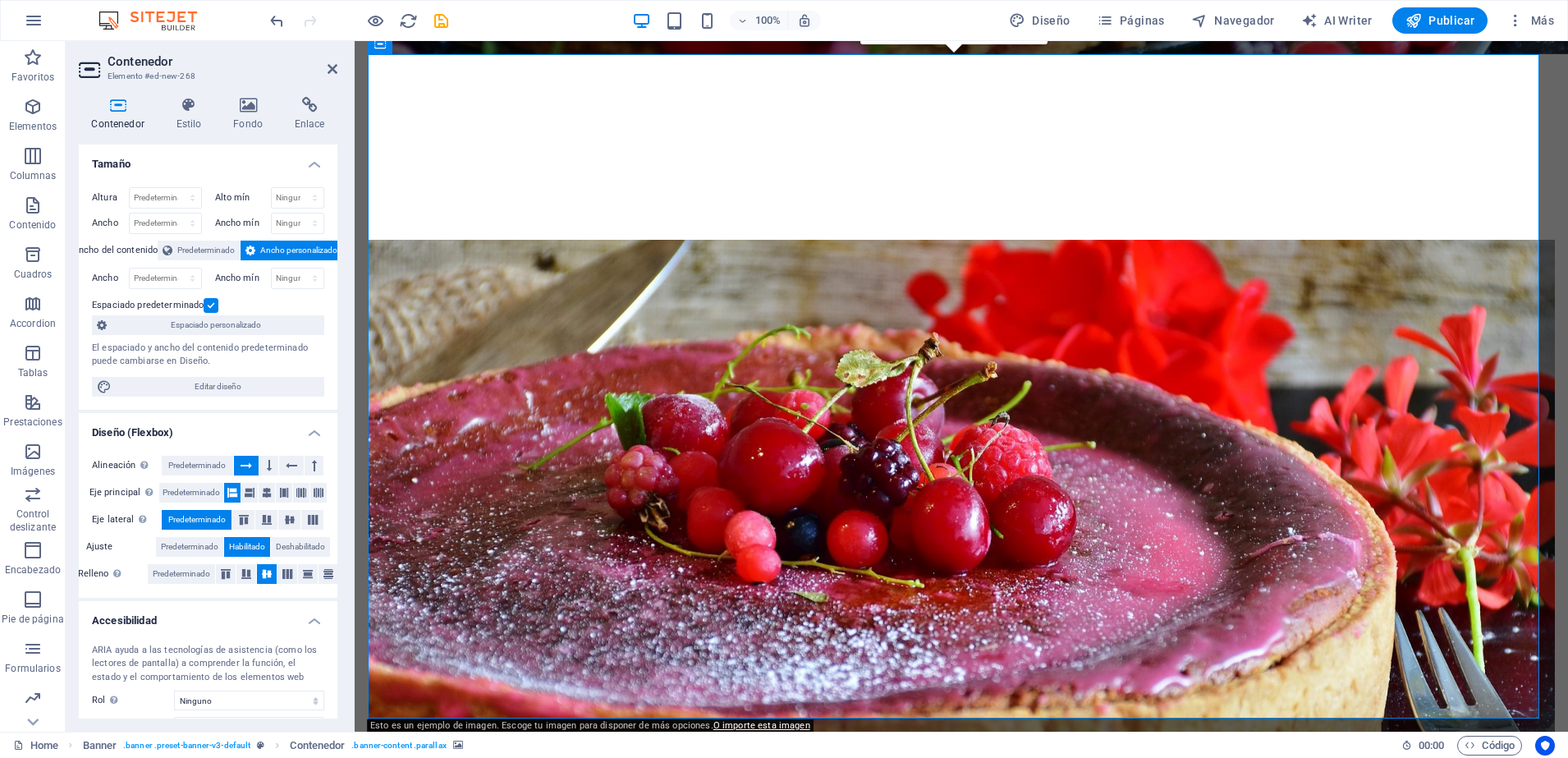
click at [448, 240] on figure at bounding box center [961, 578] width 1187 height 675
click at [465, 231] on div "Cakes and cupcakes in [US_STATE][GEOGRAPHIC_DATA]" at bounding box center [961, 672] width 1187 height 881
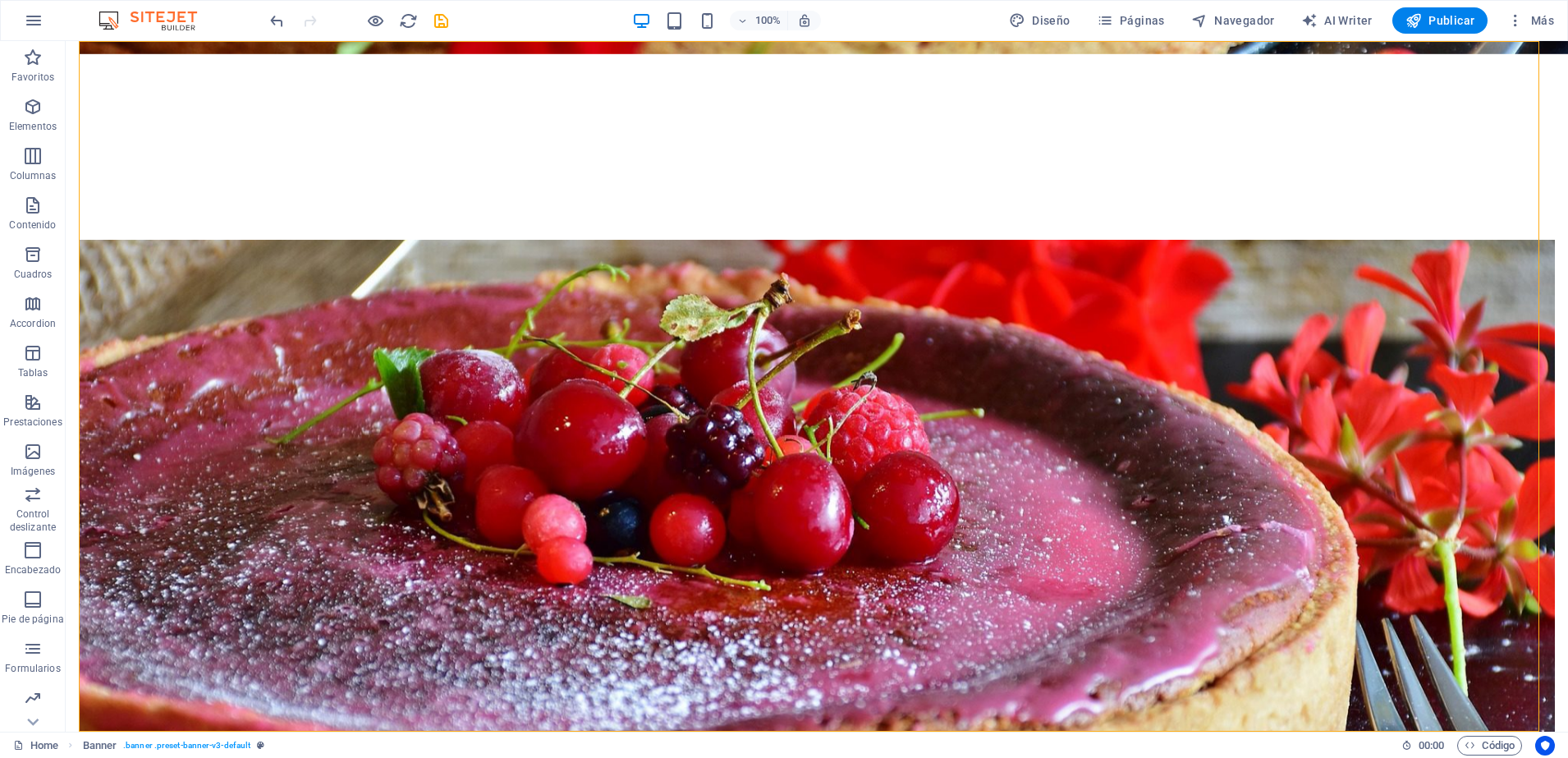
click at [465, 231] on div "Cakes and cupcakes in [US_STATE][GEOGRAPHIC_DATA]" at bounding box center [816, 672] width 1477 height 881
click at [98, 231] on div "Cakes and cupcakes in [US_STATE][GEOGRAPHIC_DATA]" at bounding box center [816, 672] width 1477 height 881
select select "vh"
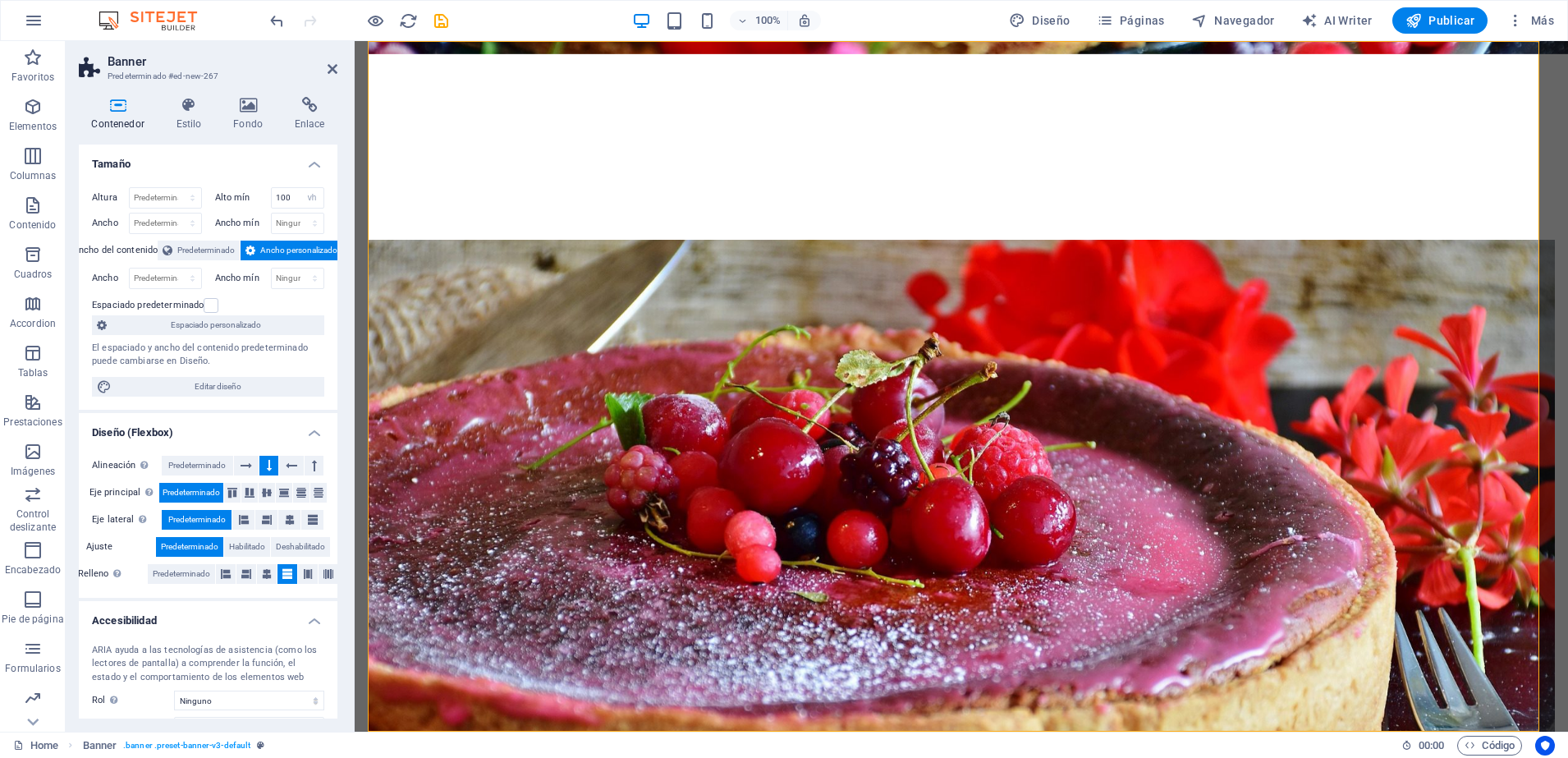
click at [437, 231] on div "Cakes and cupcakes in [US_STATE][GEOGRAPHIC_DATA]" at bounding box center [961, 672] width 1187 height 881
click at [242, 100] on icon at bounding box center [249, 104] width 55 height 16
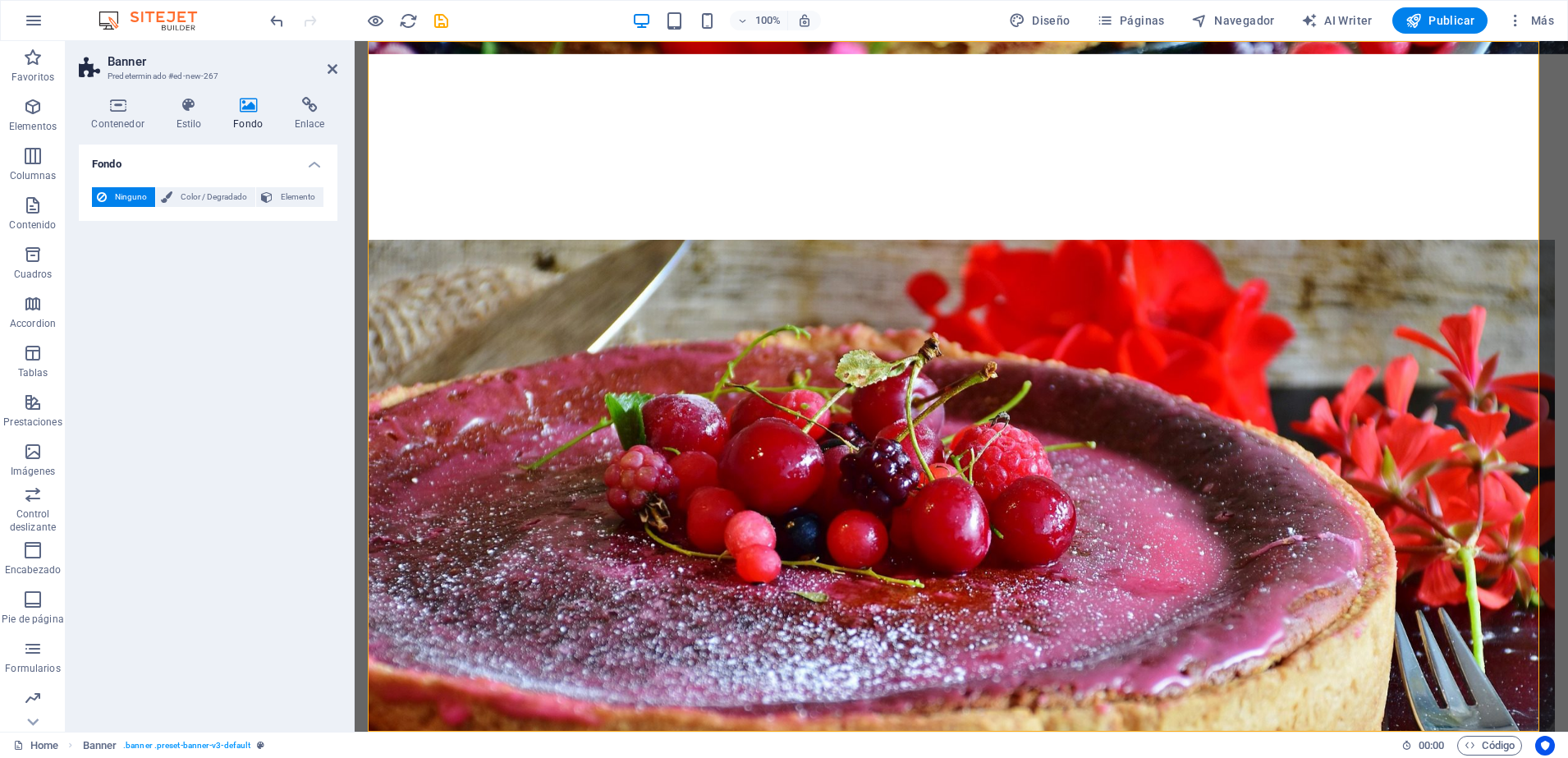
click at [242, 100] on icon at bounding box center [249, 104] width 55 height 16
click at [278, 194] on span "Elemento" at bounding box center [299, 197] width 41 height 20
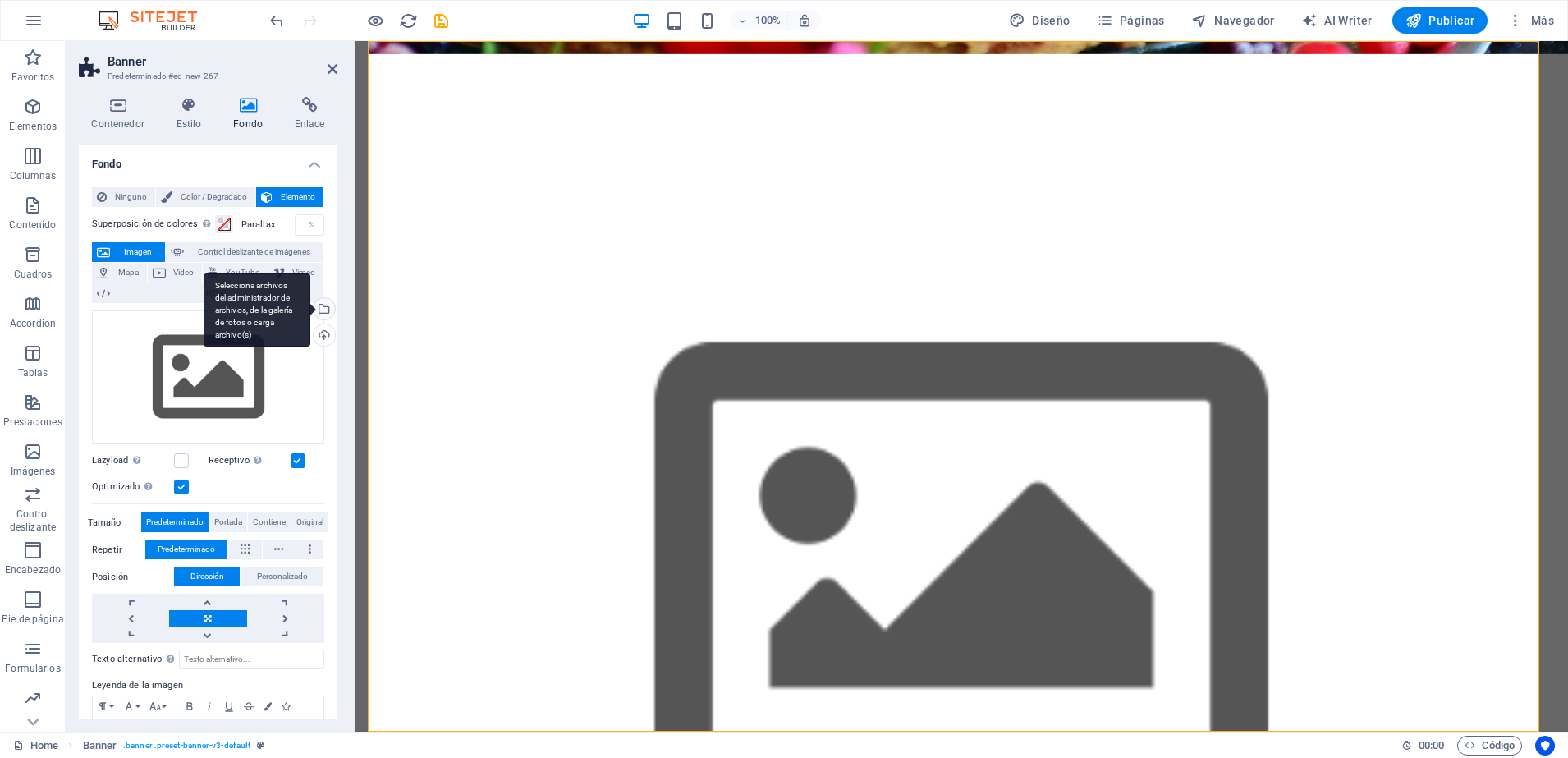
click at [311, 307] on div "Selecciona archivos del administrador de archivos, de la galería de fotos o car…" at bounding box center [257, 311] width 107 height 74
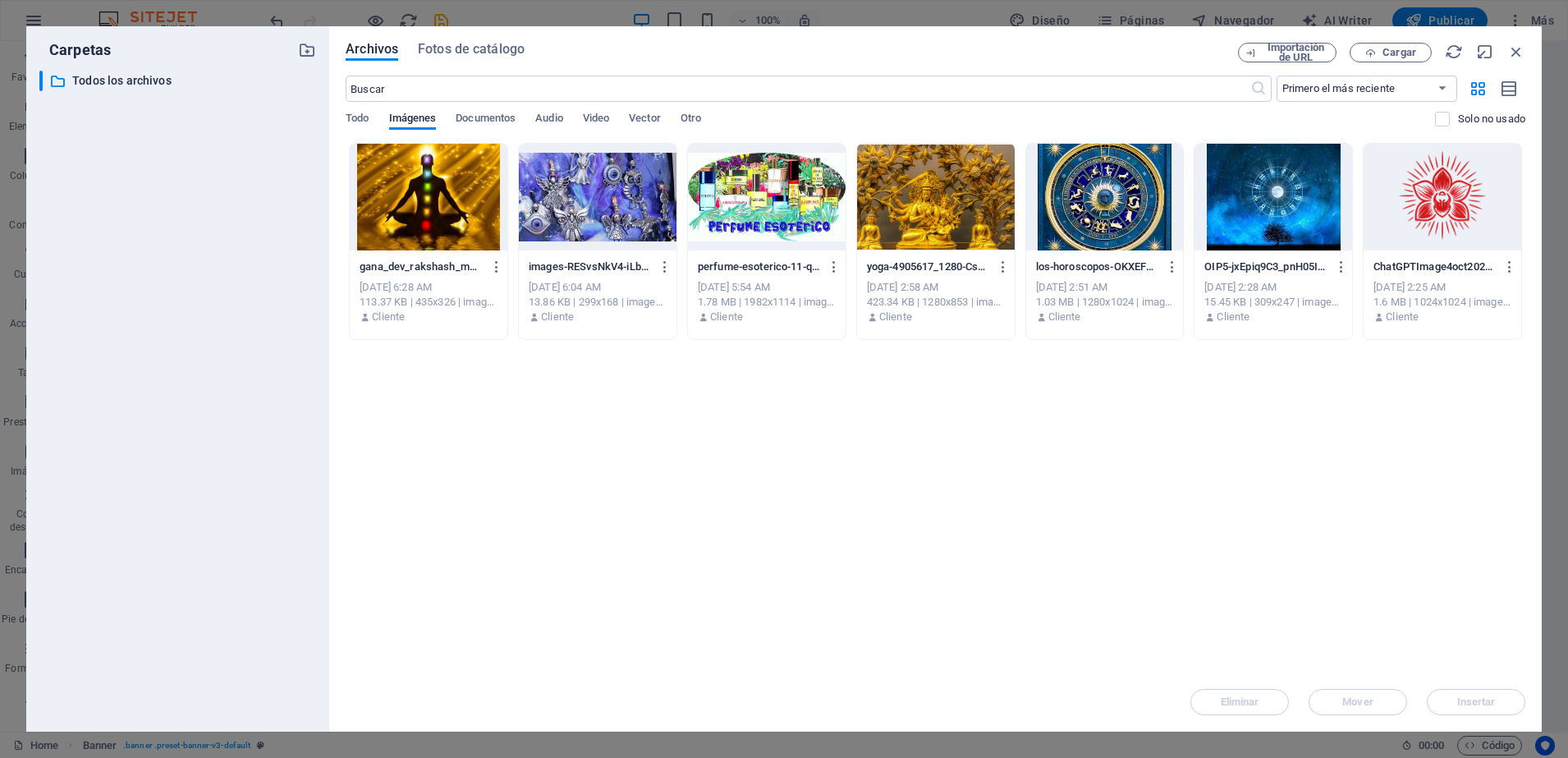
click at [450, 224] on div at bounding box center [428, 198] width 158 height 107
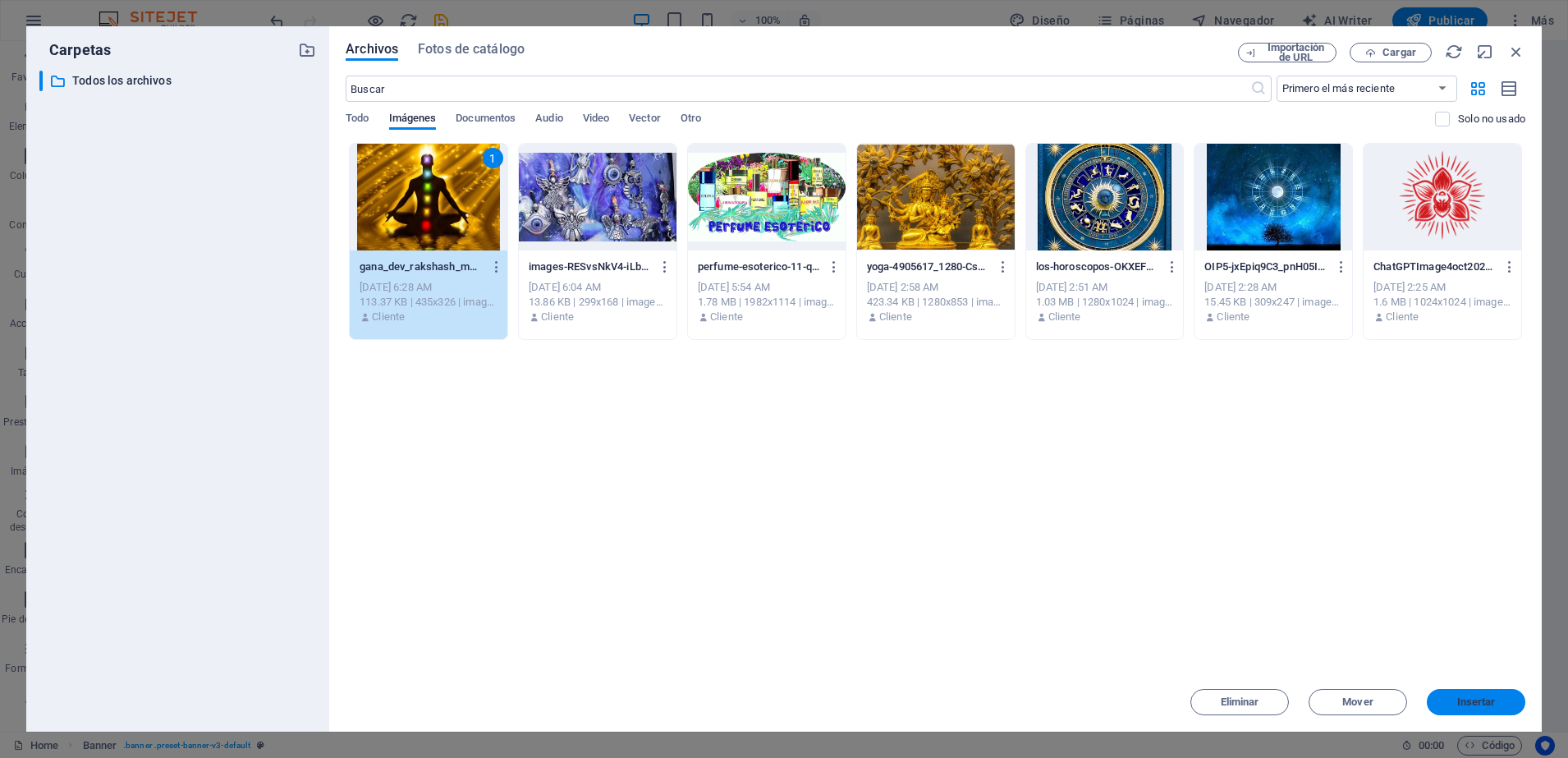
click at [1461, 702] on span "Insertar" at bounding box center [1477, 702] width 39 height 9
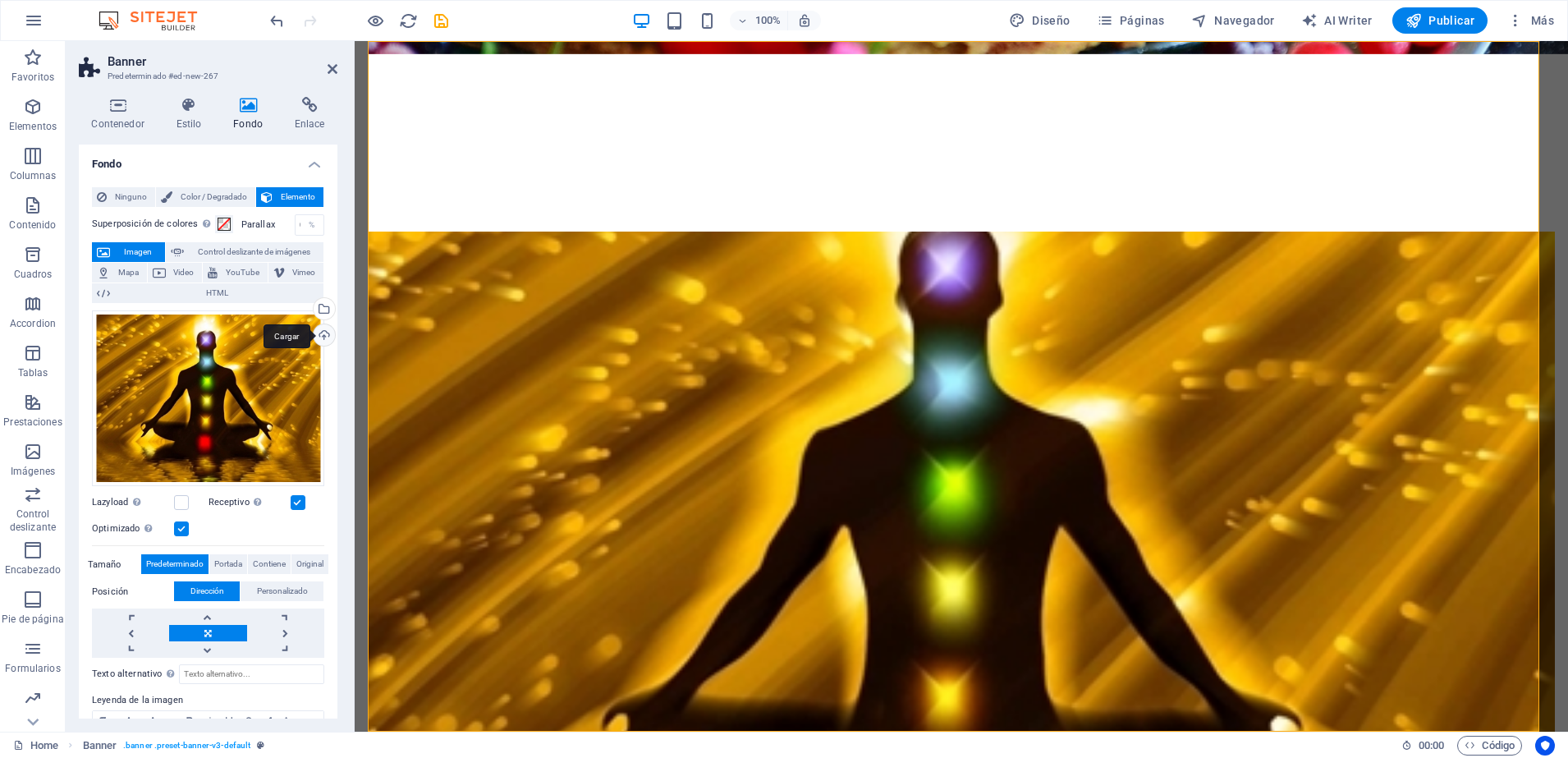
click at [322, 334] on div "Cargar" at bounding box center [323, 337] width 25 height 25
click at [1502, 231] on figure at bounding box center [961, 577] width 1187 height 691
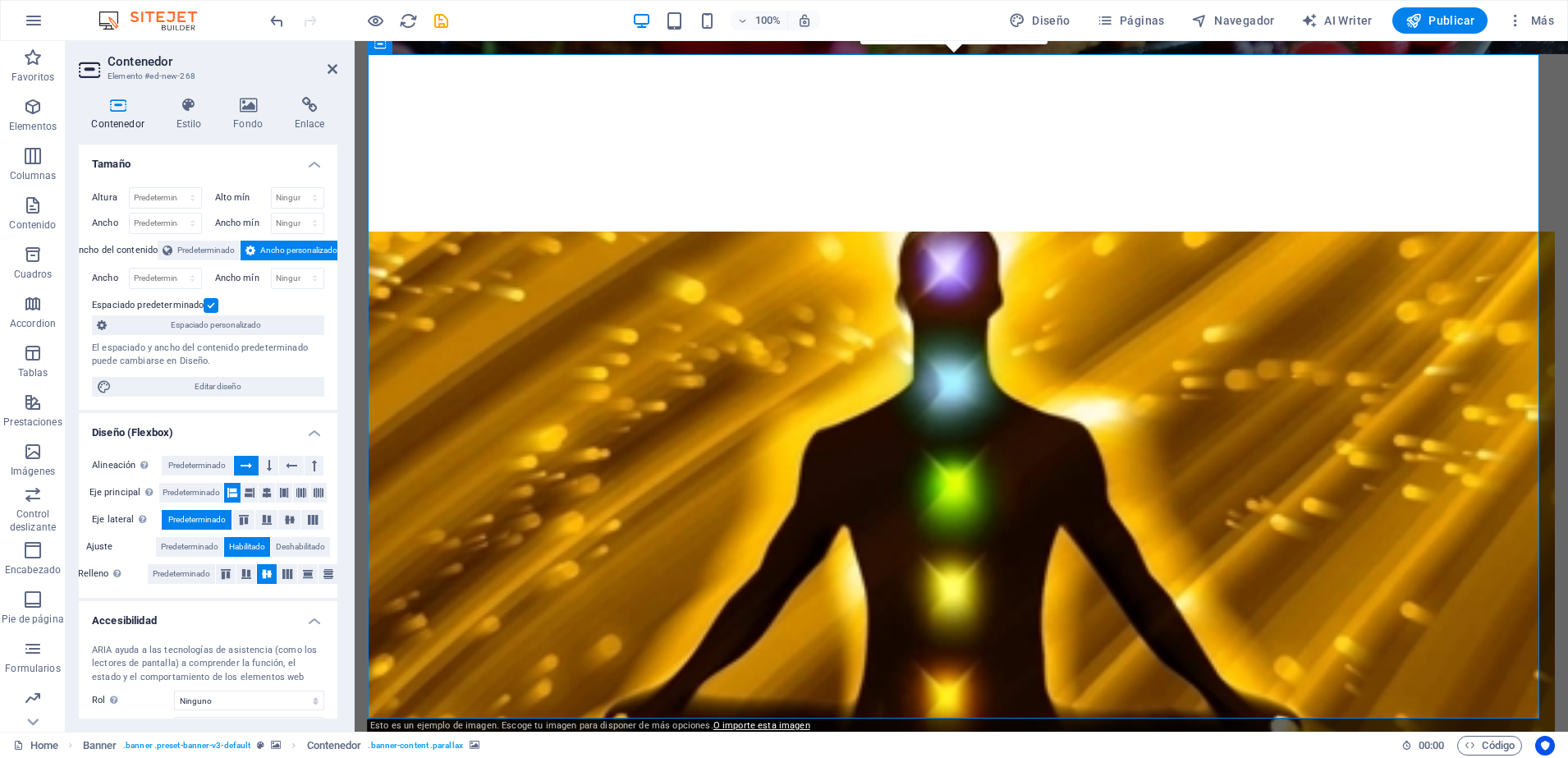
drag, startPoint x: 368, startPoint y: 238, endPoint x: 398, endPoint y: 45, distance: 195.3
drag, startPoint x: 396, startPoint y: 47, endPoint x: 374, endPoint y: 49, distance: 22.1
click at [397, 45] on div "Contenedor" at bounding box center [438, 44] width 83 height 20
click at [513, 47] on icon at bounding box center [511, 45] width 12 height 17
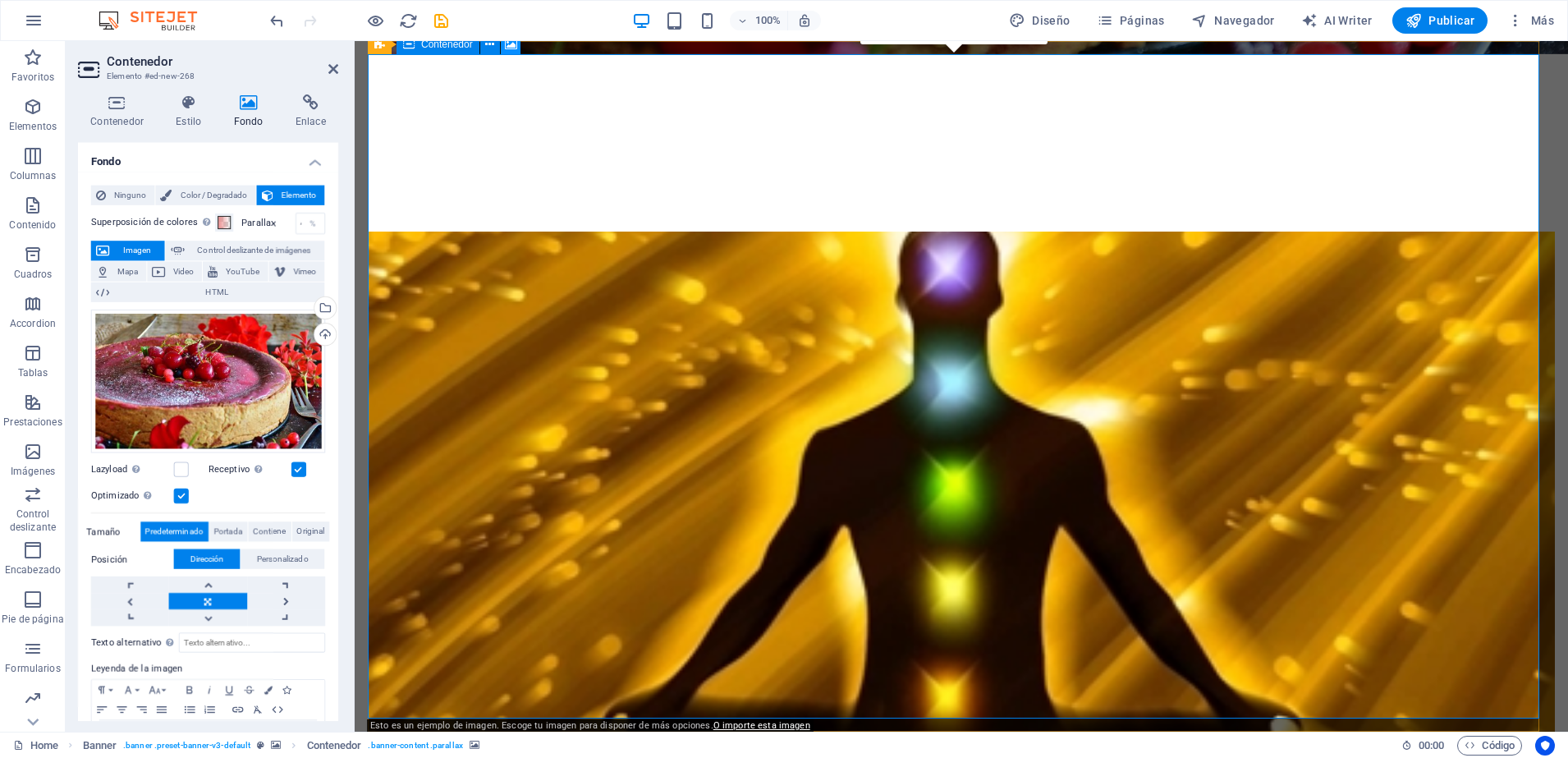
click at [513, 47] on icon at bounding box center [511, 45] width 12 height 17
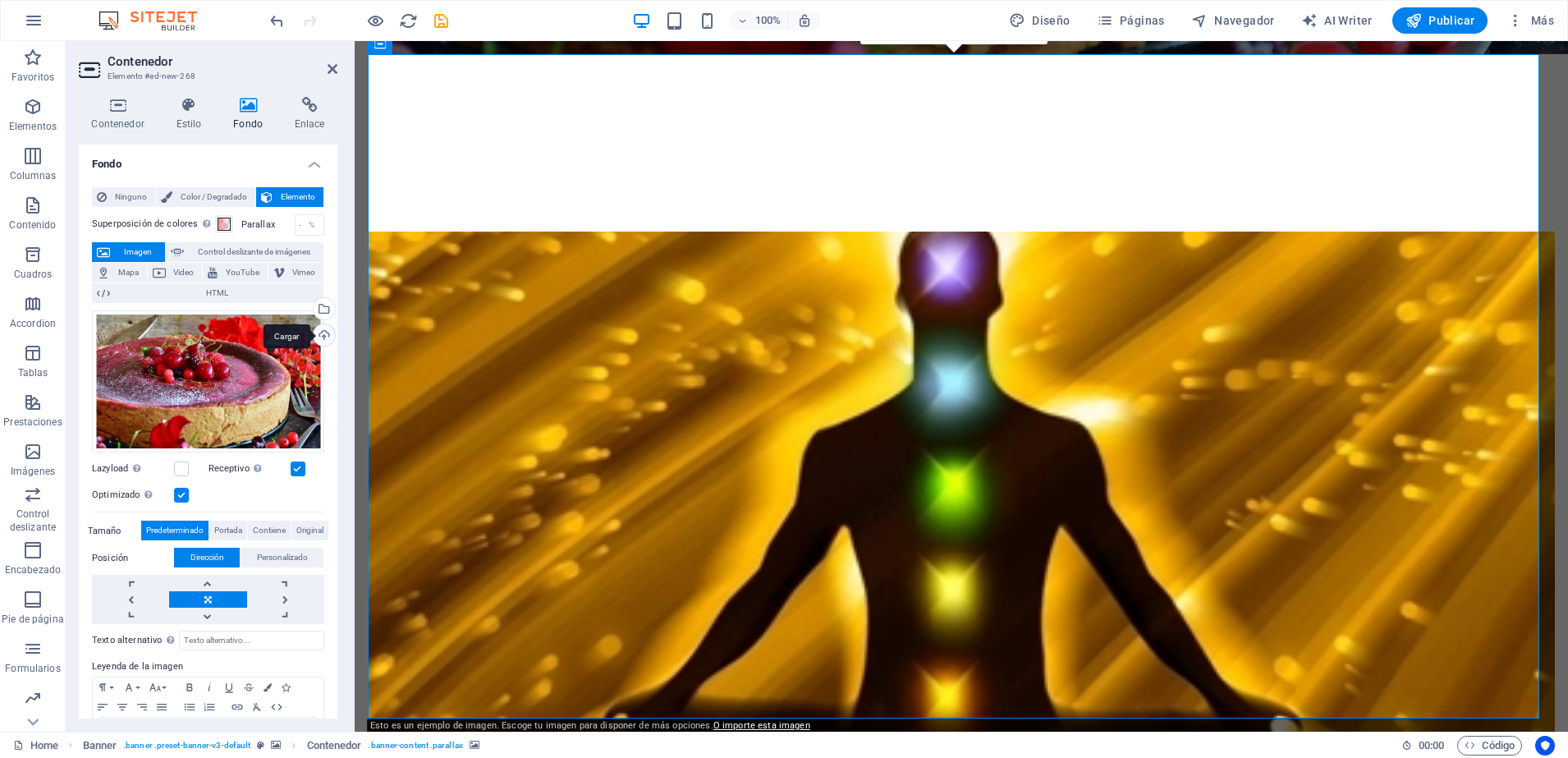
click at [325, 330] on div "Cargar" at bounding box center [323, 337] width 25 height 25
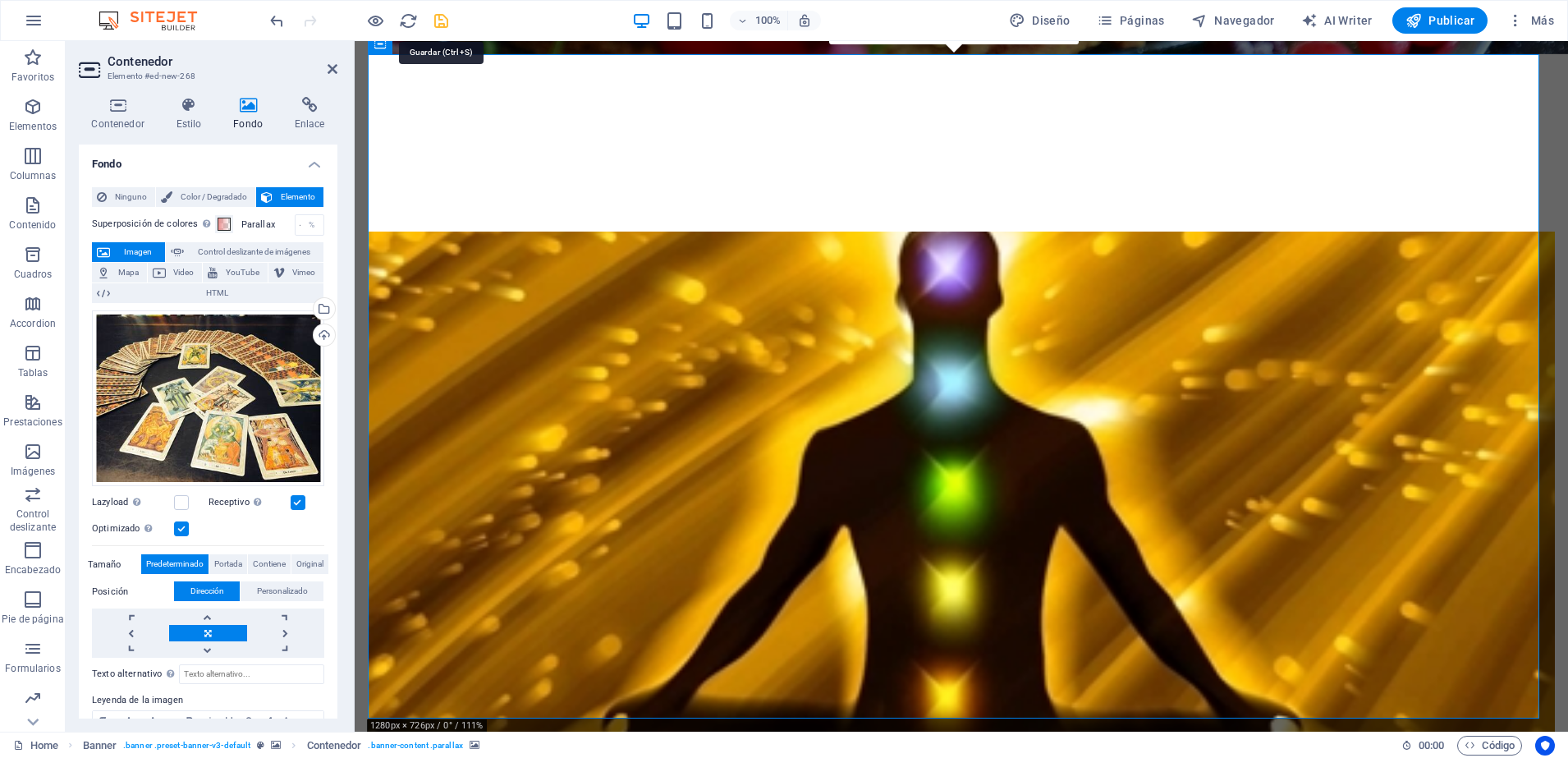
click at [440, 25] on icon "save" at bounding box center [441, 21] width 19 height 19
checkbox input "false"
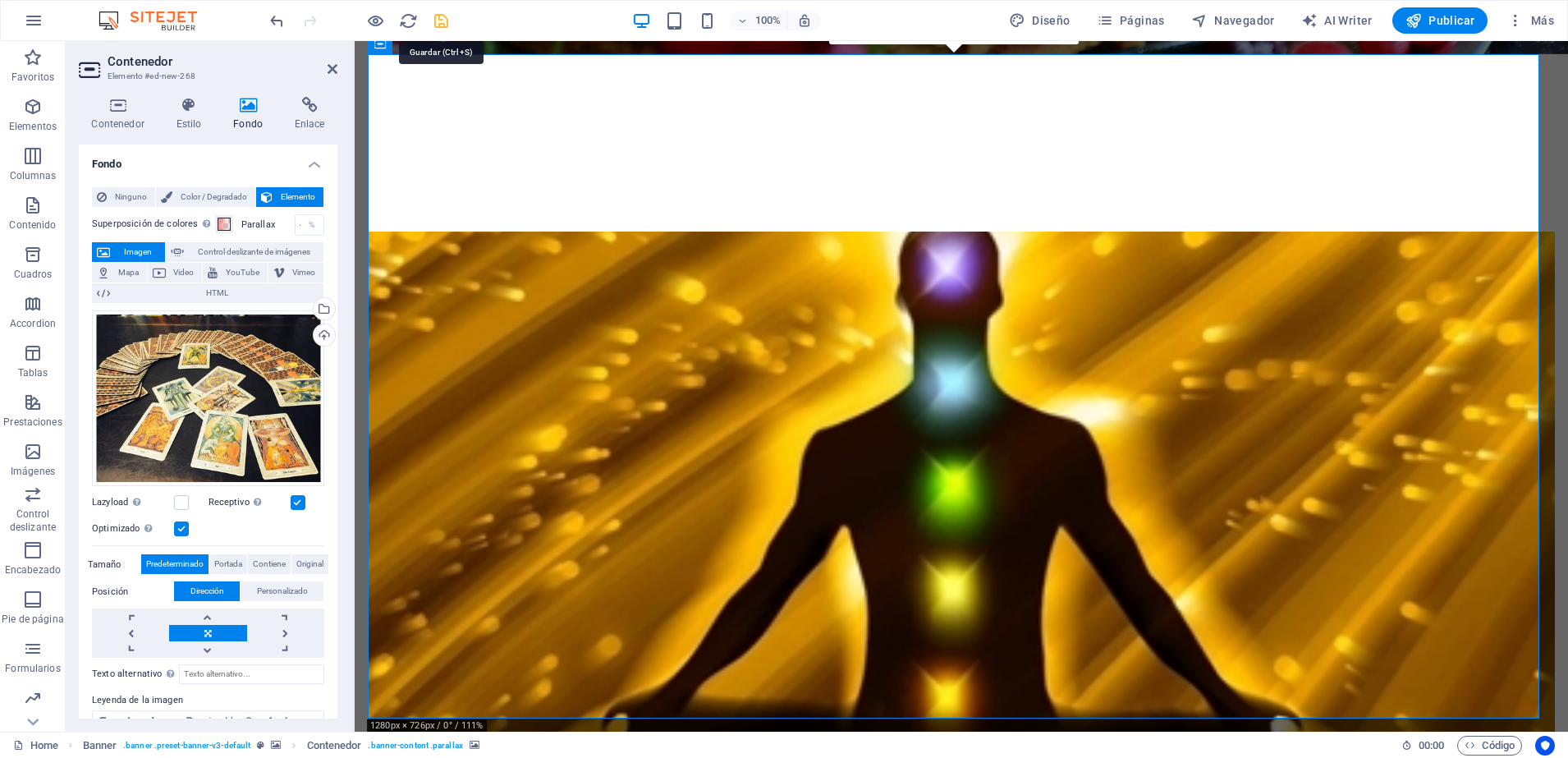
checkbox input "false"
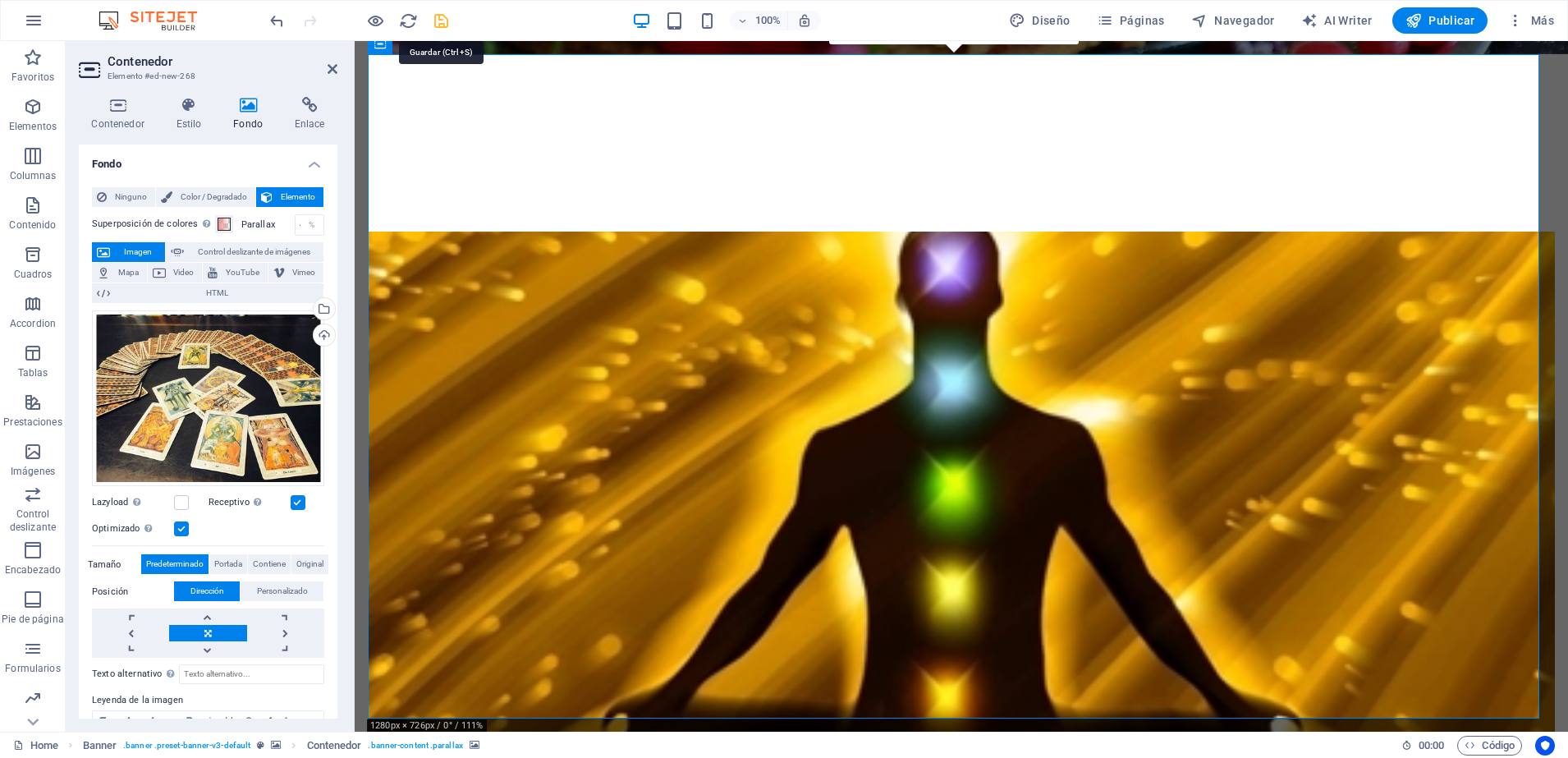
checkbox input "false"
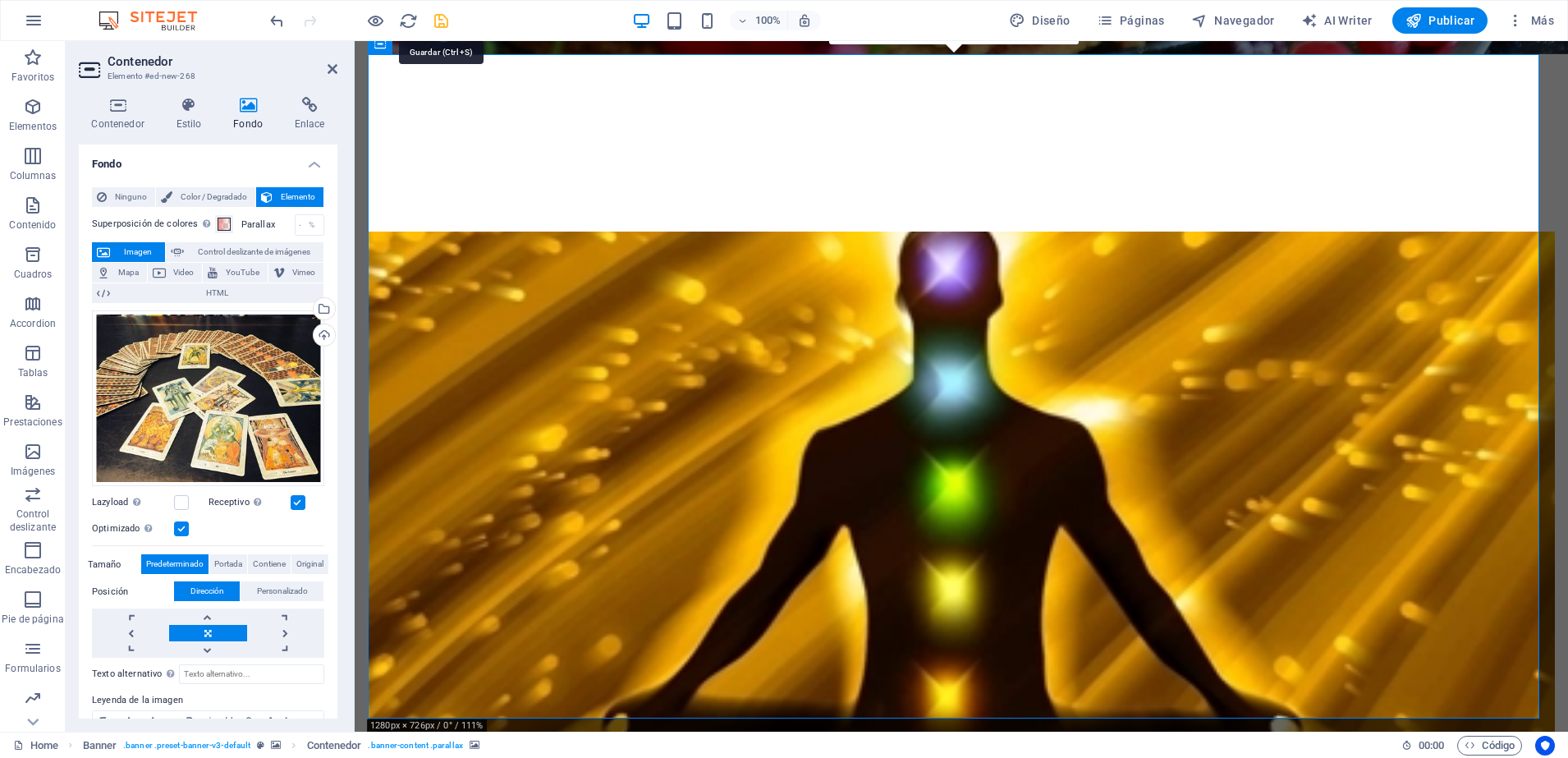
checkbox input "false"
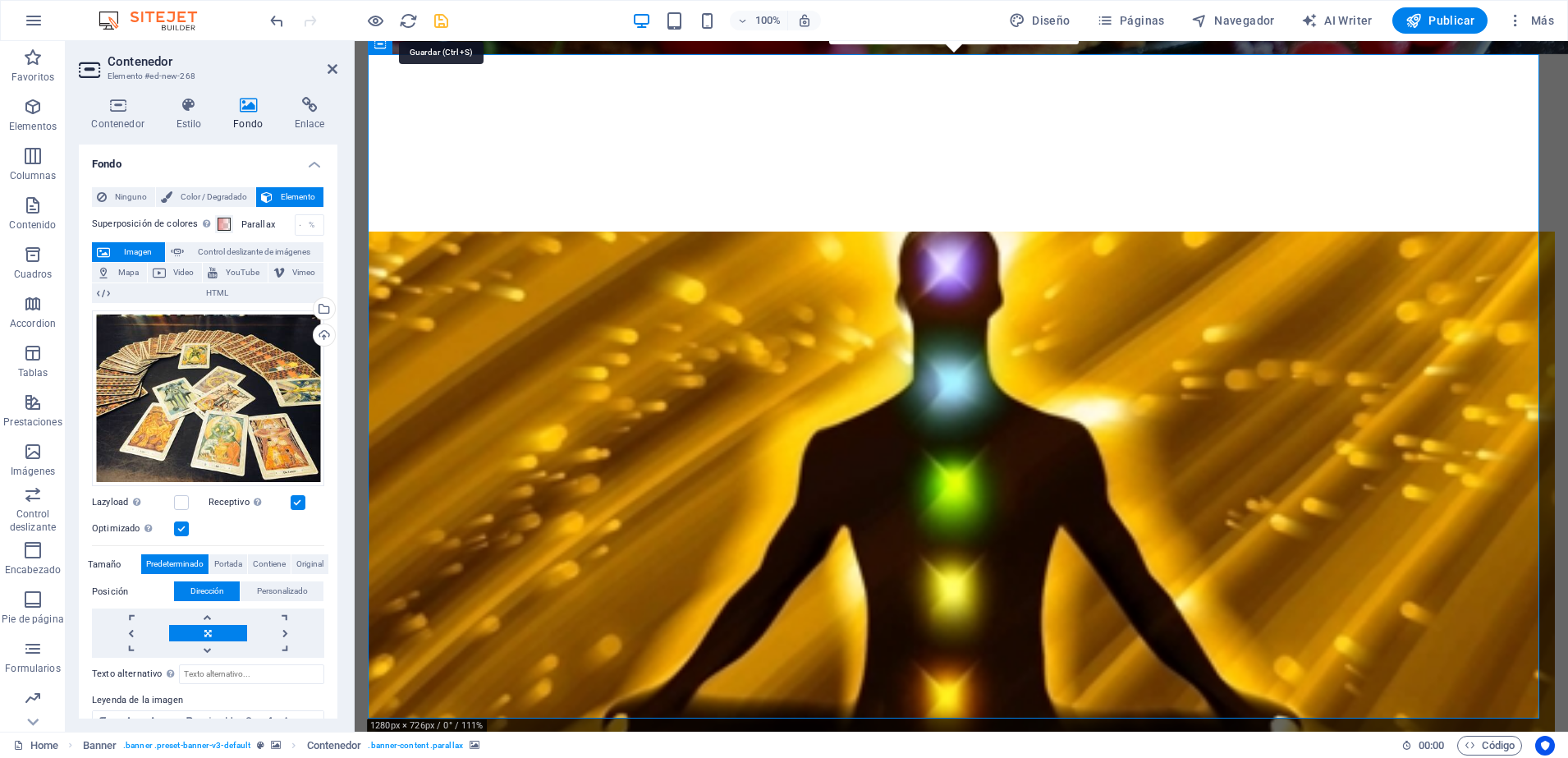
checkbox input "false"
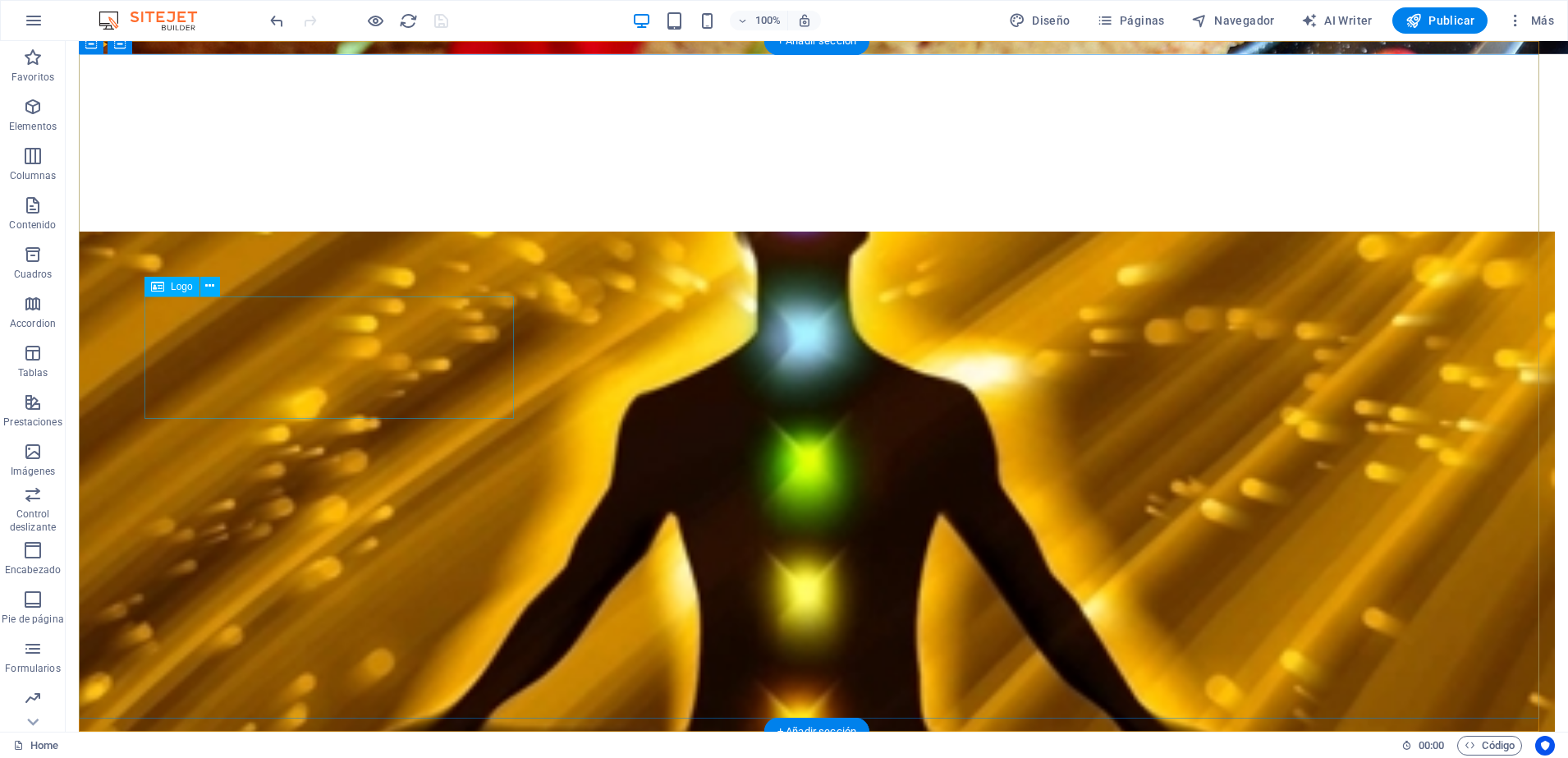
select select "px"
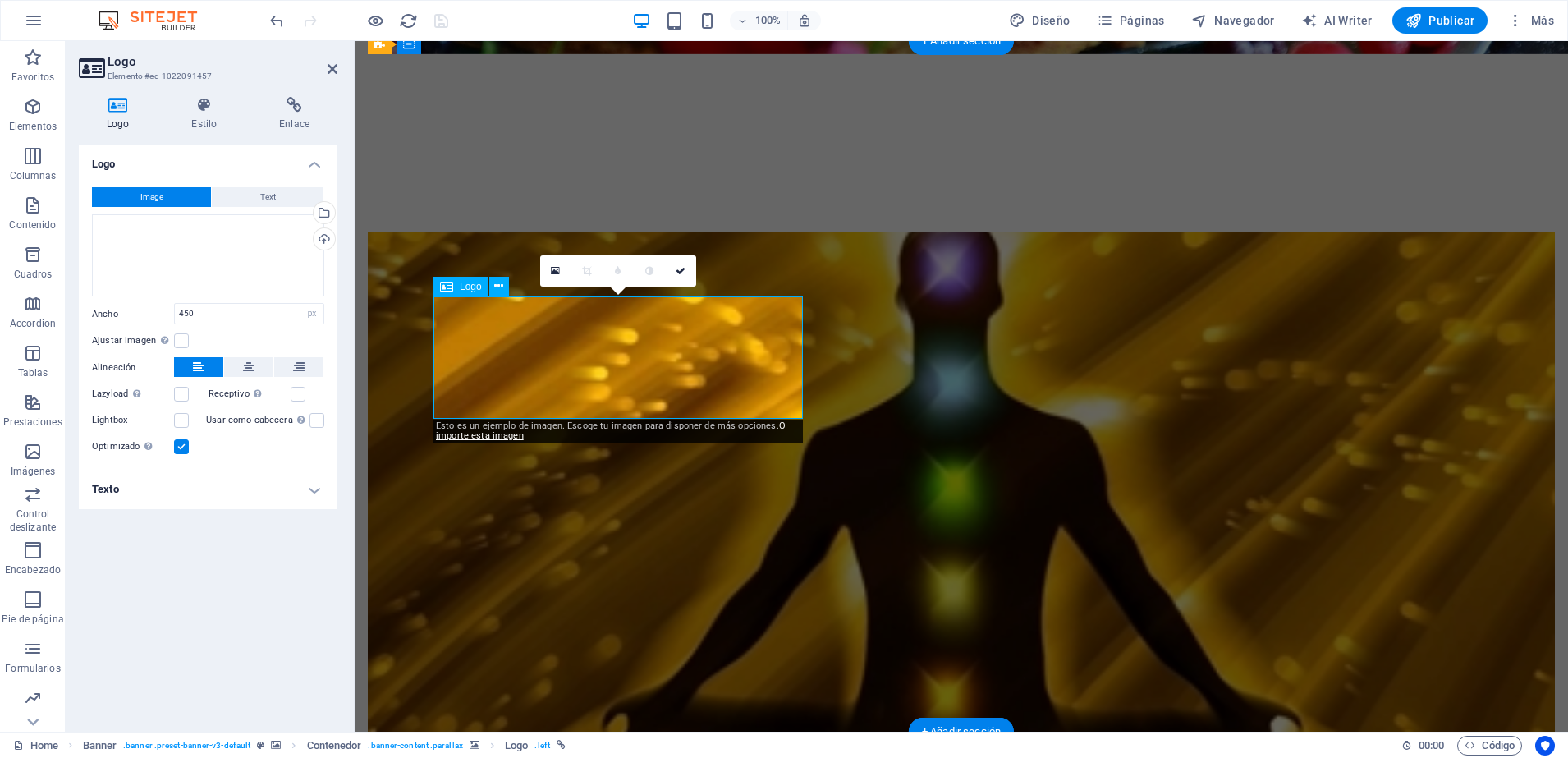
click at [499, 285] on icon at bounding box center [499, 287] width 9 height 17
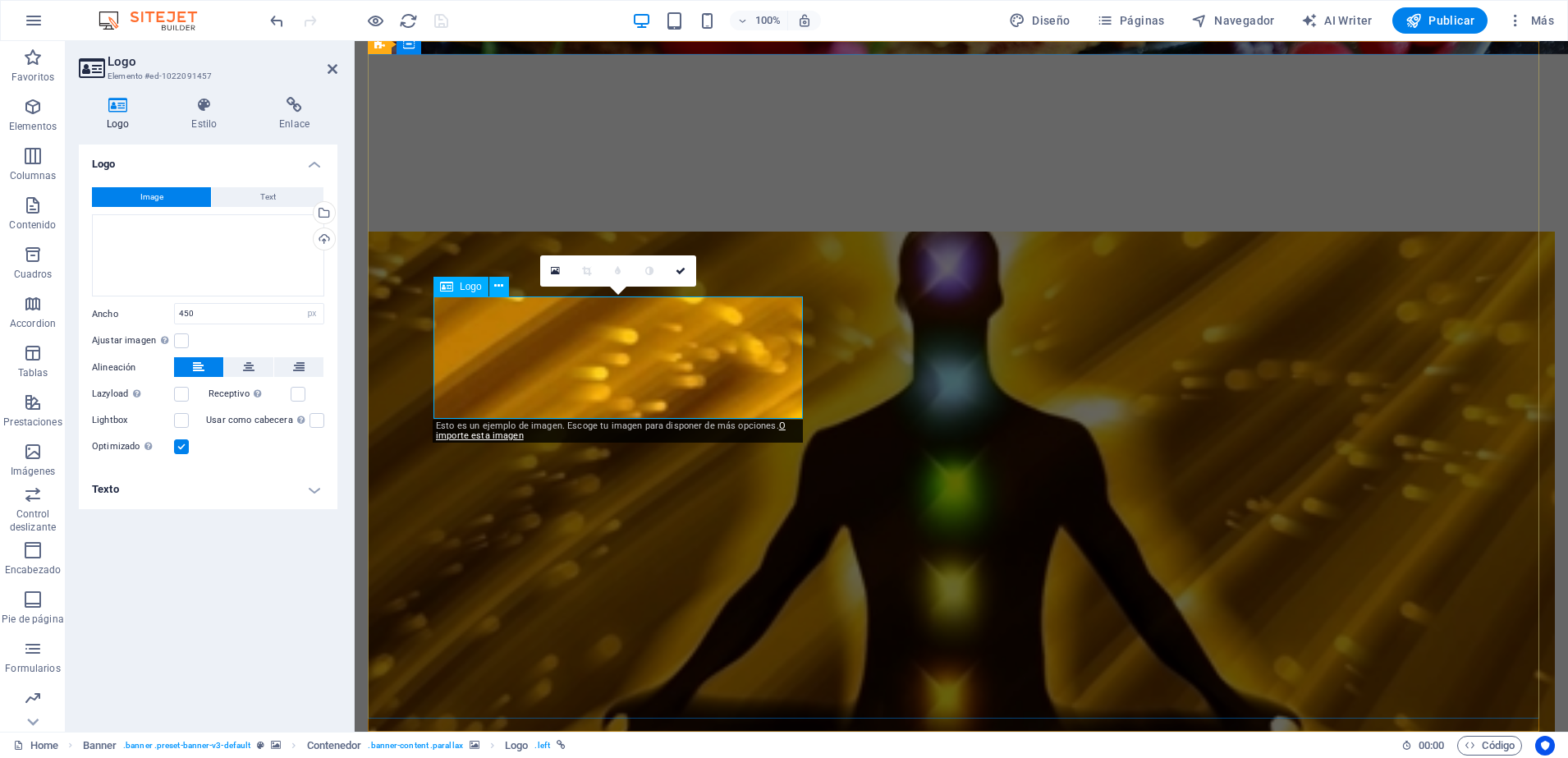
click at [557, 268] on icon at bounding box center [555, 270] width 9 height 11
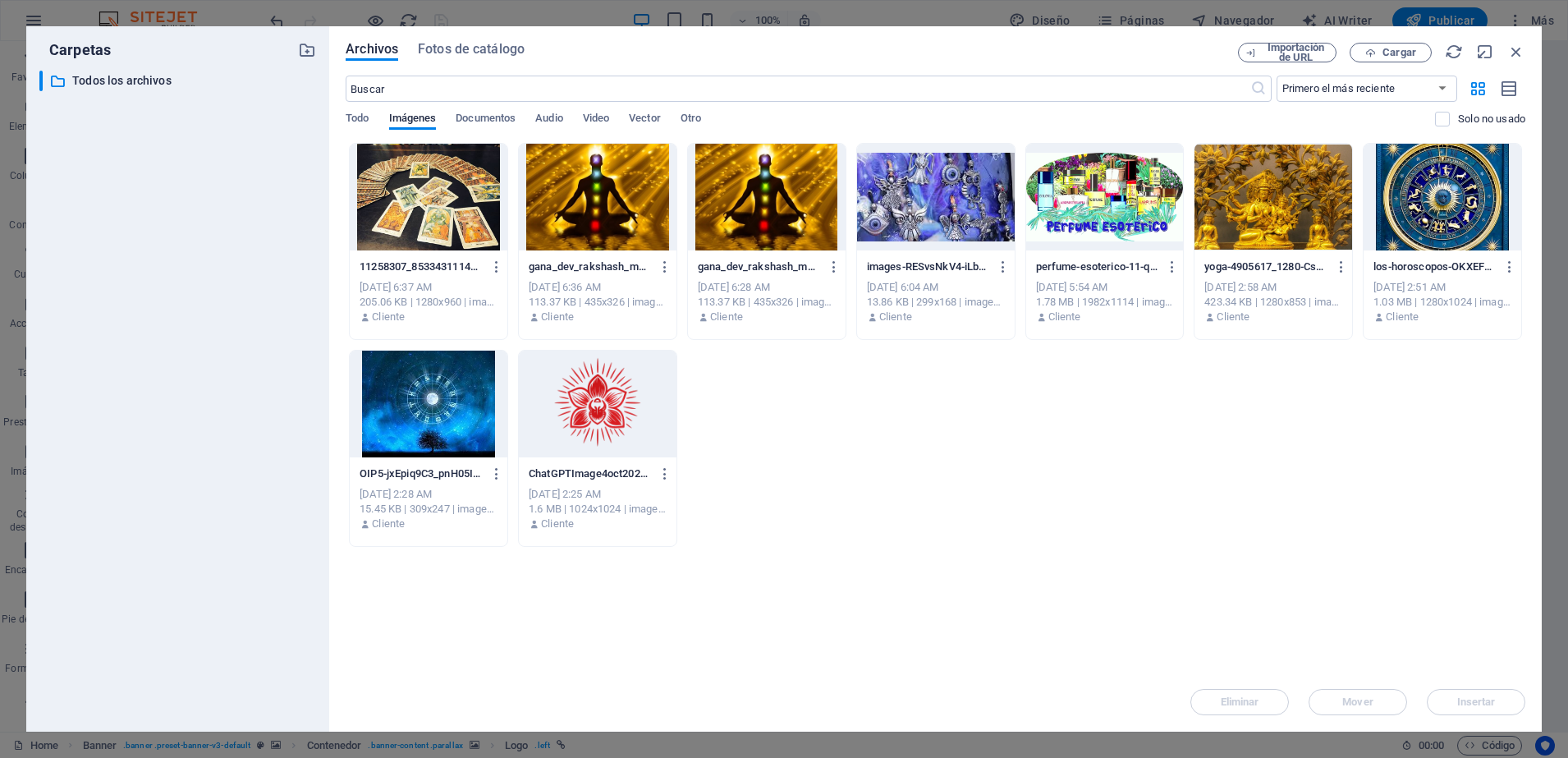
click at [906, 399] on div "11258307_853343111425036_6737611450867879196_o1-T-SZhIZ_8YQGiO35cR6uNg.jpg 1125…" at bounding box center [935, 345] width 1180 height 404
click at [639, 413] on div at bounding box center [597, 404] width 158 height 107
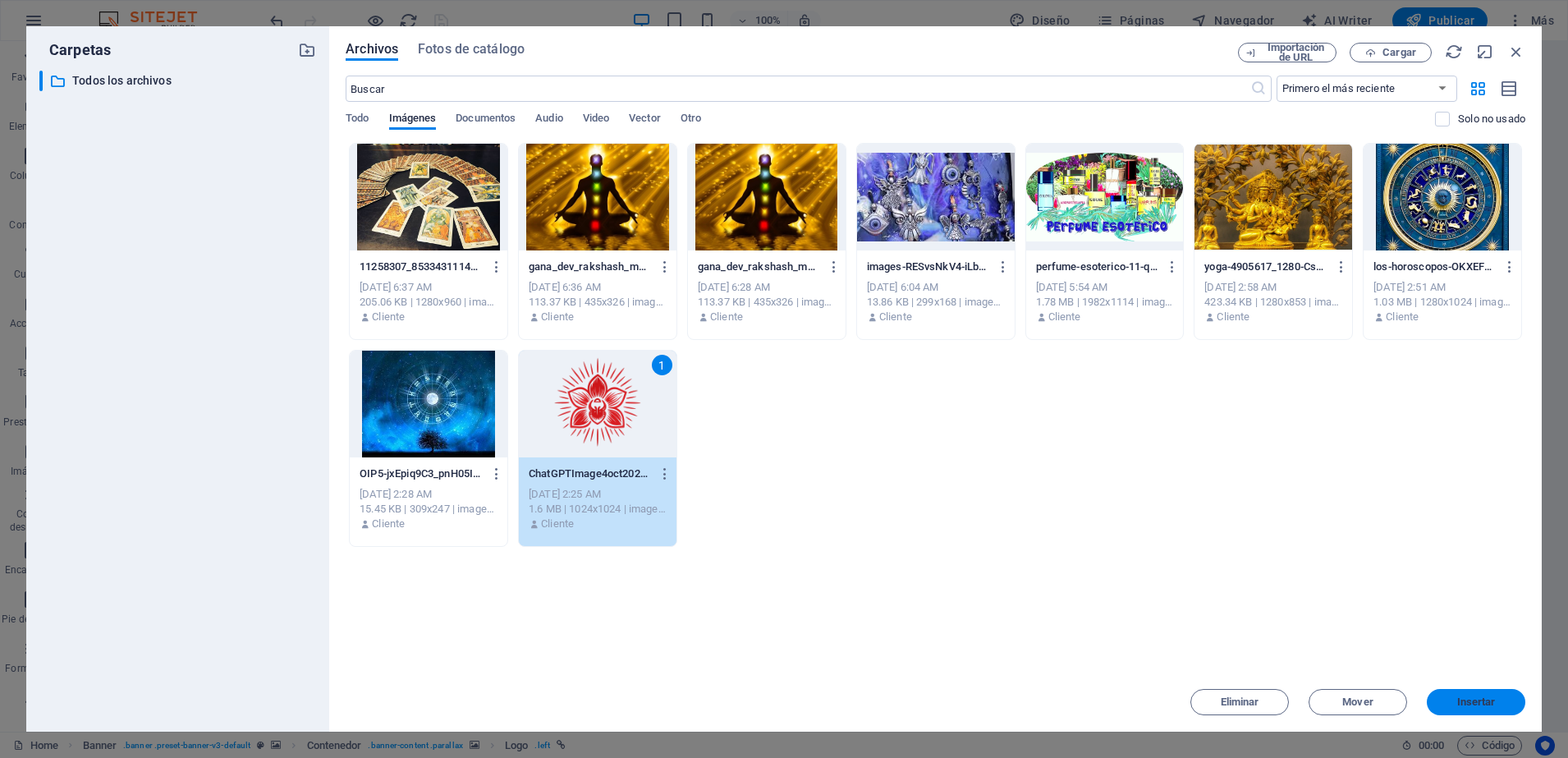
click at [1465, 698] on span "Insertar" at bounding box center [1477, 702] width 39 height 9
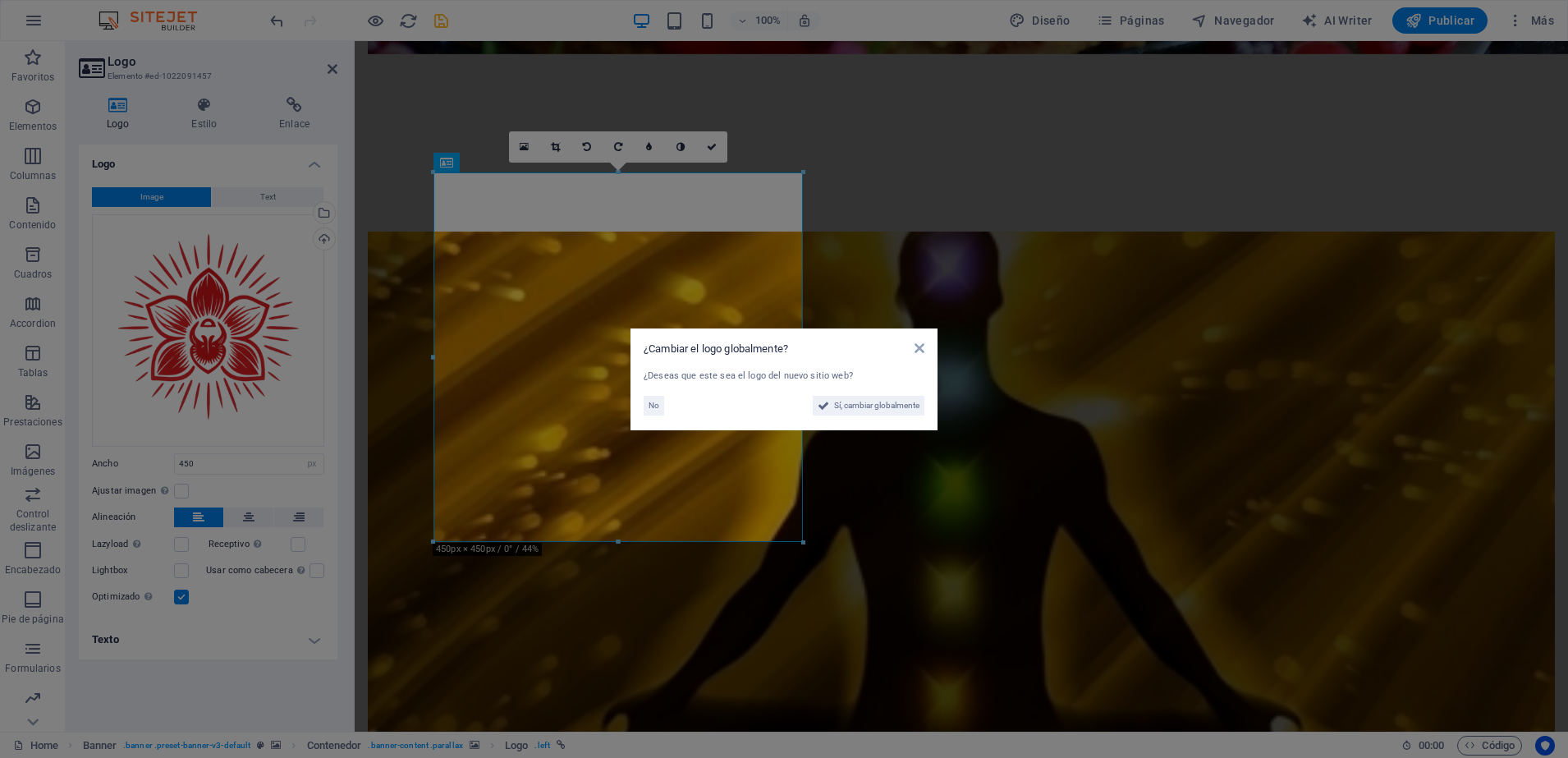
drag, startPoint x: 803, startPoint y: 541, endPoint x: 784, endPoint y: 523, distance: 26.2
click at [784, 523] on aside "¿Cambiar el logo globalmente? ¿Deseas que este sea el logo del nuevo sitio web?…" at bounding box center [784, 379] width 1568 height 758
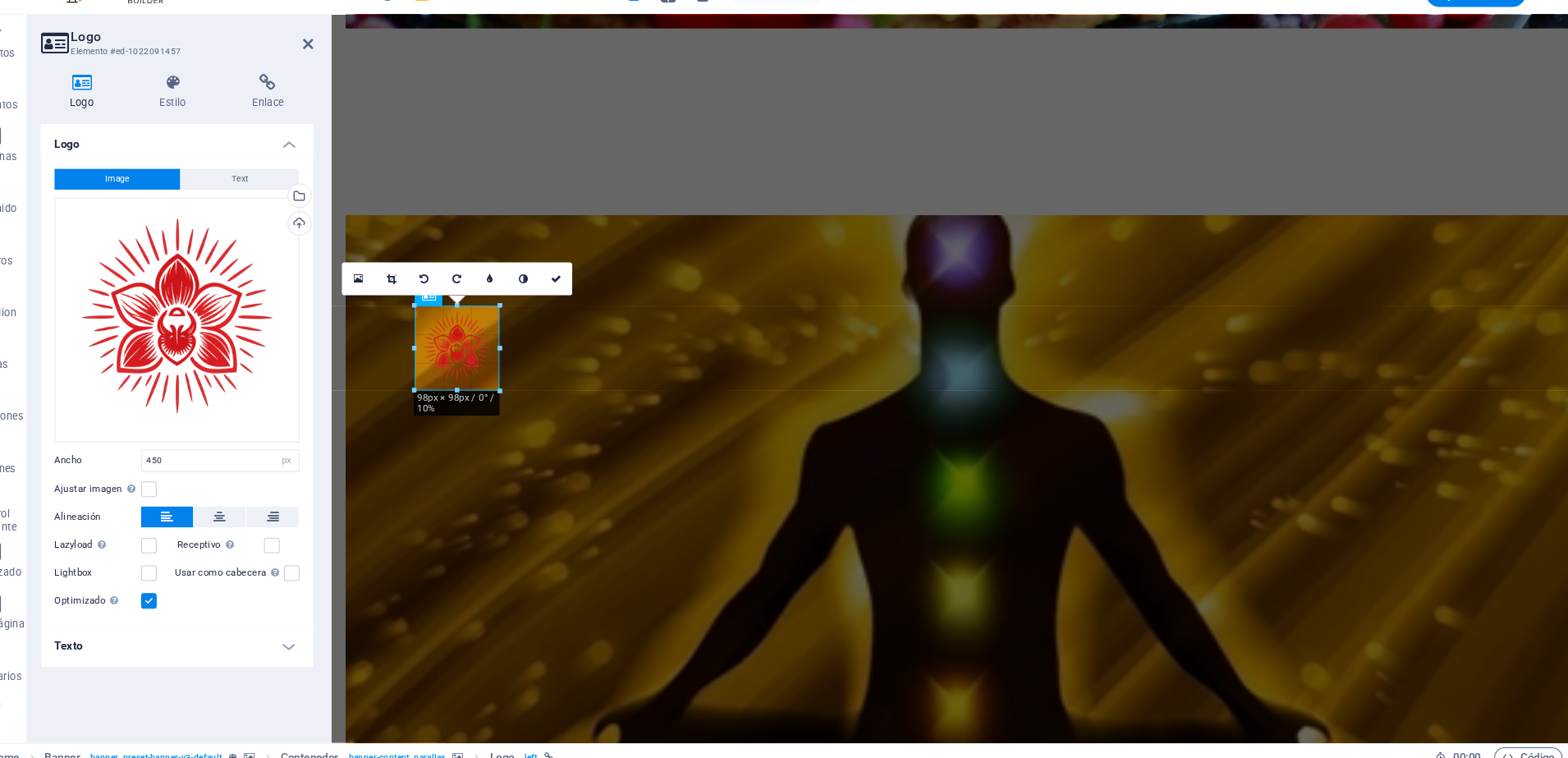
drag, startPoint x: 432, startPoint y: 172, endPoint x: 769, endPoint y: 463, distance: 445.3
type input "98"
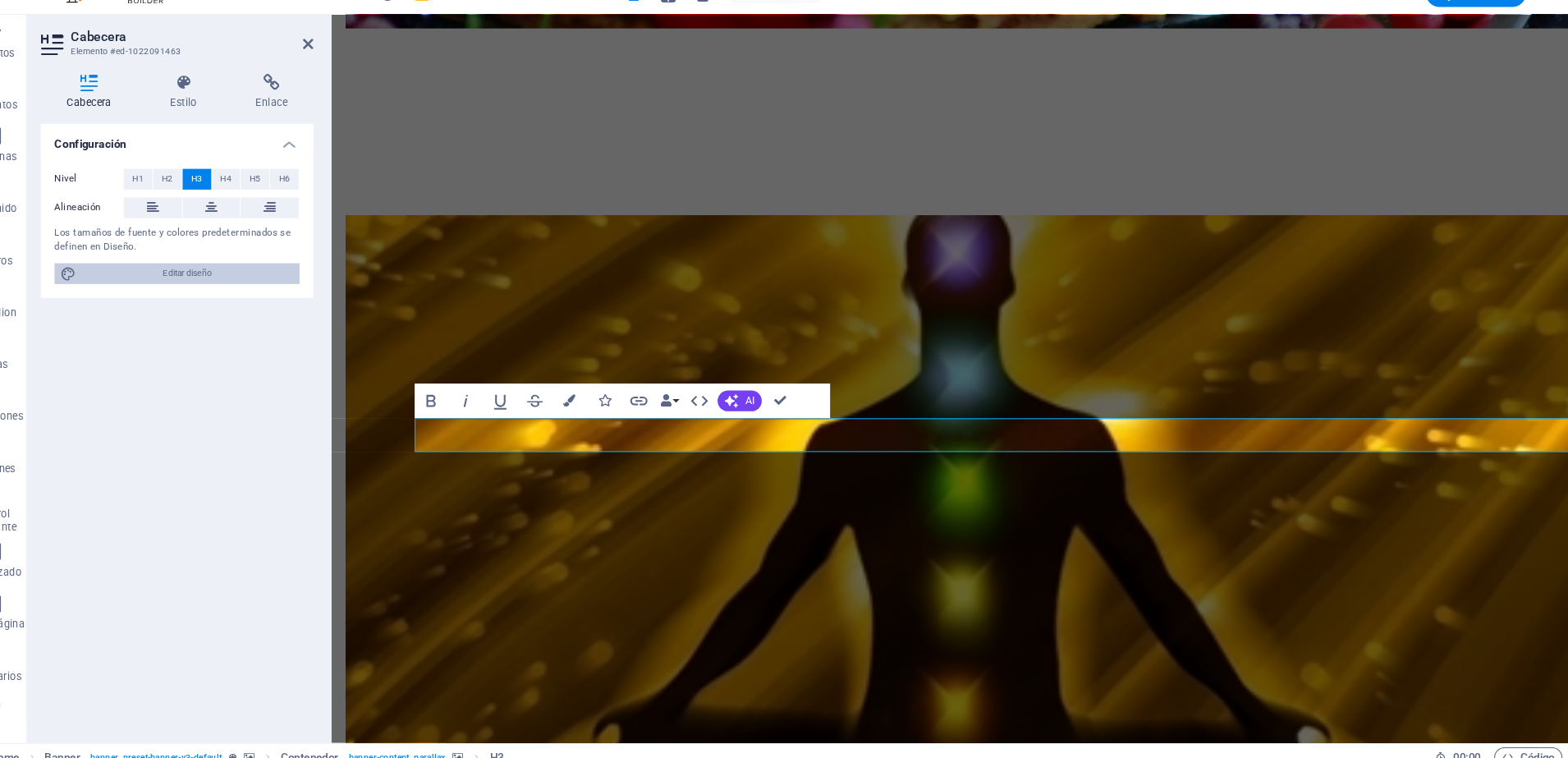
click at [229, 288] on span "Editar diseño" at bounding box center [217, 287] width 203 height 20
select select "rem"
select select "300"
select select "px"
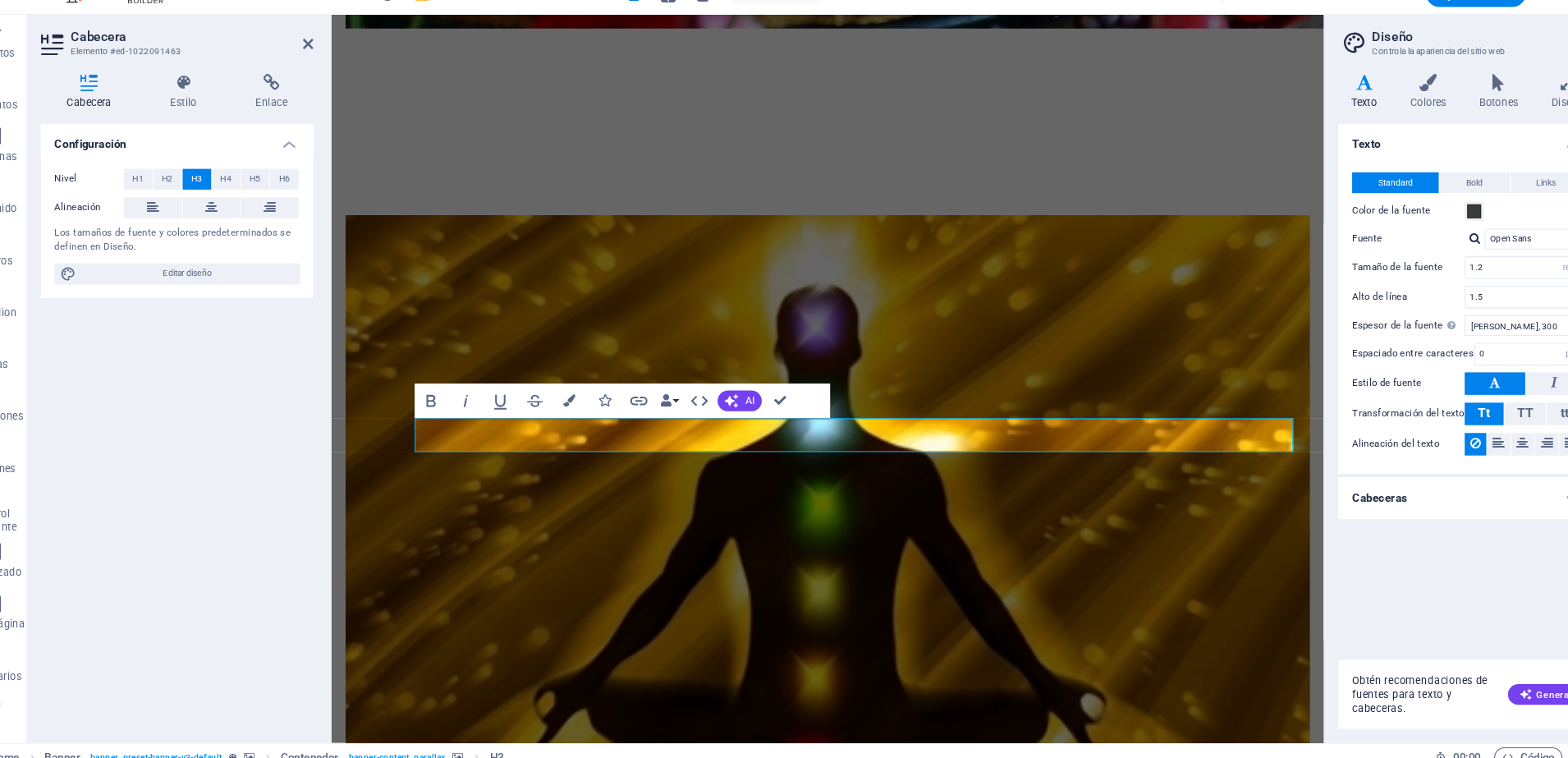
click at [1296, 432] on div at bounding box center [1298, 387] width 3 height 691
click at [1378, 497] on h4 "Cabeceras" at bounding box center [1433, 500] width 245 height 40
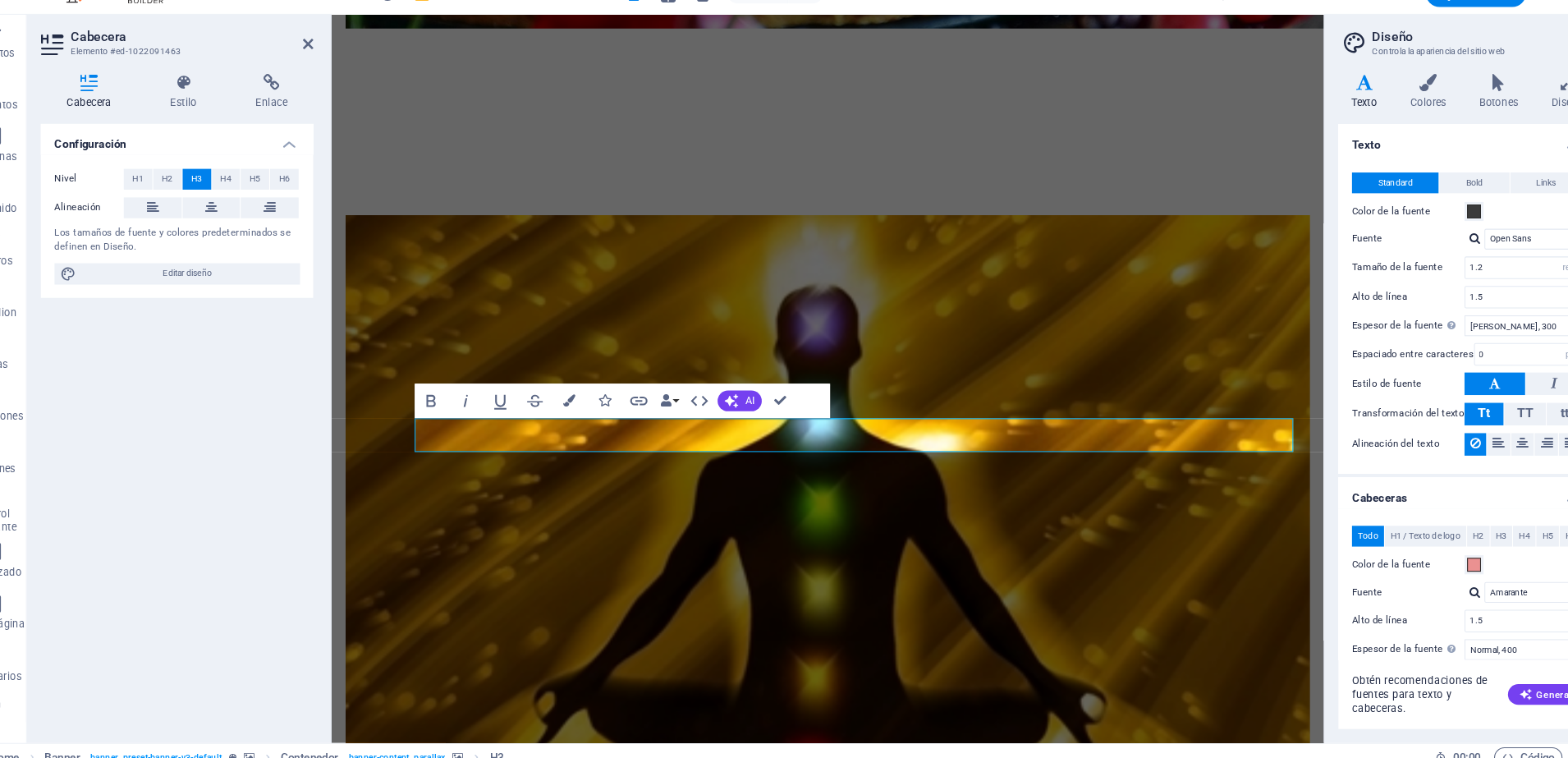
click at [1378, 497] on h4 "Cabeceras" at bounding box center [1433, 495] width 245 height 29
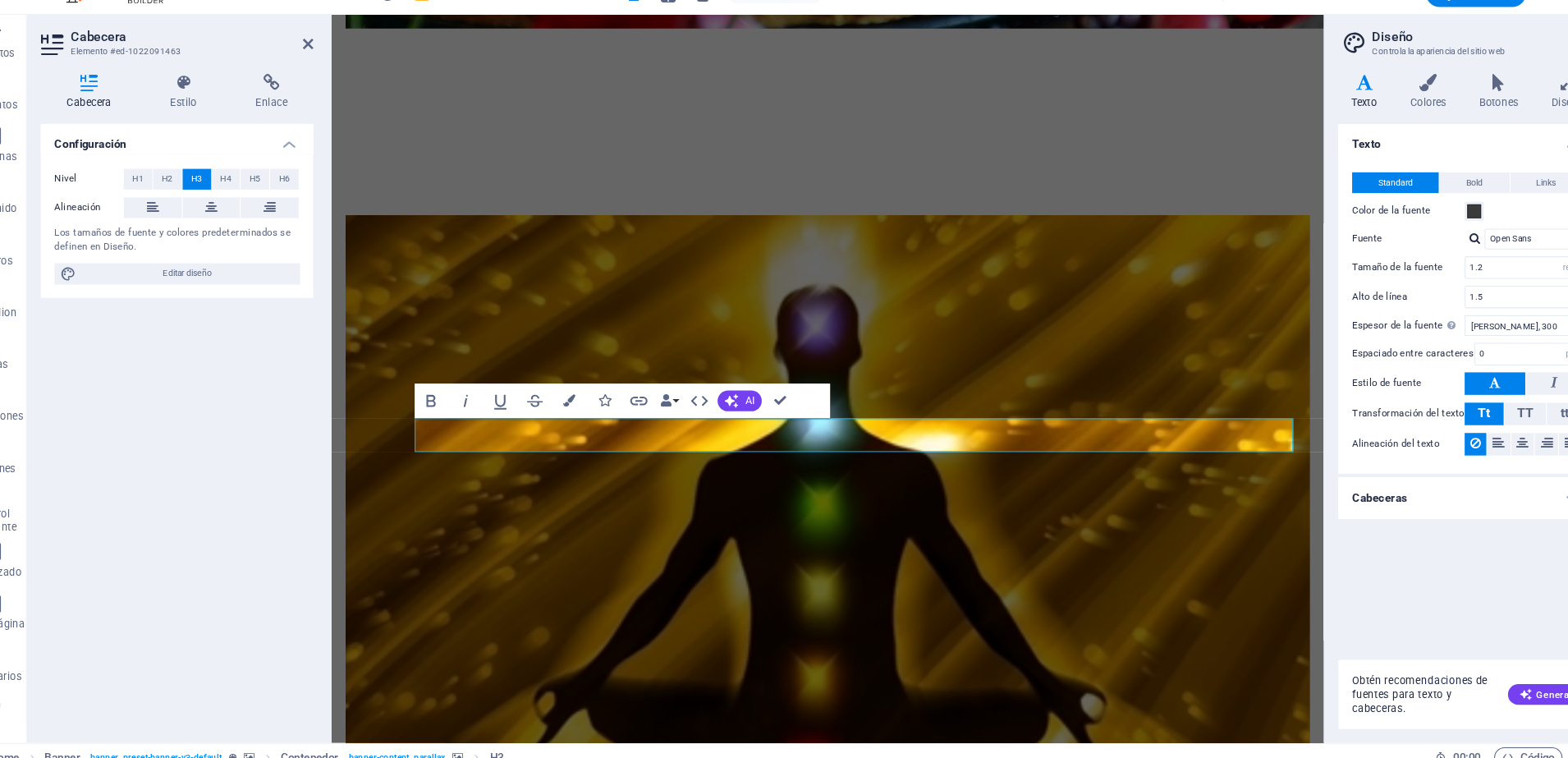
click at [1378, 497] on h4 "Cabeceras" at bounding box center [1433, 500] width 245 height 40
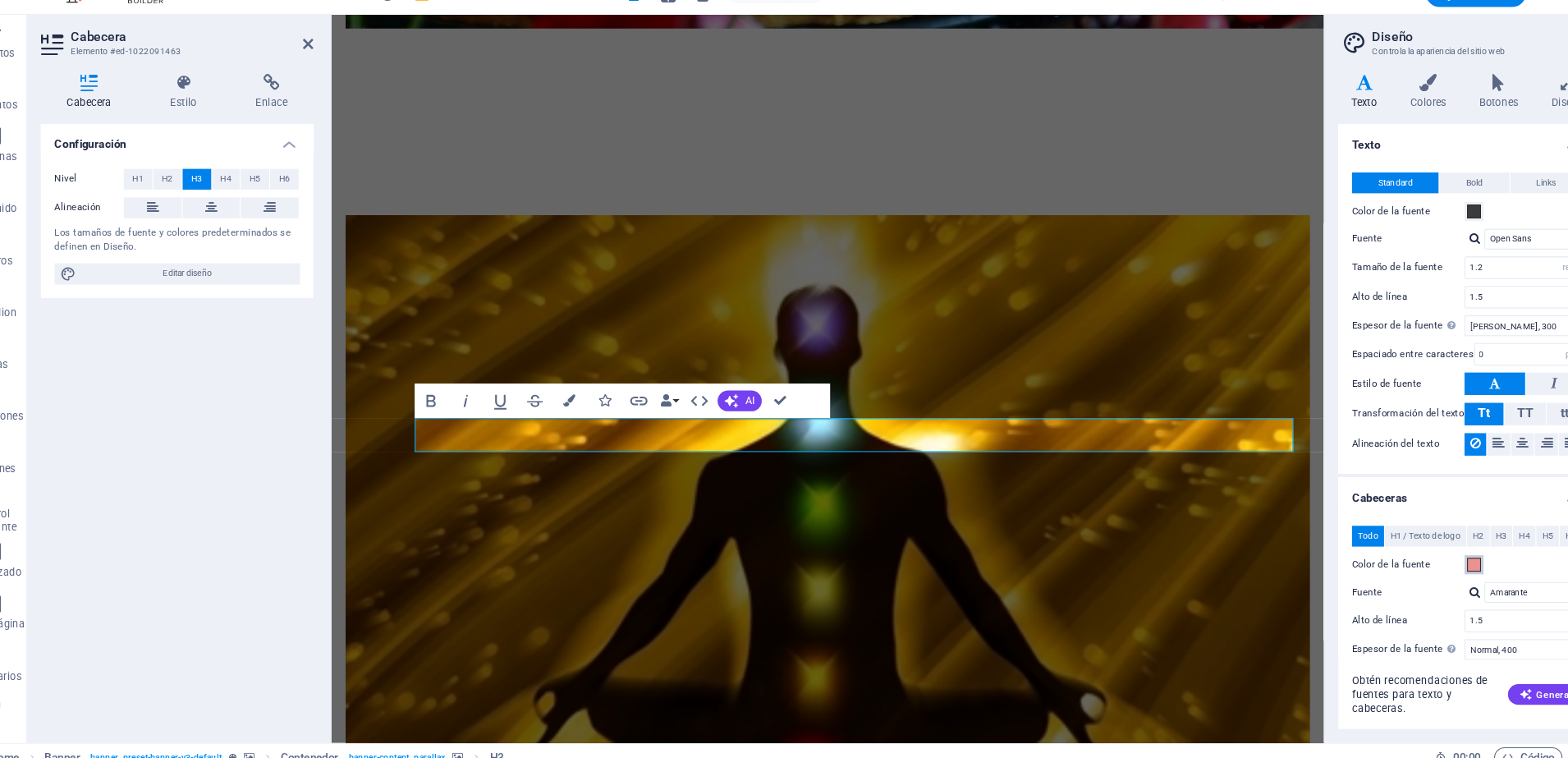
click at [1439, 562] on span at bounding box center [1438, 562] width 13 height 13
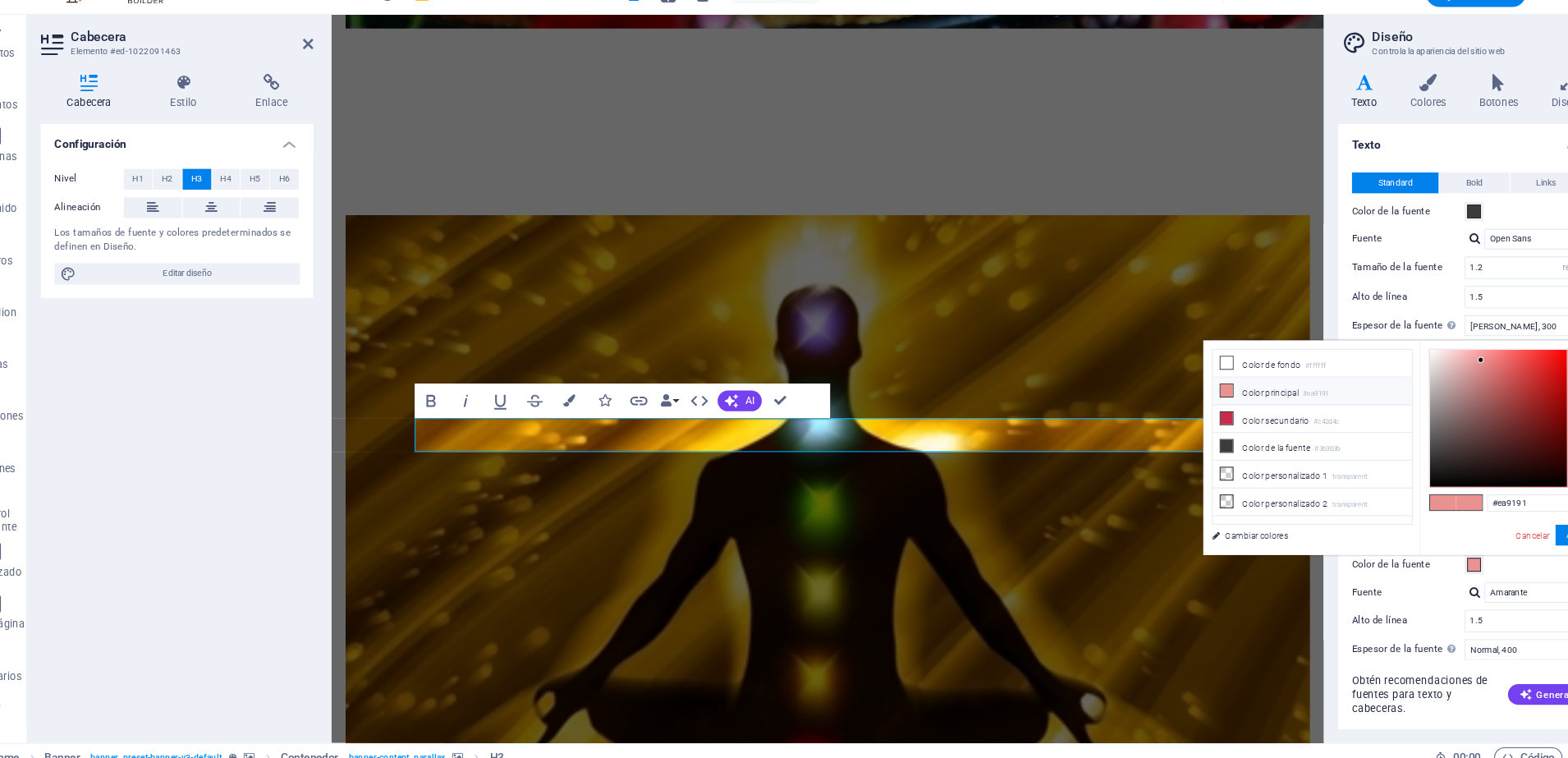
click at [1439, 562] on span at bounding box center [1438, 562] width 13 height 13
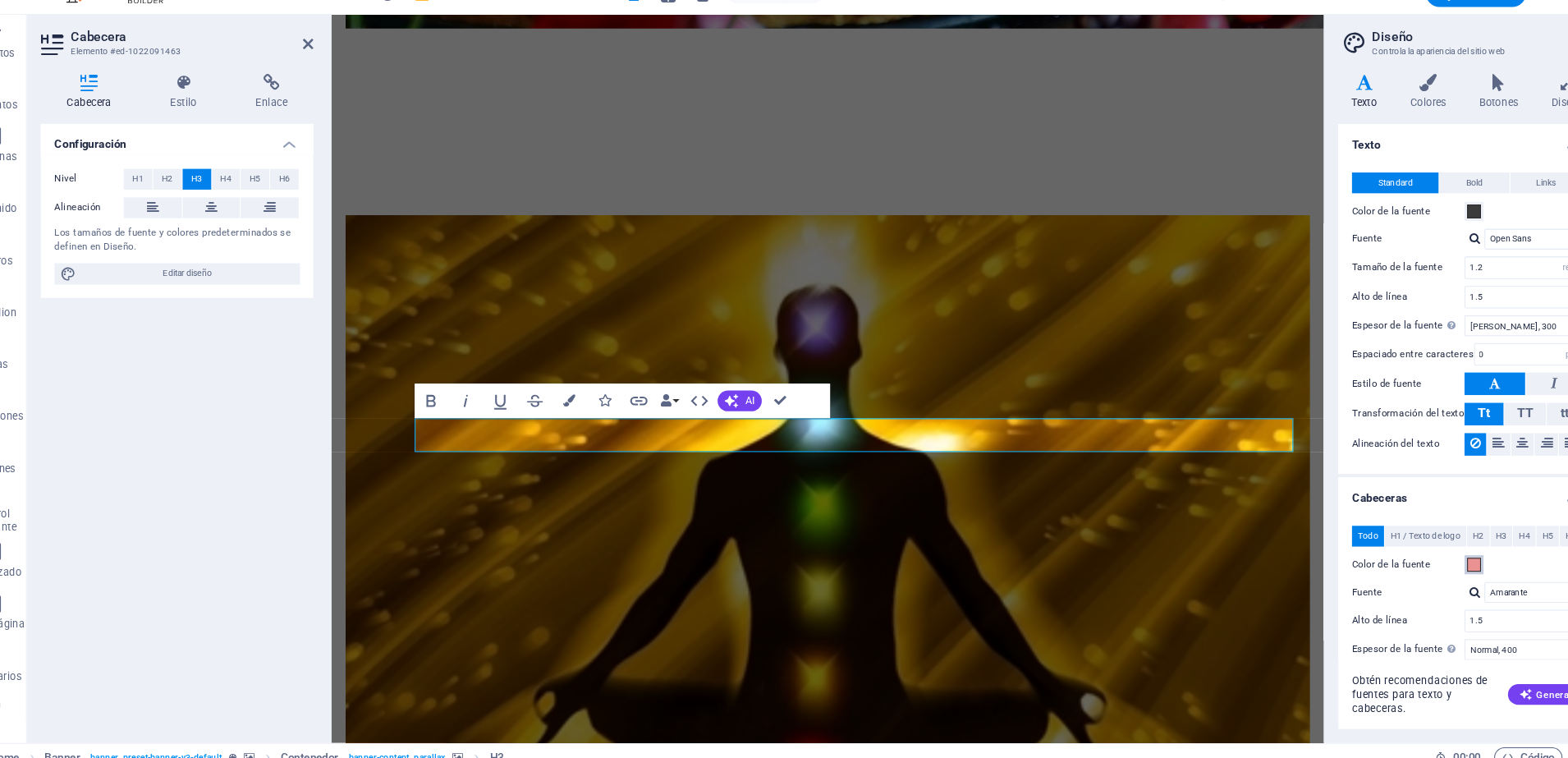
click at [1436, 565] on span at bounding box center [1438, 562] width 13 height 13
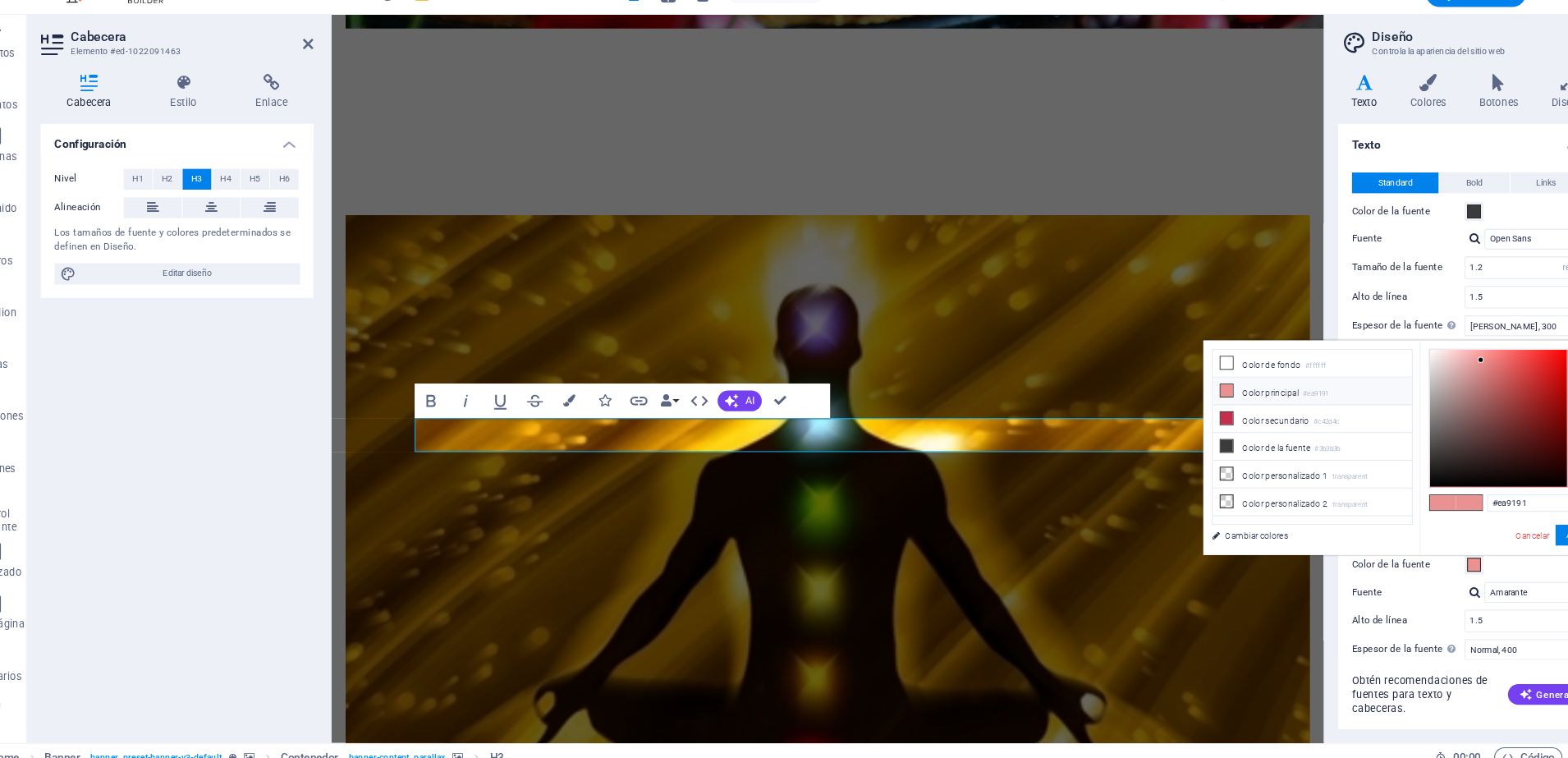
click at [1436, 565] on span at bounding box center [1438, 562] width 13 height 13
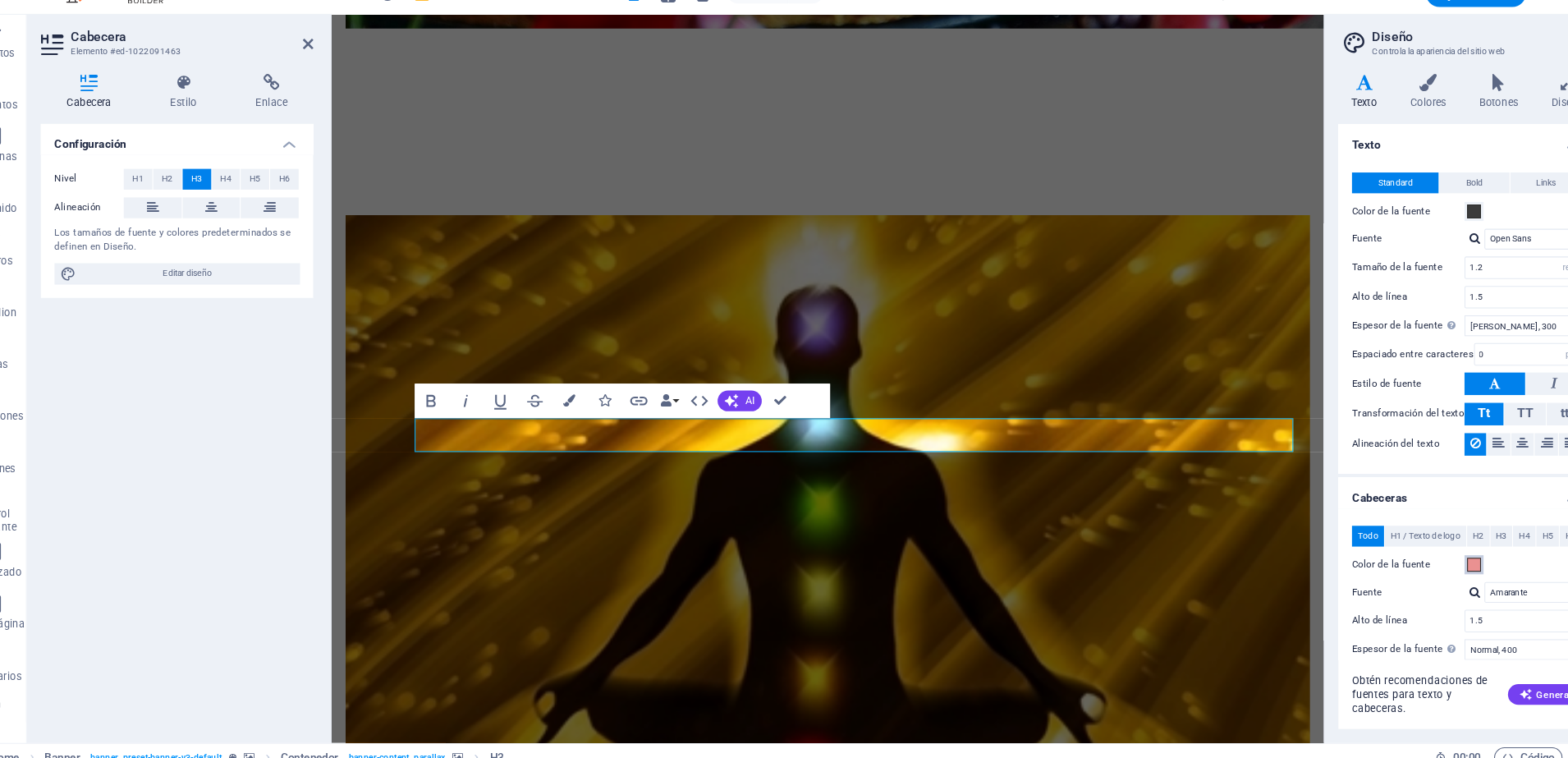
click at [1436, 565] on span at bounding box center [1438, 562] width 13 height 13
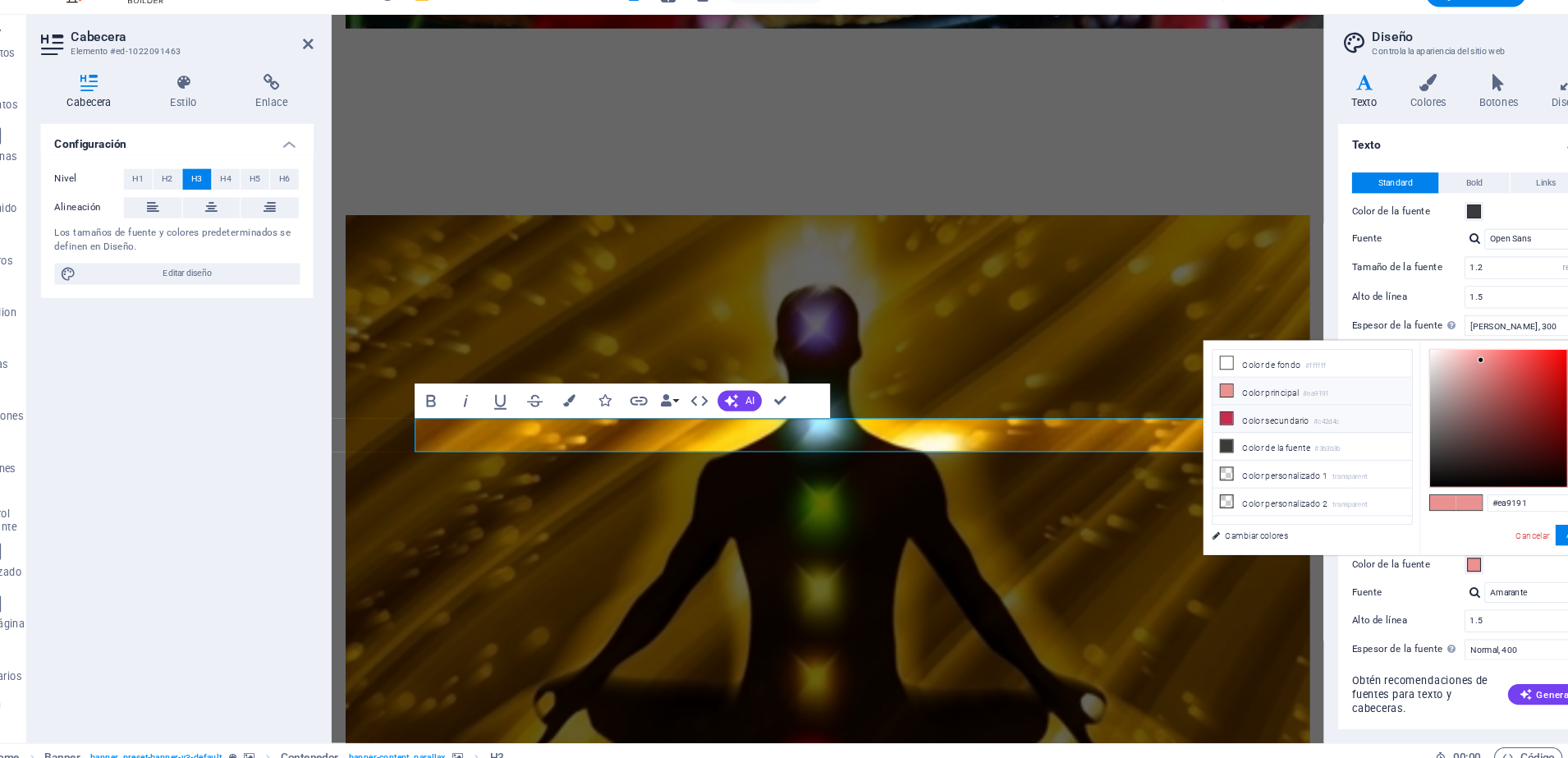
click at [1201, 426] on icon at bounding box center [1203, 423] width 11 height 11
click at [1430, 501] on span at bounding box center [1433, 504] width 25 height 14
click at [1204, 446] on icon at bounding box center [1203, 450] width 11 height 11
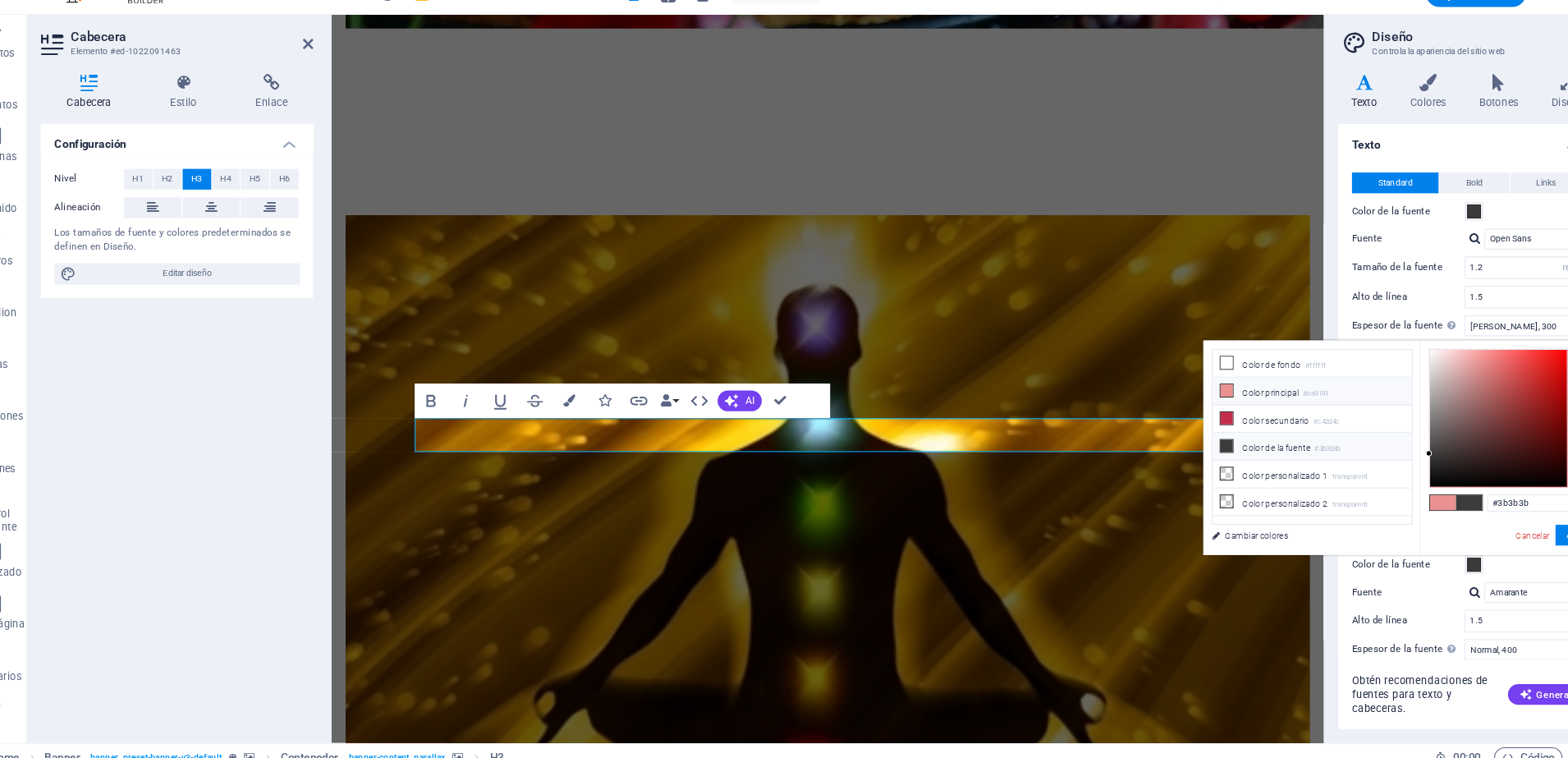
click at [1244, 401] on li "Color principal #ea9191" at bounding box center [1285, 398] width 189 height 26
click at [1206, 396] on icon at bounding box center [1203, 397] width 11 height 11
type input "#f81111"
click at [1516, 362] on div at bounding box center [1461, 424] width 129 height 129
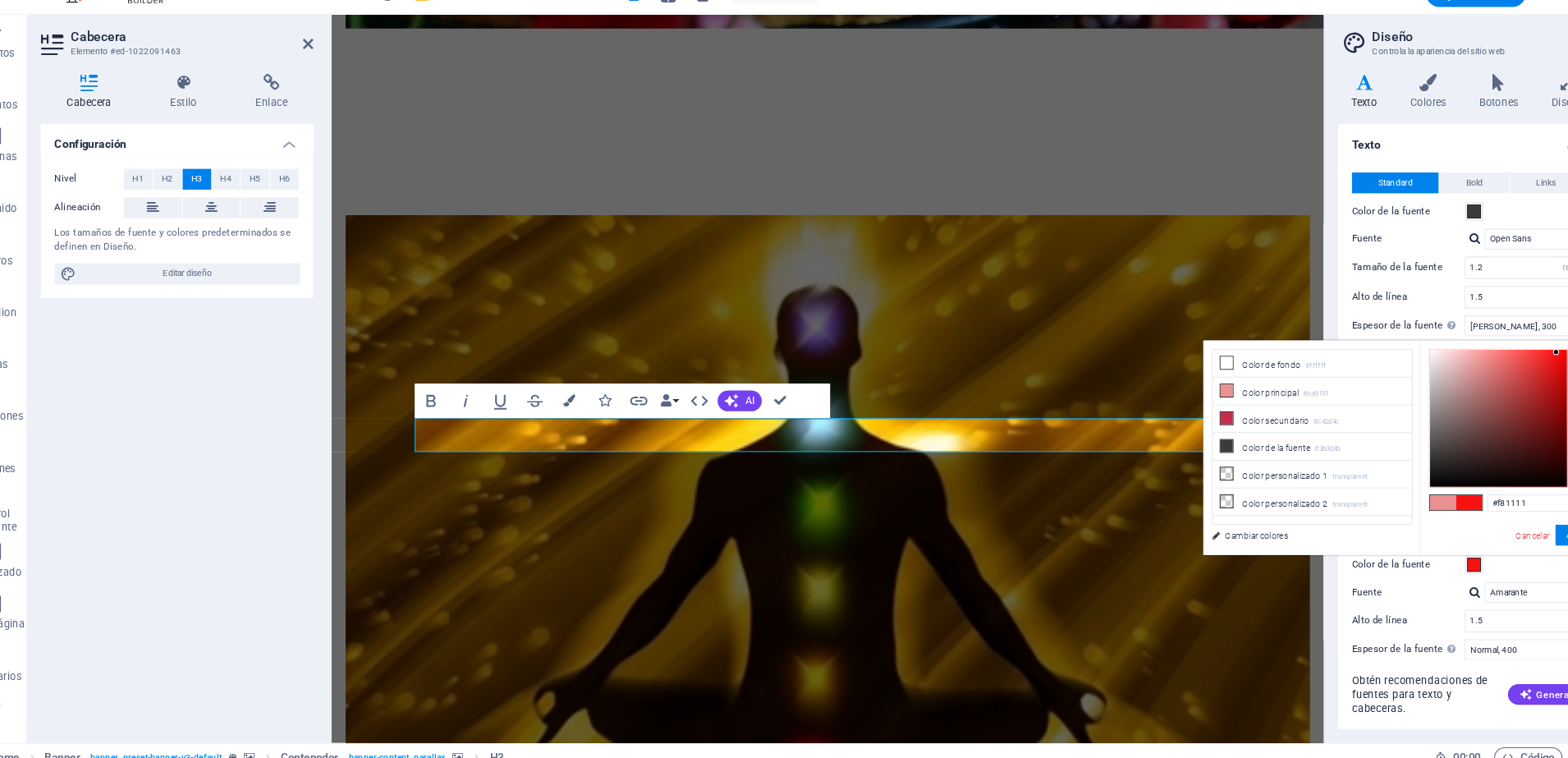
click at [1516, 362] on div at bounding box center [1516, 361] width 6 height 6
click at [1523, 534] on button "Aplicar" at bounding box center [1537, 534] width 44 height 20
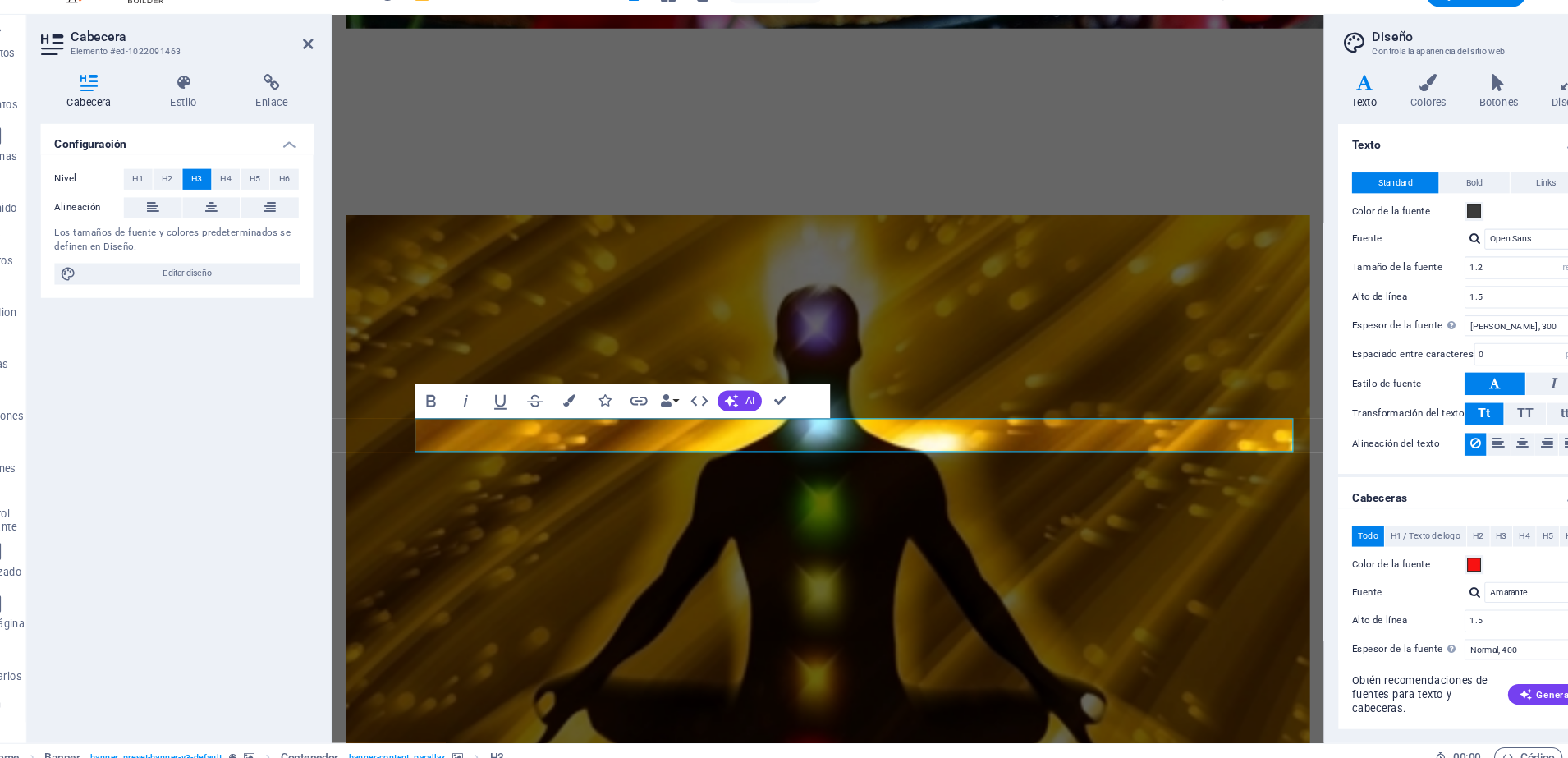
click at [1526, 534] on span "H6" at bounding box center [1531, 535] width 10 height 20
click at [1443, 587] on div at bounding box center [1439, 589] width 9 height 10
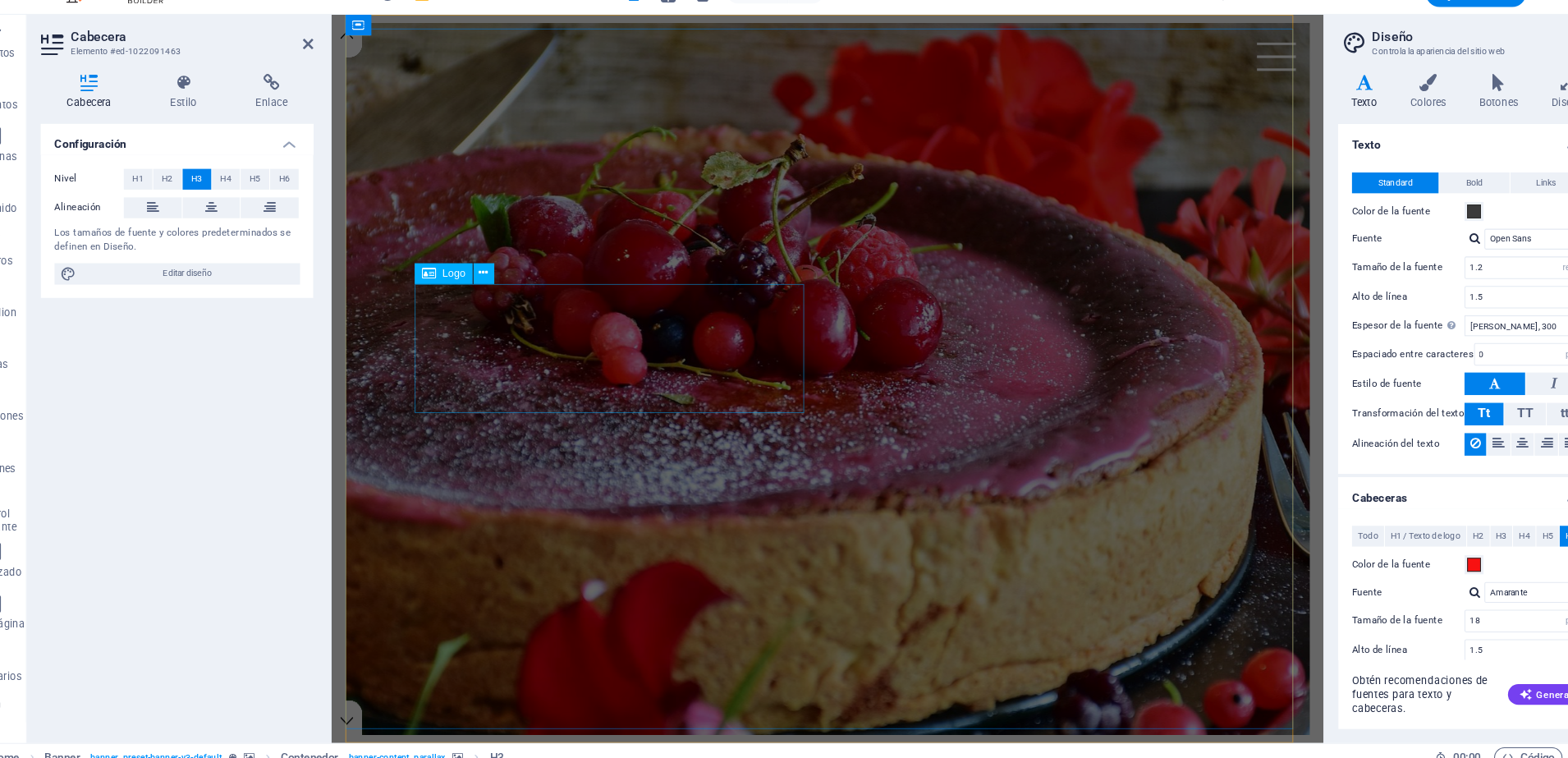
click at [753, 703] on div at bounding box center [834, 764] width 849 height 123
select select "px"
